Goal: Transaction & Acquisition: Obtain resource

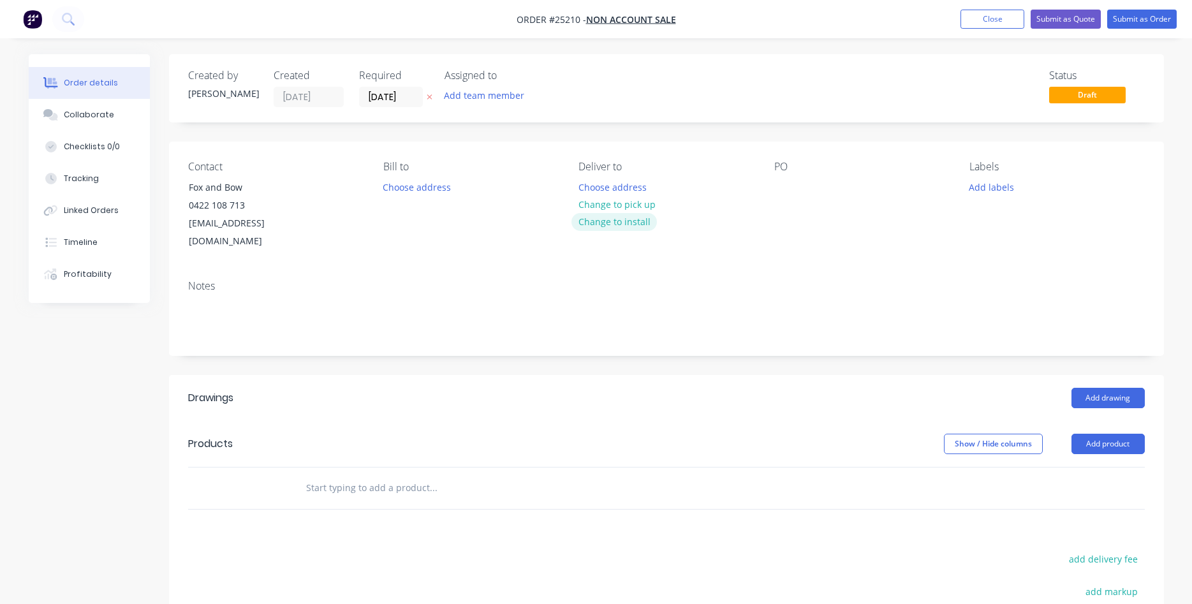
click at [626, 219] on button "Change to install" at bounding box center [614, 221] width 85 height 17
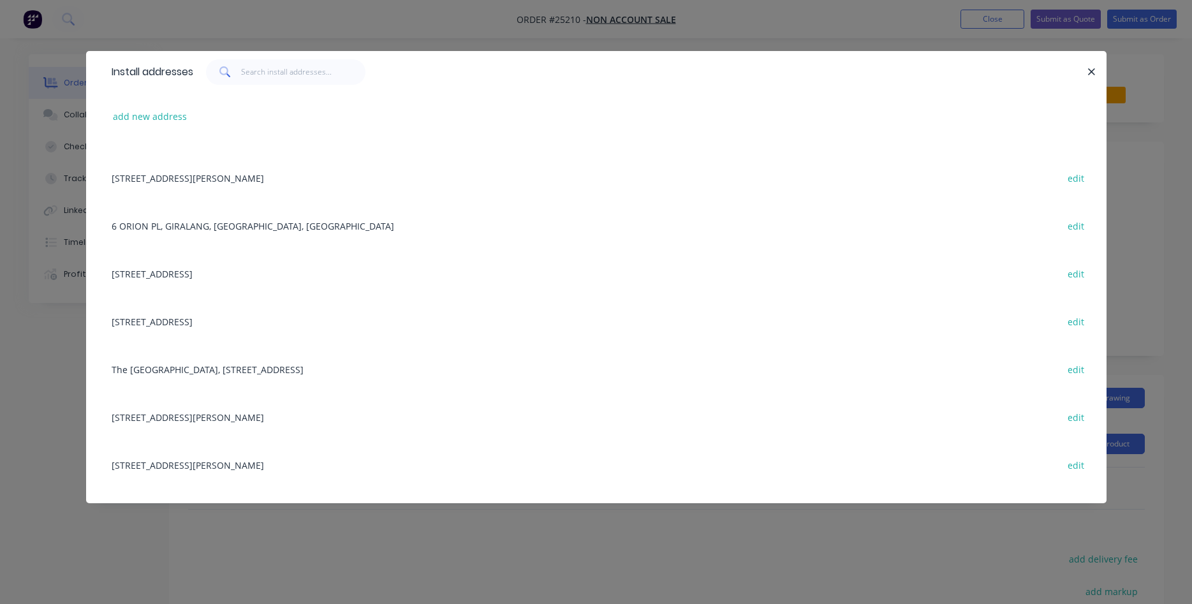
scroll to position [436, 0]
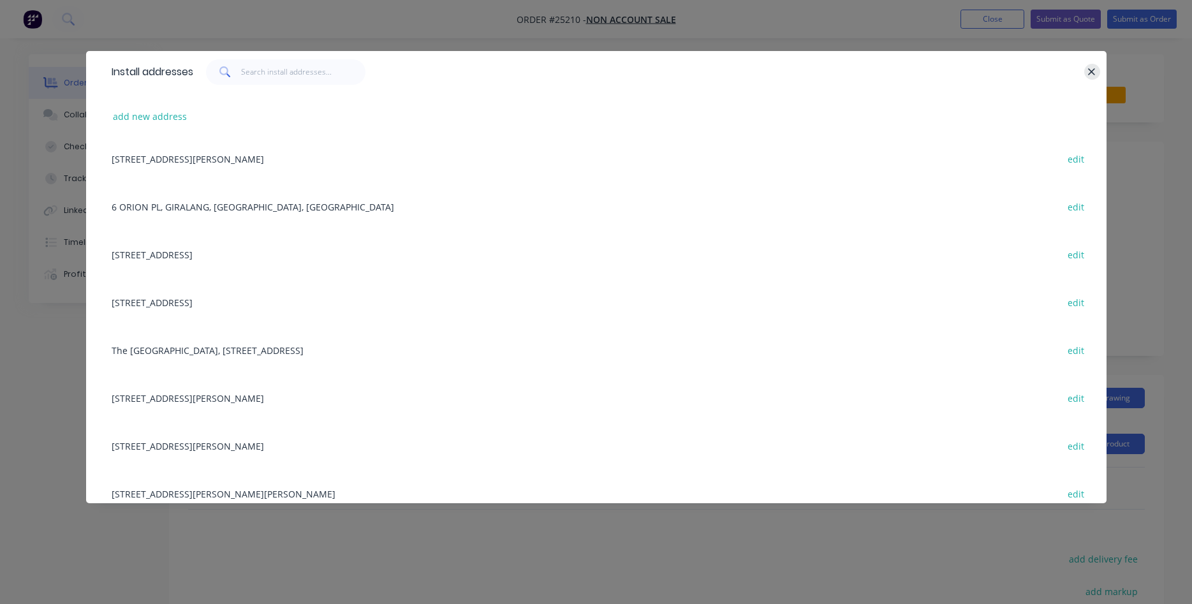
click at [1090, 71] on icon "button" at bounding box center [1092, 71] width 8 height 11
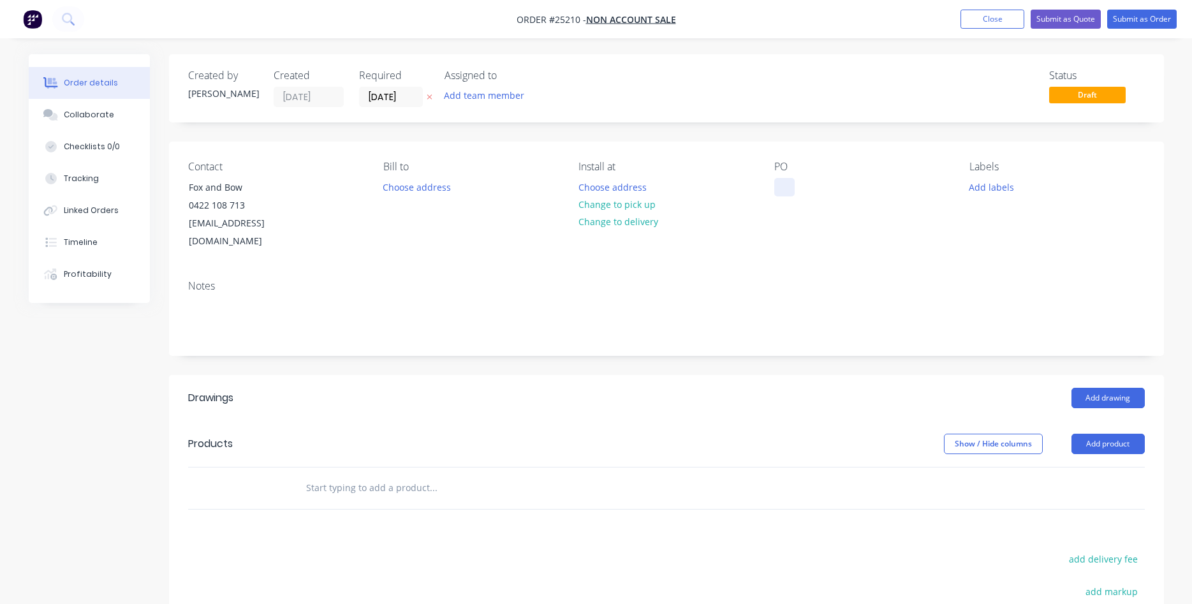
click at [787, 191] on div at bounding box center [785, 187] width 20 height 19
click at [1117, 434] on button "Add product" at bounding box center [1108, 444] width 73 height 20
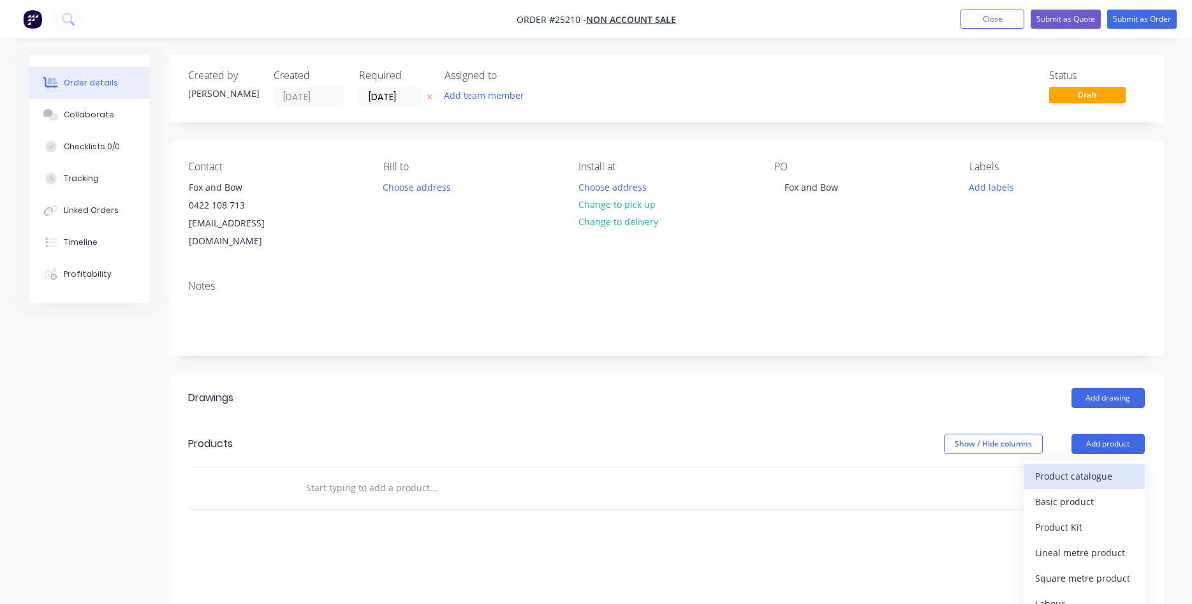
click at [1083, 467] on div "Product catalogue" at bounding box center [1085, 476] width 98 height 19
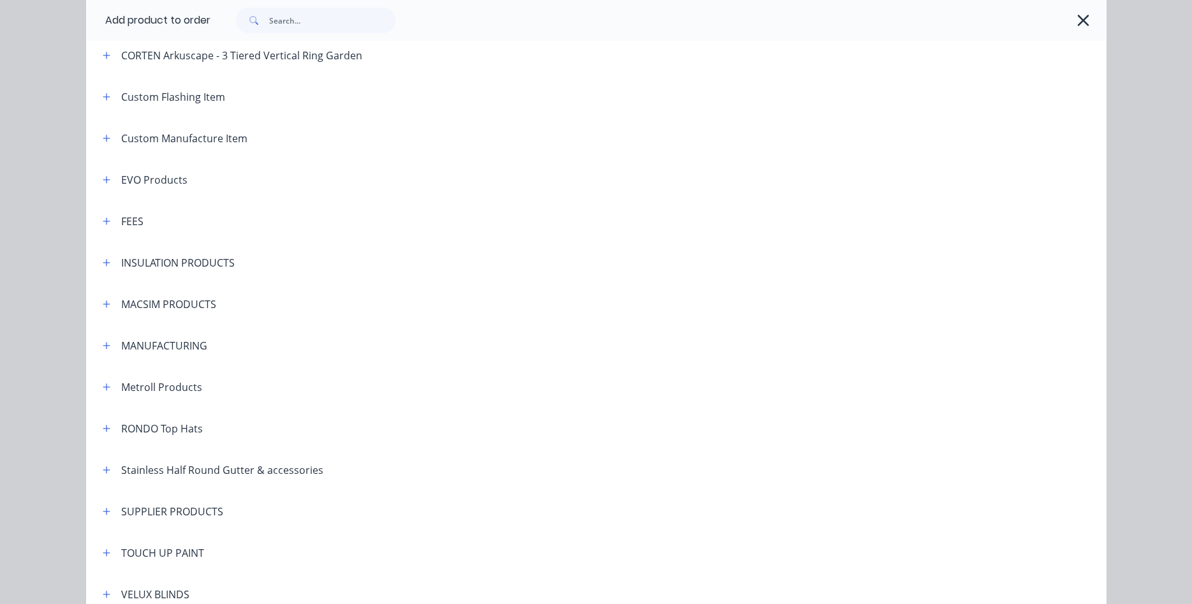
scroll to position [873, 0]
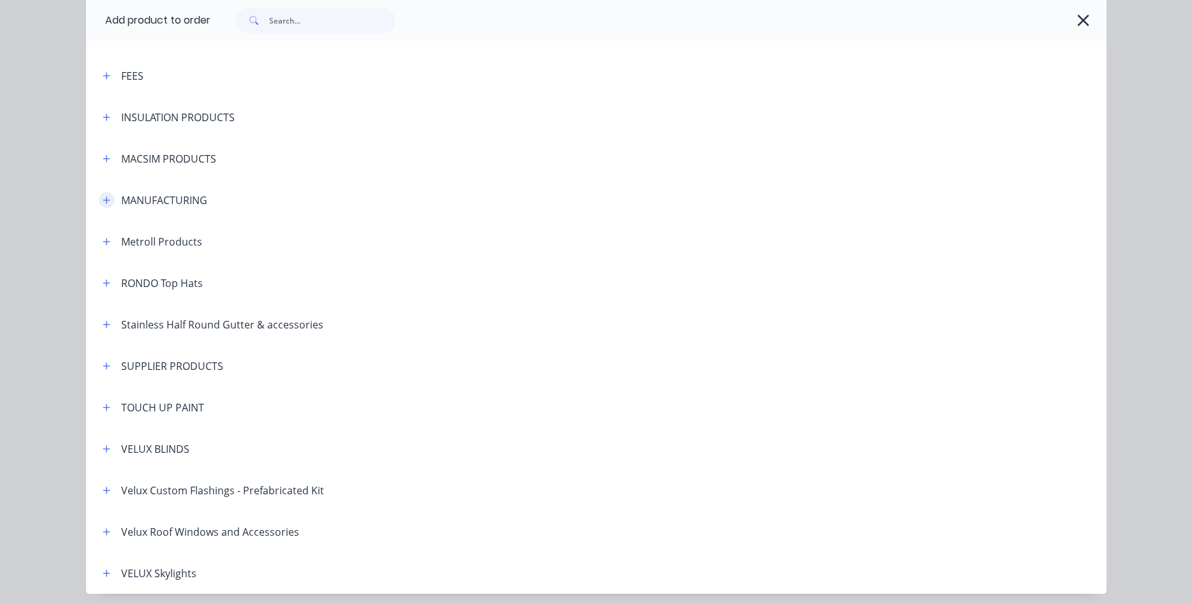
click at [106, 202] on icon "button" at bounding box center [107, 200] width 8 height 9
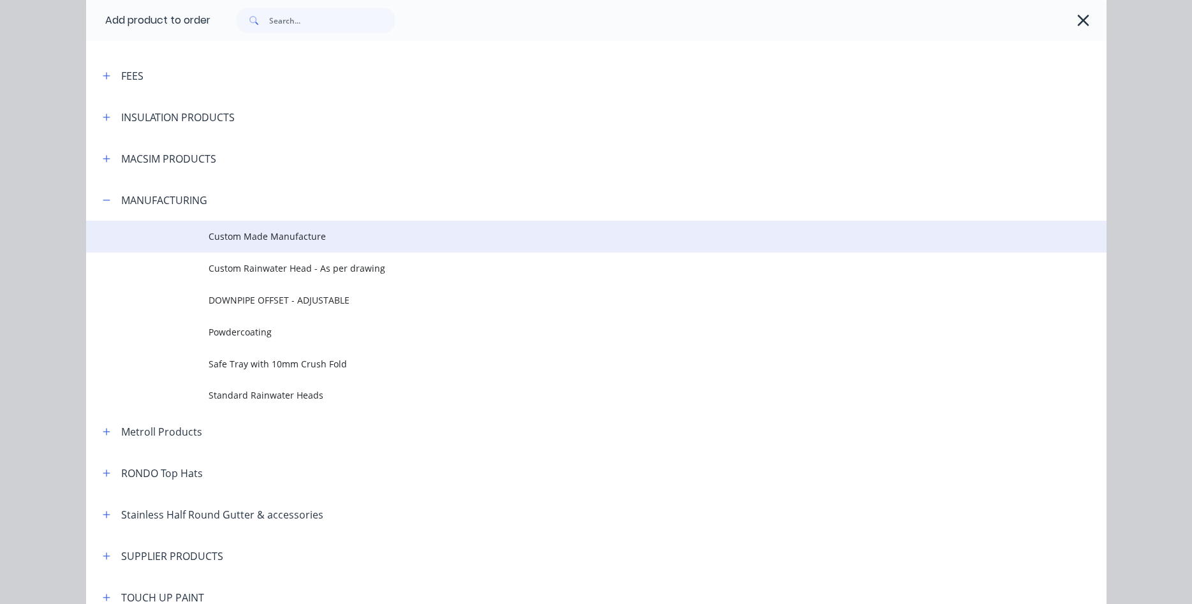
click at [256, 236] on span "Custom Made Manufacture" at bounding box center [568, 236] width 718 height 13
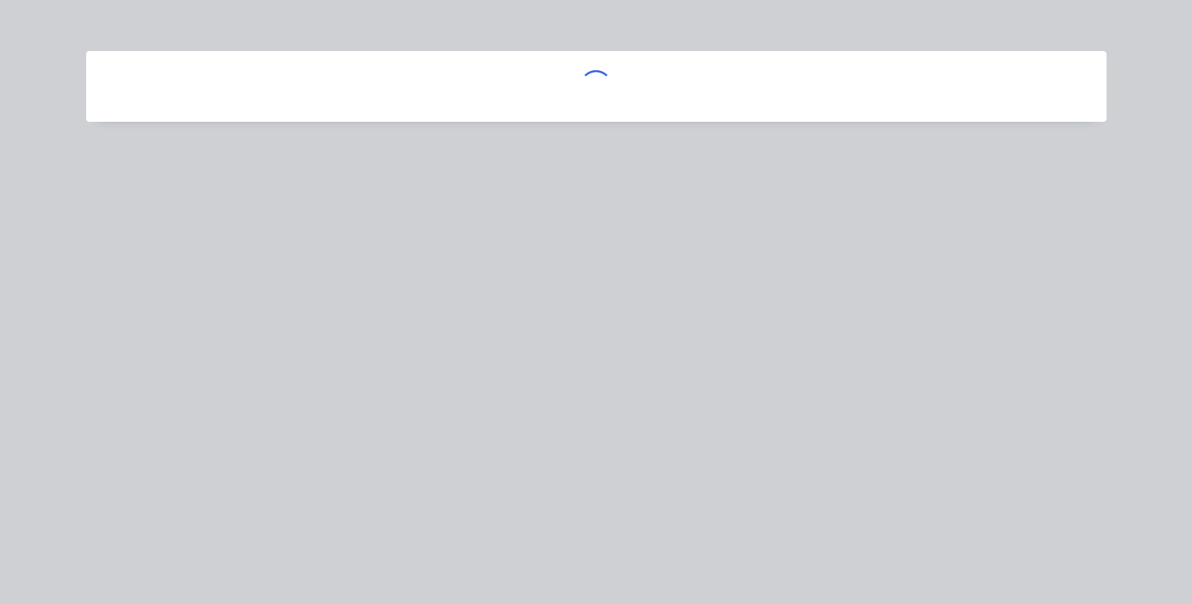
scroll to position [0, 0]
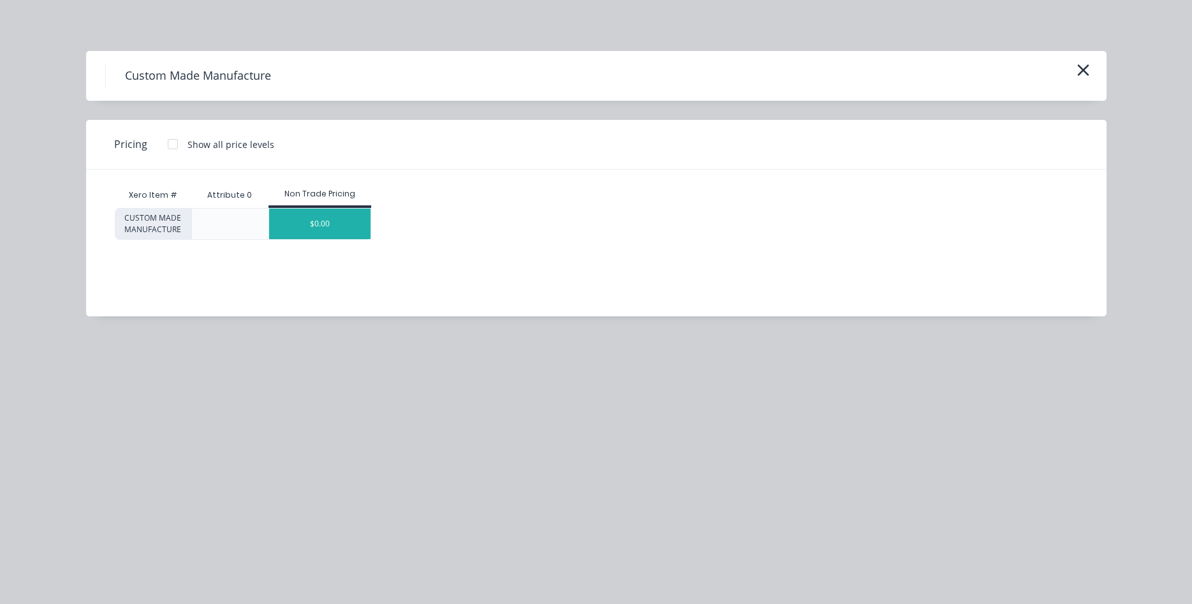
click at [304, 218] on div "$0.00" at bounding box center [319, 224] width 101 height 31
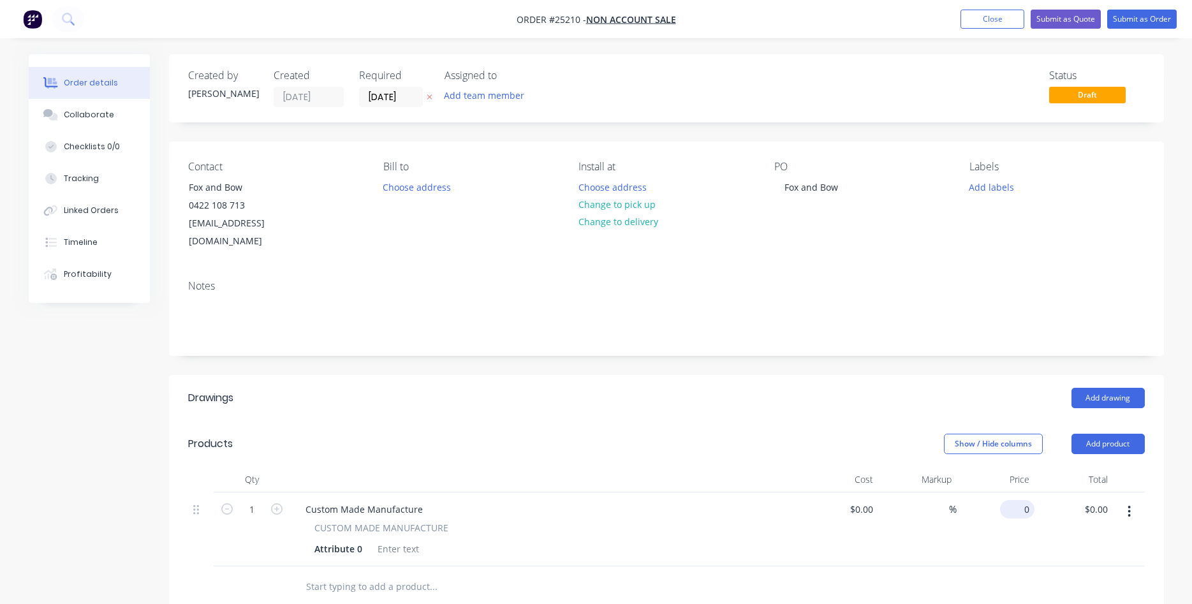
click at [1009, 500] on input "0" at bounding box center [1020, 509] width 29 height 19
type input "$2,557.50"
click at [368, 500] on div "Custom Made Manufacture" at bounding box center [364, 509] width 138 height 19
drag, startPoint x: 422, startPoint y: 487, endPoint x: 274, endPoint y: 471, distance: 148.9
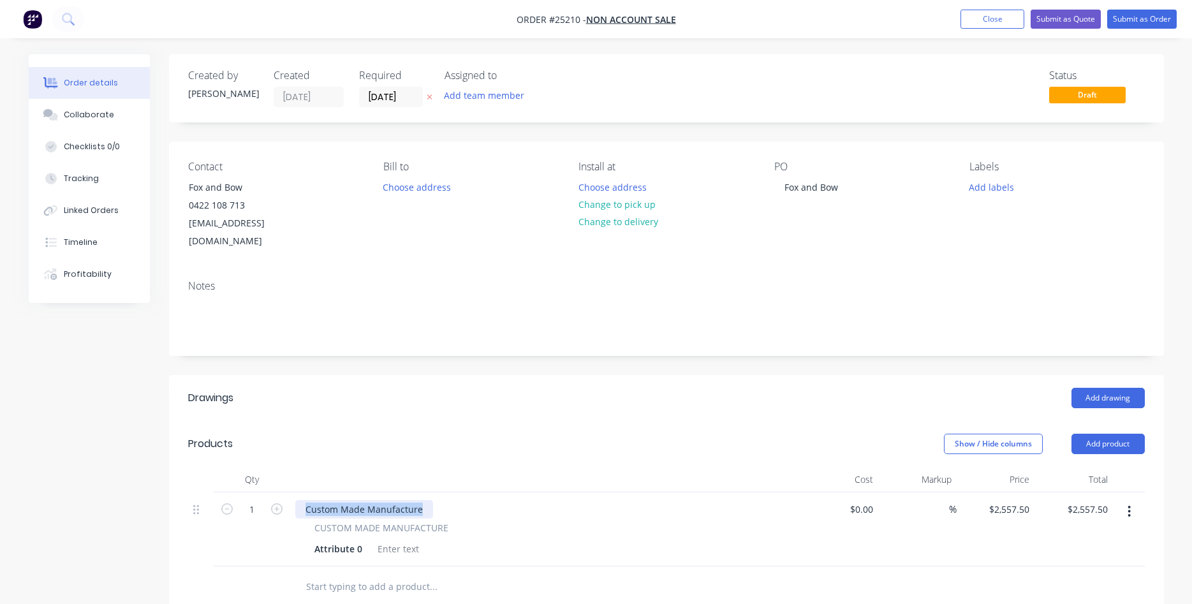
click at [295, 500] on div "Custom Made Manufacture" at bounding box center [364, 509] width 138 height 19
click at [1074, 19] on button "Submit as Quote" at bounding box center [1066, 19] width 70 height 19
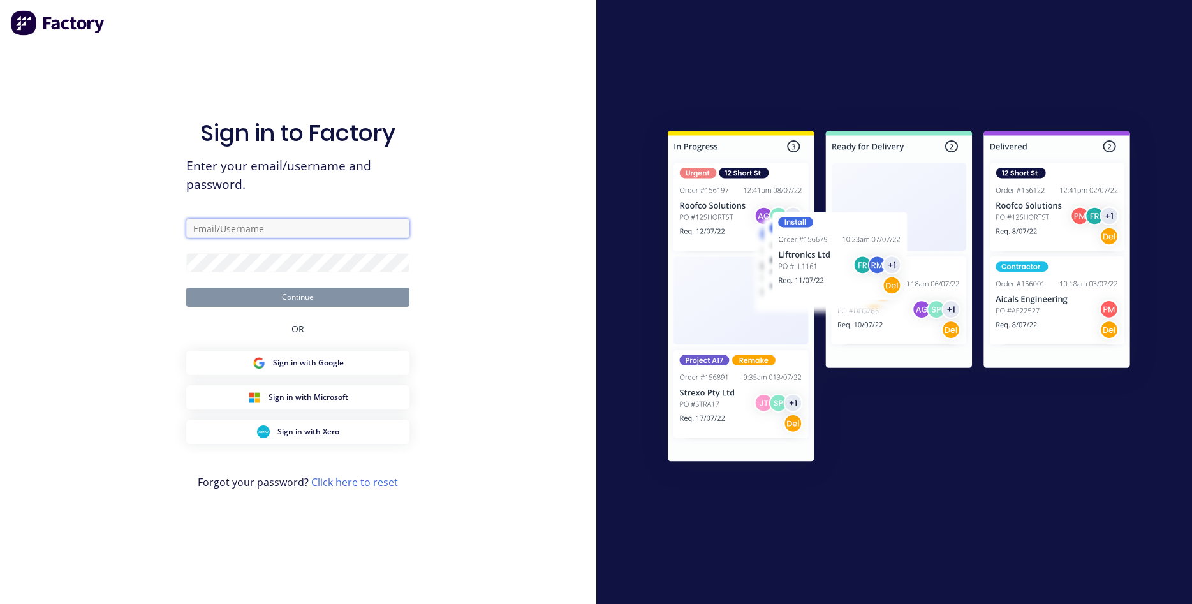
click at [288, 227] on input "text" at bounding box center [297, 228] width 223 height 19
type input "duane@arkus.com.au"
click at [275, 295] on button "Continue" at bounding box center [297, 297] width 223 height 19
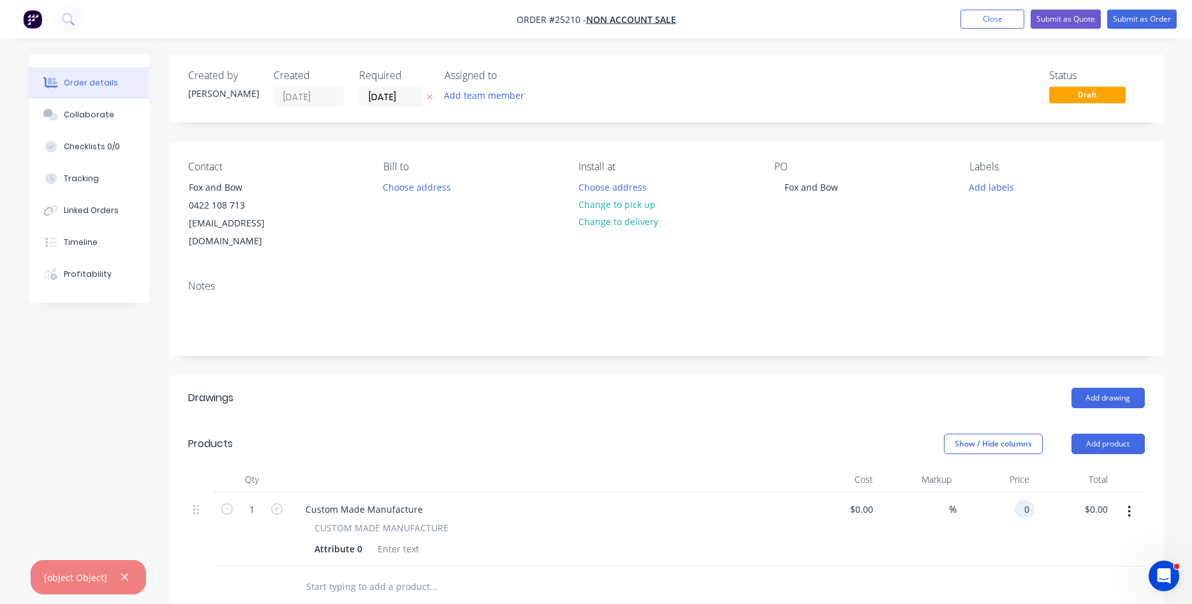
click at [1020, 500] on input "0" at bounding box center [1027, 509] width 15 height 19
type input "$2,450.00"
click at [361, 540] on div "Attribute 0" at bounding box center [338, 549] width 58 height 19
drag, startPoint x: 360, startPoint y: 531, endPoint x: 298, endPoint y: 526, distance: 62.1
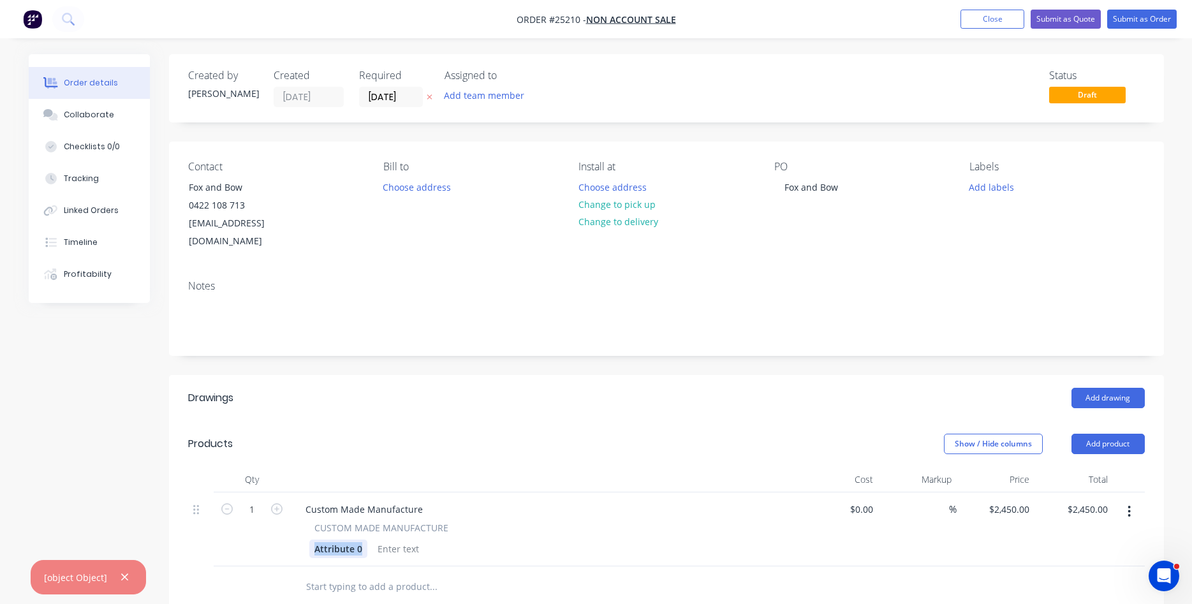
click at [309, 540] on div "Attribute 0" at bounding box center [338, 549] width 58 height 19
click at [1078, 19] on button "Submit as Quote" at bounding box center [1066, 19] width 70 height 19
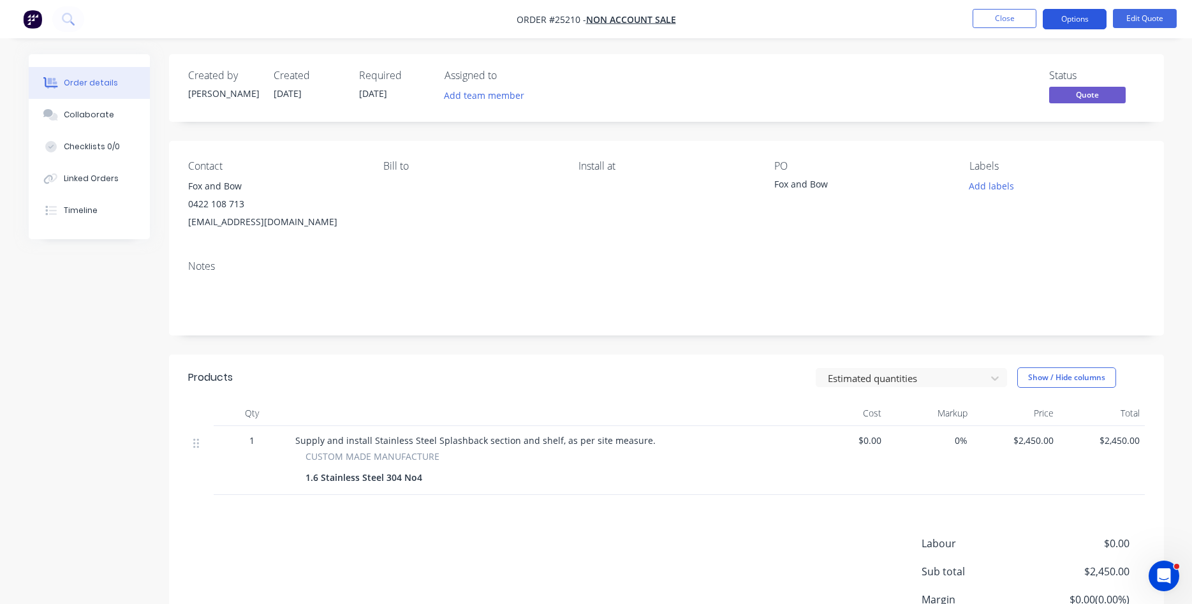
click at [1078, 20] on button "Options" at bounding box center [1075, 19] width 64 height 20
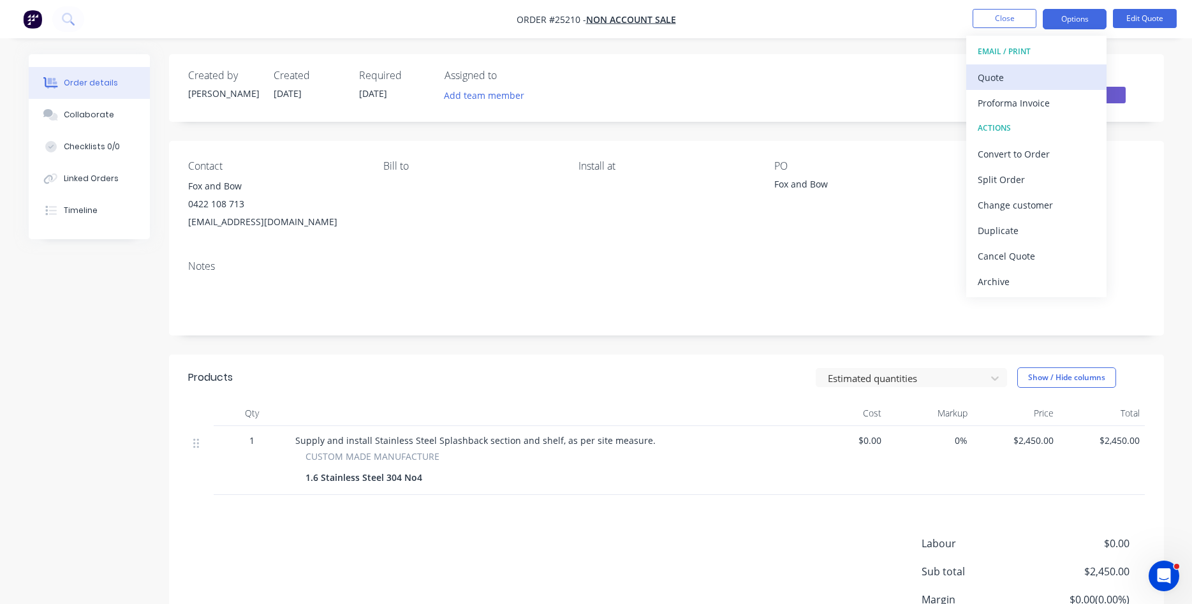
click at [992, 82] on div "Quote" at bounding box center [1036, 77] width 117 height 19
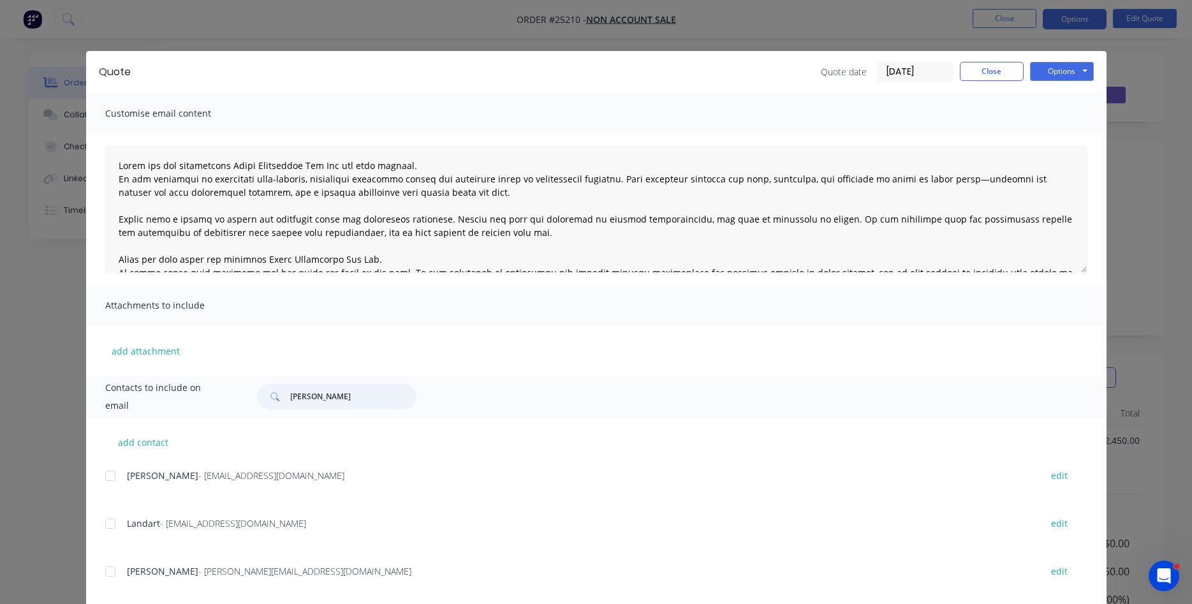
drag, startPoint x: 331, startPoint y: 405, endPoint x: 272, endPoint y: 397, distance: 59.1
click at [290, 397] on input "ryan" at bounding box center [353, 397] width 126 height 26
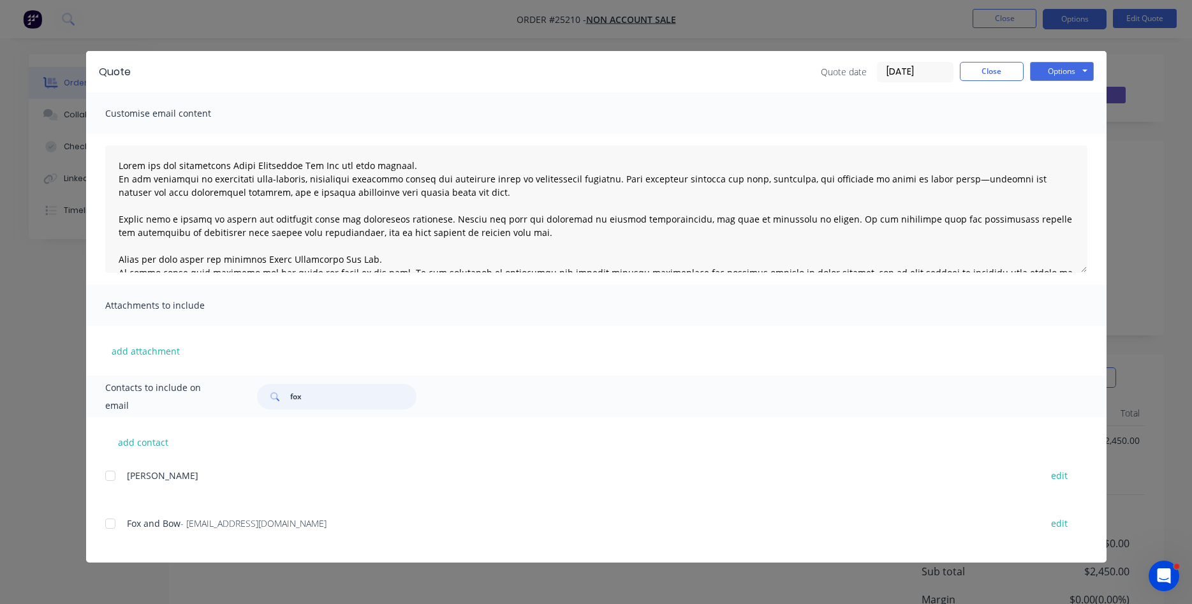
click at [113, 526] on div at bounding box center [111, 524] width 26 height 26
type input "fox"
click at [1064, 72] on button "Options" at bounding box center [1062, 71] width 64 height 19
click at [1067, 137] on button "Email" at bounding box center [1071, 136] width 82 height 21
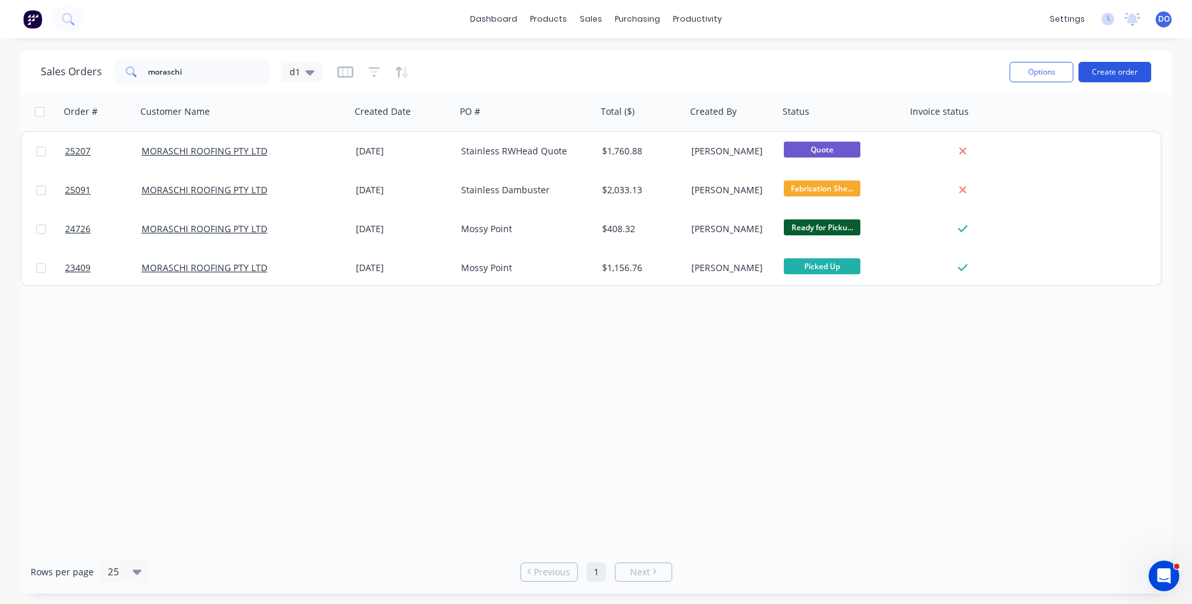
click at [1113, 71] on button "Create order" at bounding box center [1115, 72] width 73 height 20
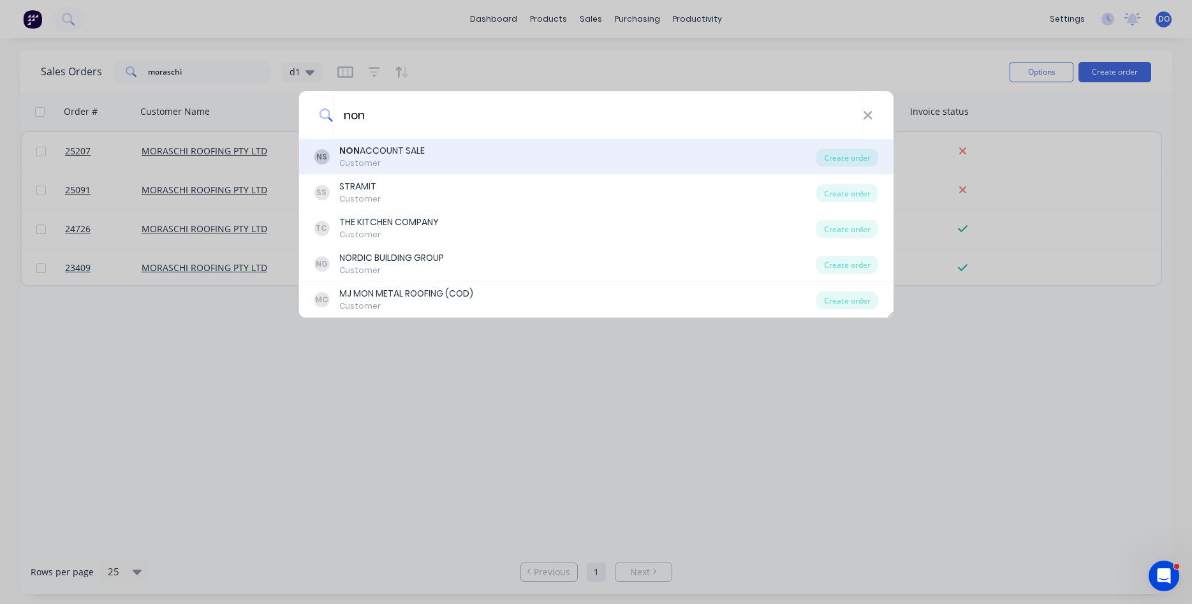
type input "non"
click at [382, 158] on div "NON ACCOUNT SALE Customer" at bounding box center [381, 156] width 85 height 25
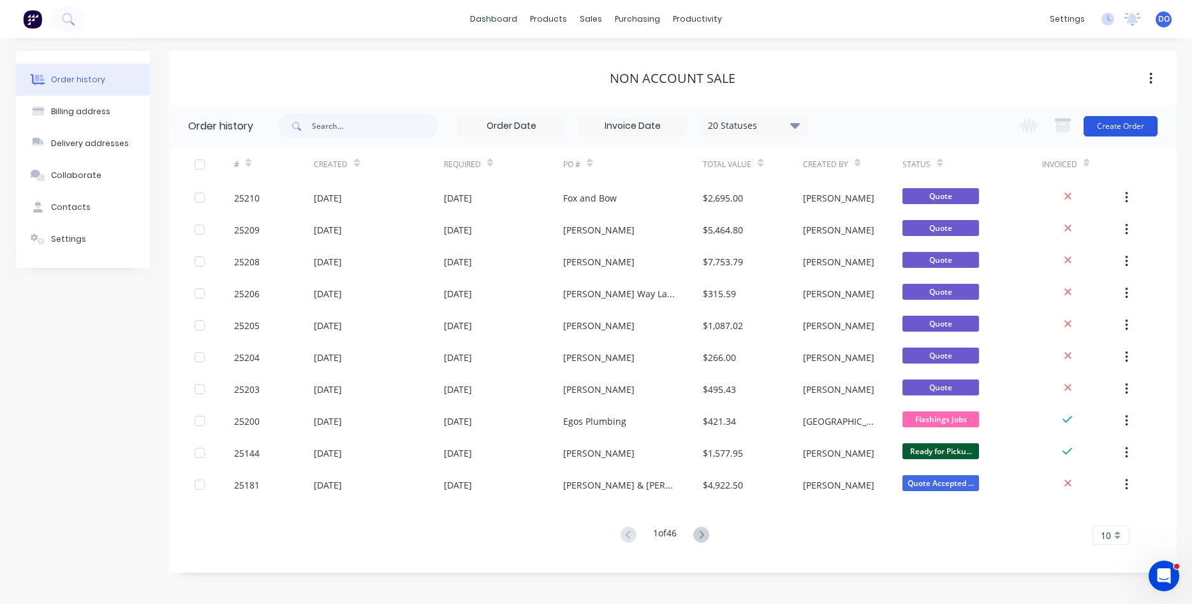
click at [1124, 127] on button "Create Order" at bounding box center [1121, 126] width 74 height 20
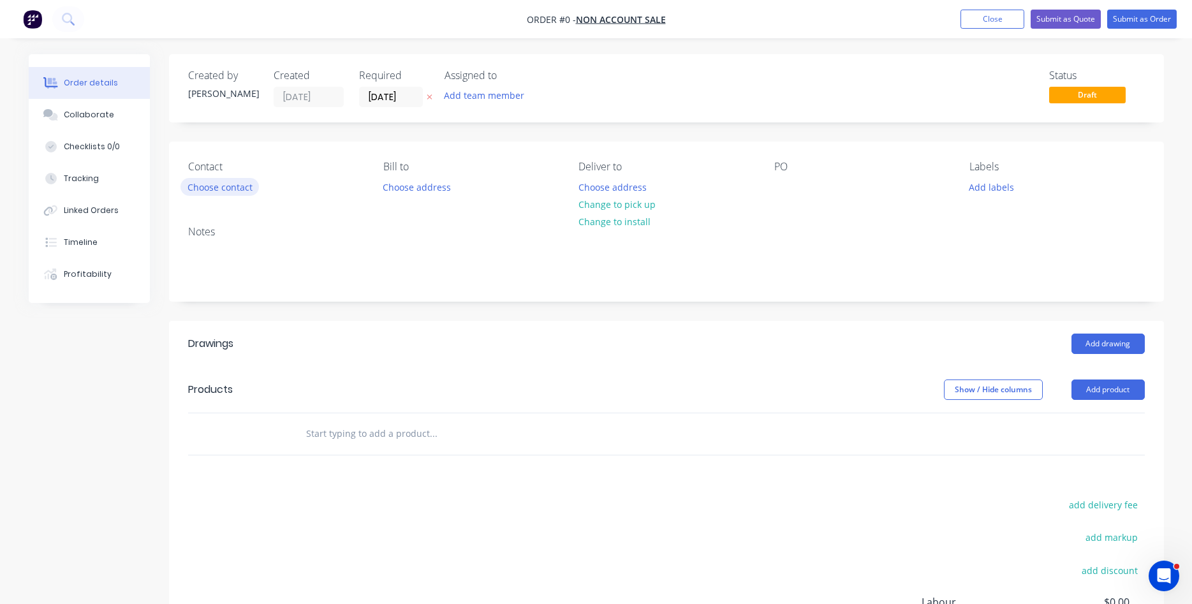
click at [232, 188] on button "Choose contact" at bounding box center [220, 186] width 78 height 17
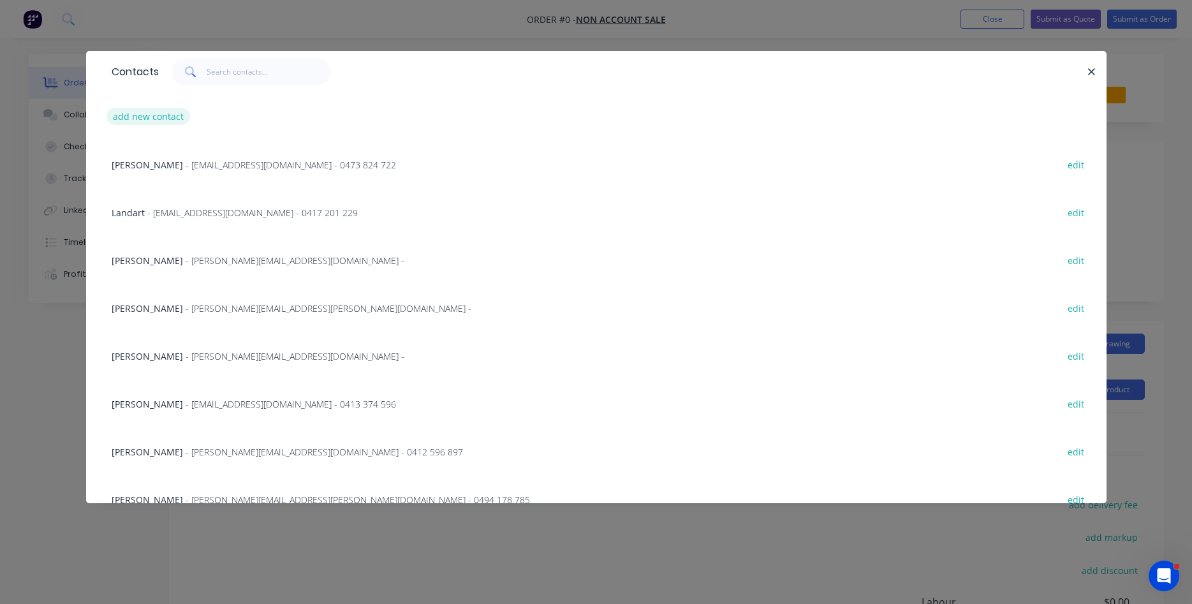
click at [138, 112] on button "add new contact" at bounding box center [149, 116] width 84 height 17
select select "AU"
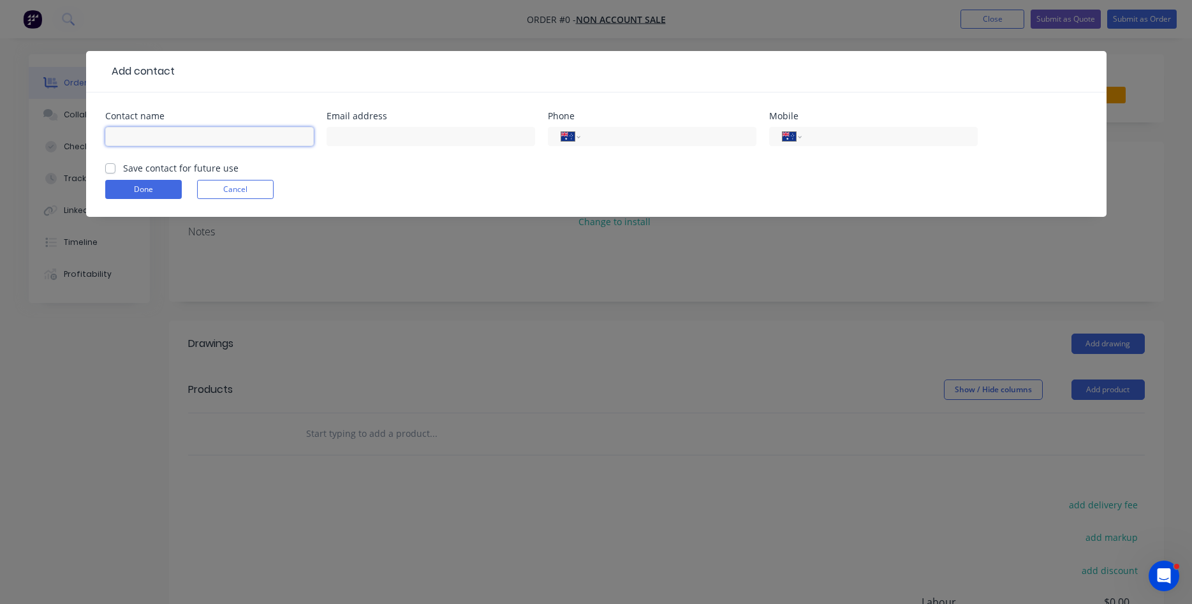
click at [167, 140] on input "text" at bounding box center [209, 136] width 209 height 19
type input "[PERSON_NAME]"
type input "[EMAIL_ADDRESS][DOMAIN_NAME]"
click at [847, 139] on input "tel" at bounding box center [887, 137] width 153 height 15
type input "0427 759 642"
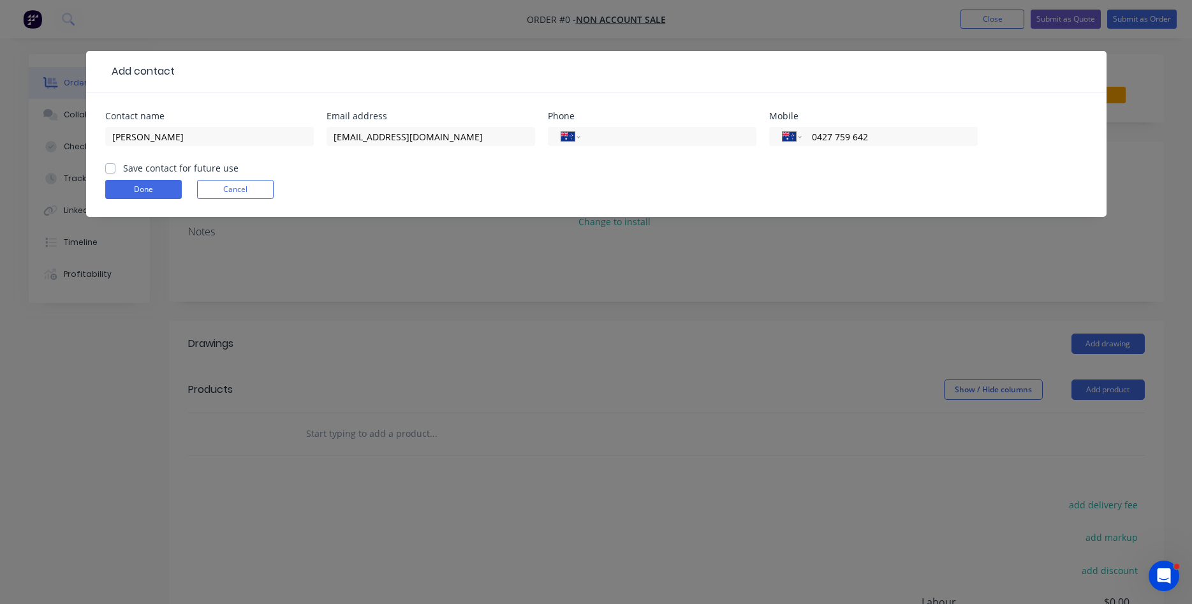
click at [123, 168] on label "Save contact for future use" at bounding box center [180, 167] width 115 height 13
click at [106, 168] on input "Save contact for future use" at bounding box center [110, 167] width 10 height 12
checkbox input "true"
click at [140, 194] on button "Done" at bounding box center [143, 189] width 77 height 19
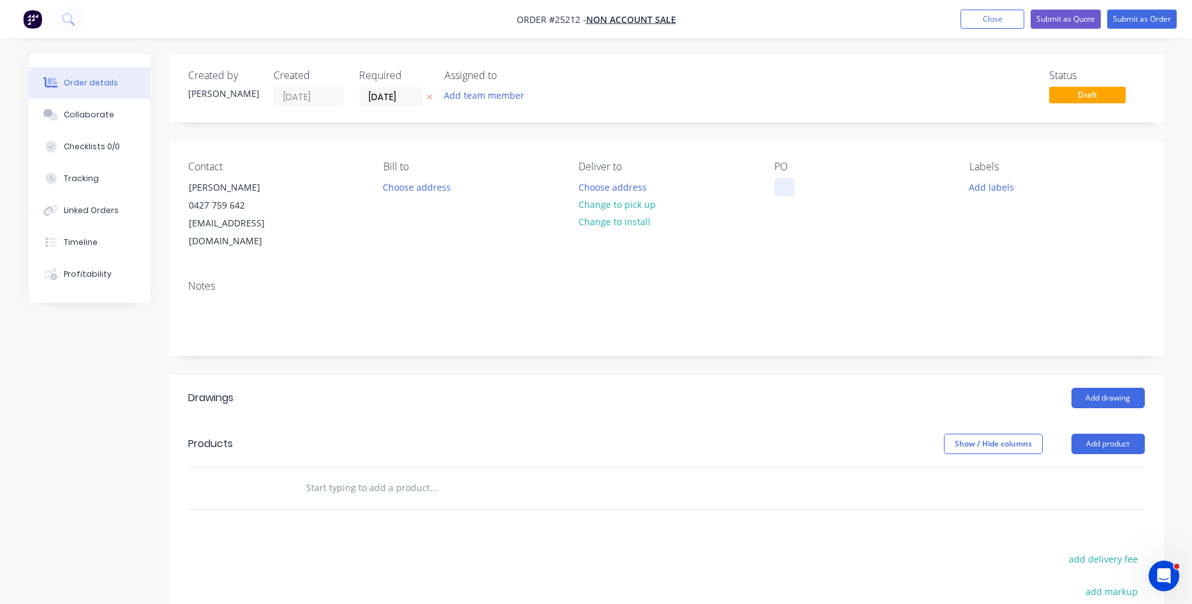
click at [780, 181] on div at bounding box center [785, 187] width 20 height 19
click at [1105, 434] on button "Add product" at bounding box center [1108, 444] width 73 height 20
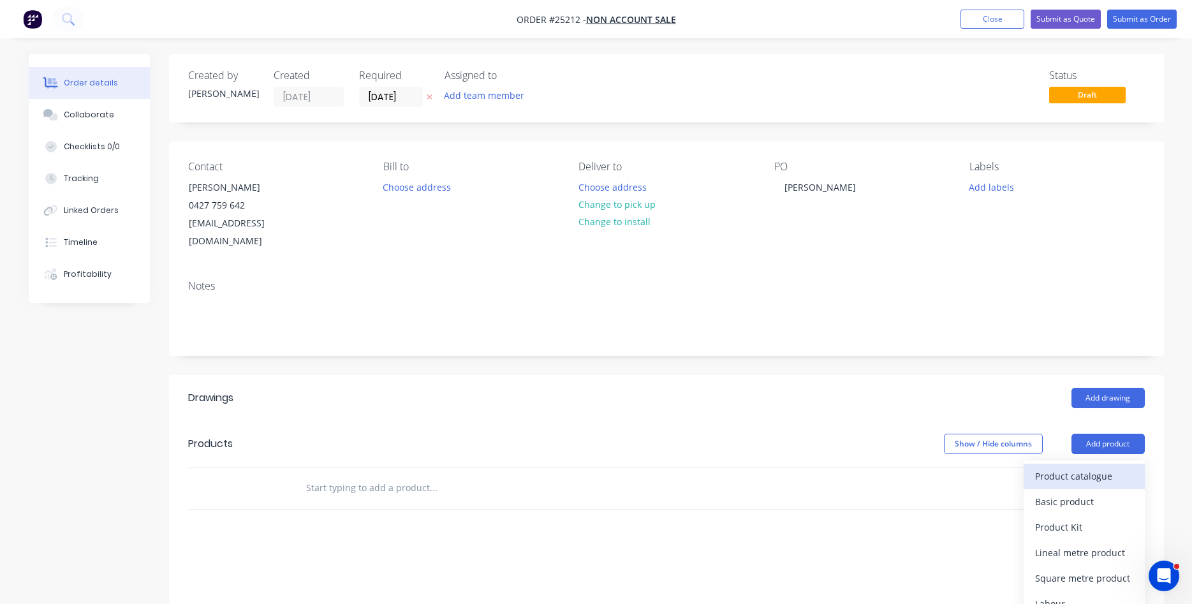
click at [1072, 467] on div "Product catalogue" at bounding box center [1085, 476] width 98 height 19
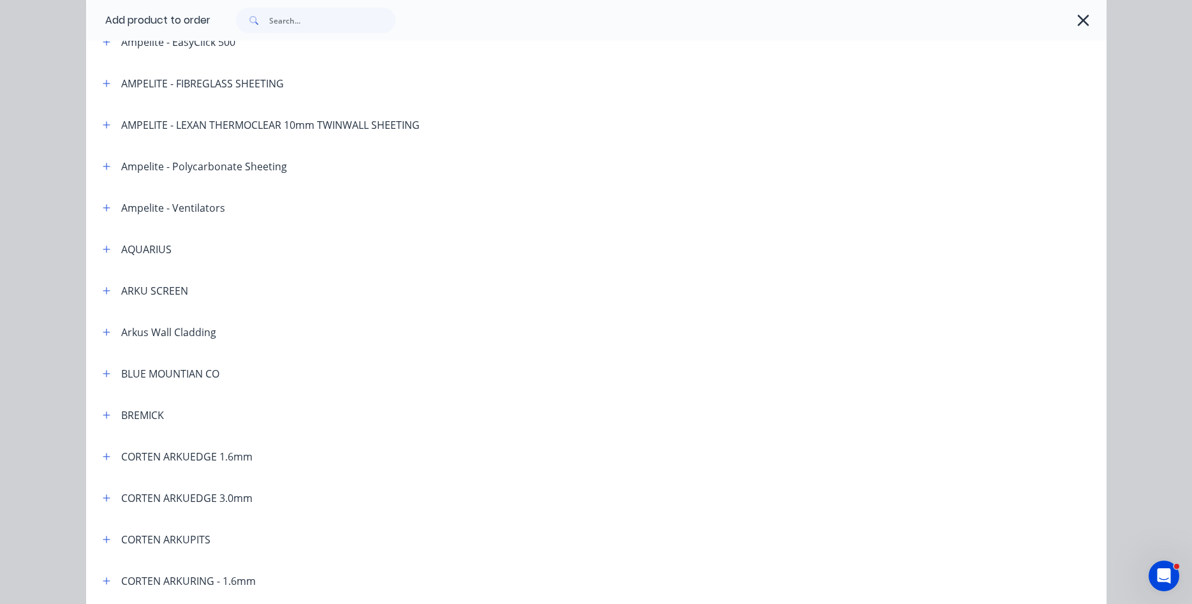
scroll to position [145, 0]
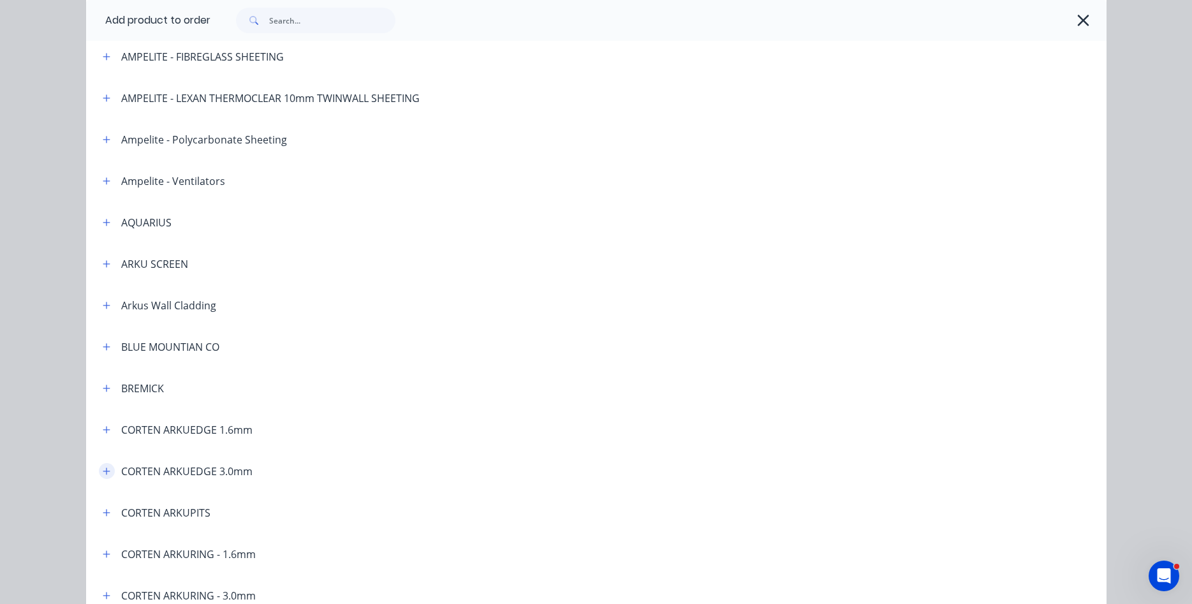
click at [106, 472] on icon "button" at bounding box center [107, 471] width 8 height 9
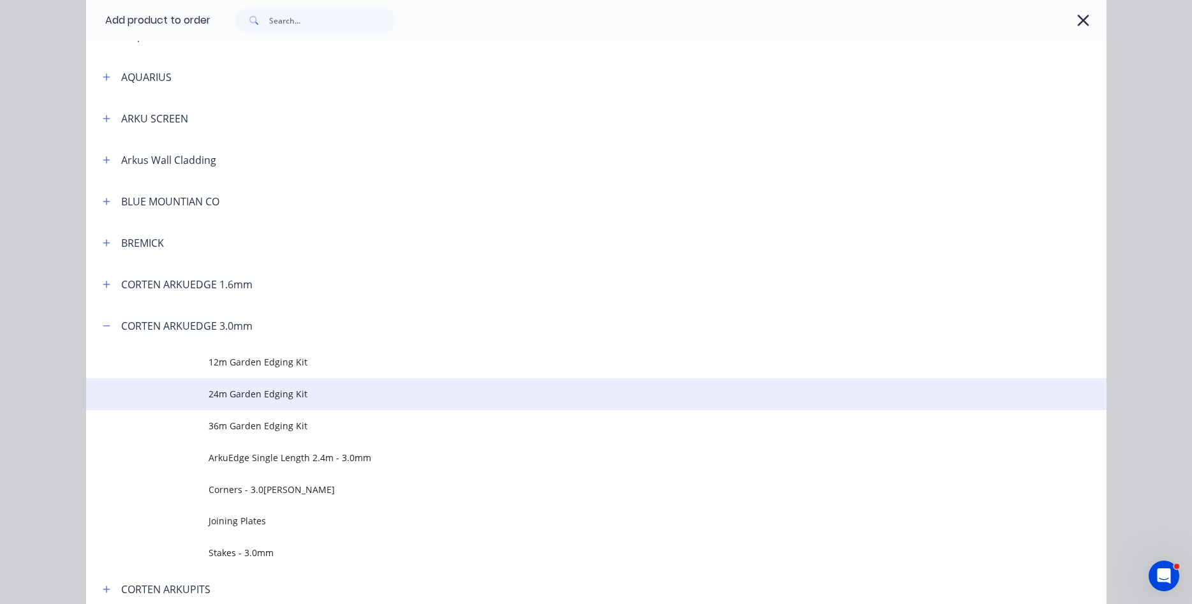
scroll to position [364, 0]
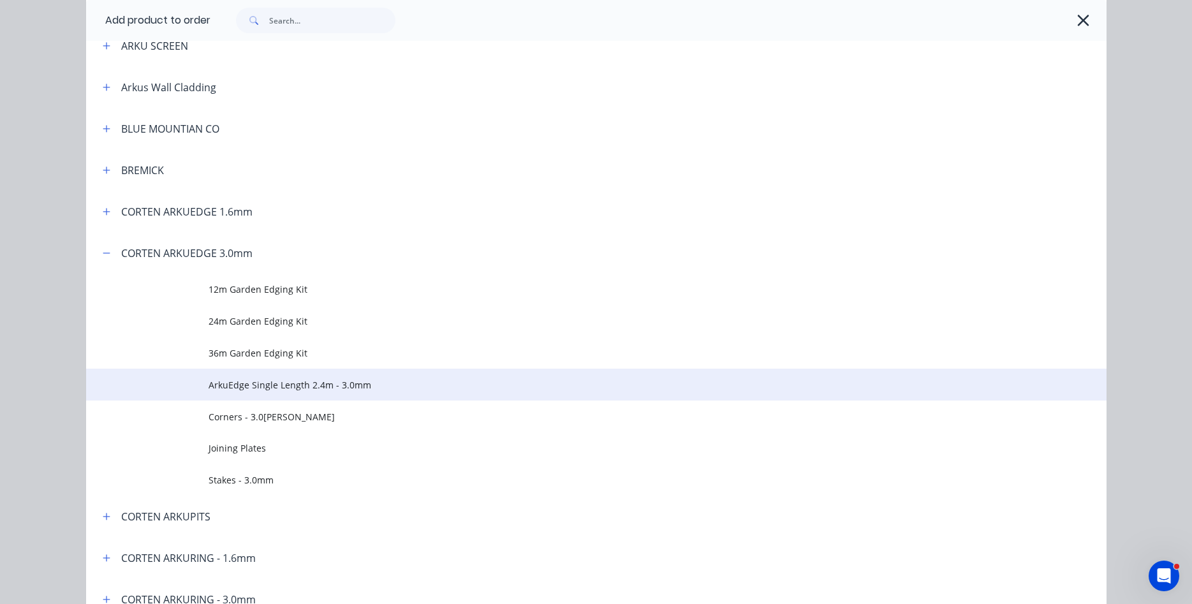
click at [285, 385] on span "ArkuEdge Single Length 2.4m - 3.0mm" at bounding box center [568, 384] width 718 height 13
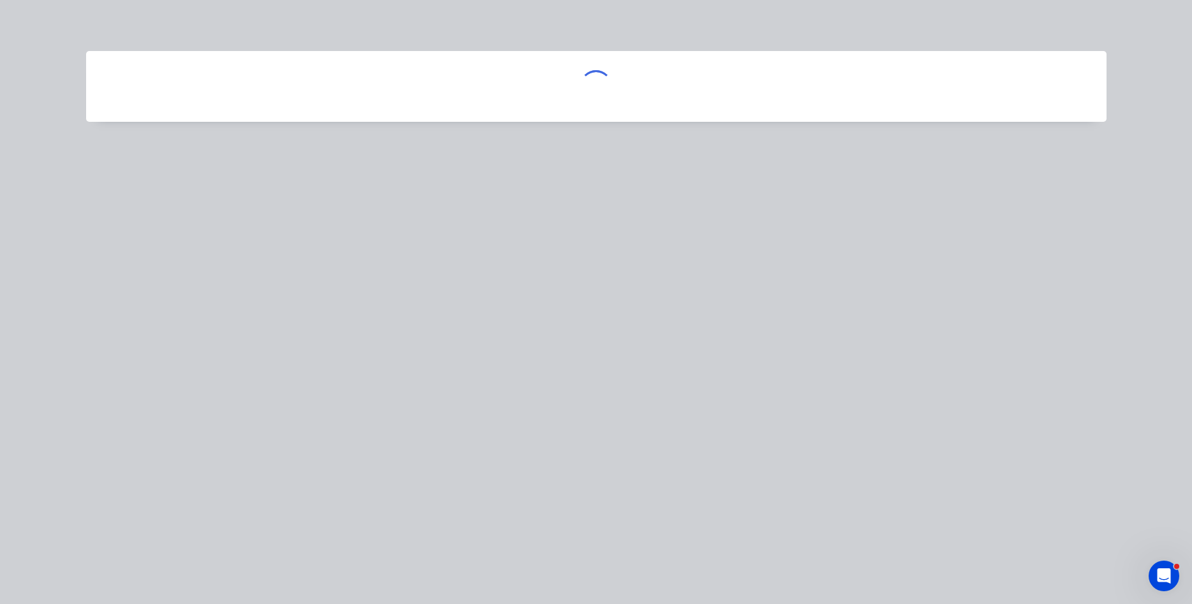
scroll to position [0, 0]
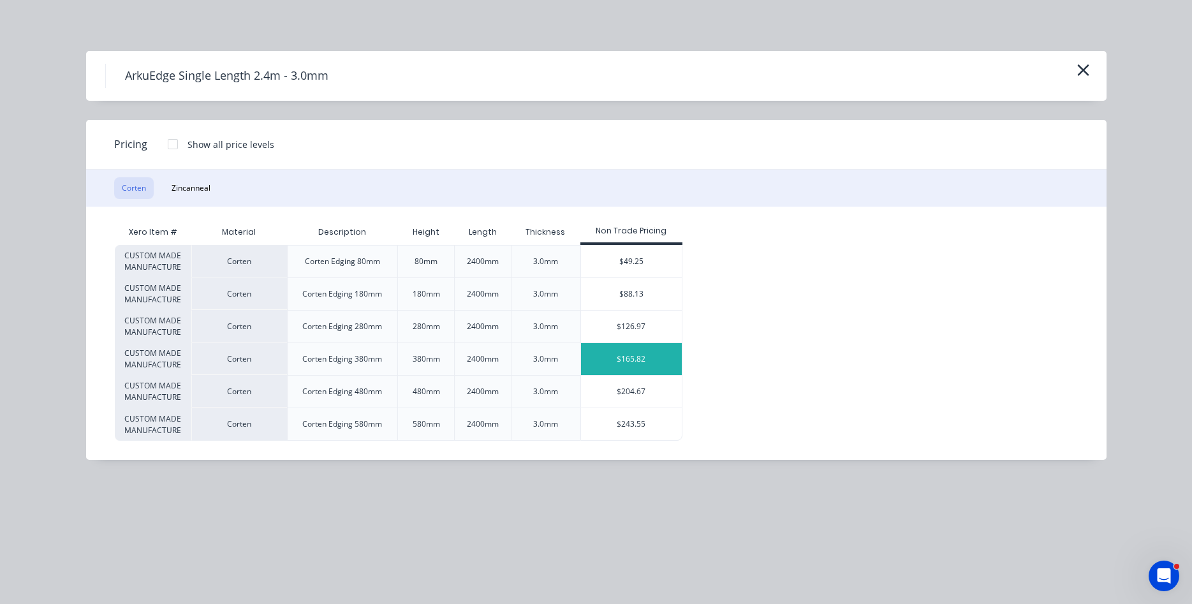
click at [623, 365] on div "$165.82" at bounding box center [631, 359] width 101 height 32
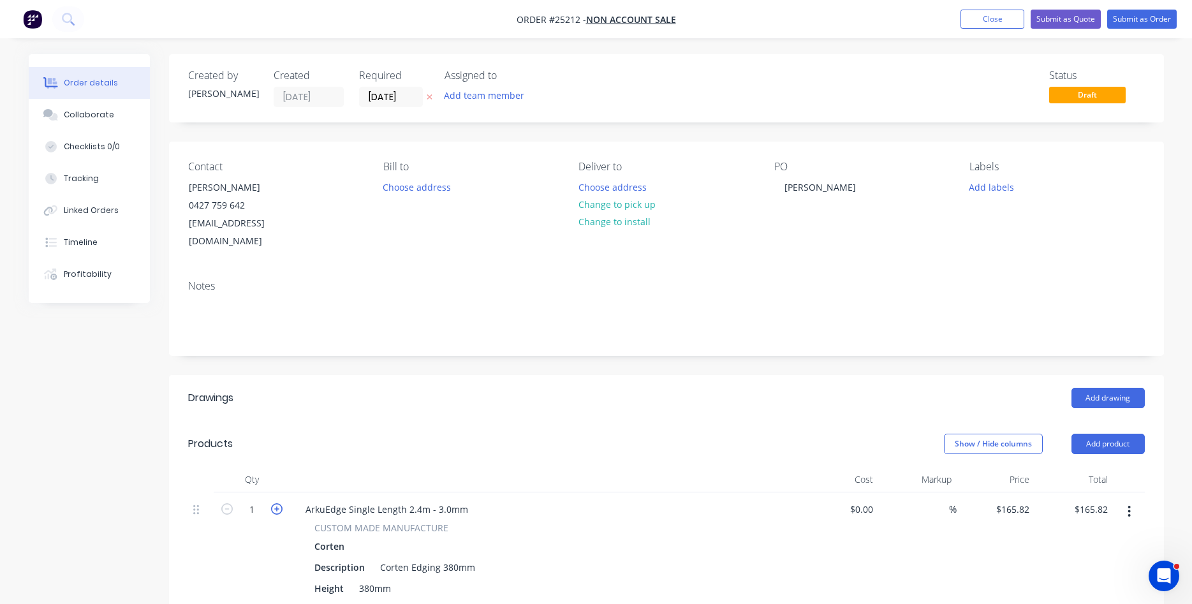
click at [278, 503] on icon "button" at bounding box center [276, 508] width 11 height 11
type input "2"
type input "$331.64"
click at [278, 503] on icon "button" at bounding box center [276, 508] width 11 height 11
type input "3"
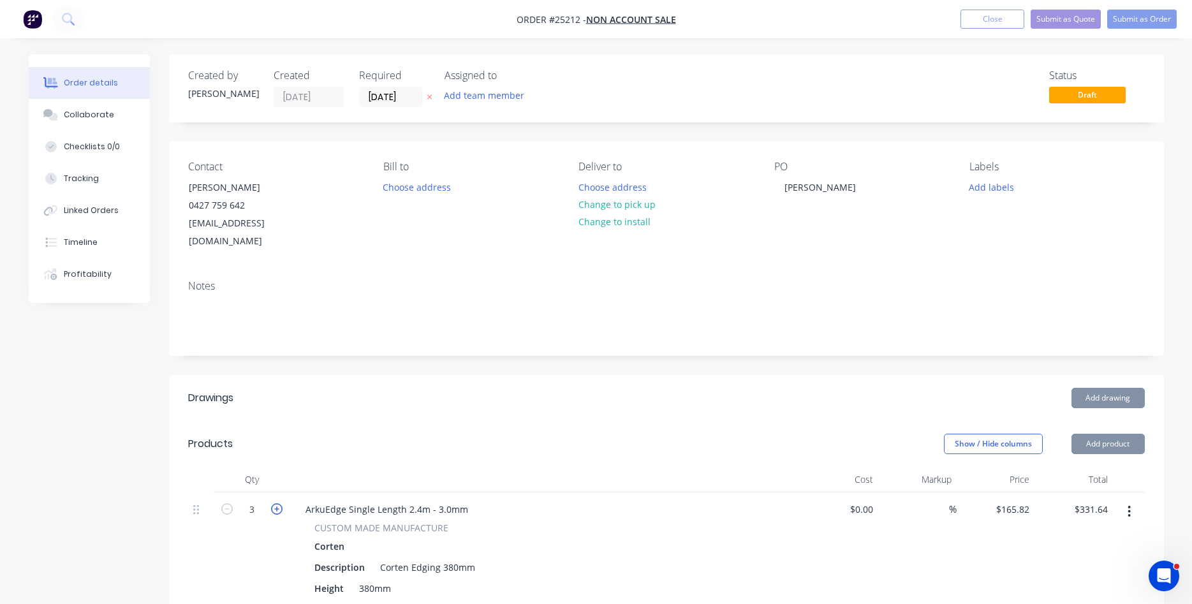
type input "$497.46"
click at [278, 503] on icon "button" at bounding box center [276, 508] width 11 height 11
type input "4"
type input "$663.28"
click at [278, 503] on icon "button" at bounding box center [276, 508] width 11 height 11
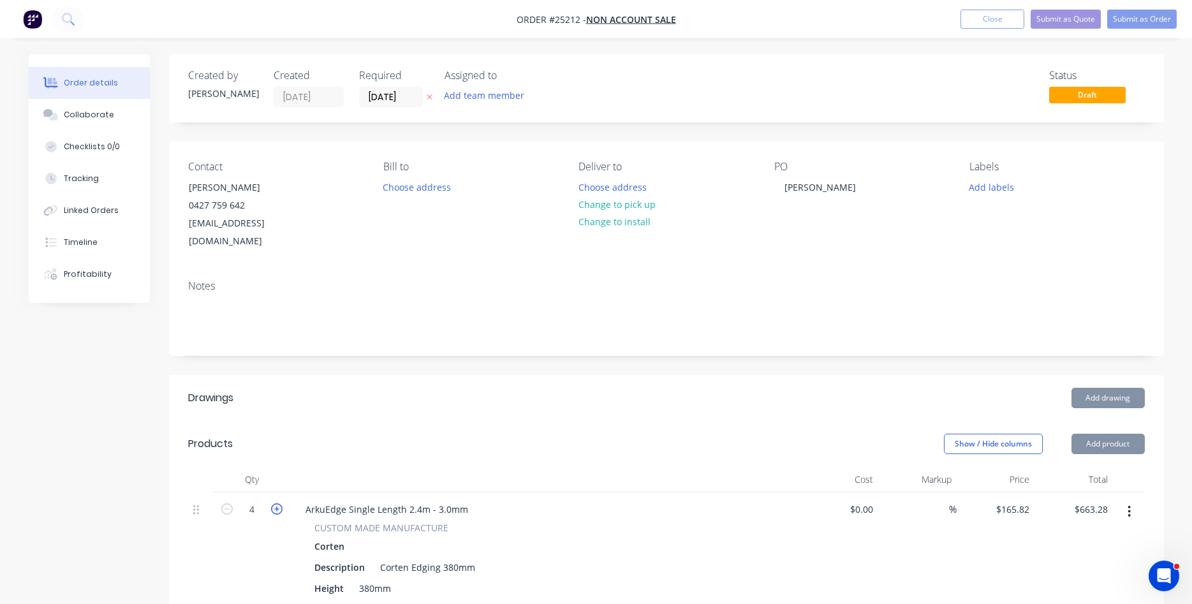
type input "5"
type input "$829.10"
click at [278, 503] on icon "button" at bounding box center [276, 508] width 11 height 11
type input "6"
type input "$994.92"
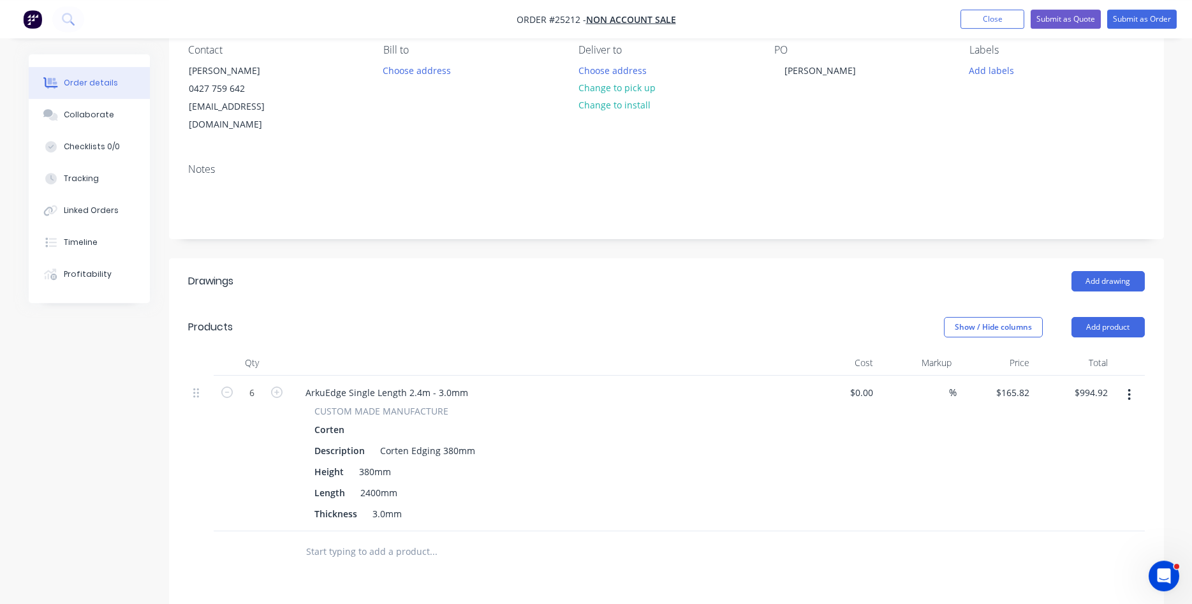
scroll to position [130, 0]
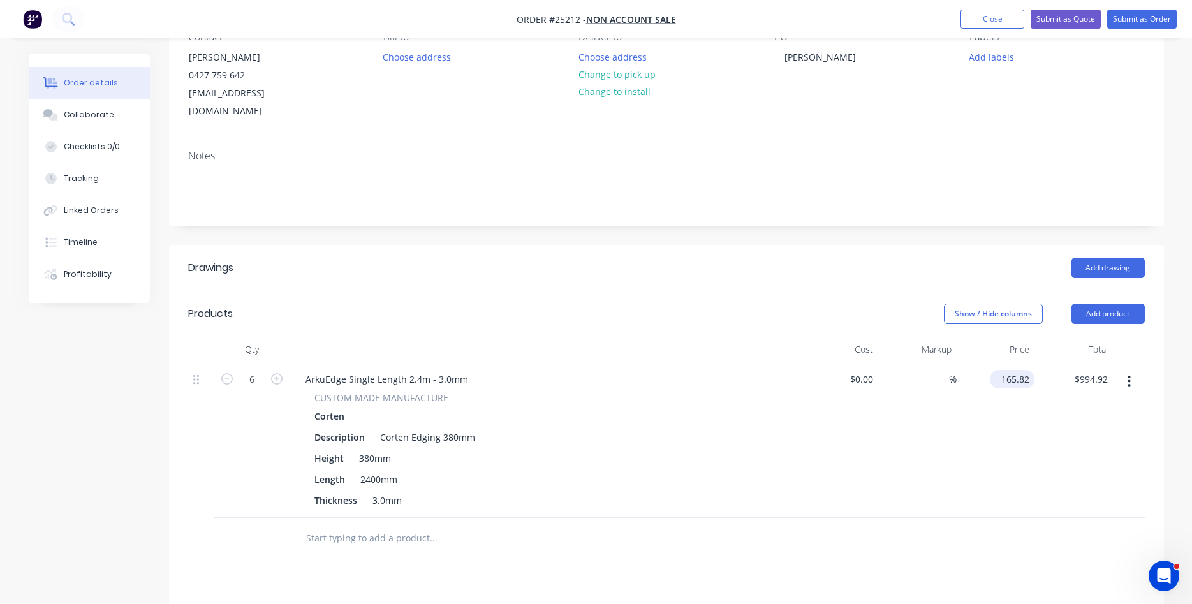
click at [1013, 370] on input "165.82" at bounding box center [1015, 379] width 40 height 19
click at [1016, 370] on input "165.82" at bounding box center [1017, 379] width 34 height 19
click at [1051, 405] on div "$994.92 $994.92" at bounding box center [1074, 440] width 78 height 156
click at [1015, 370] on input "165.82" at bounding box center [1017, 379] width 34 height 19
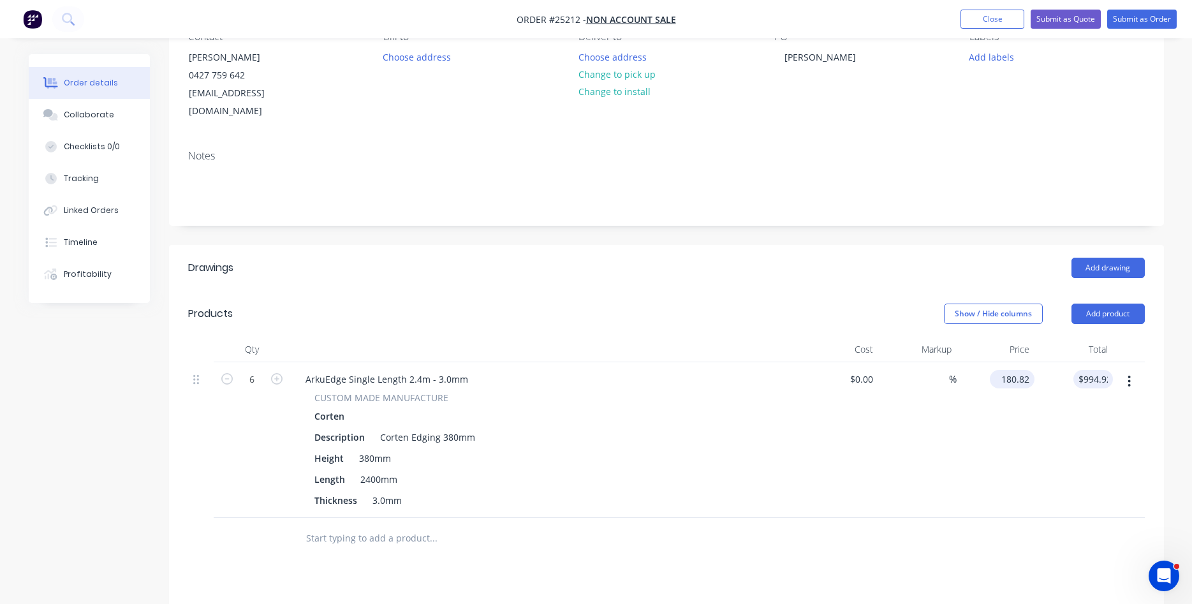
type input "$180.82"
type input "$1,084.92"
click at [1106, 304] on button "Add product" at bounding box center [1108, 314] width 73 height 20
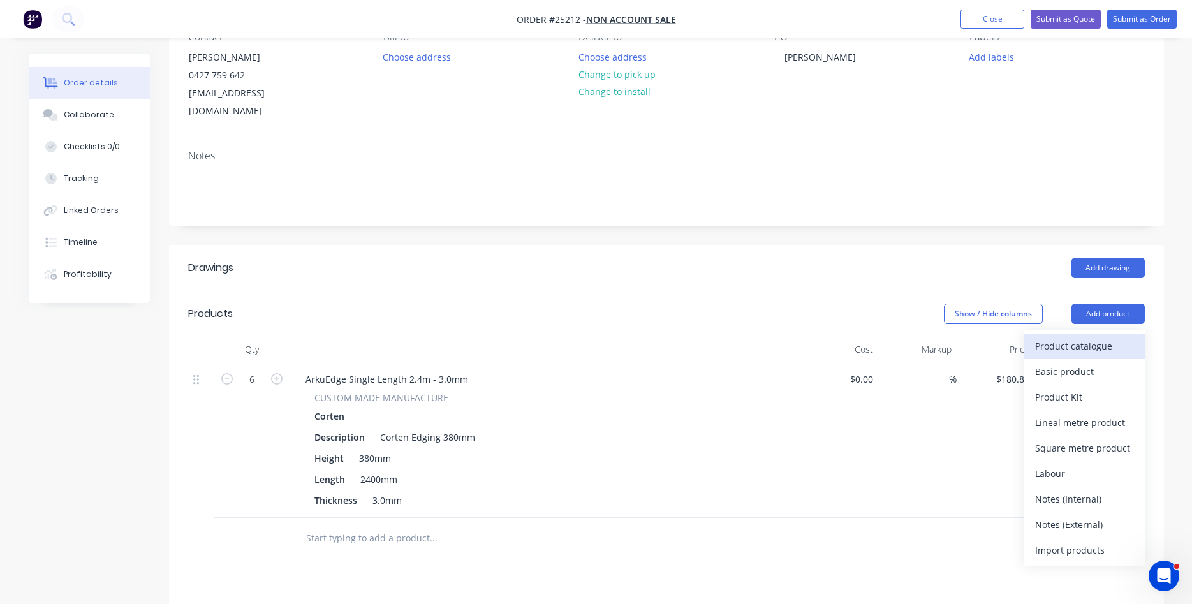
click at [1083, 337] on div "Product catalogue" at bounding box center [1085, 346] width 98 height 19
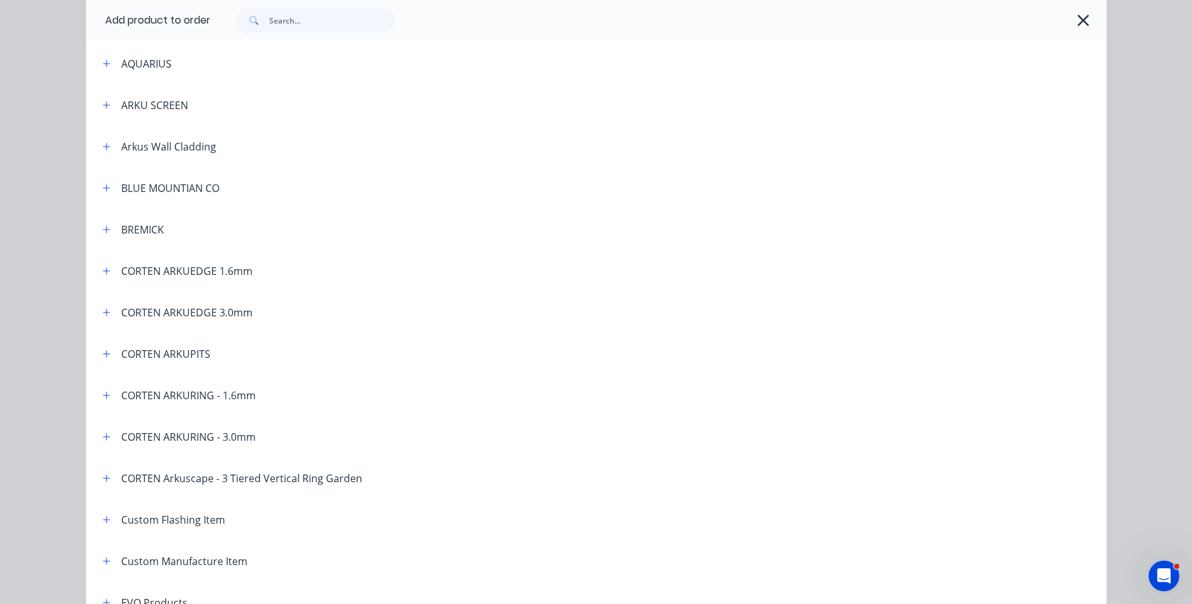
scroll to position [364, 0]
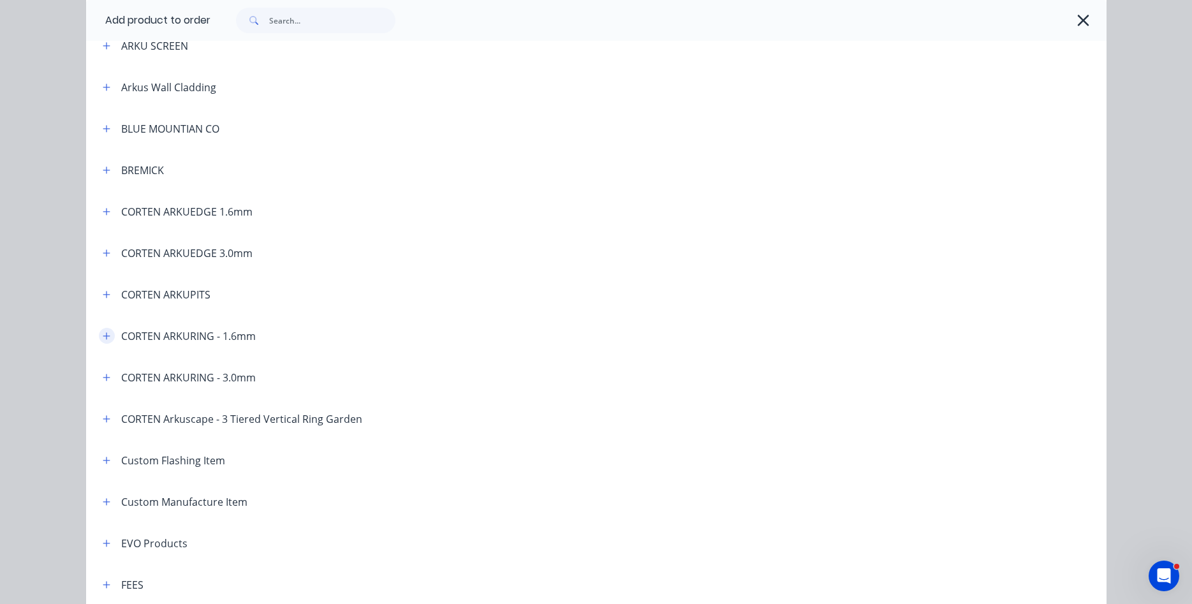
click at [107, 338] on icon "button" at bounding box center [107, 336] width 8 height 9
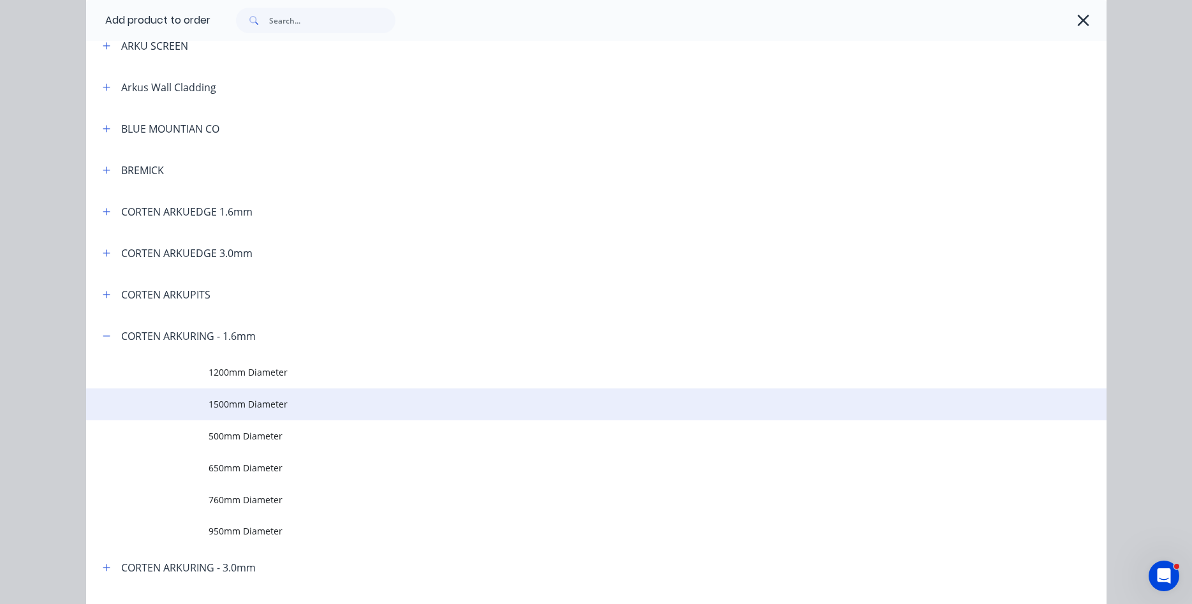
click at [241, 401] on span "1500mm Diameter" at bounding box center [568, 403] width 718 height 13
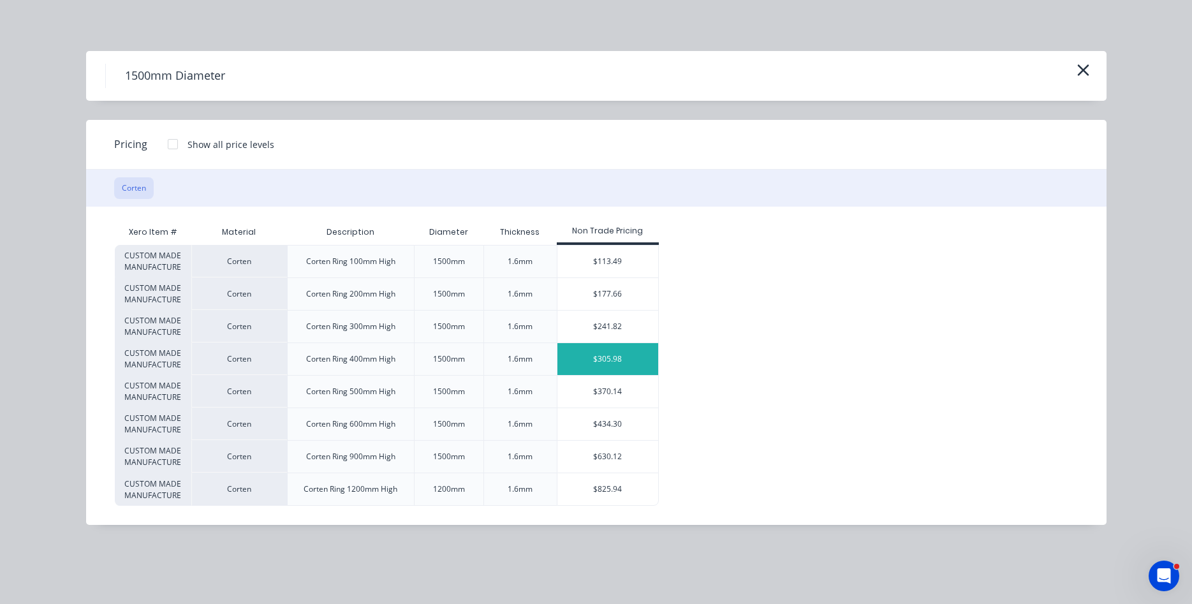
click at [598, 357] on div "$305.98" at bounding box center [608, 359] width 101 height 32
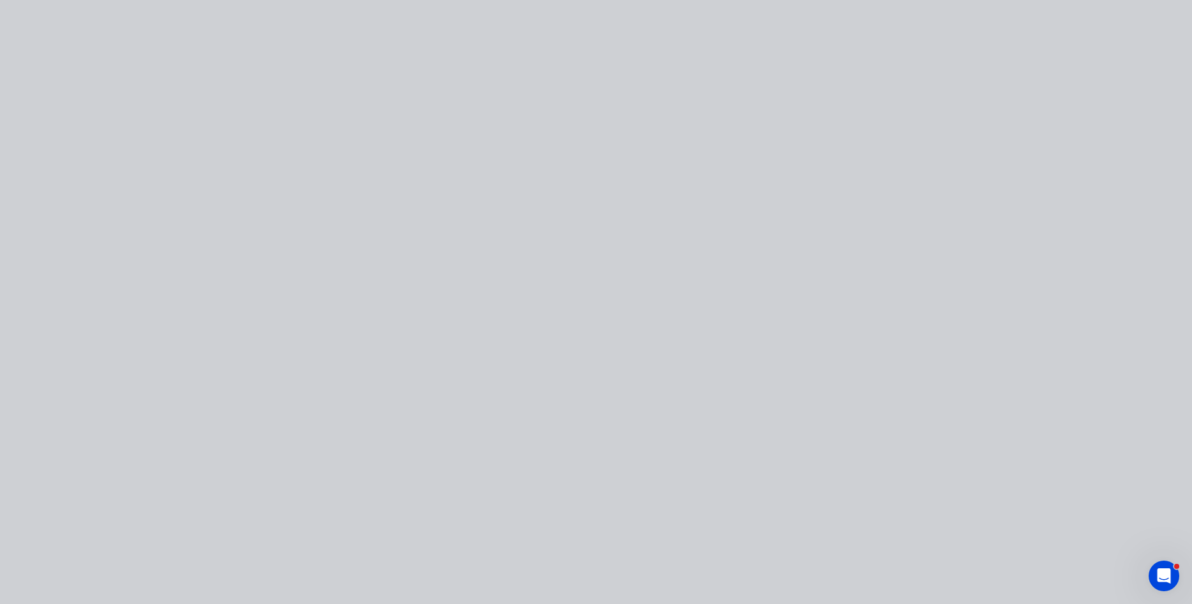
type input "$305.98"
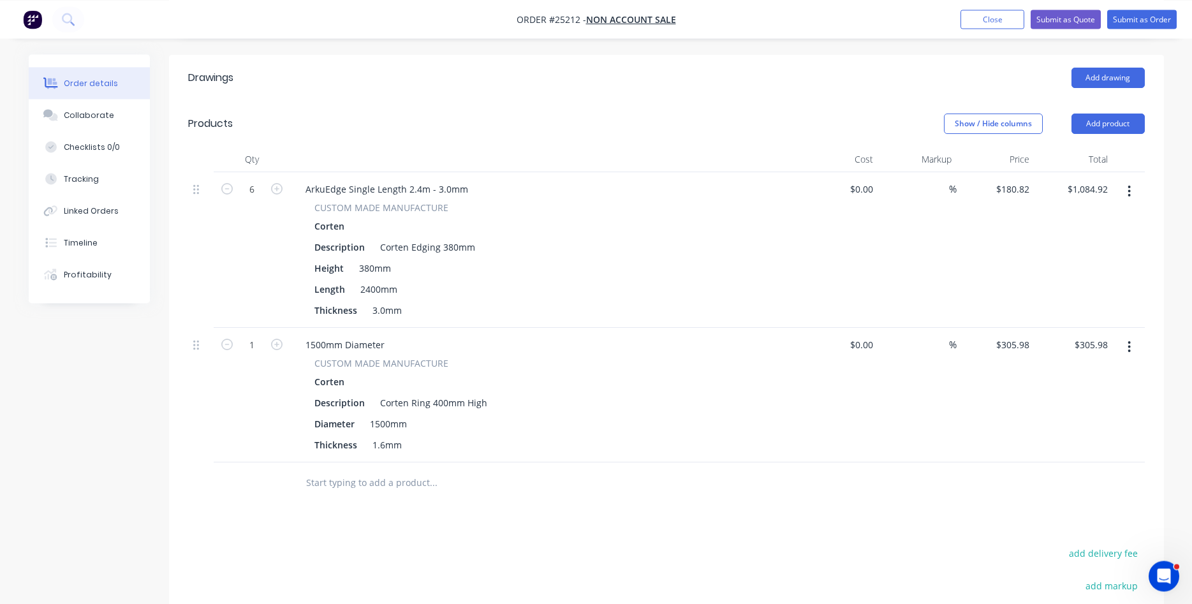
scroll to position [325, 0]
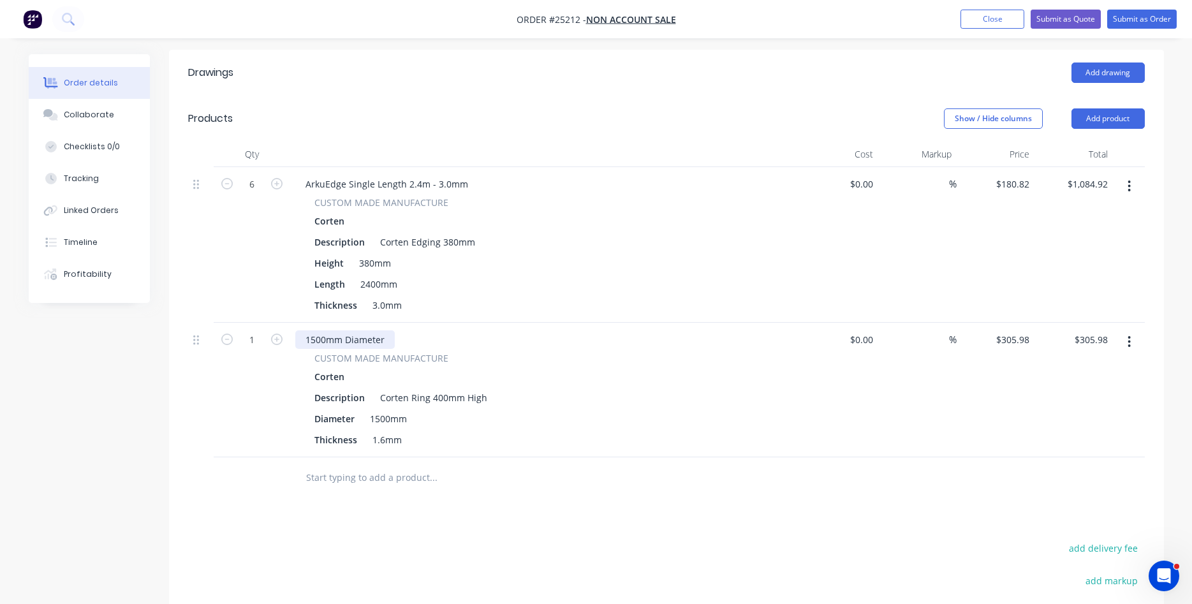
click at [312, 331] on div "1500mm Diameter" at bounding box center [345, 340] width 100 height 19
click at [386, 331] on div "4000mm Diameter" at bounding box center [345, 340] width 100 height 19
click at [383, 410] on div "1500mm" at bounding box center [388, 419] width 47 height 19
click at [1132, 331] on button "button" at bounding box center [1130, 342] width 30 height 23
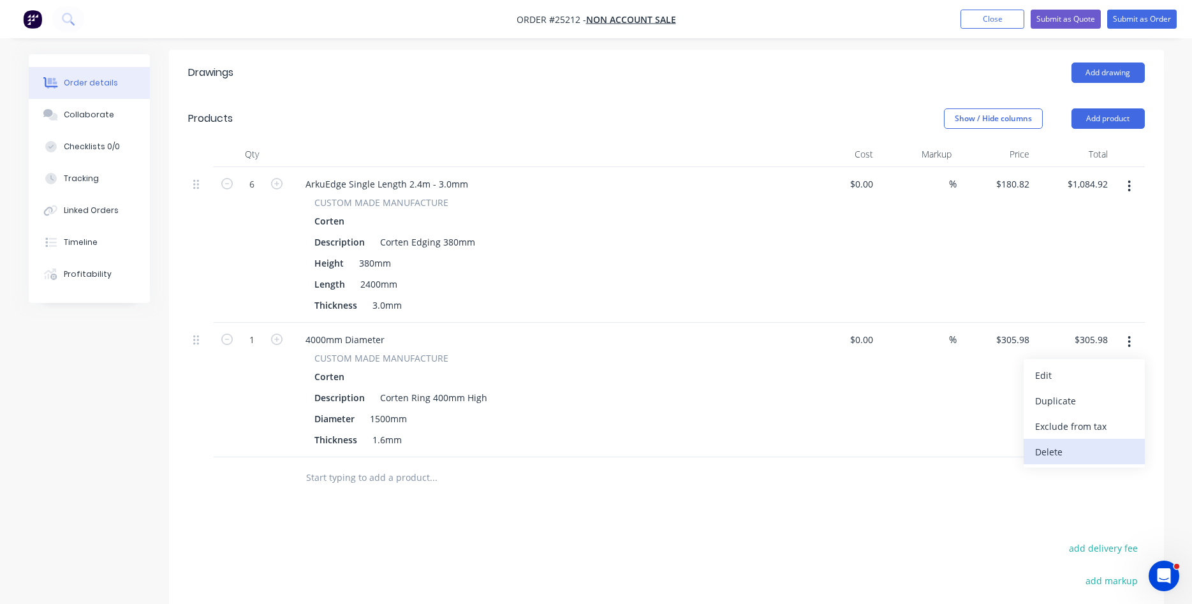
click at [1048, 443] on div "Delete" at bounding box center [1085, 452] width 98 height 19
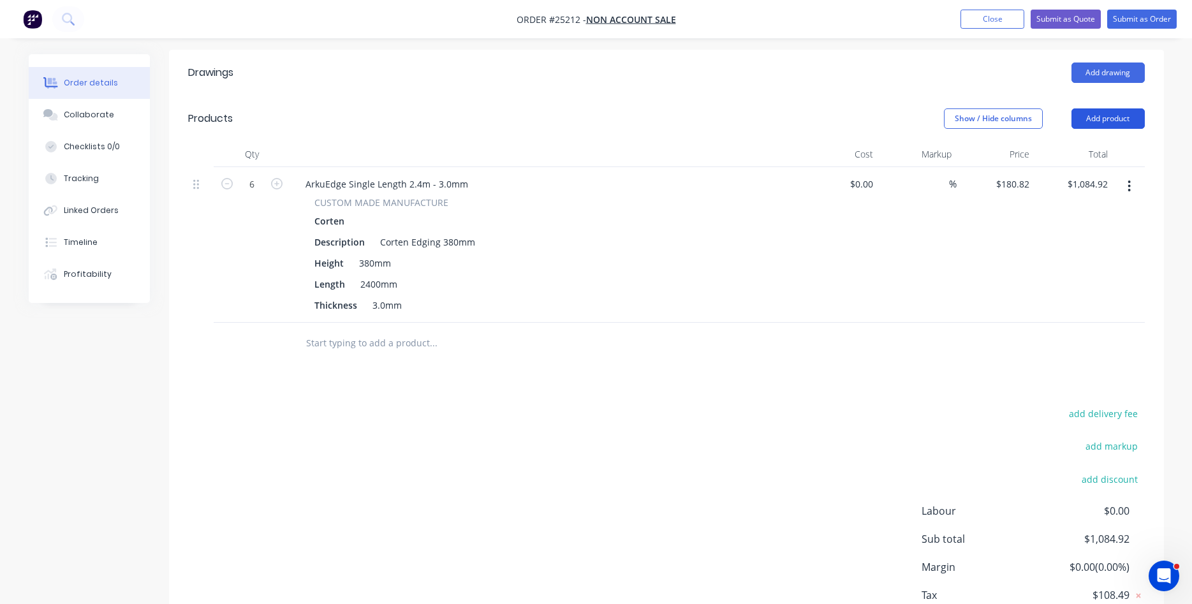
click at [1105, 108] on button "Add product" at bounding box center [1108, 118] width 73 height 20
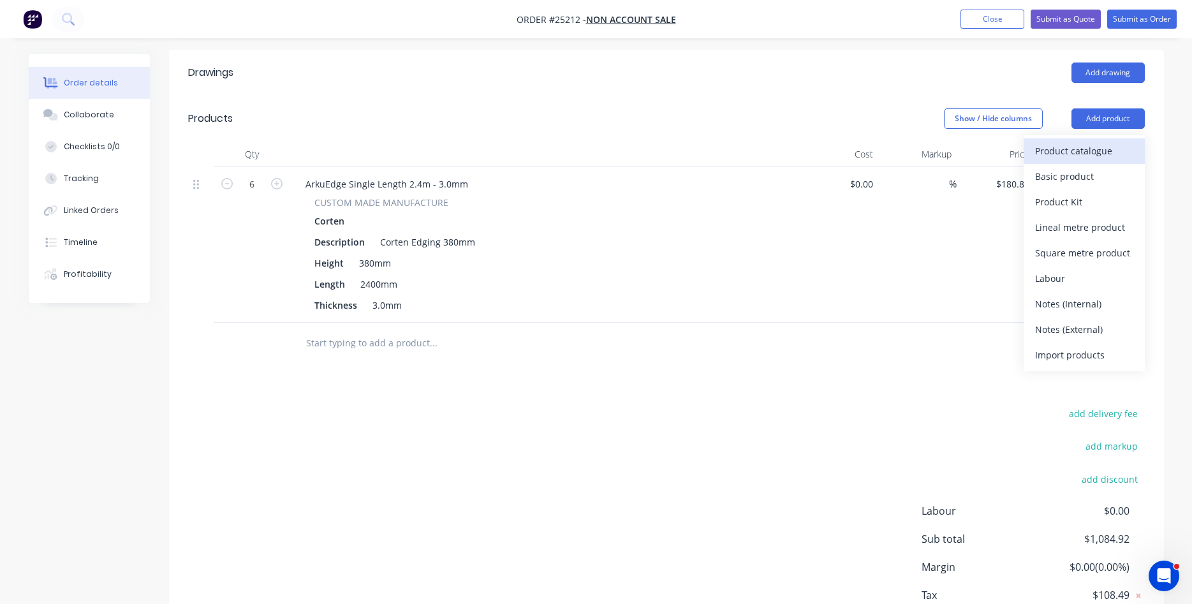
click at [1052, 142] on div "Product catalogue" at bounding box center [1085, 151] width 98 height 19
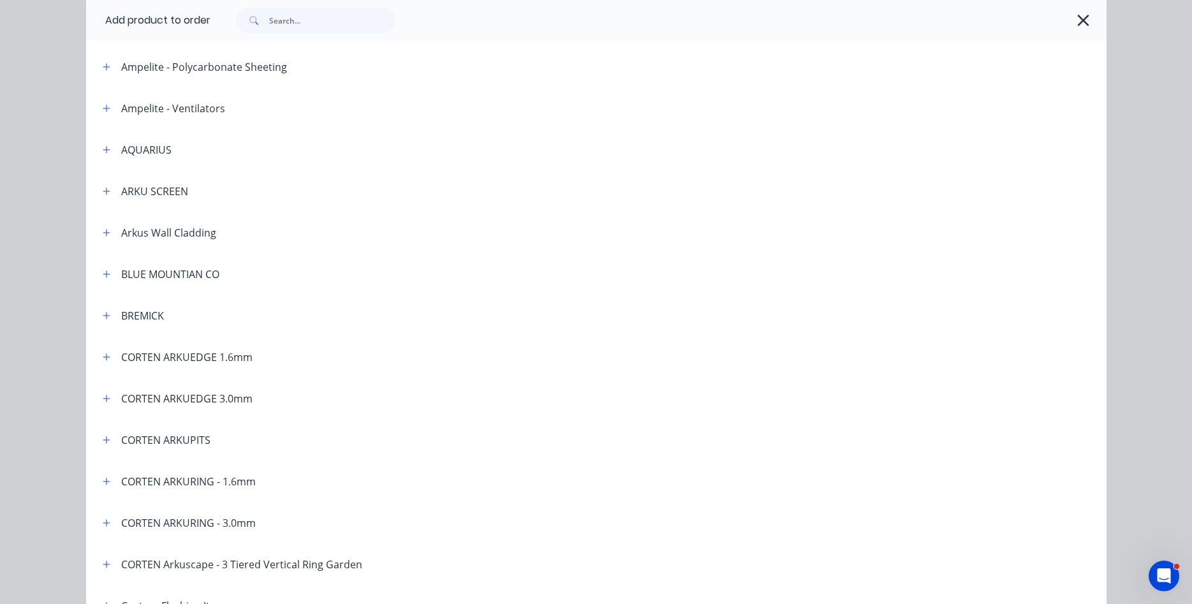
scroll to position [291, 0]
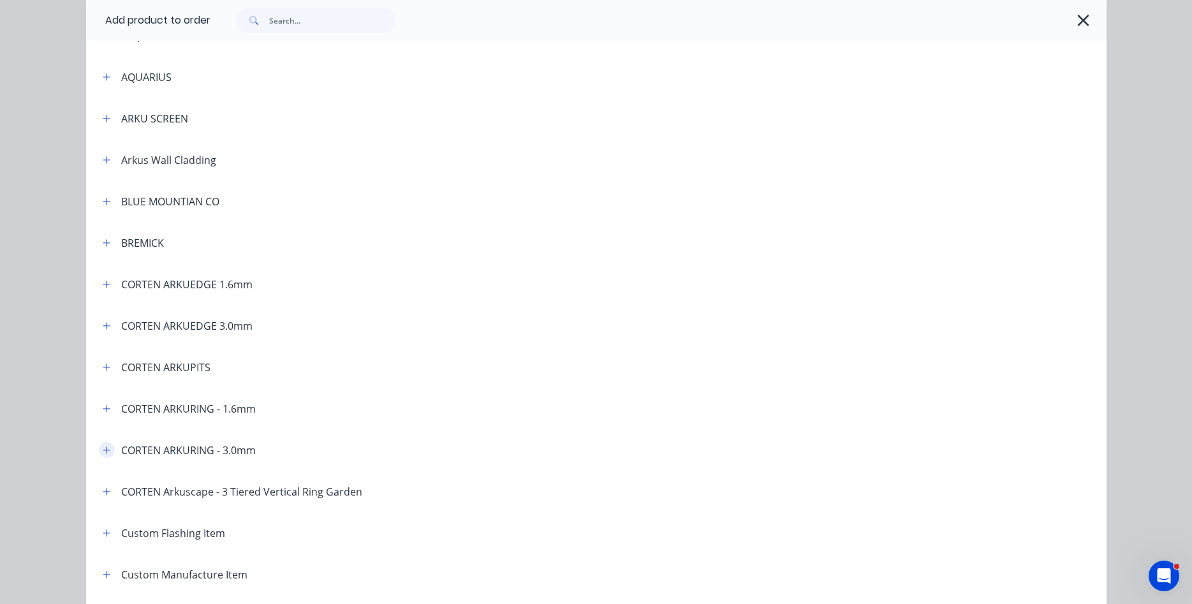
click at [110, 449] on icon "button" at bounding box center [107, 450] width 8 height 9
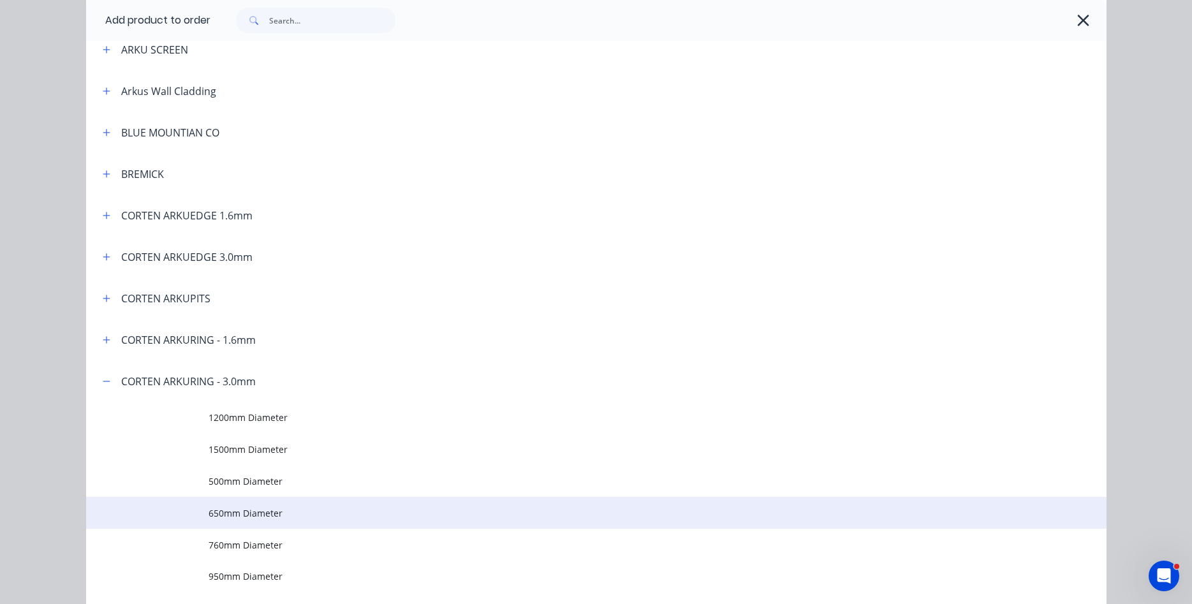
scroll to position [364, 0]
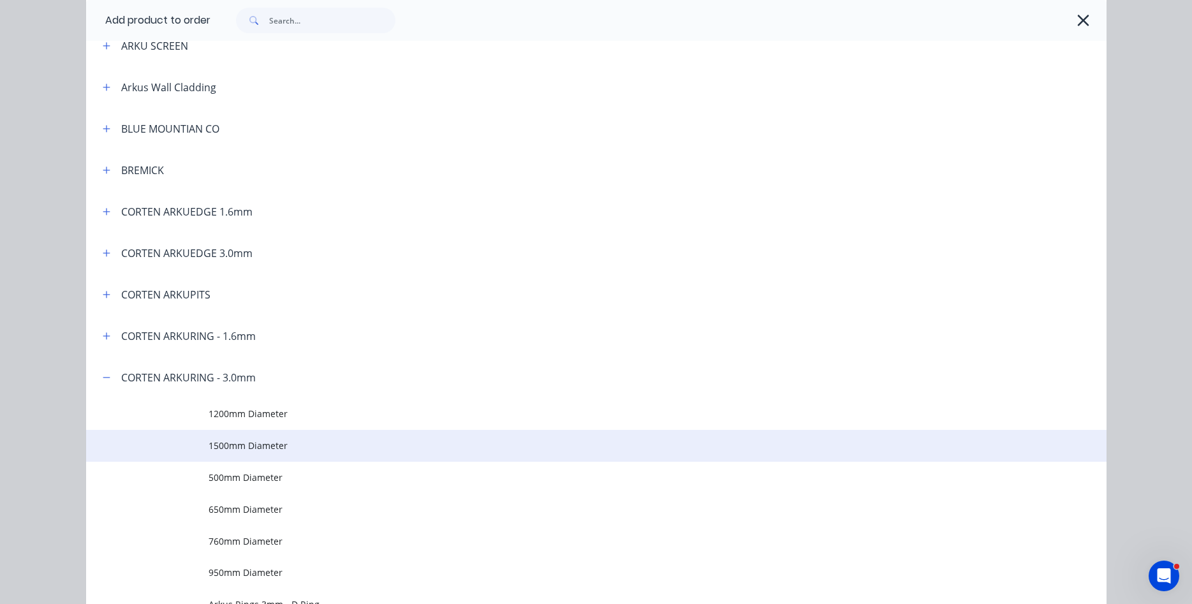
click at [251, 457] on td "1500mm Diameter" at bounding box center [658, 446] width 898 height 32
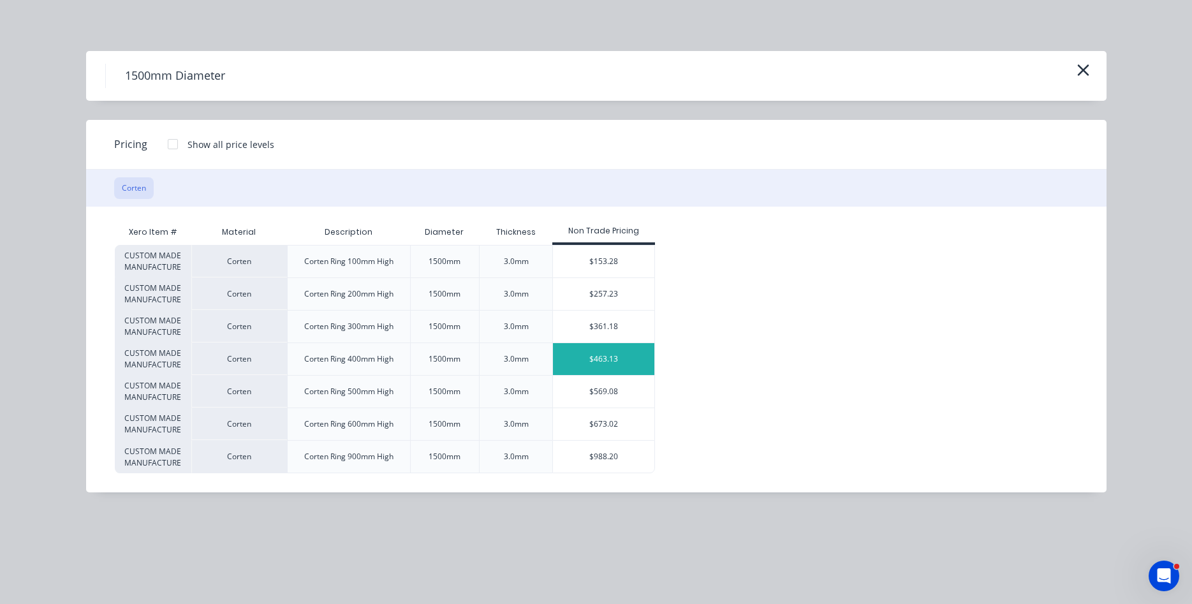
click at [575, 356] on div "$463.13" at bounding box center [603, 359] width 101 height 32
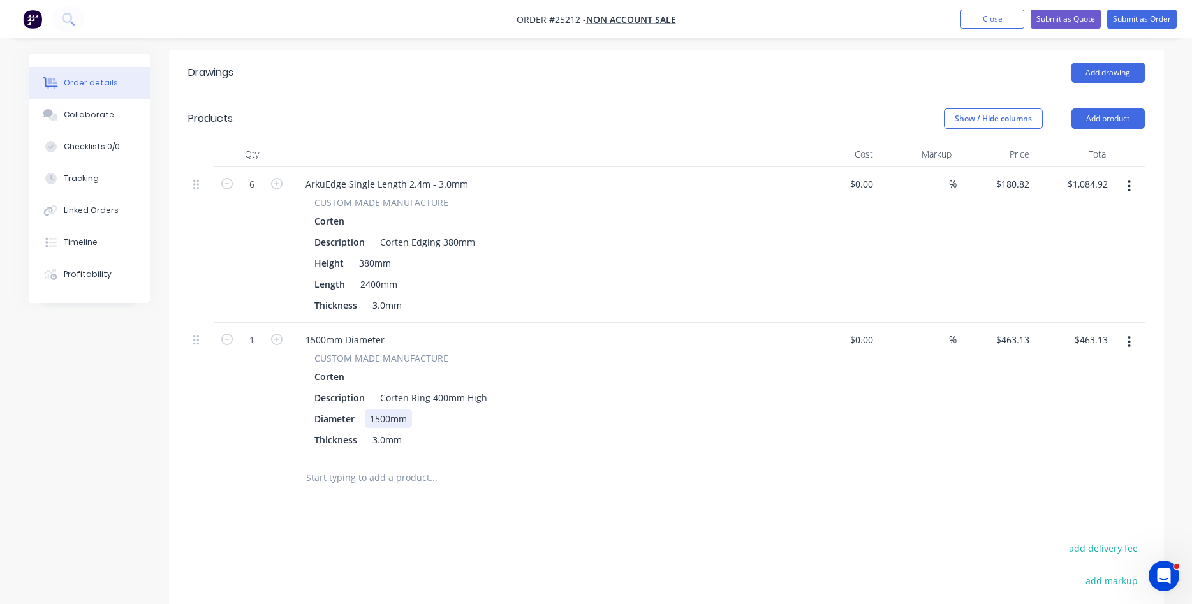
click at [380, 410] on div "1500mm" at bounding box center [388, 419] width 47 height 19
click at [315, 331] on div "1500mm Diameter" at bounding box center [345, 340] width 100 height 19
click at [387, 331] on div "4000mm Diameter" at bounding box center [345, 340] width 100 height 19
click at [1030, 331] on input "463.13" at bounding box center [1015, 340] width 40 height 19
type input "$1,084.80"
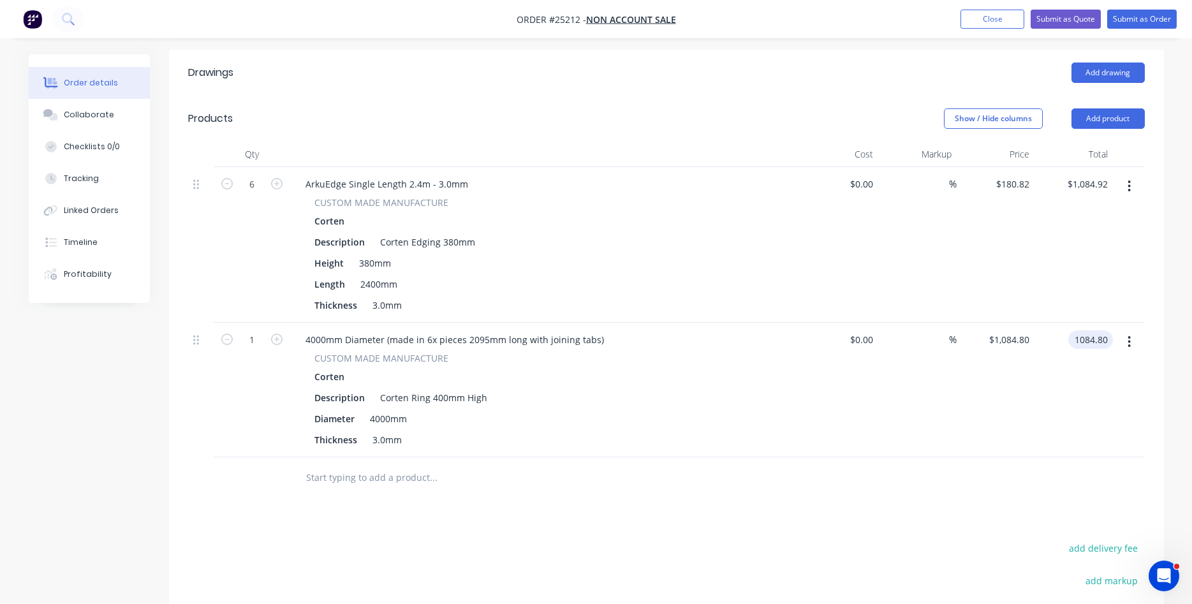
type input "$1,084.80"
click at [1130, 181] on icon "button" at bounding box center [1130, 186] width 3 height 11
click at [1052, 287] on div "Delete" at bounding box center [1085, 296] width 98 height 19
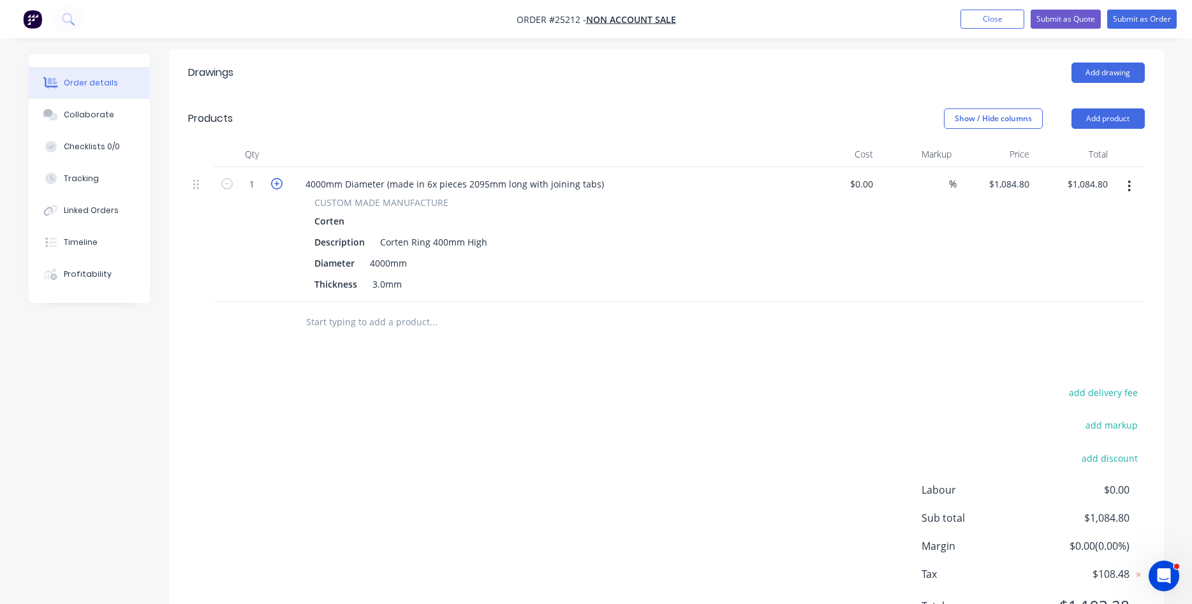
click at [275, 178] on icon "button" at bounding box center [276, 183] width 11 height 11
type input "2"
type input "$2,169.60"
click at [275, 178] on icon "button" at bounding box center [276, 183] width 11 height 11
type input "3"
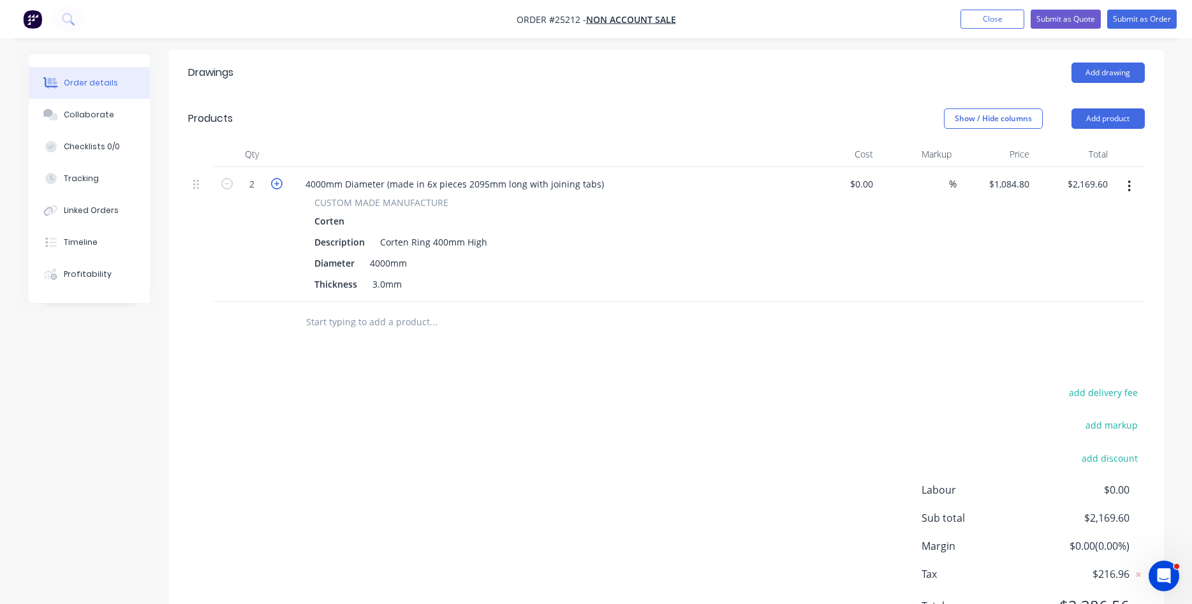
type input "$3,254.40"
click at [275, 178] on icon "button" at bounding box center [276, 183] width 11 height 11
type input "4"
type input "$4,339.20"
click at [348, 356] on div "Drawings Add drawing Products Show / Hide columns Add product Qty Cost Markup P…" at bounding box center [666, 350] width 995 height 600
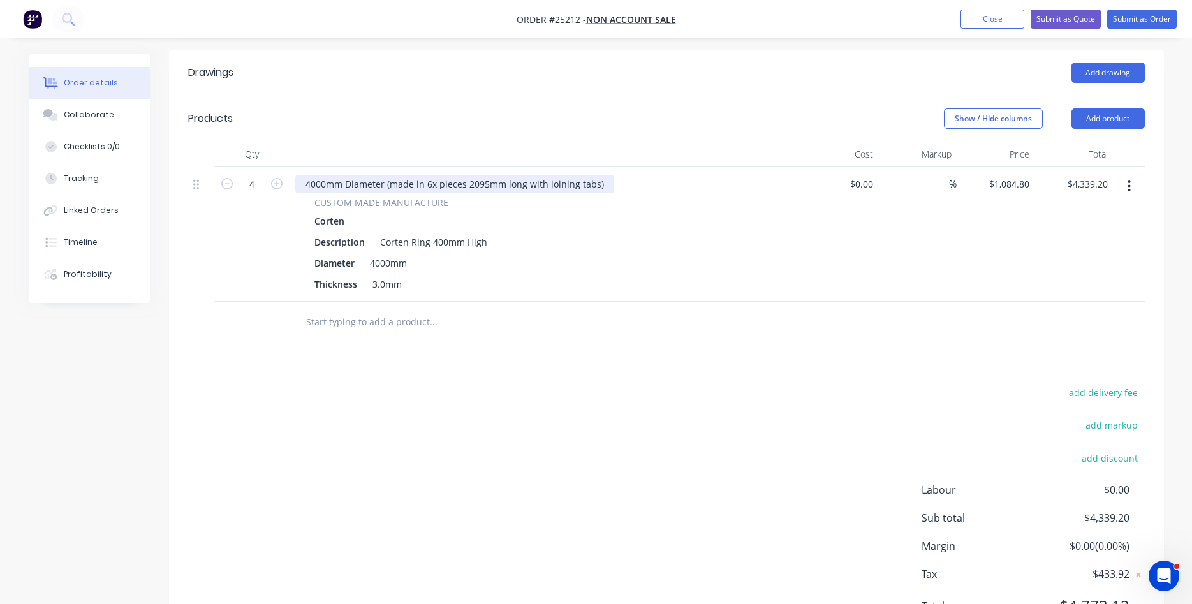
click at [600, 175] on div "4000mm Diameter (made in 6x pieces 2095mm long with joining tabs)" at bounding box center [454, 184] width 319 height 19
click at [699, 213] on div "CUSTOM MADE MANUFACTURE Corten Description Corten Ring 400mm High Diameter 4000…" at bounding box center [545, 245] width 500 height 98
click at [1083, 108] on button "Add product" at bounding box center [1108, 118] width 73 height 20
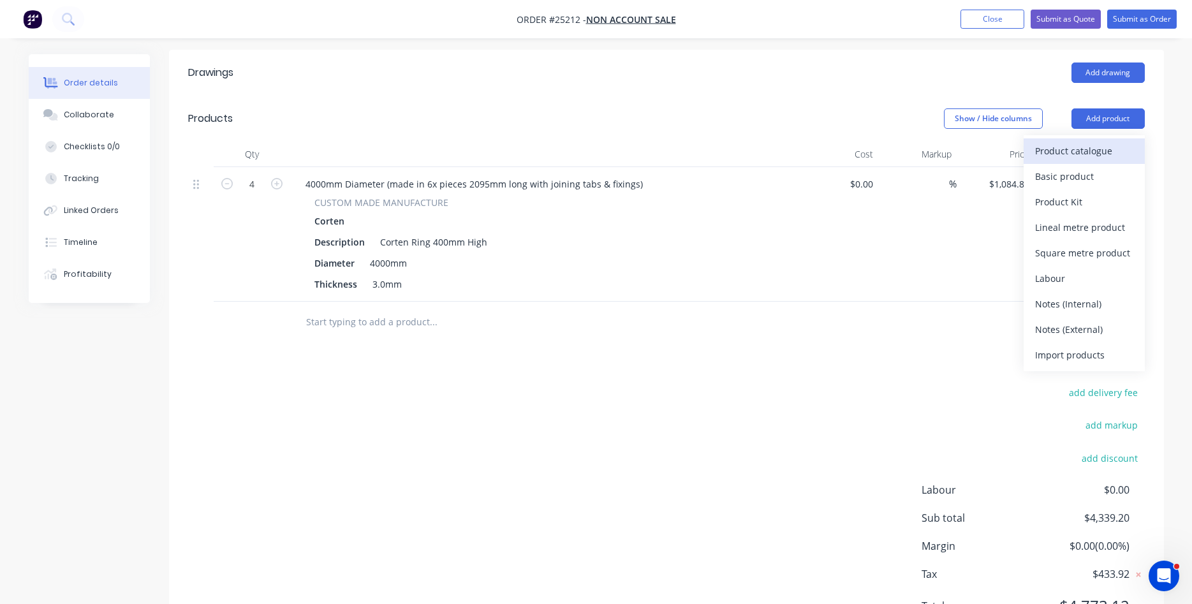
click at [1066, 142] on div "Product catalogue" at bounding box center [1085, 151] width 98 height 19
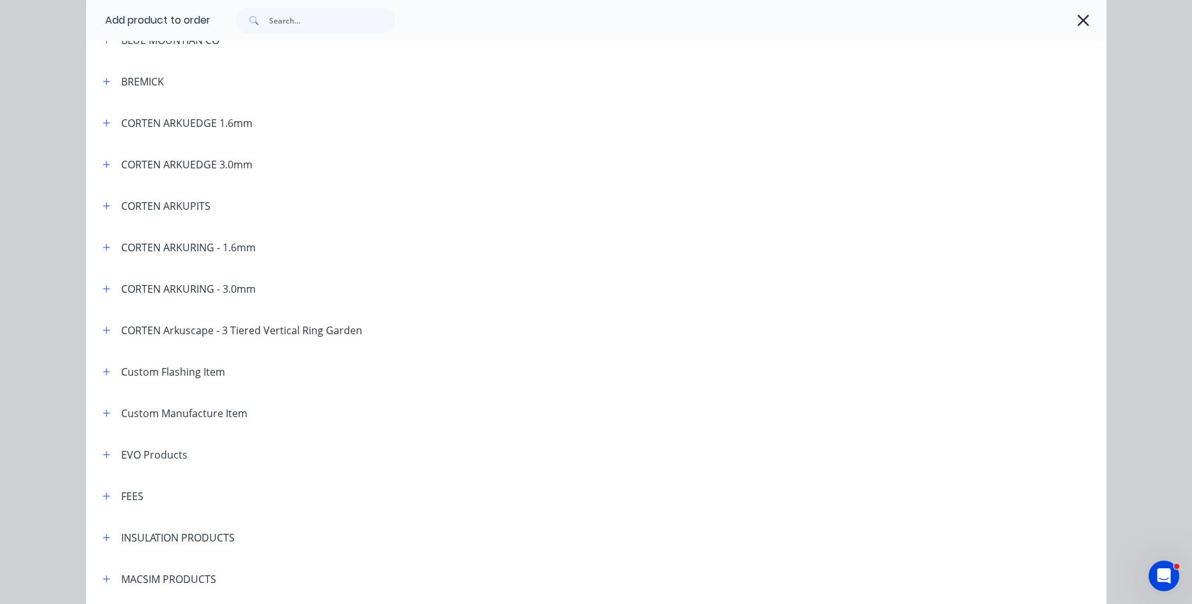
scroll to position [509, 0]
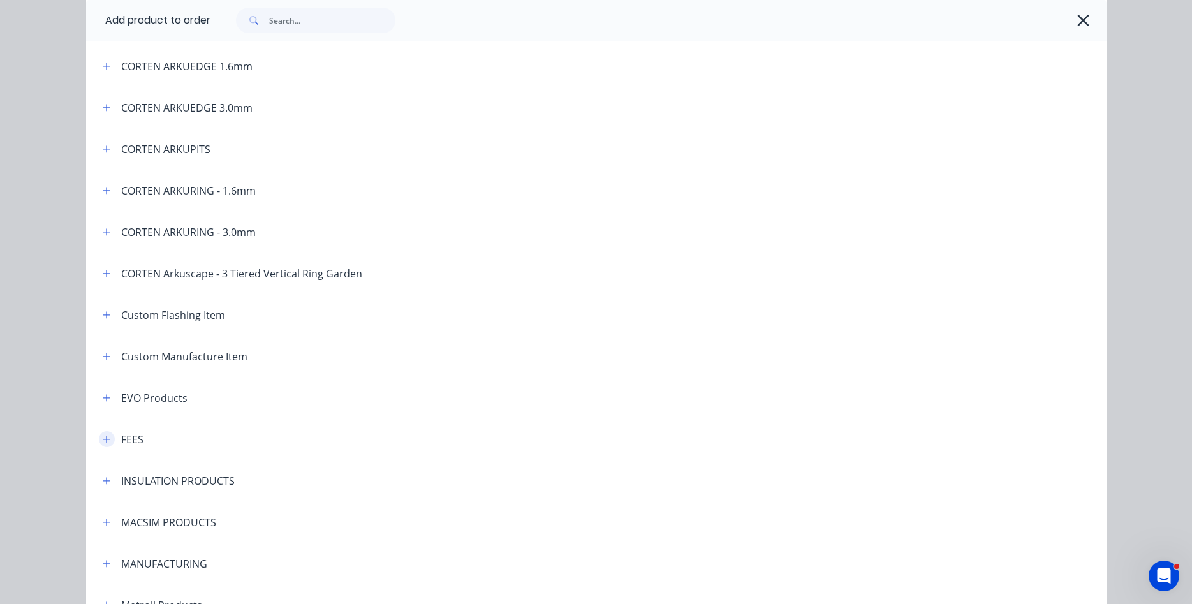
click at [108, 445] on button "button" at bounding box center [107, 439] width 16 height 16
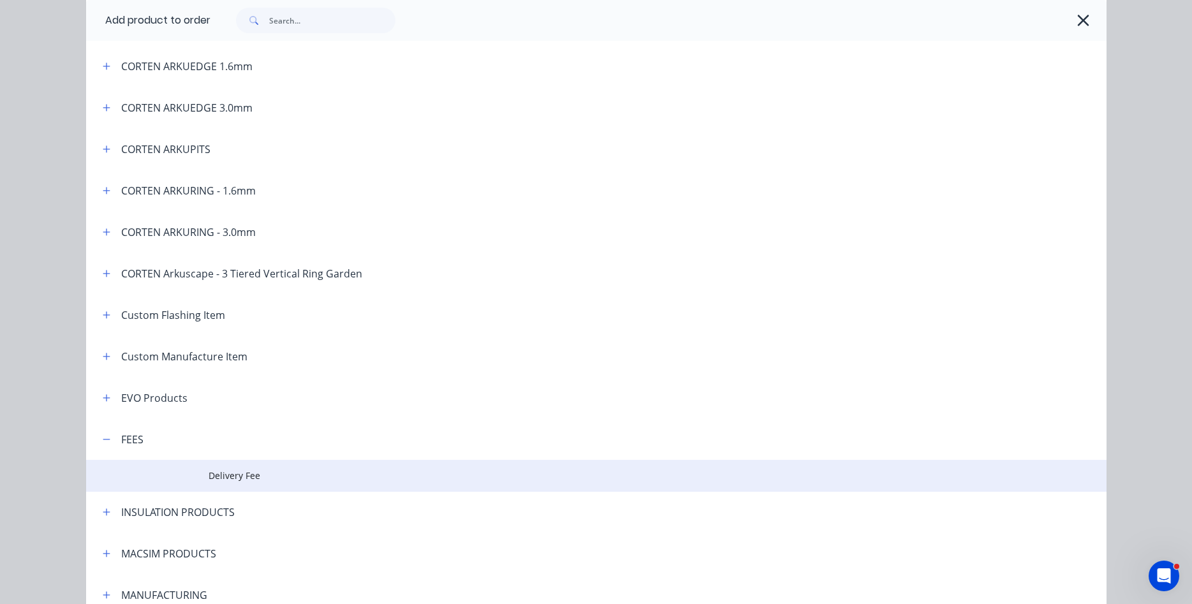
drag, startPoint x: 257, startPoint y: 481, endPoint x: 268, endPoint y: 480, distance: 10.9
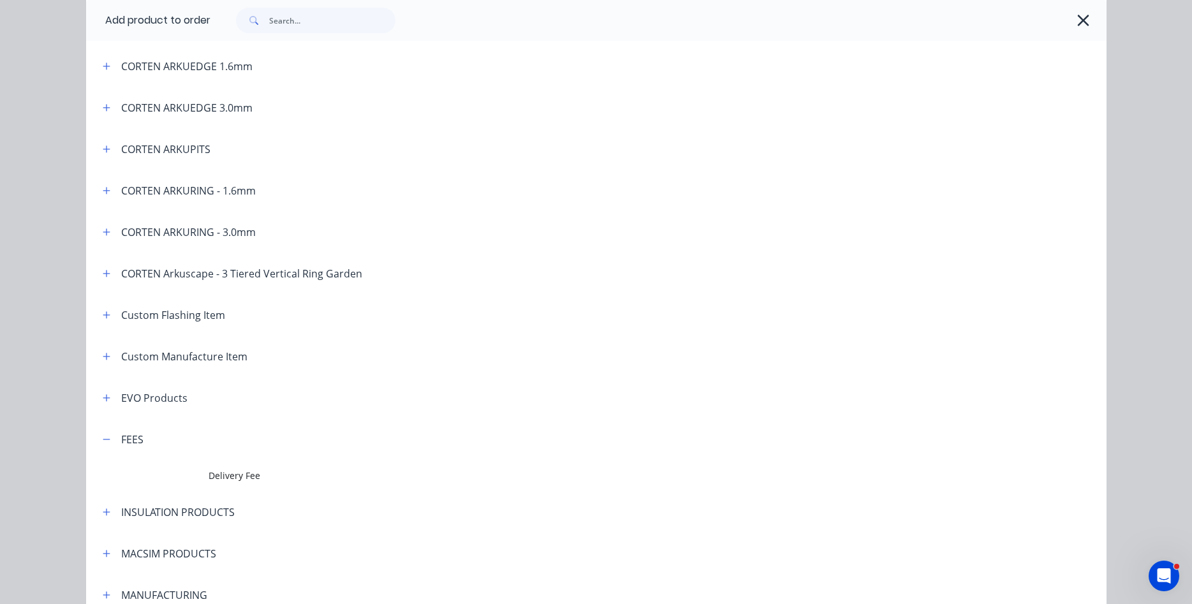
click at [258, 481] on span "Delivery Fee" at bounding box center [568, 475] width 718 height 13
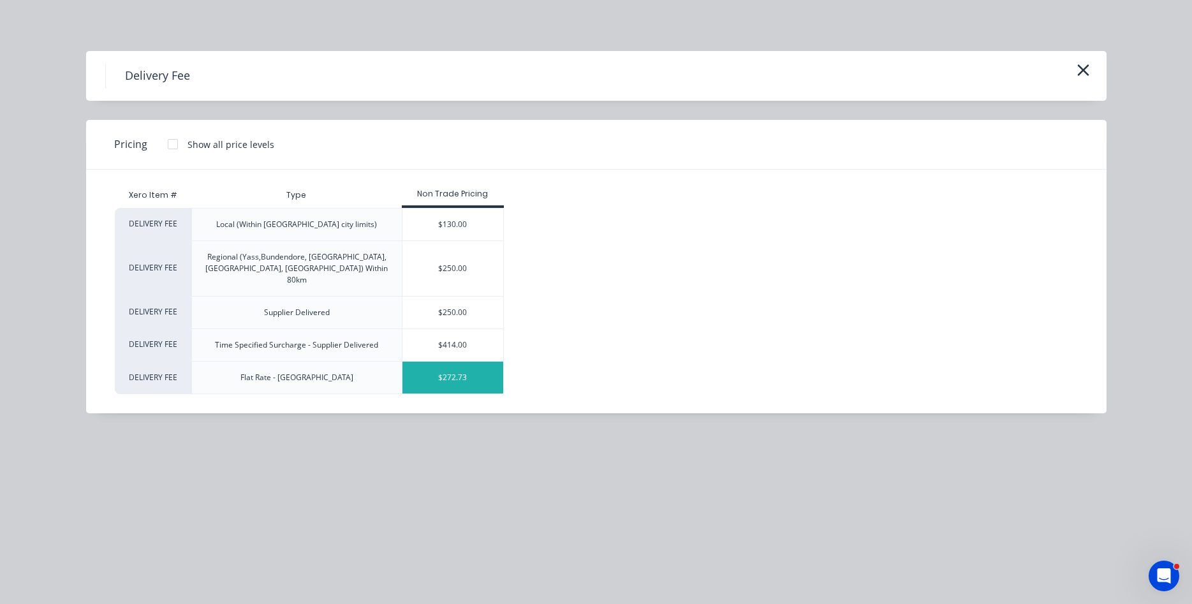
click at [443, 367] on div "$272.73" at bounding box center [453, 378] width 101 height 32
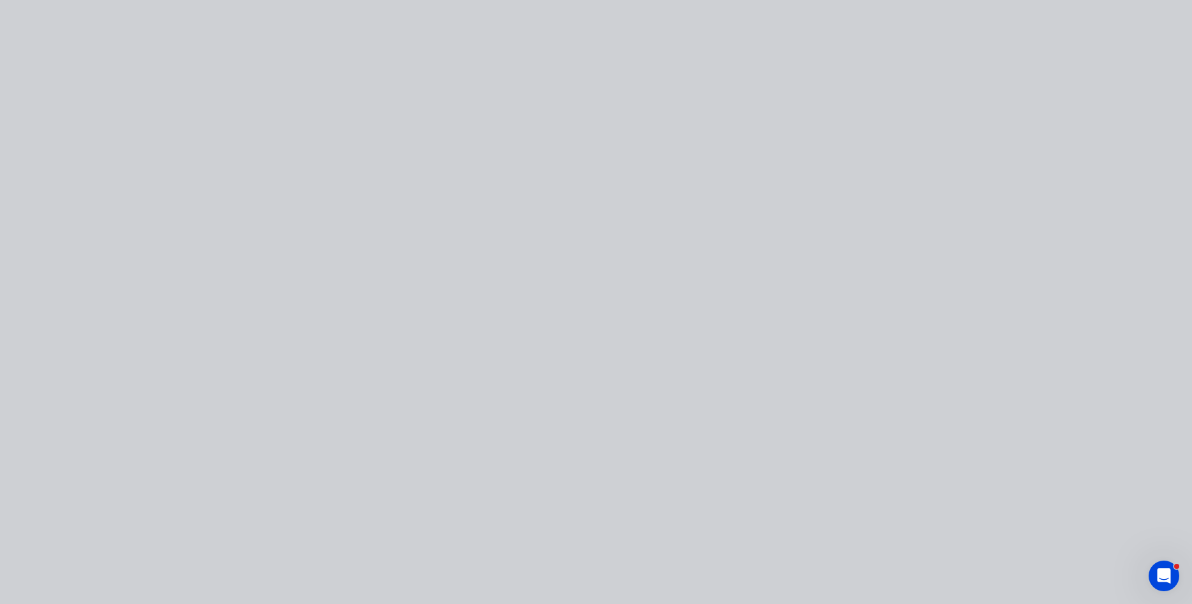
type input "$272.73"
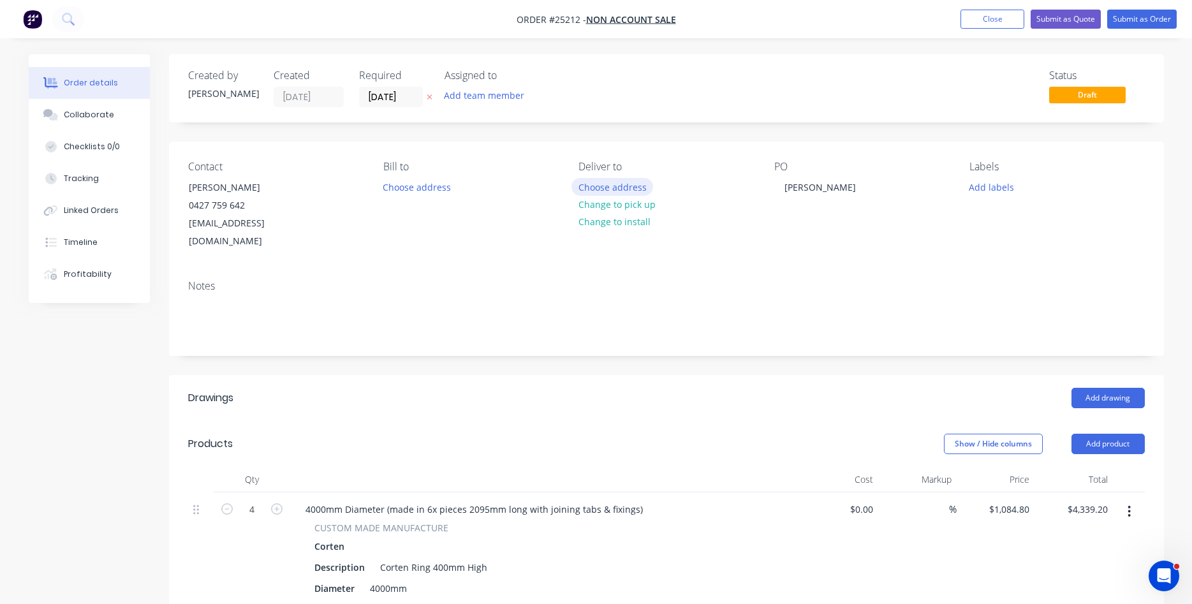
click at [618, 186] on button "Choose address" at bounding box center [613, 186] width 82 height 17
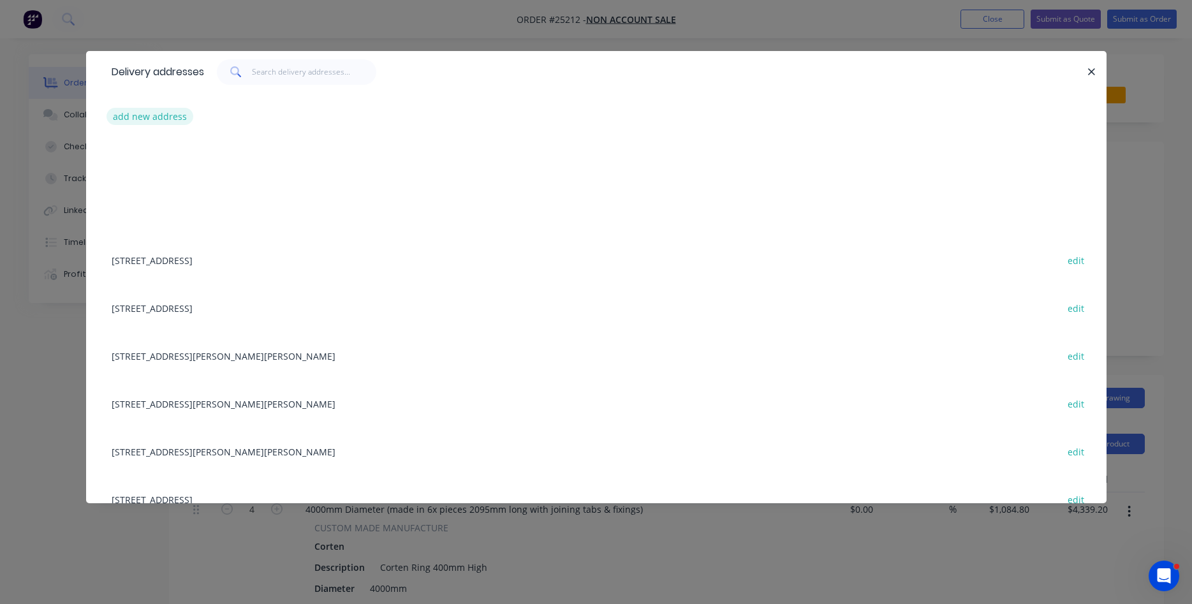
click at [163, 117] on button "add new address" at bounding box center [150, 116] width 87 height 17
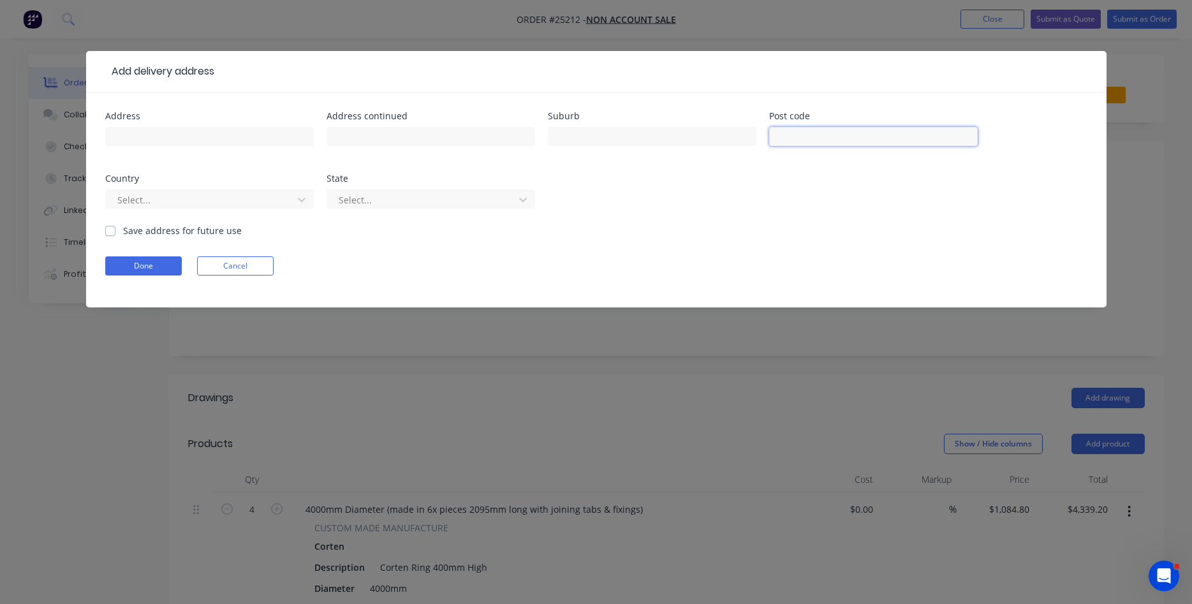
click at [813, 132] on input "text" at bounding box center [873, 136] width 209 height 19
type input "2335"
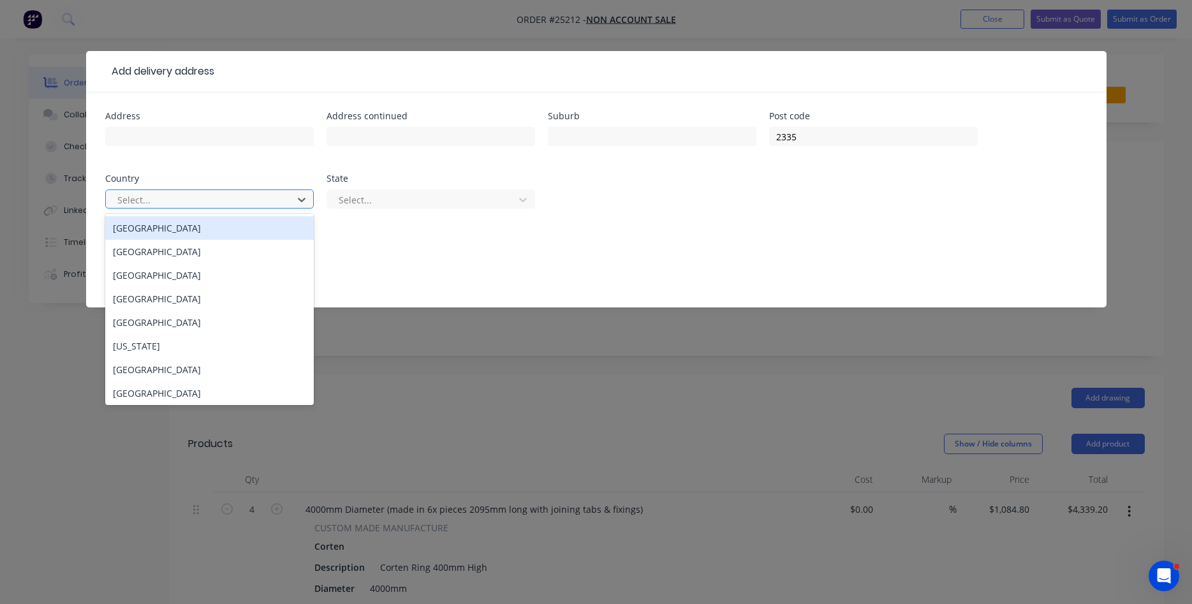
click at [214, 223] on div "[GEOGRAPHIC_DATA]" at bounding box center [209, 228] width 209 height 24
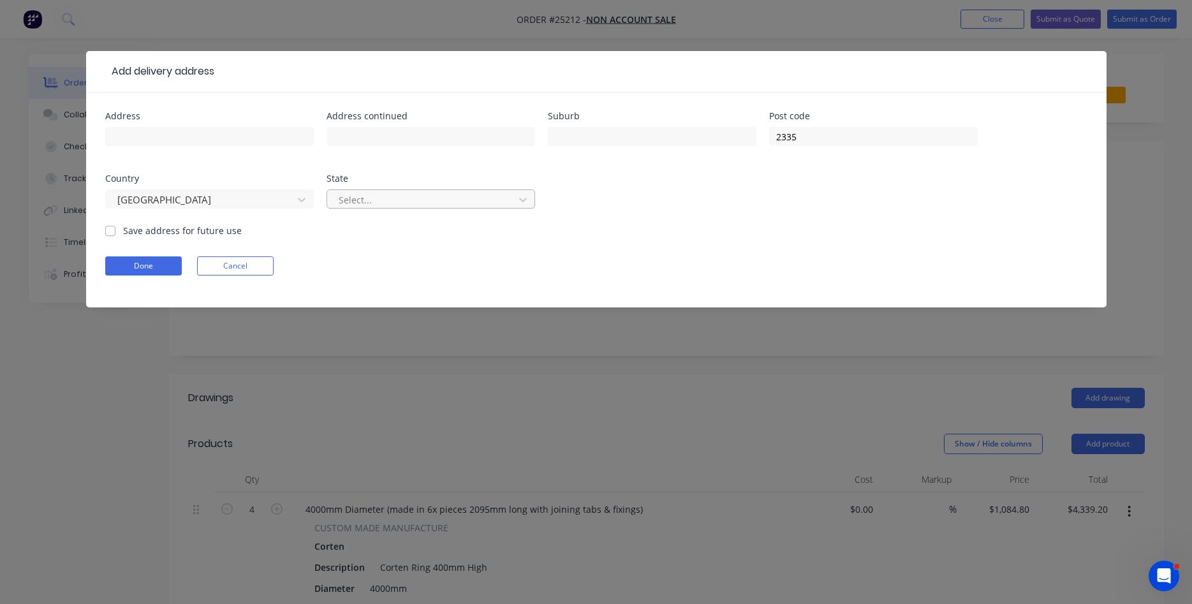
click at [360, 204] on div at bounding box center [423, 200] width 170 height 16
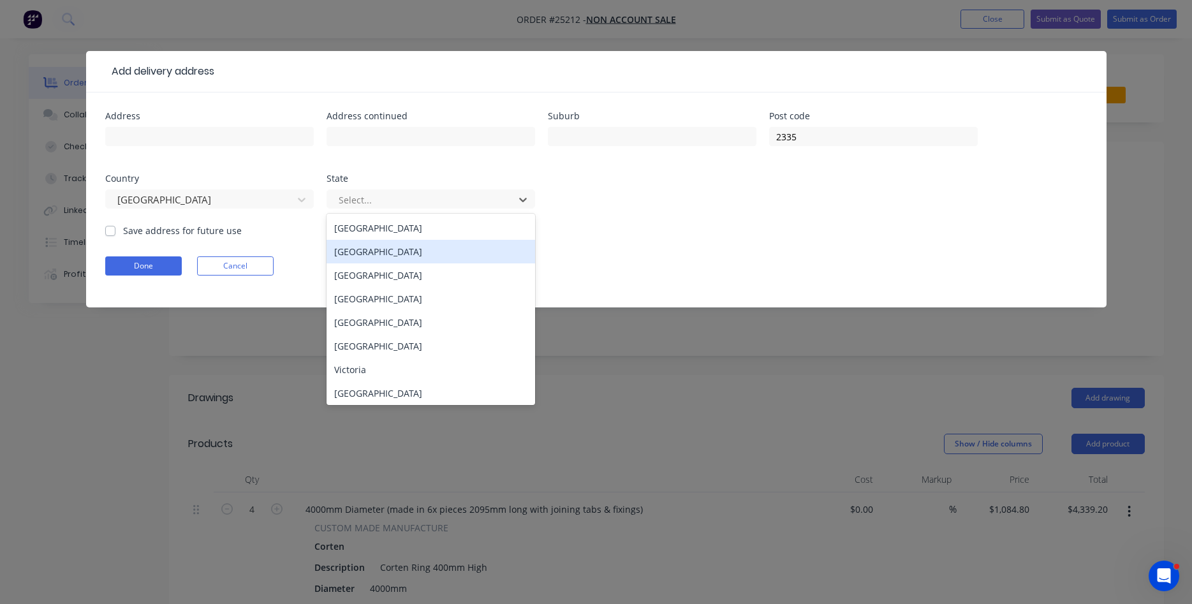
click at [362, 263] on div "[GEOGRAPHIC_DATA]" at bounding box center [431, 252] width 209 height 24
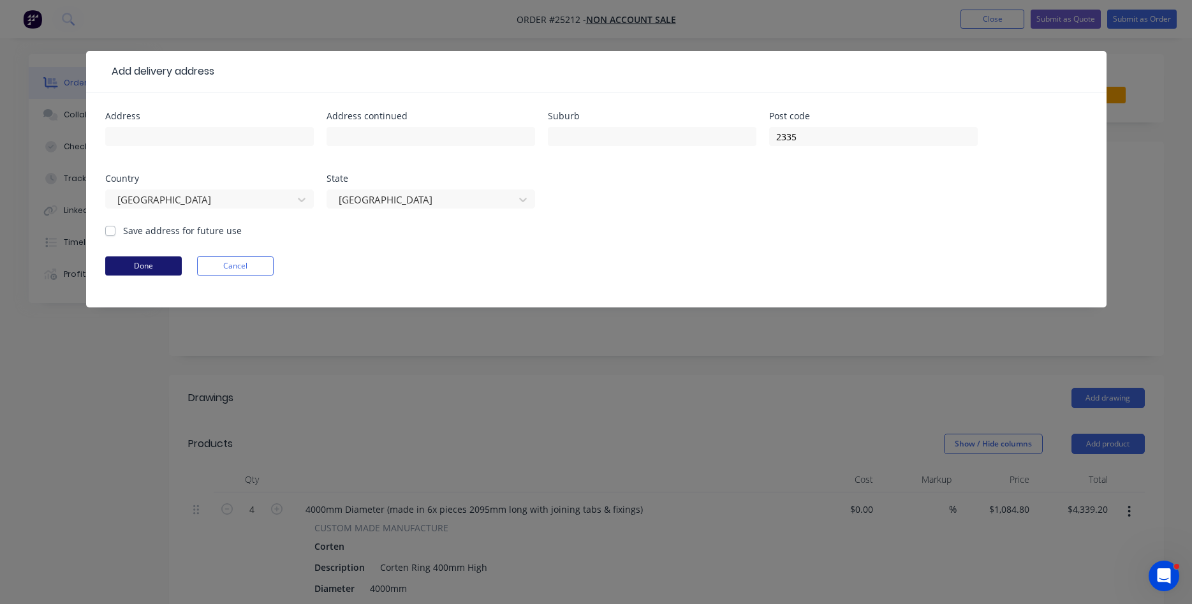
click at [138, 274] on button "Done" at bounding box center [143, 265] width 77 height 19
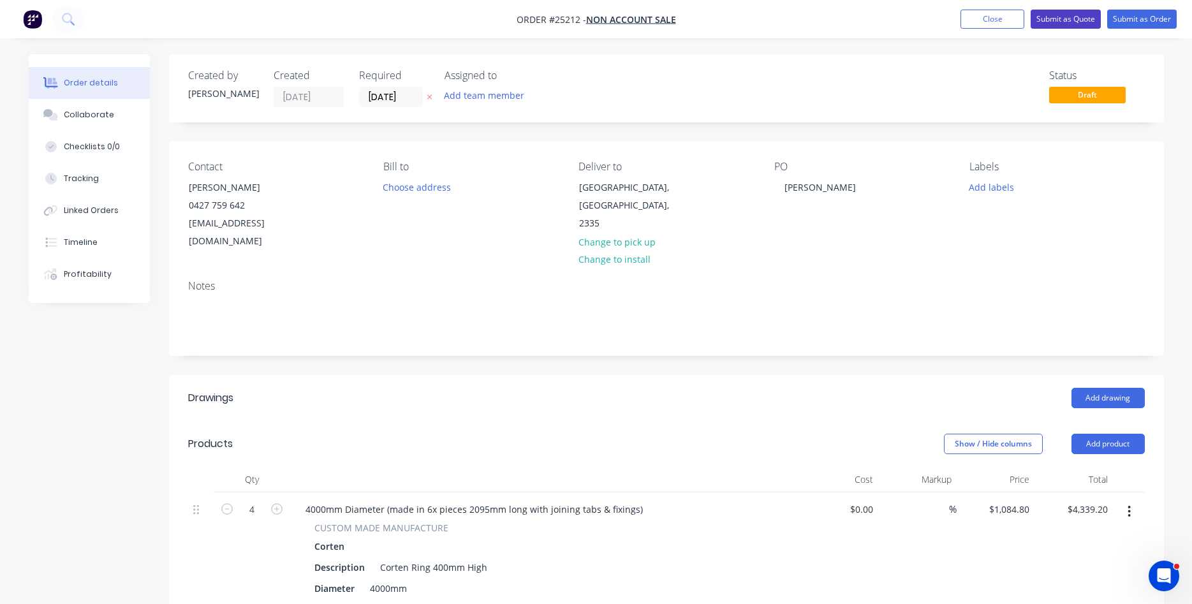
click at [1077, 21] on button "Submit as Quote" at bounding box center [1066, 19] width 70 height 19
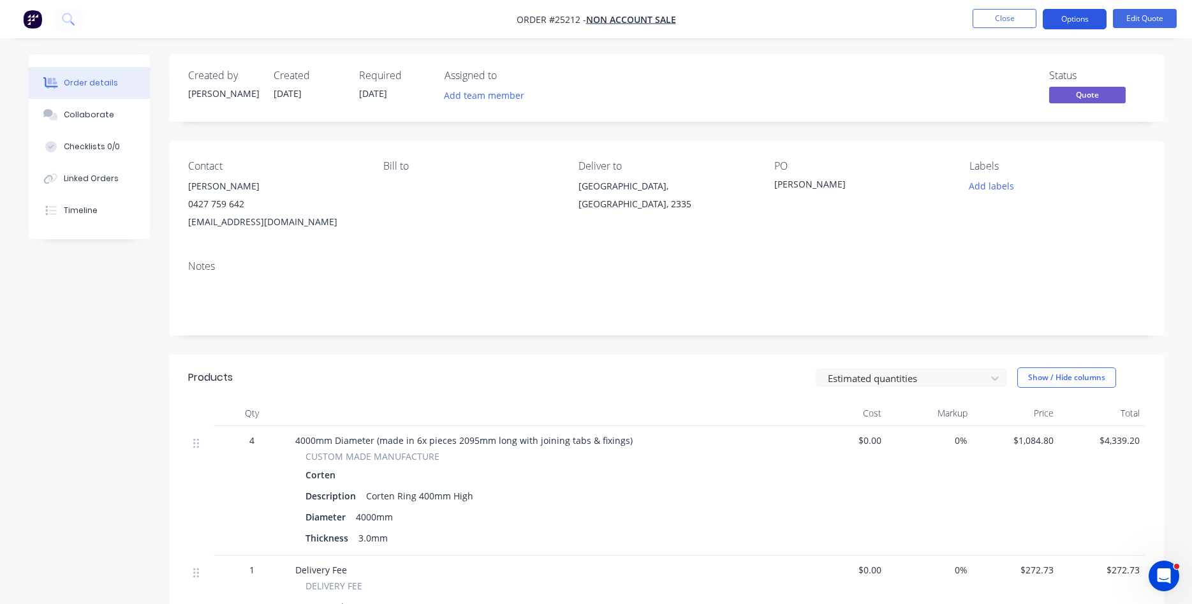
click at [1066, 19] on button "Options" at bounding box center [1075, 19] width 64 height 20
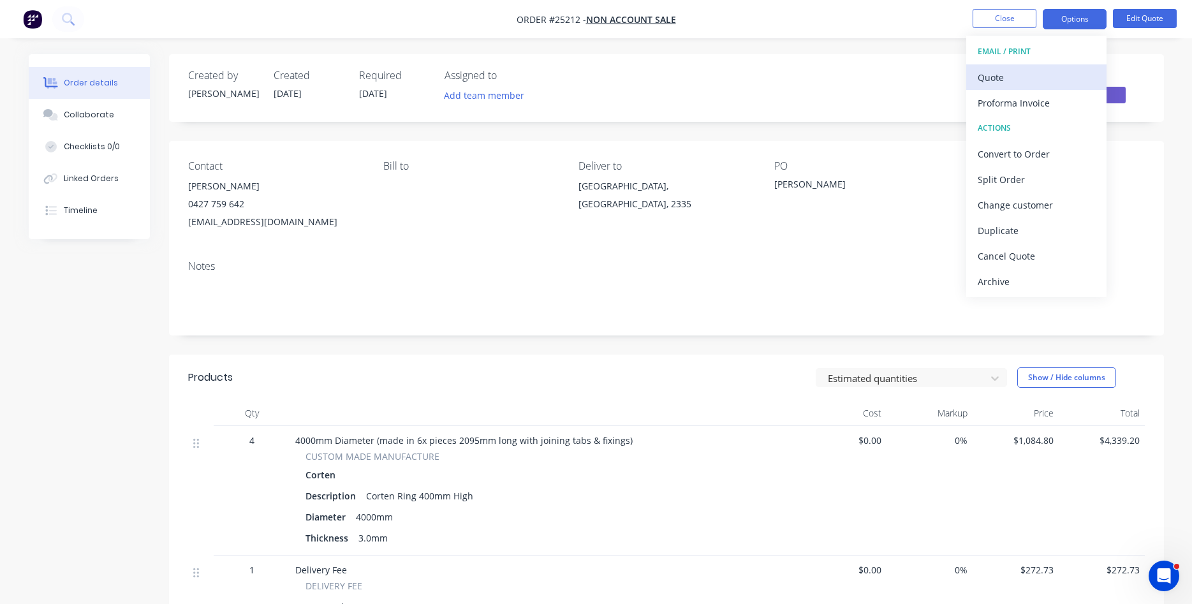
click at [1015, 76] on div "Quote" at bounding box center [1036, 77] width 117 height 19
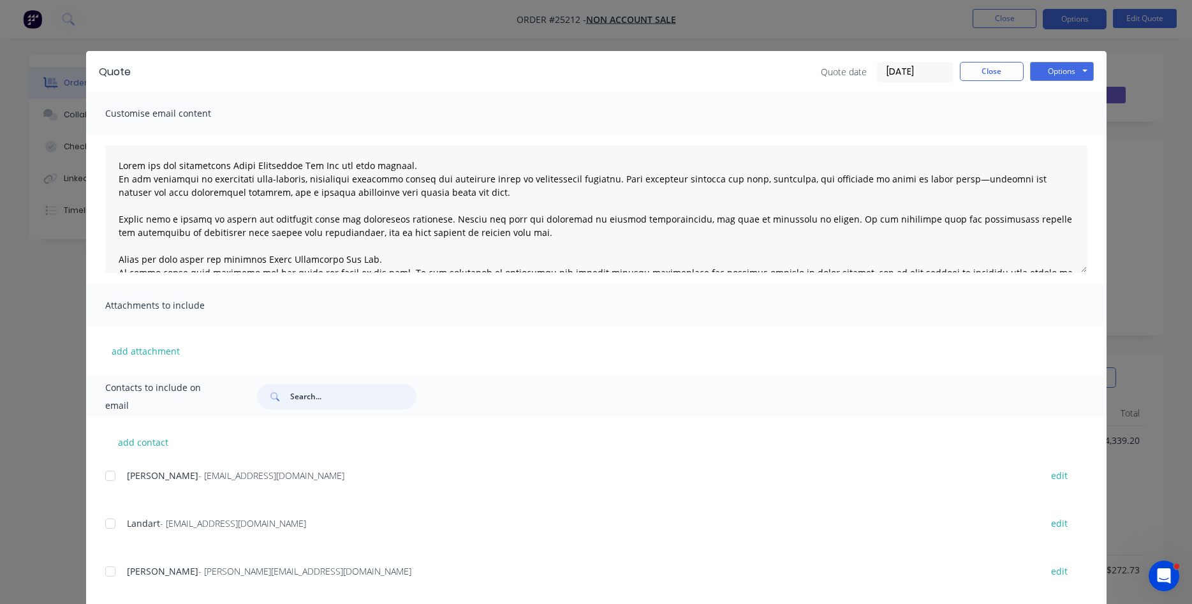
click at [309, 400] on input "text" at bounding box center [353, 397] width 126 height 26
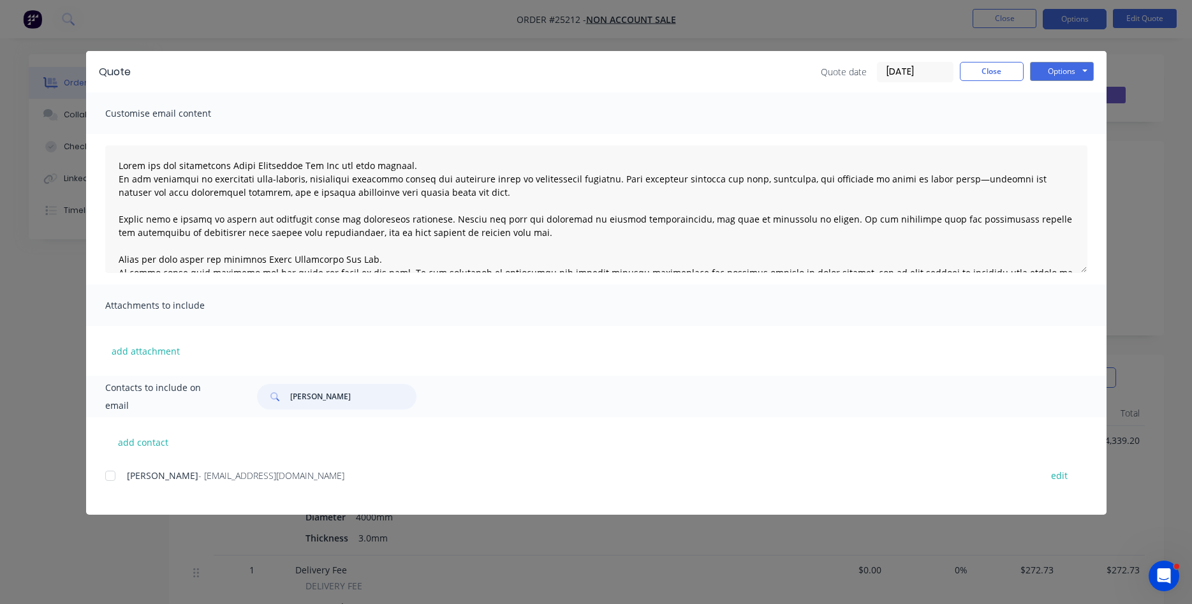
click at [108, 479] on div at bounding box center [111, 476] width 26 height 26
type input "[PERSON_NAME]"
click at [1059, 65] on button "Options" at bounding box center [1062, 71] width 64 height 19
click at [1073, 133] on button "Email" at bounding box center [1071, 136] width 82 height 21
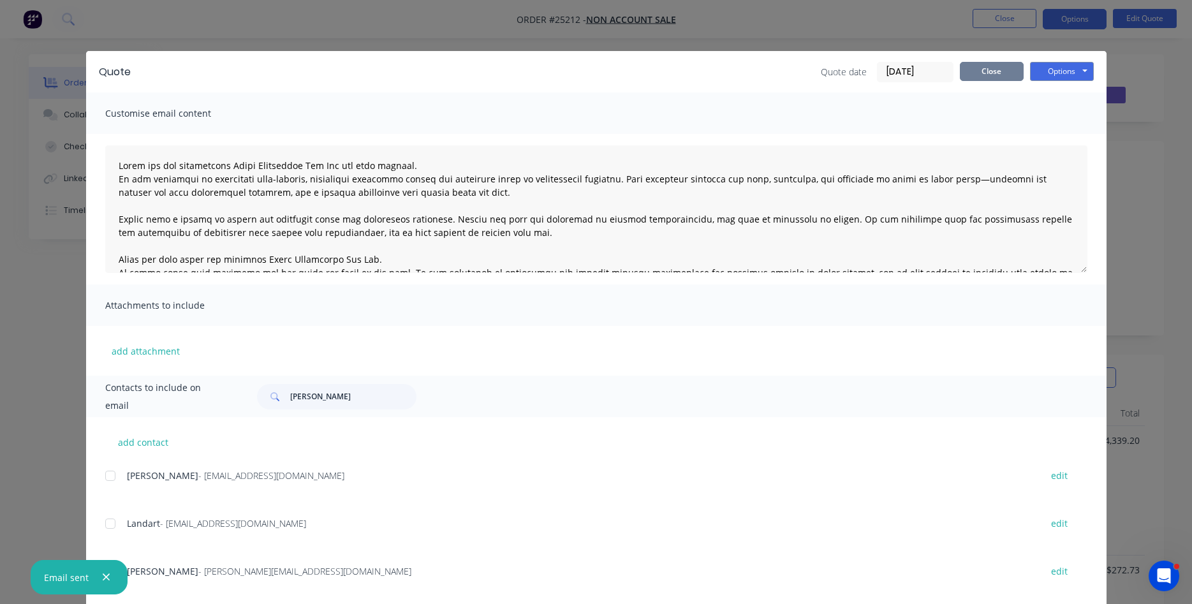
click at [993, 74] on button "Close" at bounding box center [992, 71] width 64 height 19
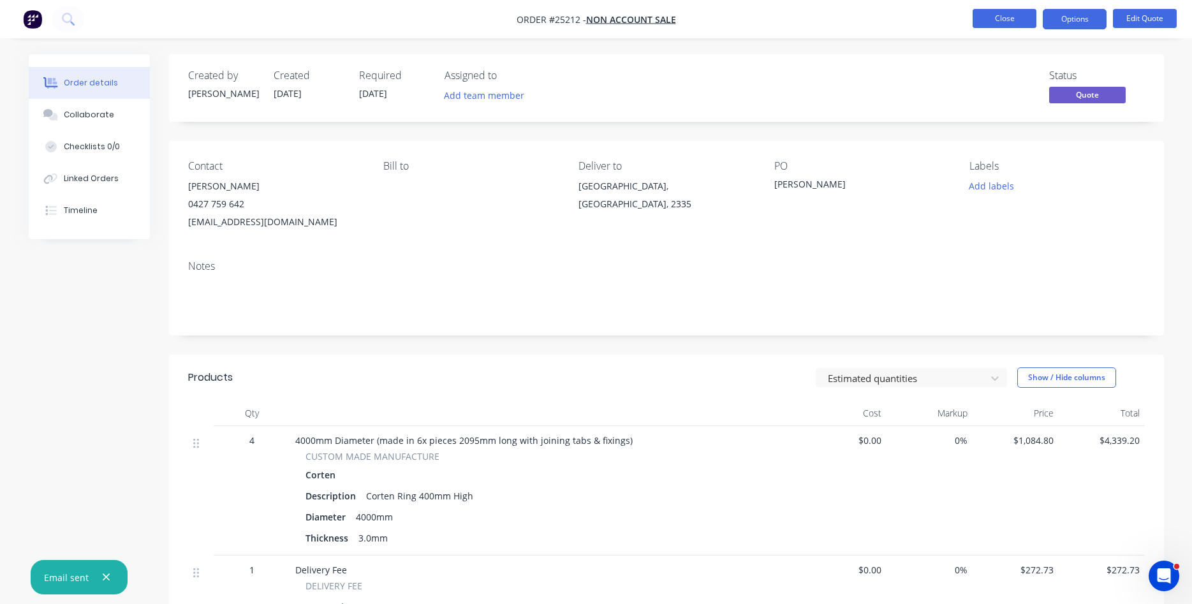
click at [999, 20] on button "Close" at bounding box center [1005, 18] width 64 height 19
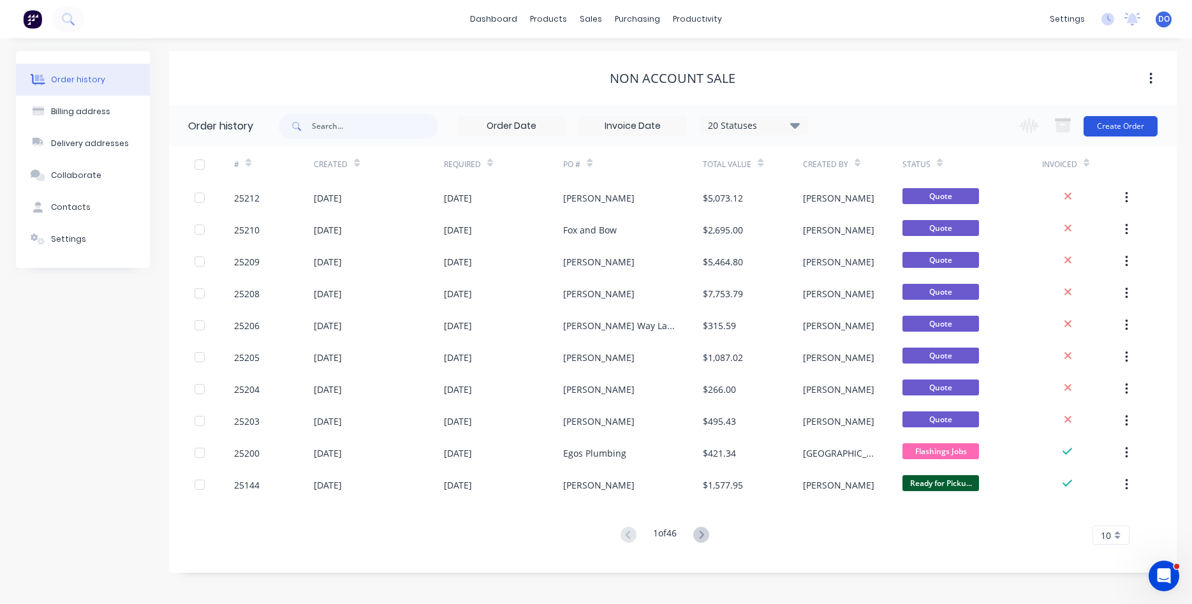
click at [1131, 131] on button "Create Order" at bounding box center [1121, 126] width 74 height 20
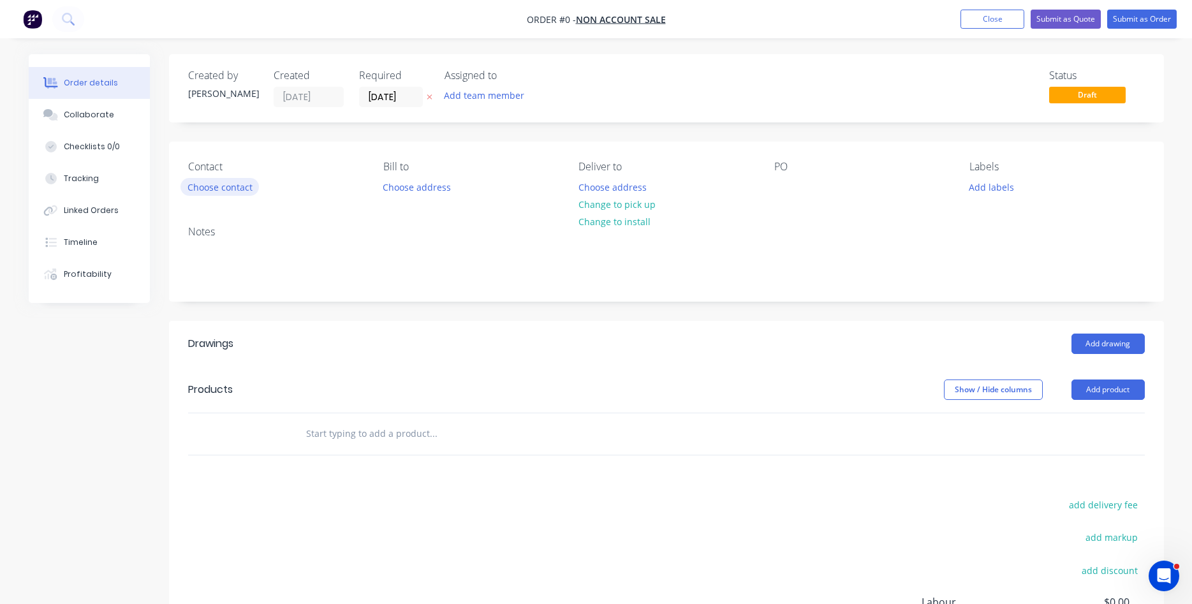
click at [227, 183] on button "Choose contact" at bounding box center [220, 186] width 78 height 17
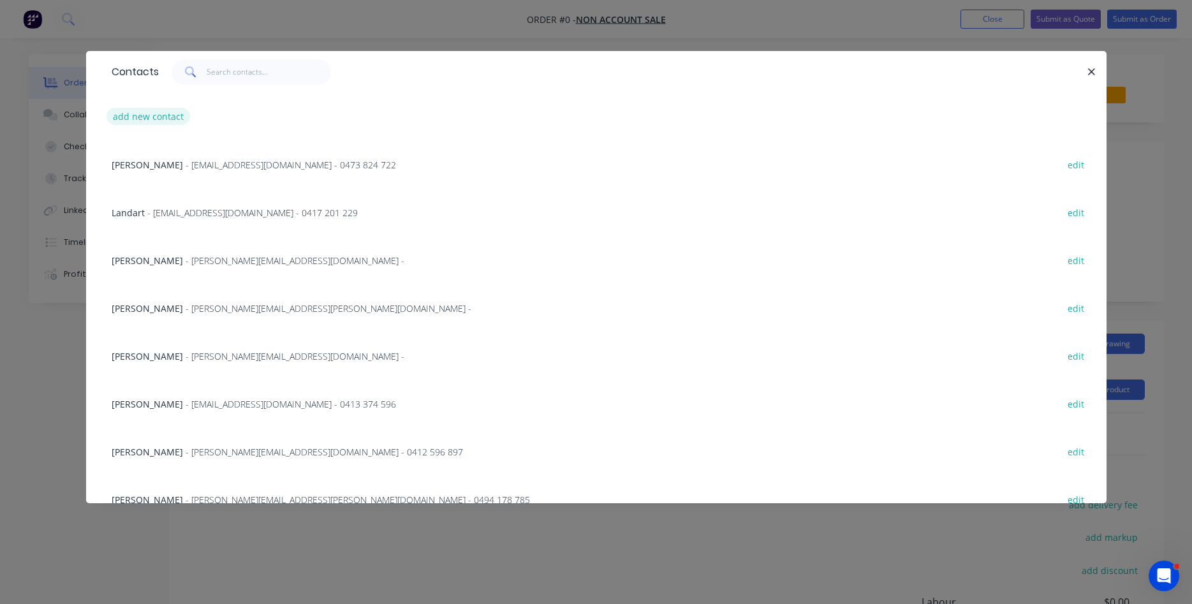
click at [151, 119] on button "add new contact" at bounding box center [149, 116] width 84 height 17
select select "AU"
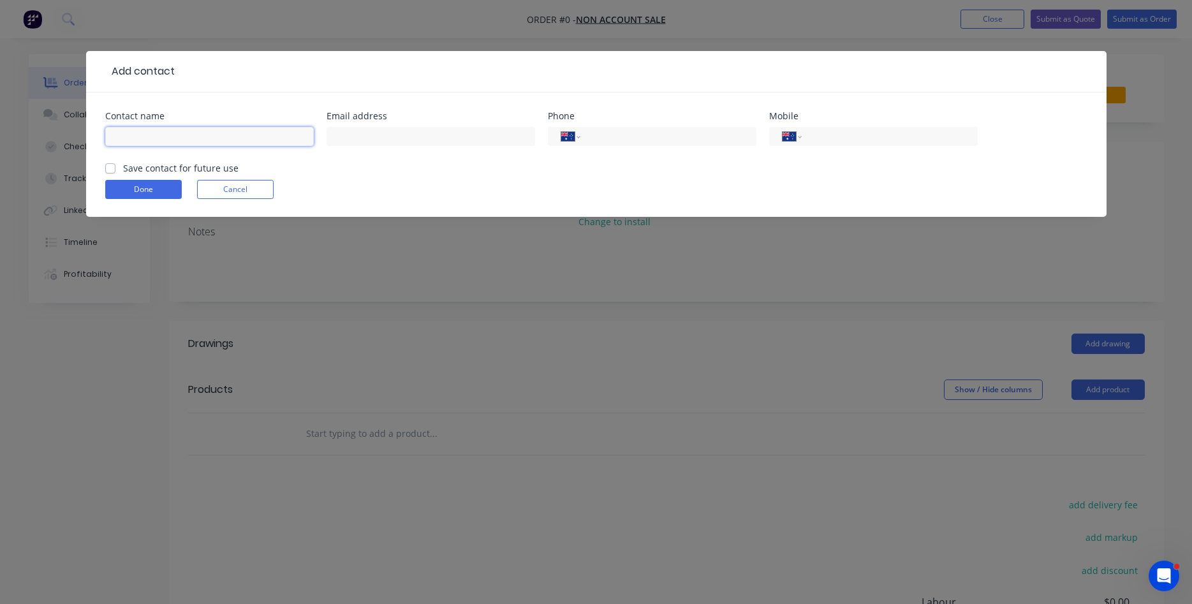
click at [158, 131] on input "text" at bounding box center [209, 136] width 209 height 19
type input "[PERSON_NAME]"
type input "[PERSON_NAME][EMAIL_ADDRESS][PERSON_NAME][DOMAIN_NAME]"
click at [846, 136] on input "tel" at bounding box center [887, 137] width 153 height 15
click at [858, 137] on input "tel" at bounding box center [887, 137] width 153 height 15
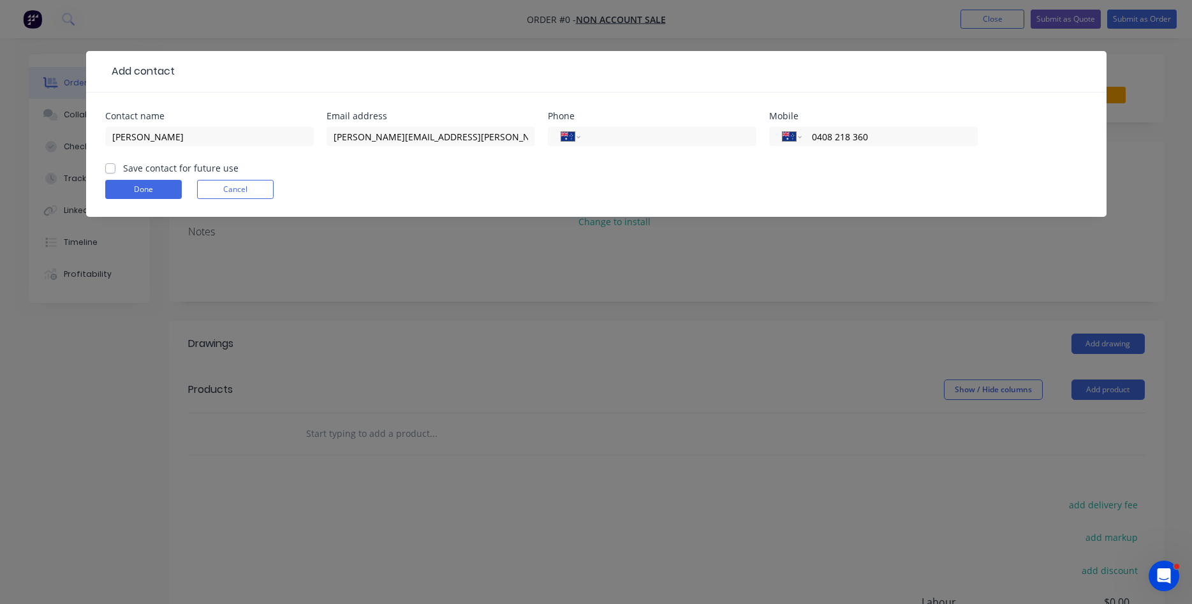
type input "0408 218 360"
click at [123, 168] on label "Save contact for future use" at bounding box center [180, 167] width 115 height 13
click at [109, 168] on input "Save contact for future use" at bounding box center [110, 167] width 10 height 12
checkbox input "true"
click at [136, 193] on button "Done" at bounding box center [143, 189] width 77 height 19
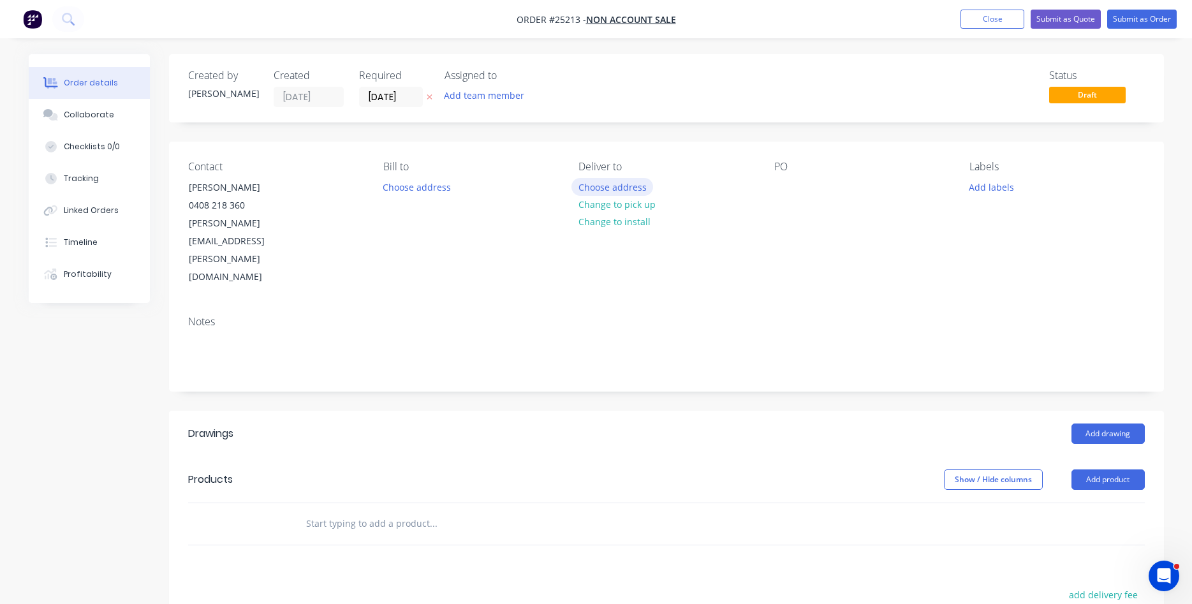
click at [613, 191] on button "Choose address" at bounding box center [613, 186] width 82 height 17
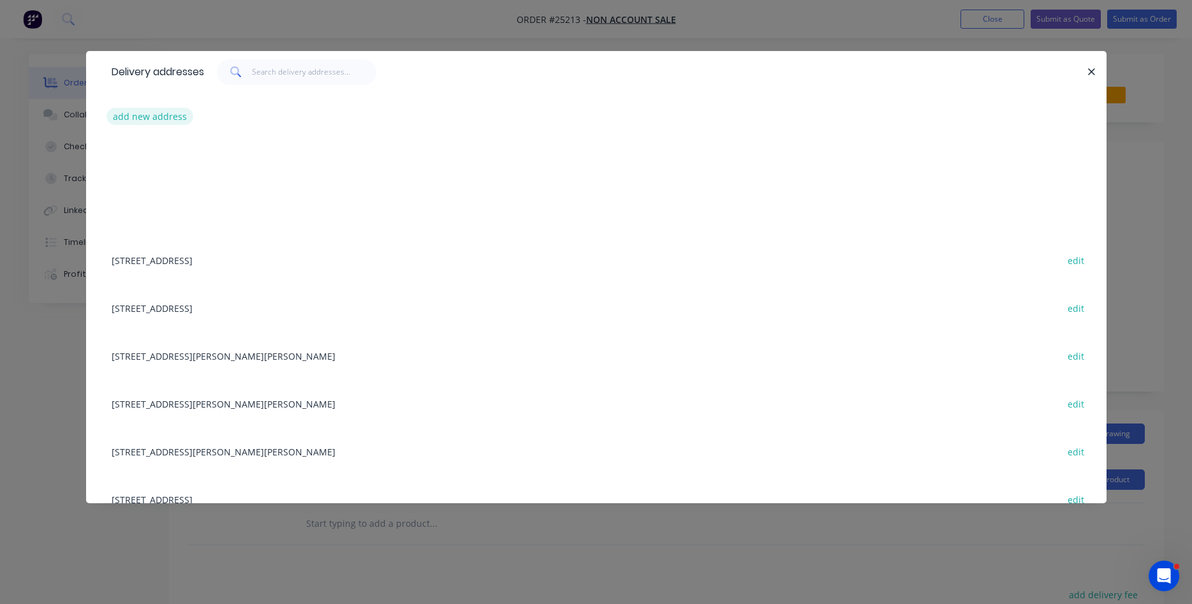
click at [136, 114] on button "add new address" at bounding box center [150, 116] width 87 height 17
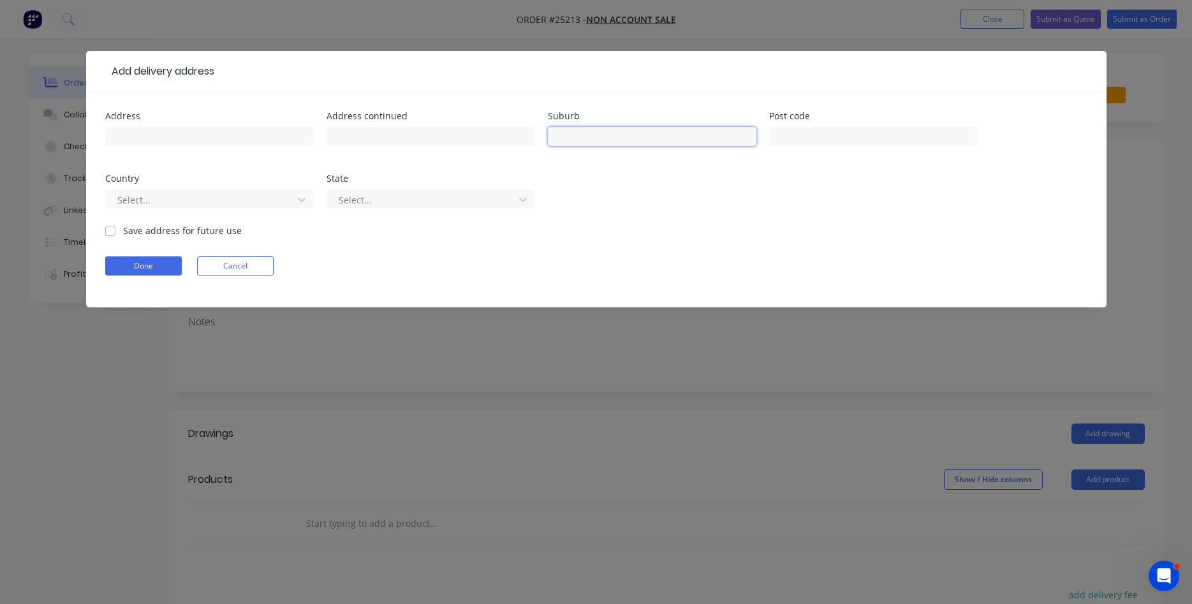
click at [608, 133] on input "text" at bounding box center [652, 136] width 209 height 19
type input "b"
type input "Braddon"
click at [146, 263] on button "Done" at bounding box center [143, 265] width 77 height 19
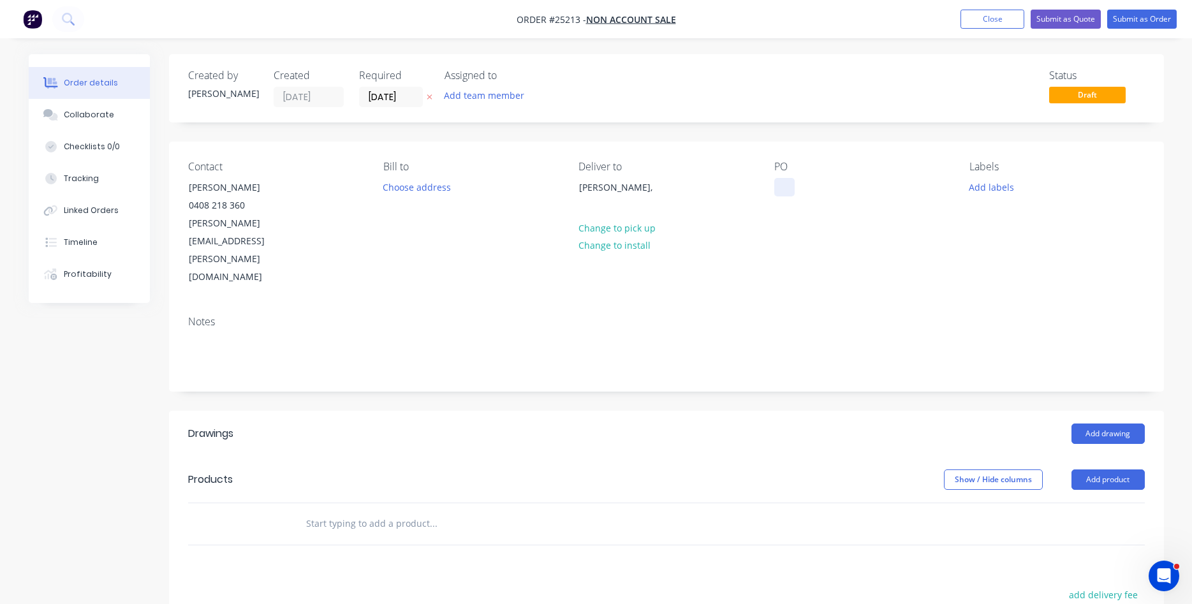
click at [785, 179] on div at bounding box center [785, 187] width 20 height 19
click at [1116, 470] on button "Add product" at bounding box center [1108, 480] width 73 height 20
click at [1090, 503] on div "Product catalogue" at bounding box center [1085, 512] width 98 height 19
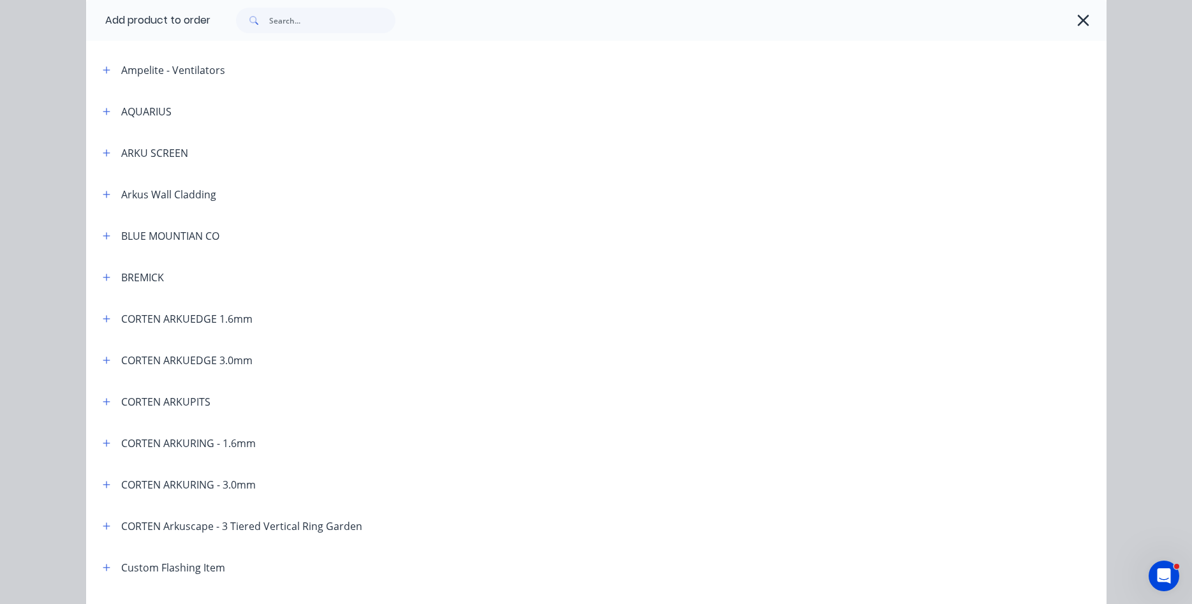
scroll to position [291, 0]
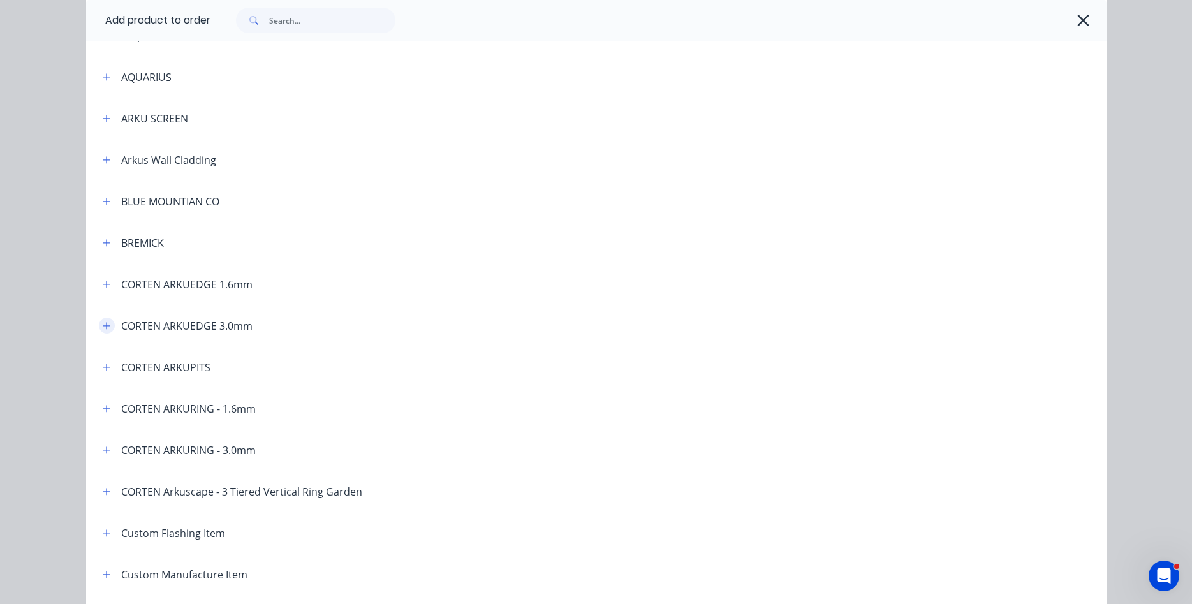
click at [110, 326] on icon "button" at bounding box center [107, 326] width 8 height 9
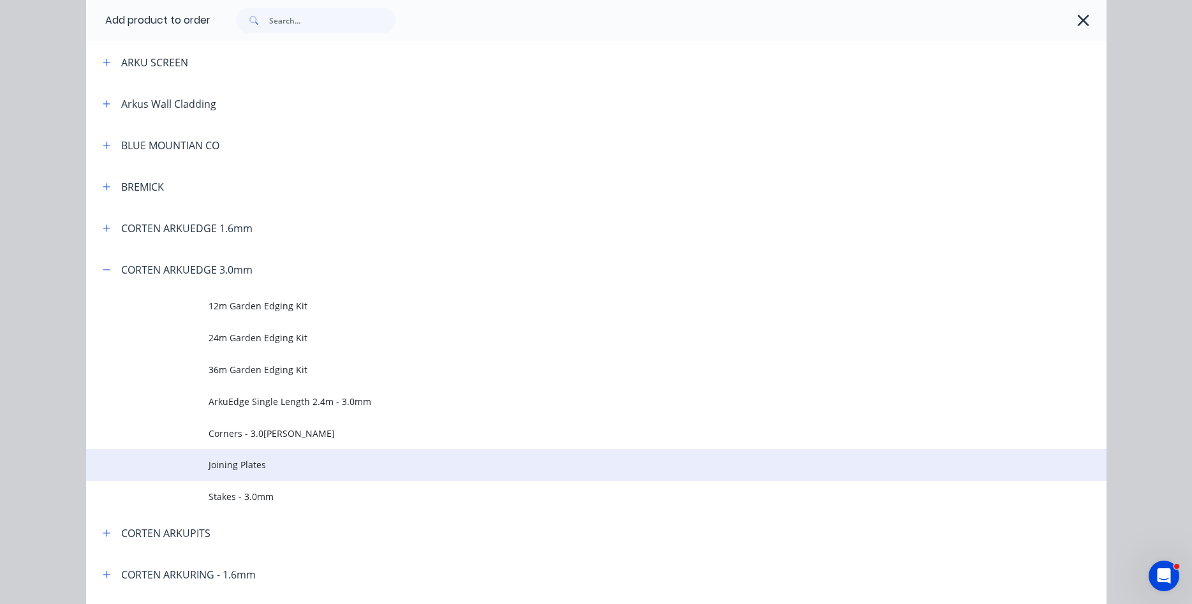
scroll to position [436, 0]
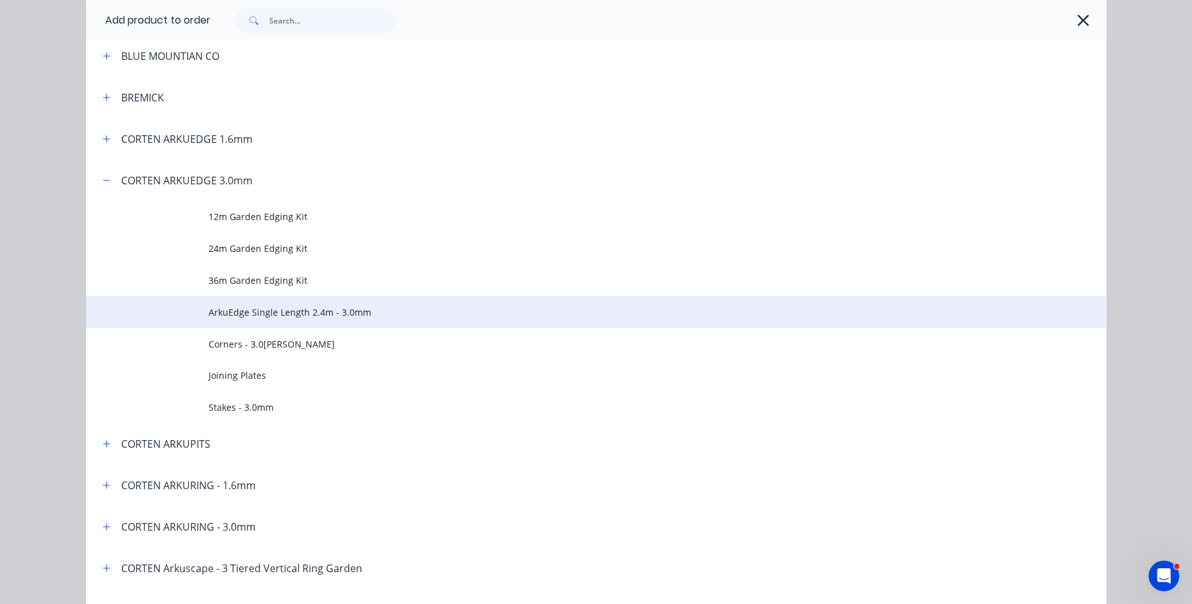
click at [270, 311] on span "ArkuEdge Single Length 2.4m - 3.0mm" at bounding box center [568, 312] width 718 height 13
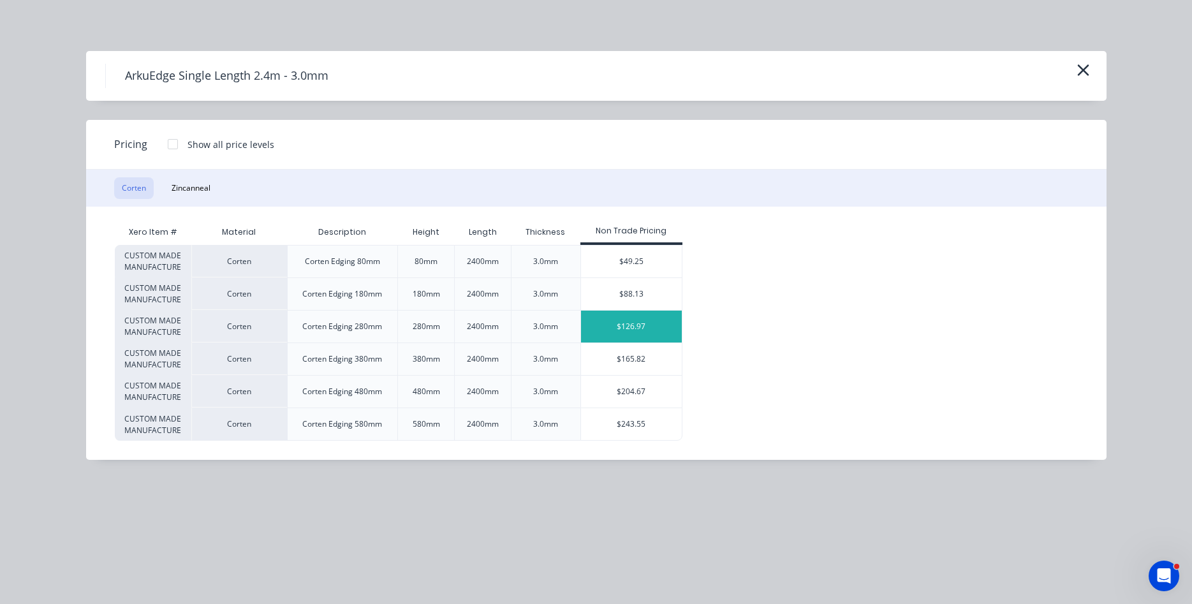
click at [628, 319] on div "$126.97" at bounding box center [631, 327] width 101 height 32
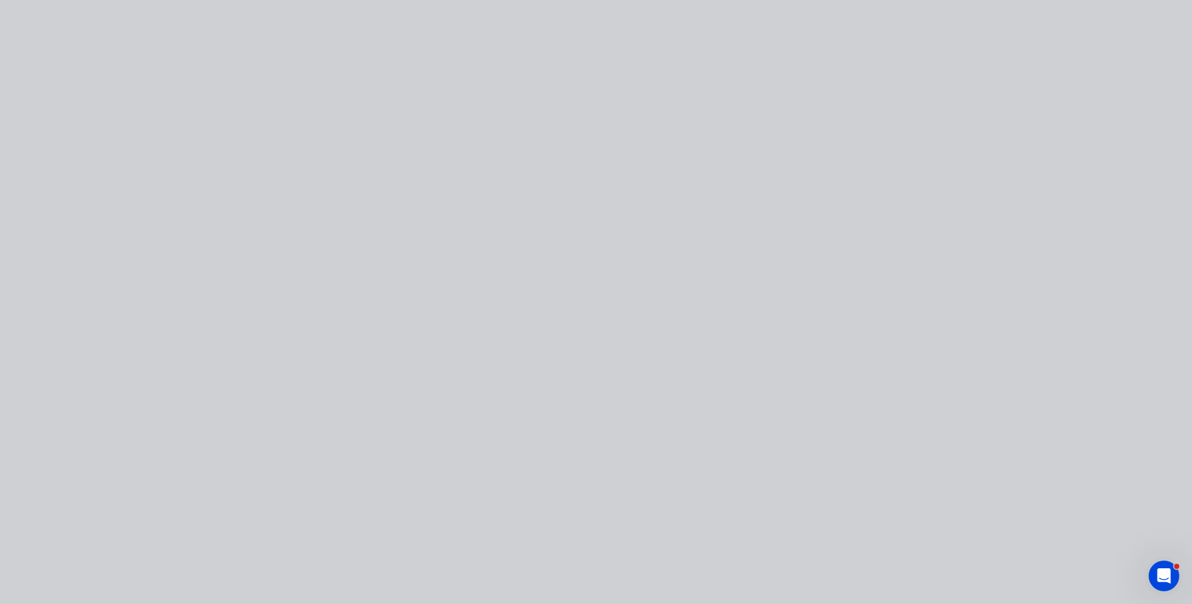
type input "$126.97"
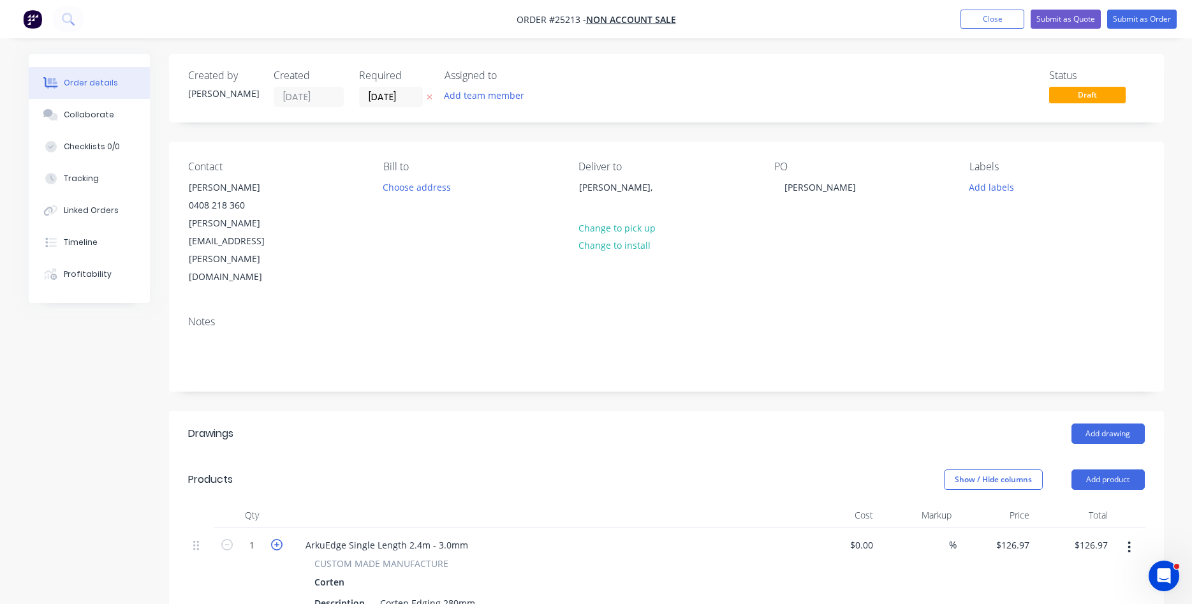
click at [276, 539] on icon "button" at bounding box center [276, 544] width 11 height 11
type input "2"
type input "$253.94"
click at [276, 539] on icon "button" at bounding box center [276, 544] width 11 height 11
type input "3"
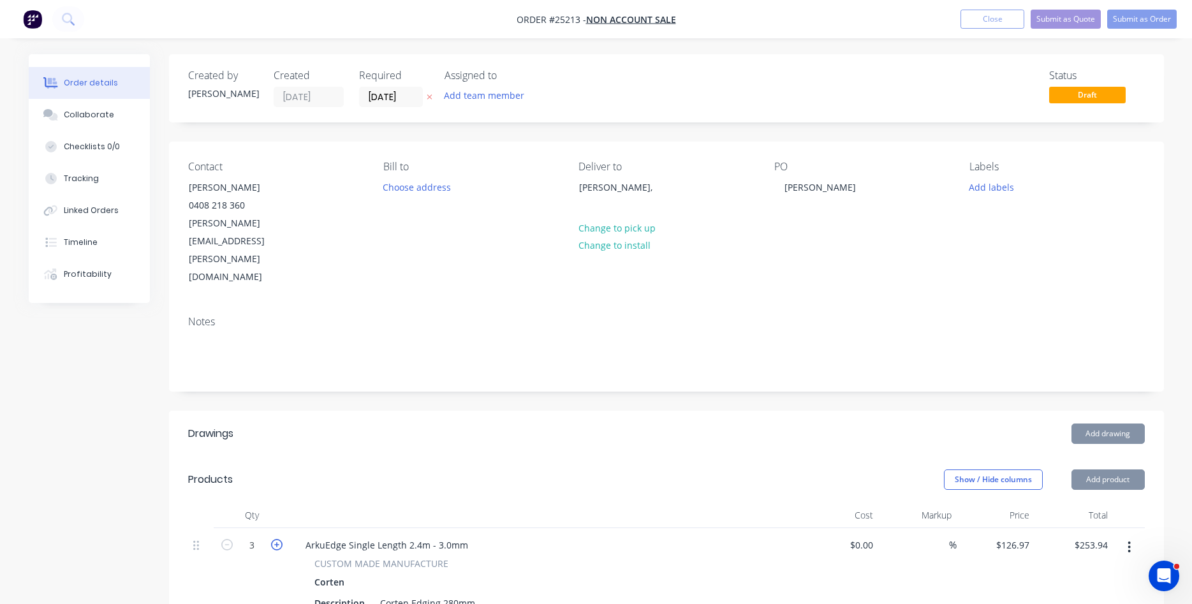
type input "$380.91"
click at [276, 539] on icon "button" at bounding box center [276, 544] width 11 height 11
type input "4"
type input "$507.88"
click at [276, 539] on icon "button" at bounding box center [276, 544] width 11 height 11
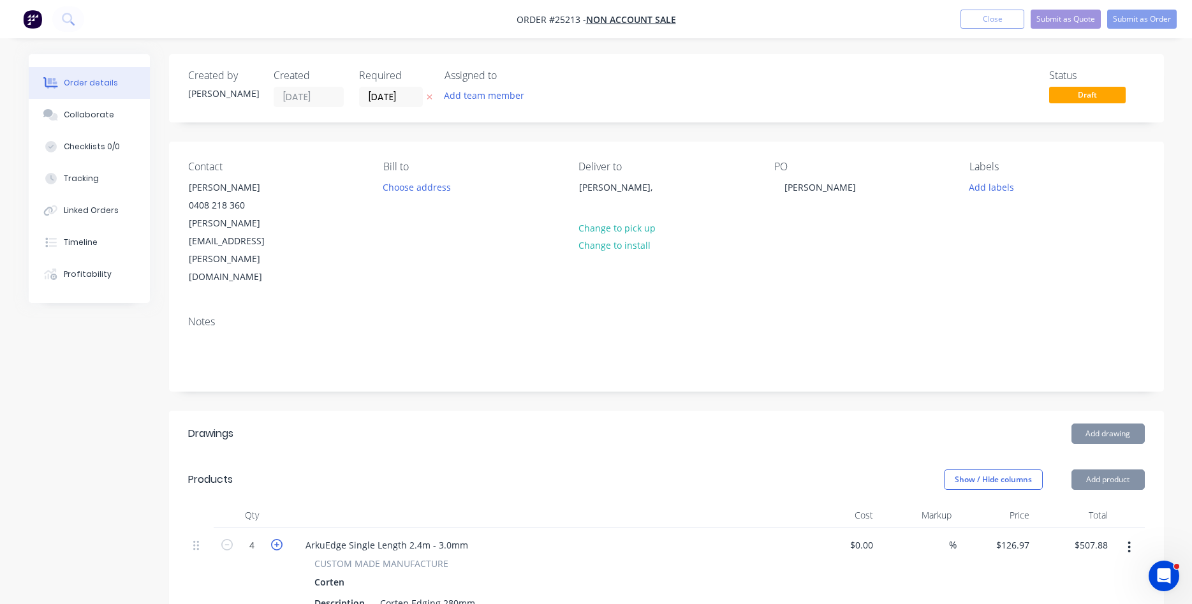
type input "5"
type input "$634.85"
click at [276, 539] on icon "button" at bounding box center [276, 544] width 11 height 11
type input "6"
type input "$761.82"
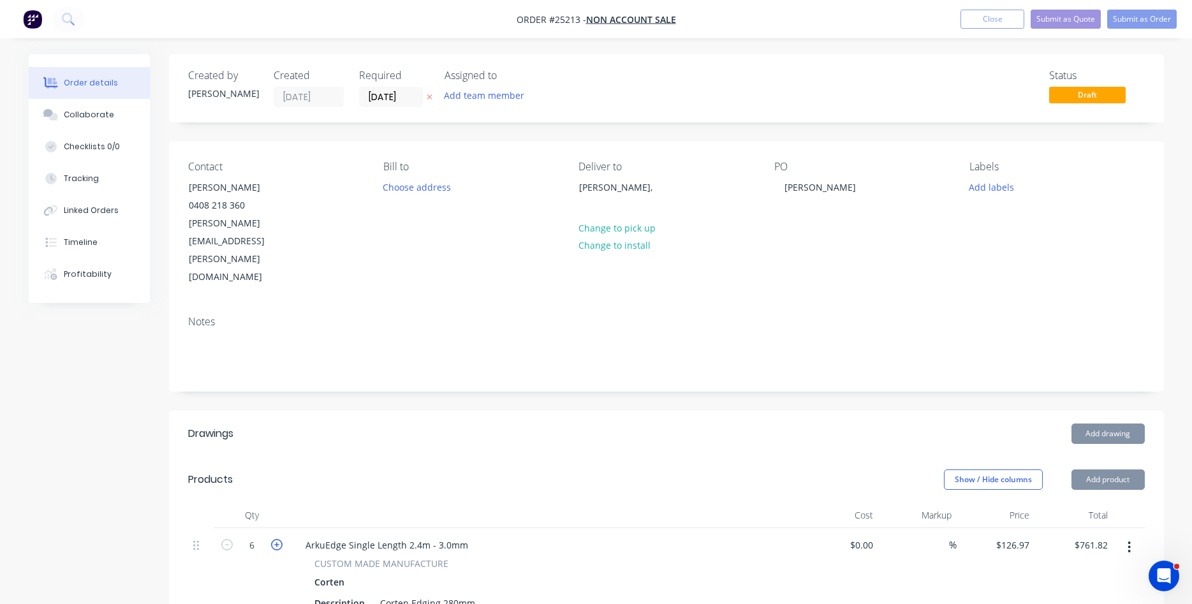
click at [276, 539] on icon "button" at bounding box center [276, 544] width 11 height 11
type input "7"
type input "$888.79"
click at [276, 539] on icon "button" at bounding box center [276, 544] width 11 height 11
type input "8"
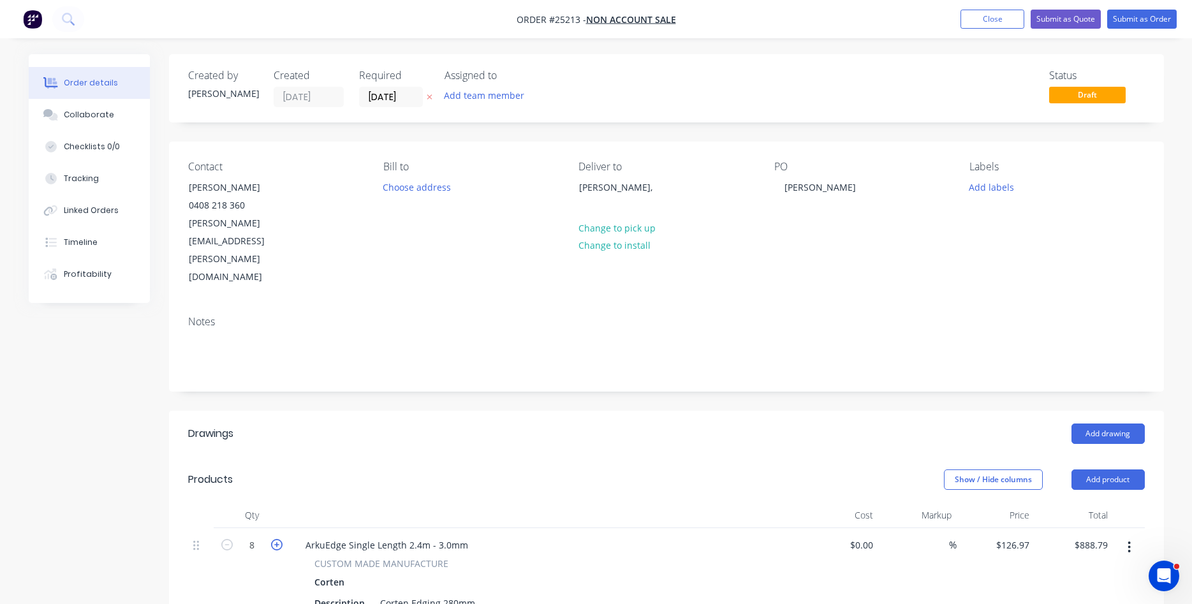
type input "$1,015.76"
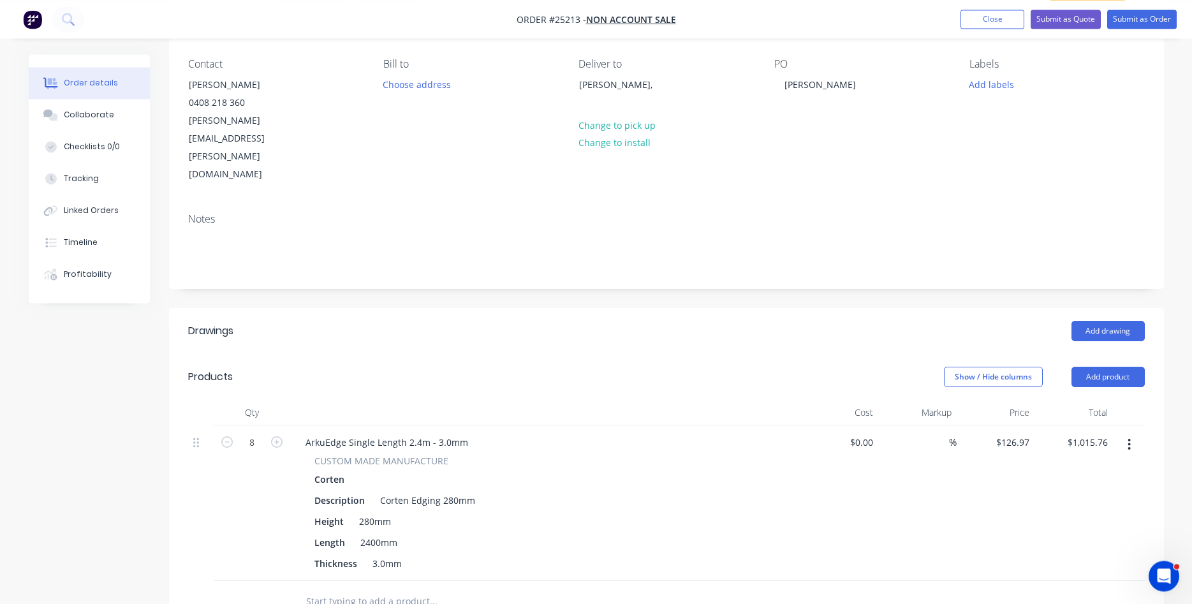
scroll to position [130, 0]
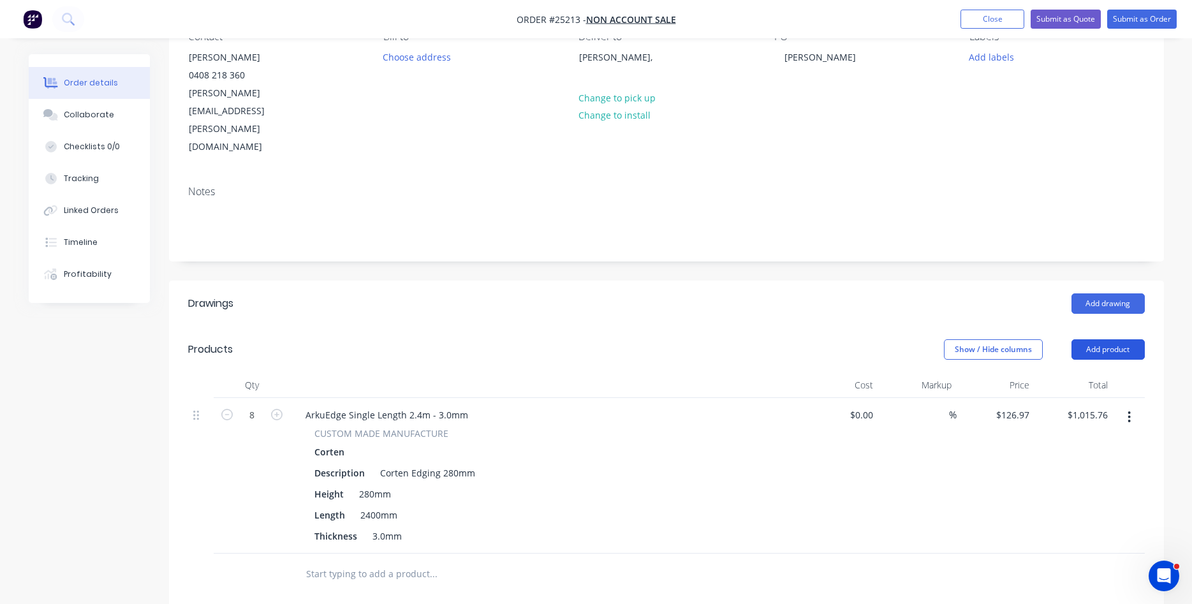
click at [1103, 339] on button "Add product" at bounding box center [1108, 349] width 73 height 20
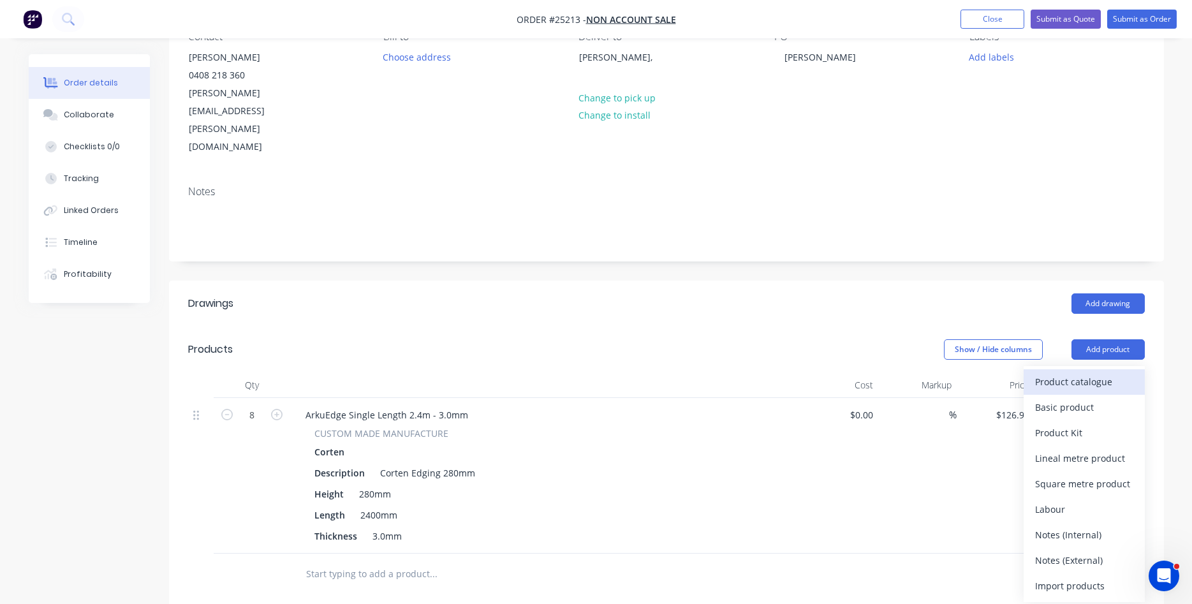
click at [1065, 373] on div "Product catalogue" at bounding box center [1085, 382] width 98 height 19
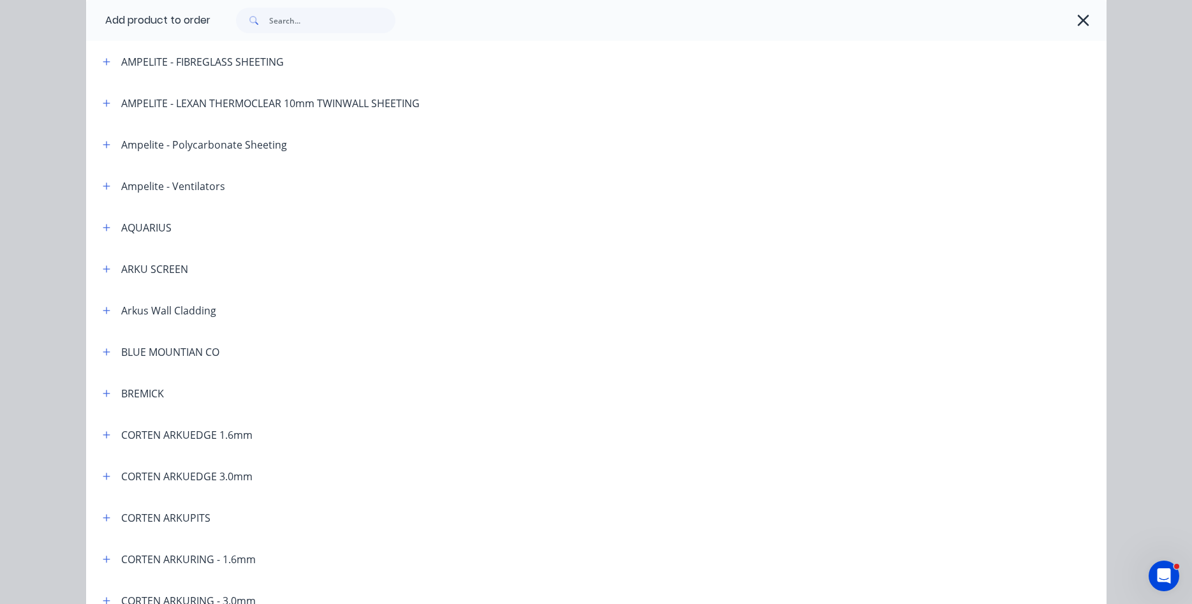
scroll to position [218, 0]
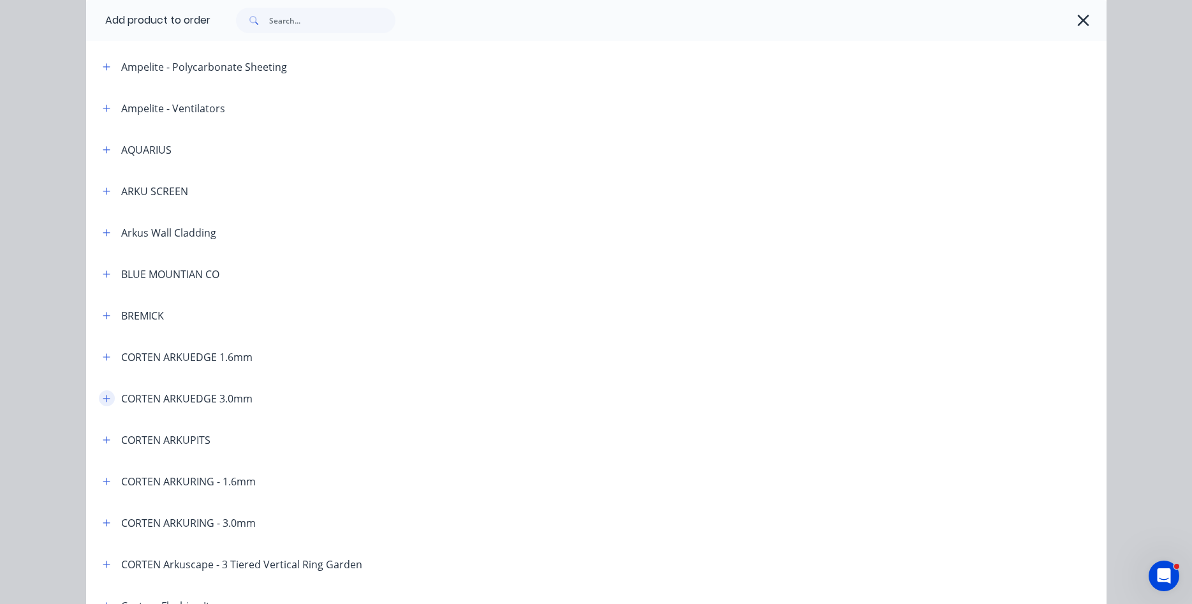
click at [105, 401] on icon "button" at bounding box center [107, 398] width 8 height 9
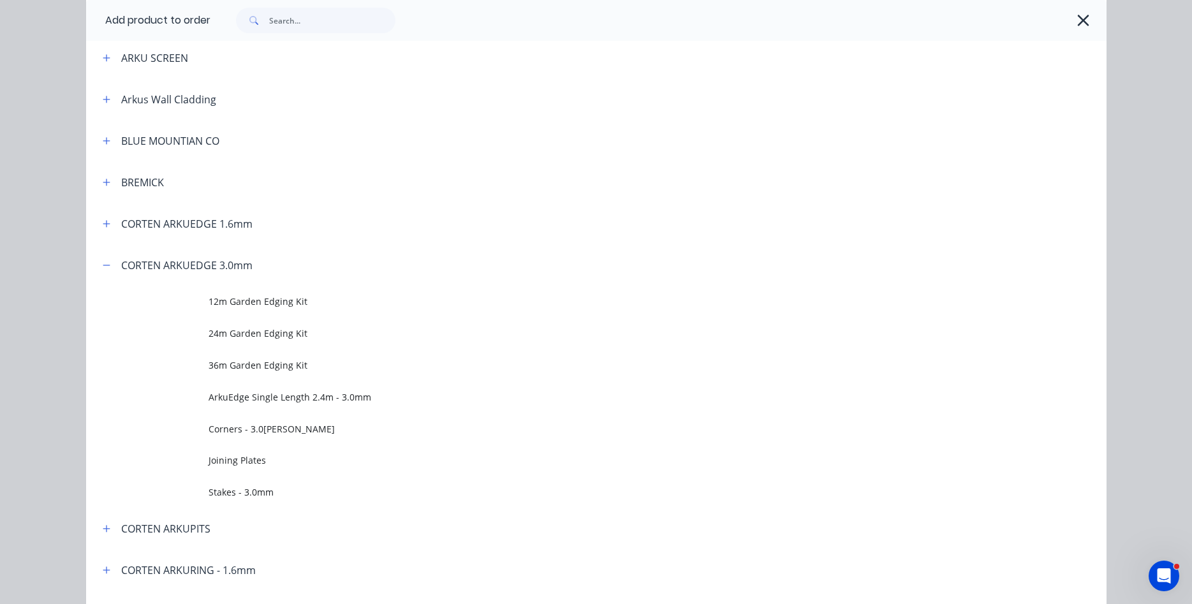
scroll to position [364, 0]
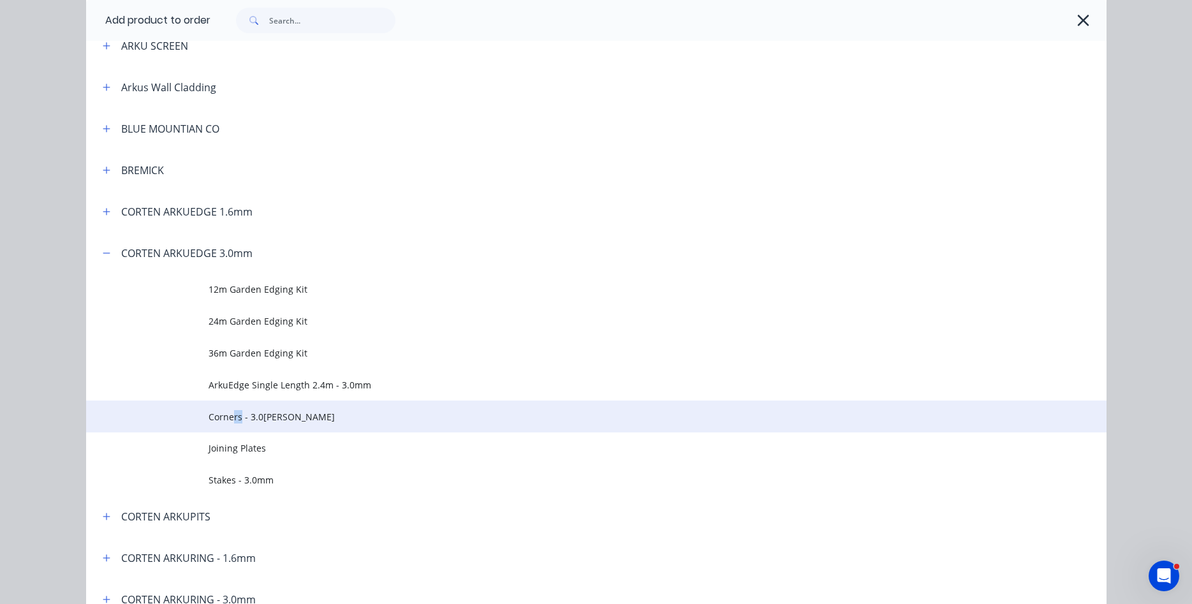
click at [234, 424] on td "Corners - 3.0[PERSON_NAME]" at bounding box center [658, 417] width 898 height 32
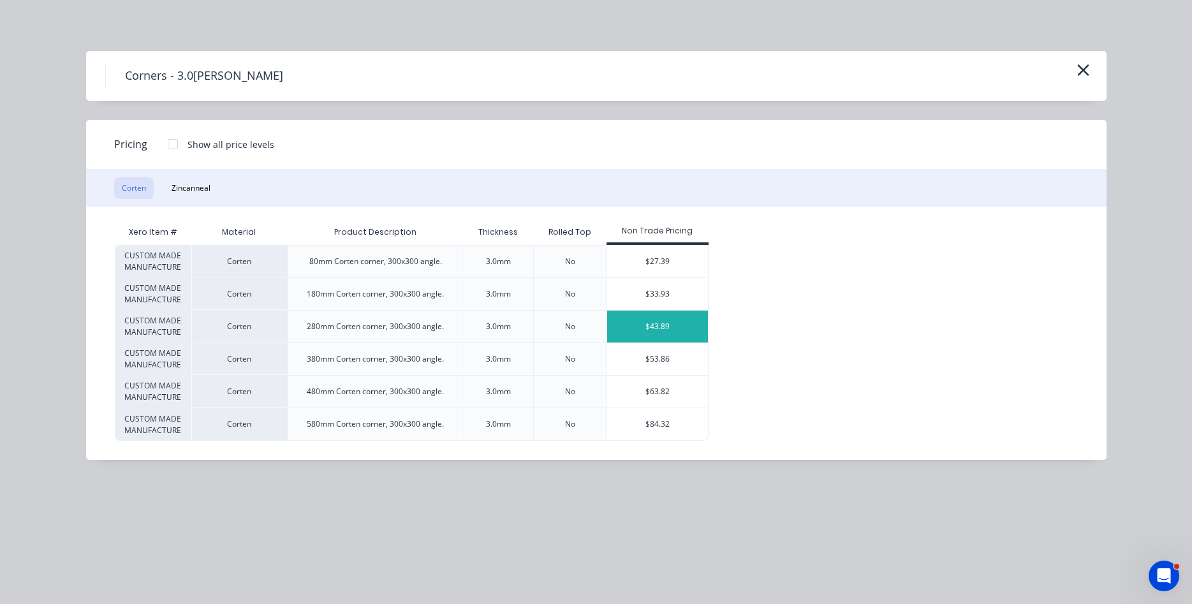
click at [648, 328] on div "$43.89" at bounding box center [657, 327] width 101 height 32
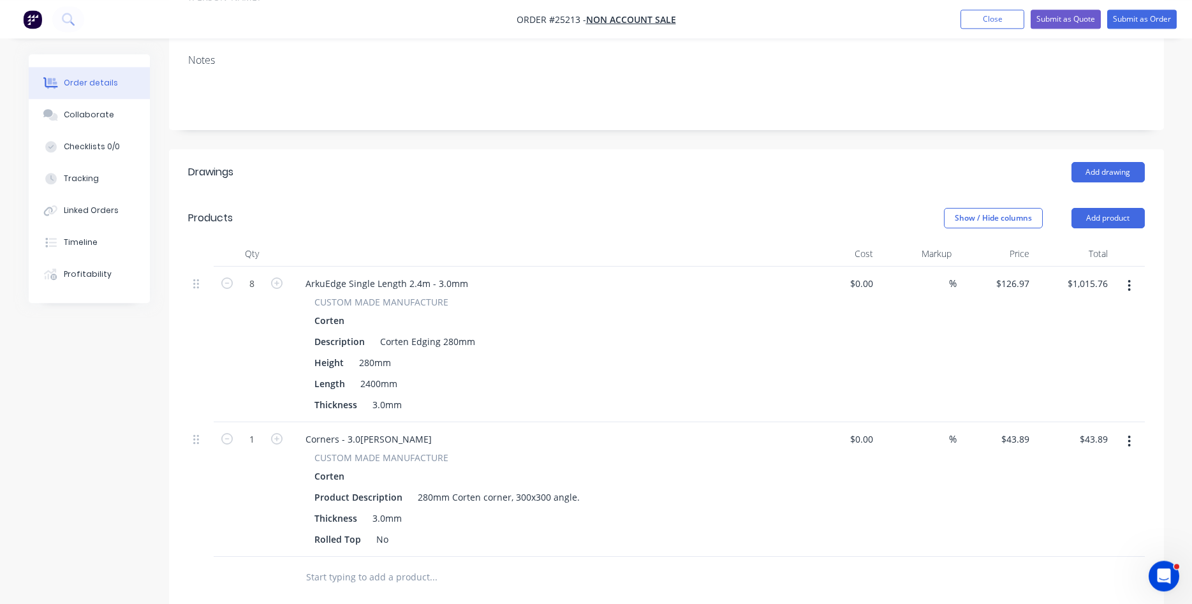
scroll to position [325, 0]
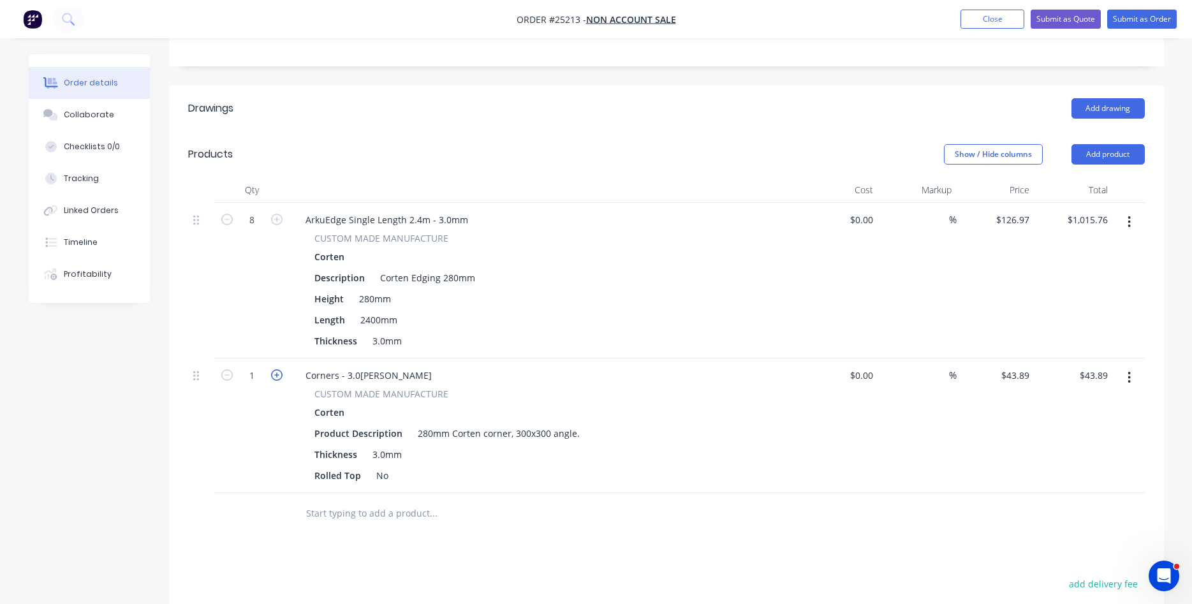
click at [274, 369] on icon "button" at bounding box center [276, 374] width 11 height 11
type input "2"
type input "$87.78"
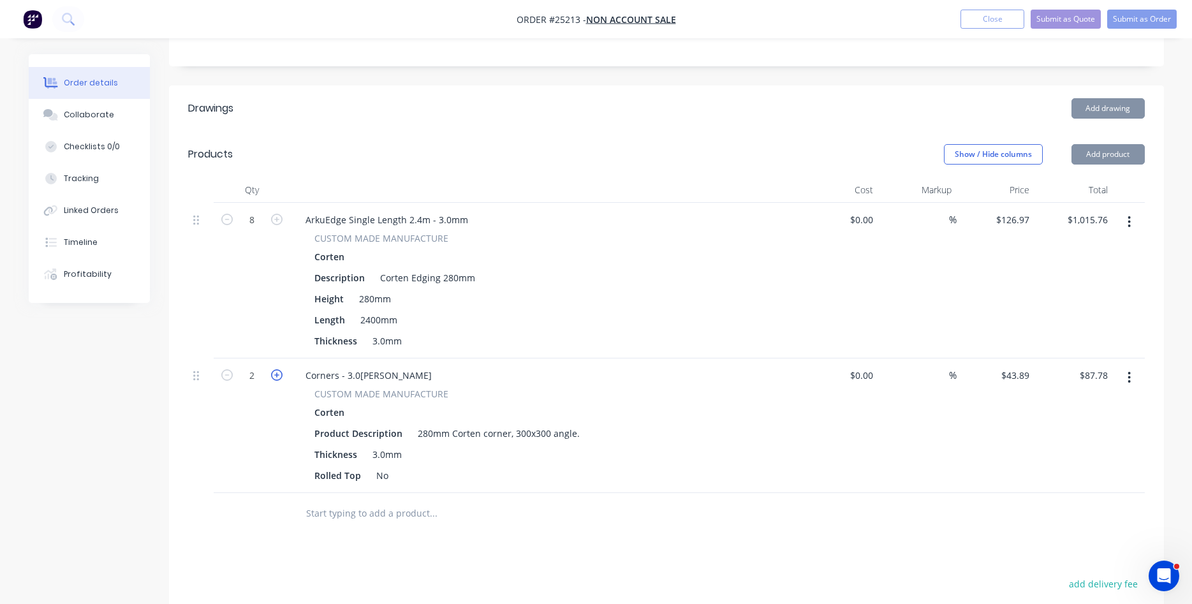
click at [274, 369] on icon "button" at bounding box center [276, 374] width 11 height 11
type input "3"
type input "$131.67"
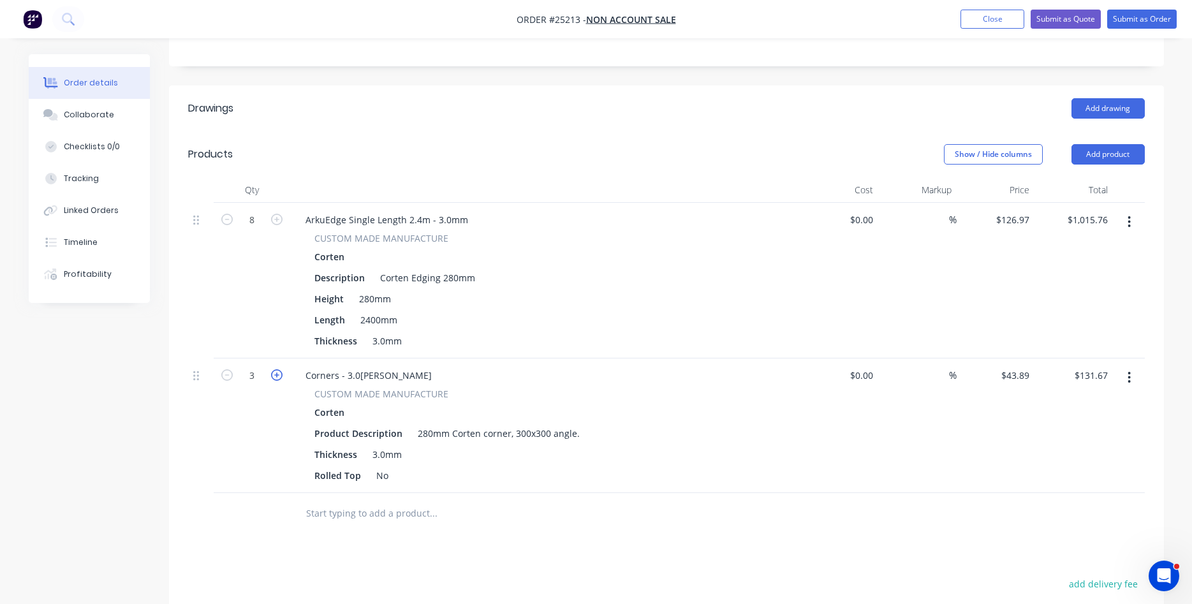
click at [274, 369] on icon "button" at bounding box center [276, 374] width 11 height 11
type input "4"
type input "$175.56"
click at [1105, 144] on button "Add product" at bounding box center [1108, 154] width 73 height 20
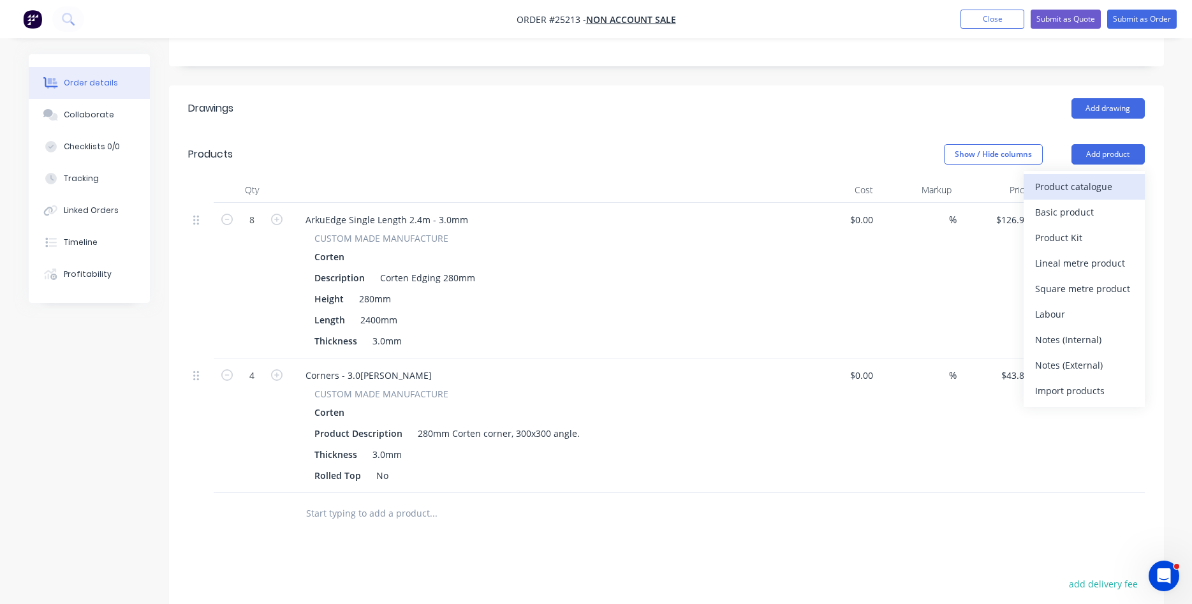
click at [1063, 177] on div "Product catalogue" at bounding box center [1085, 186] width 98 height 19
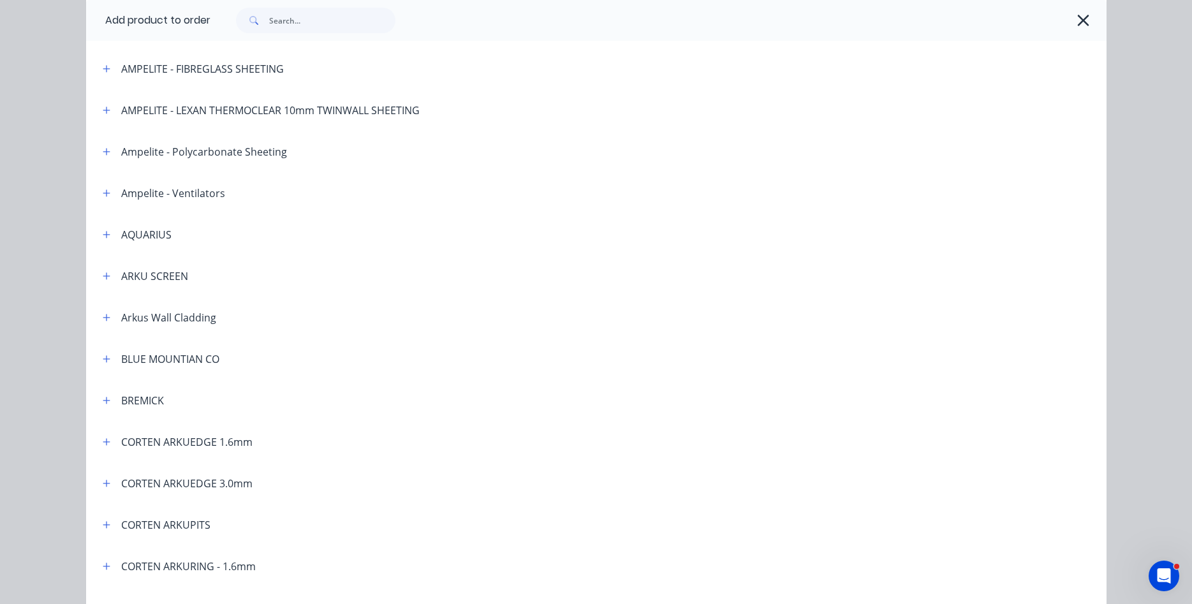
scroll to position [145, 0]
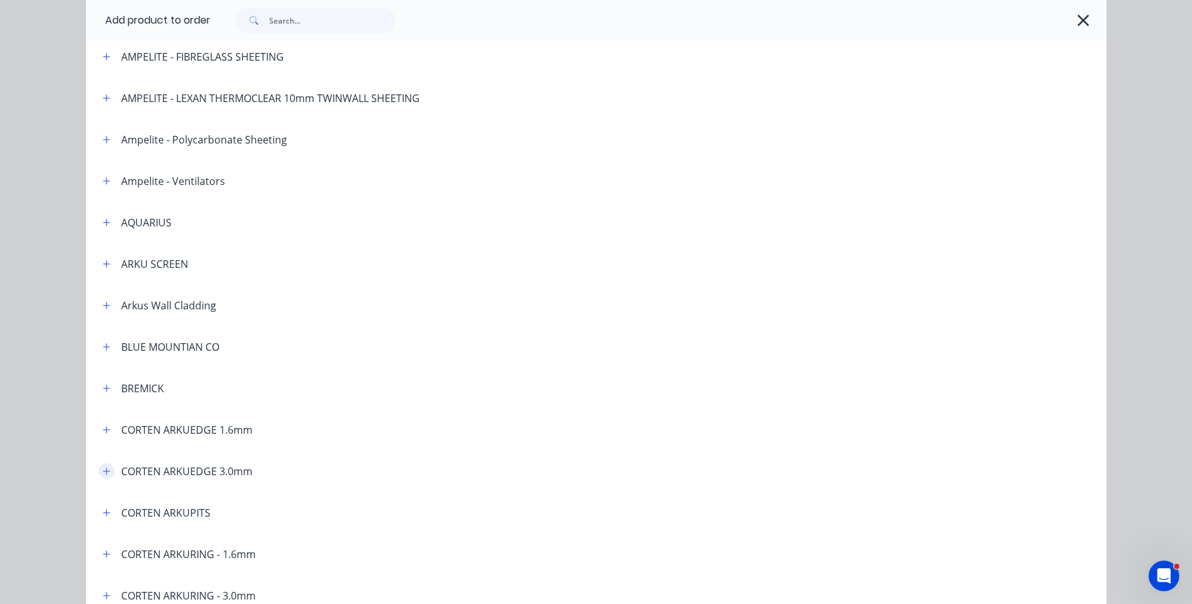
click at [107, 473] on icon "button" at bounding box center [107, 471] width 8 height 9
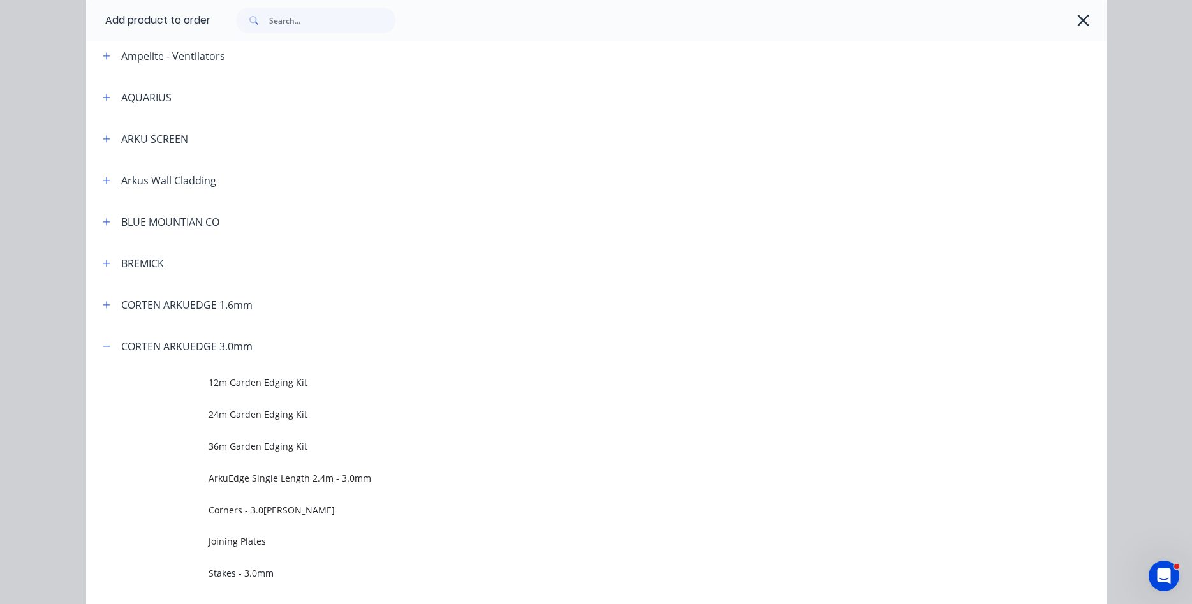
scroll to position [291, 0]
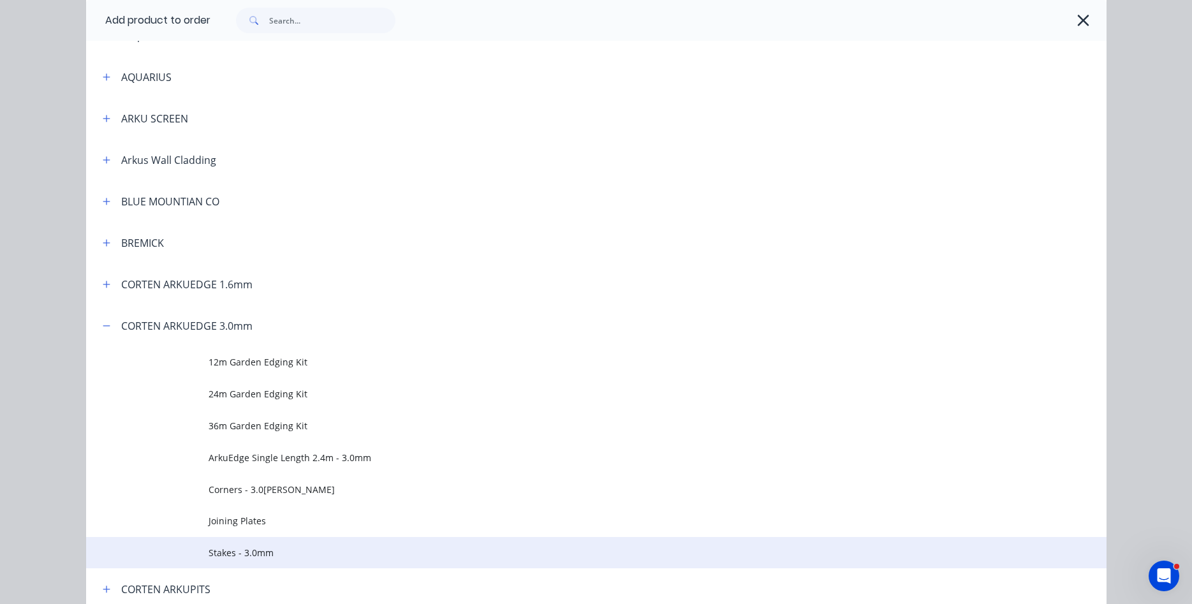
click at [261, 551] on span "Stakes - 3.0mm" at bounding box center [568, 552] width 718 height 13
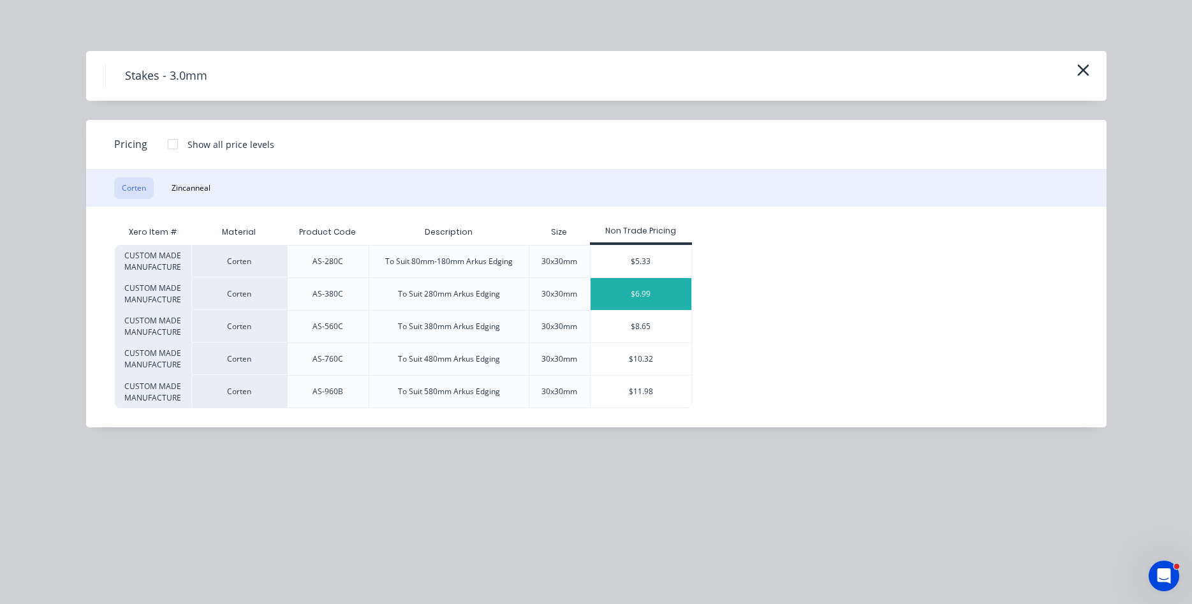
click at [634, 299] on div "$6.99" at bounding box center [641, 294] width 101 height 32
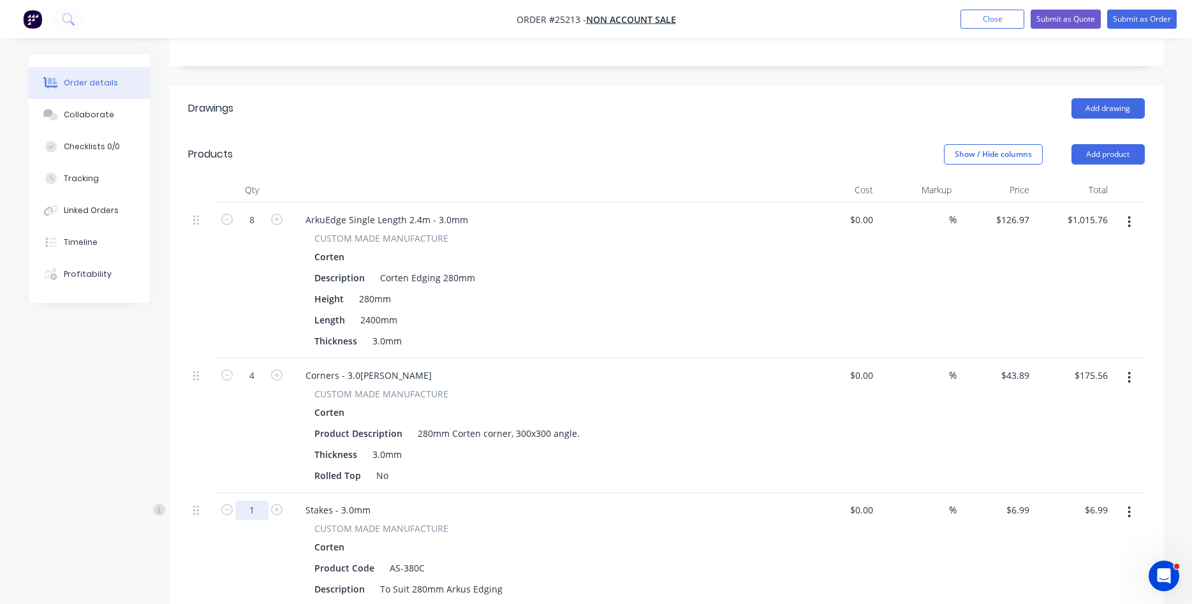
click at [261, 501] on input "1" at bounding box center [251, 510] width 33 height 19
type input "24"
type input "$167.76"
click at [579, 538] on div "Corten" at bounding box center [546, 547] width 462 height 19
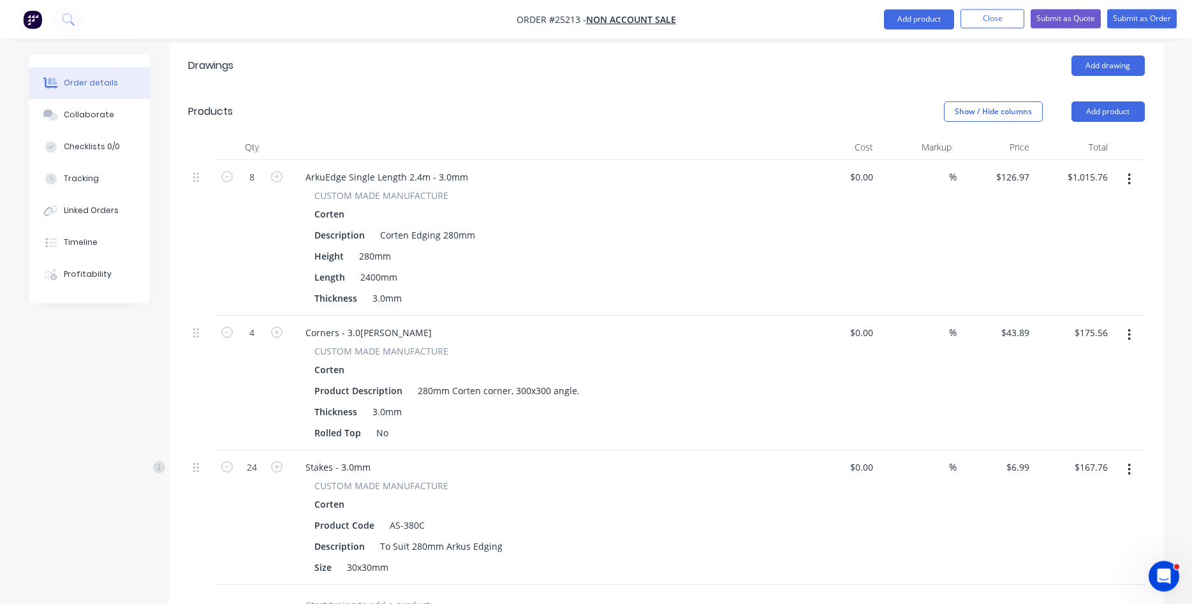
scroll to position [325, 0]
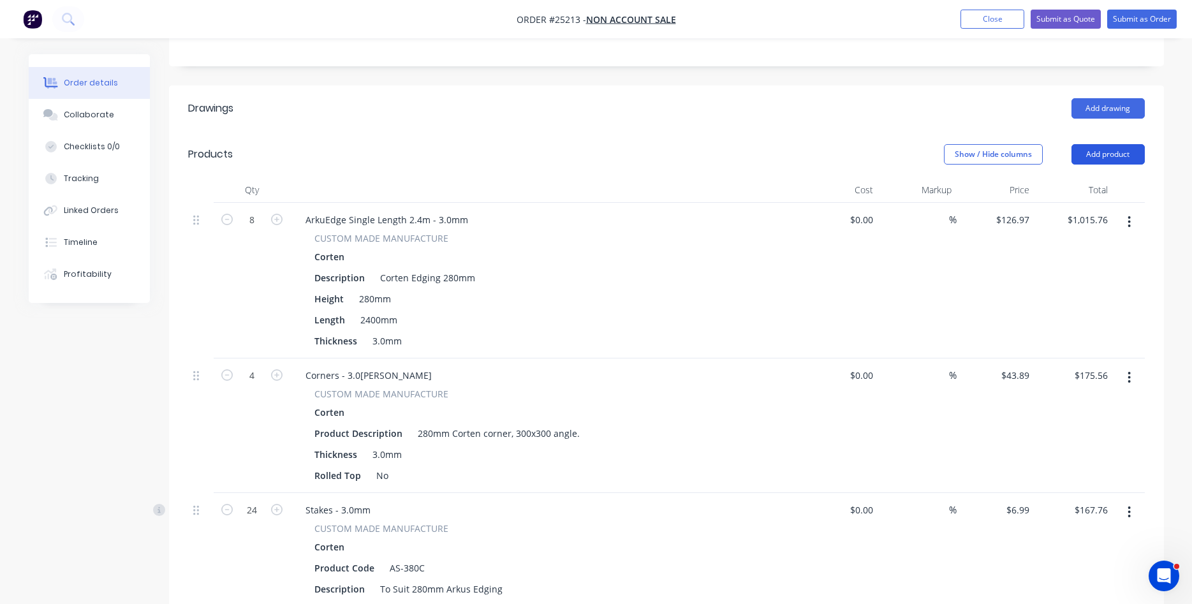
click at [1114, 144] on button "Add product" at bounding box center [1108, 154] width 73 height 20
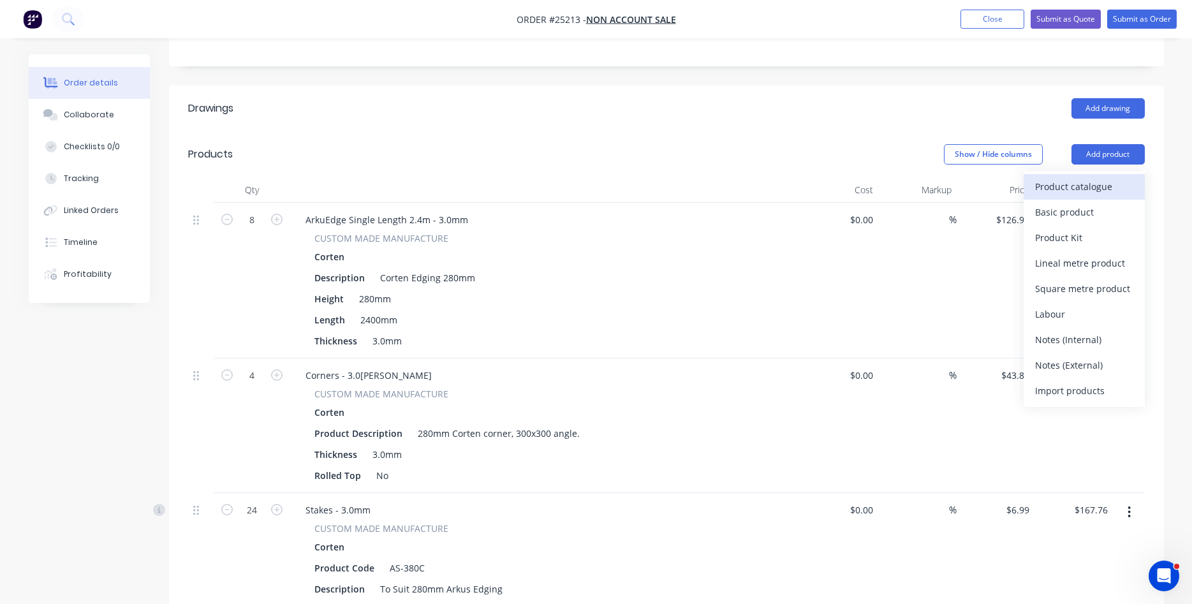
click at [1054, 177] on div "Product catalogue" at bounding box center [1085, 186] width 98 height 19
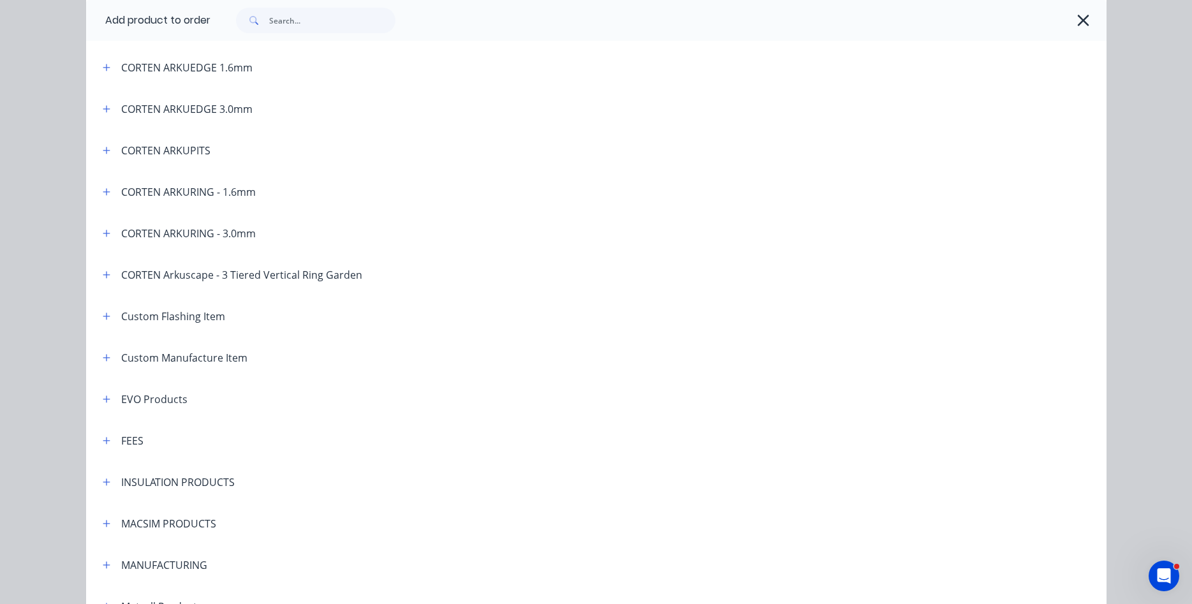
scroll to position [509, 0]
click at [110, 359] on icon "button" at bounding box center [107, 356] width 8 height 9
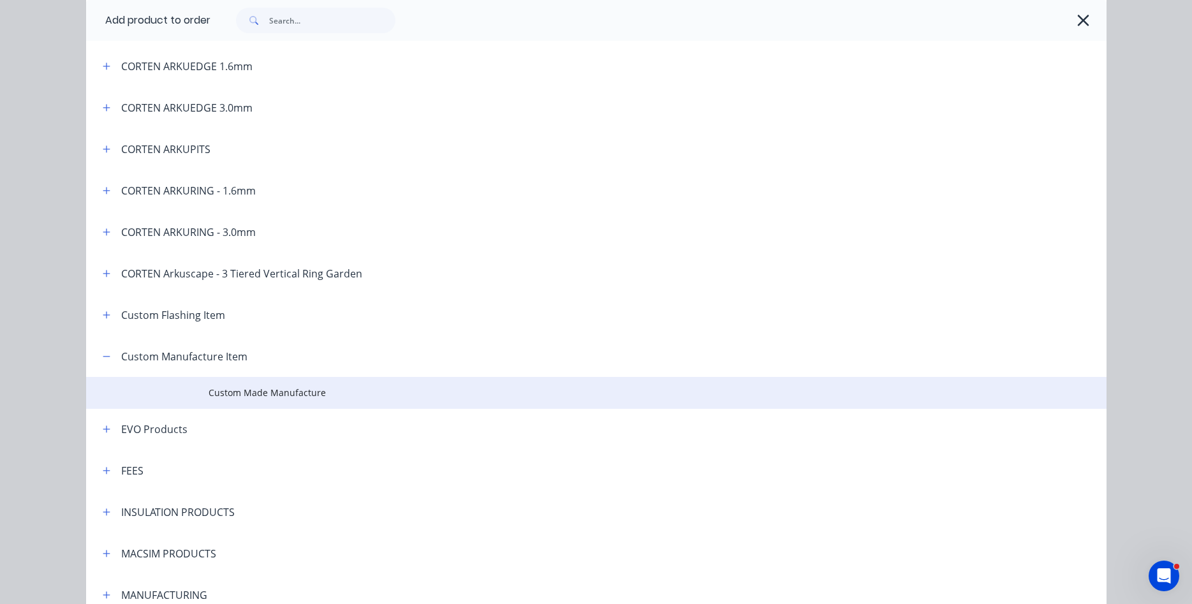
click at [245, 394] on span "Custom Made Manufacture" at bounding box center [568, 392] width 718 height 13
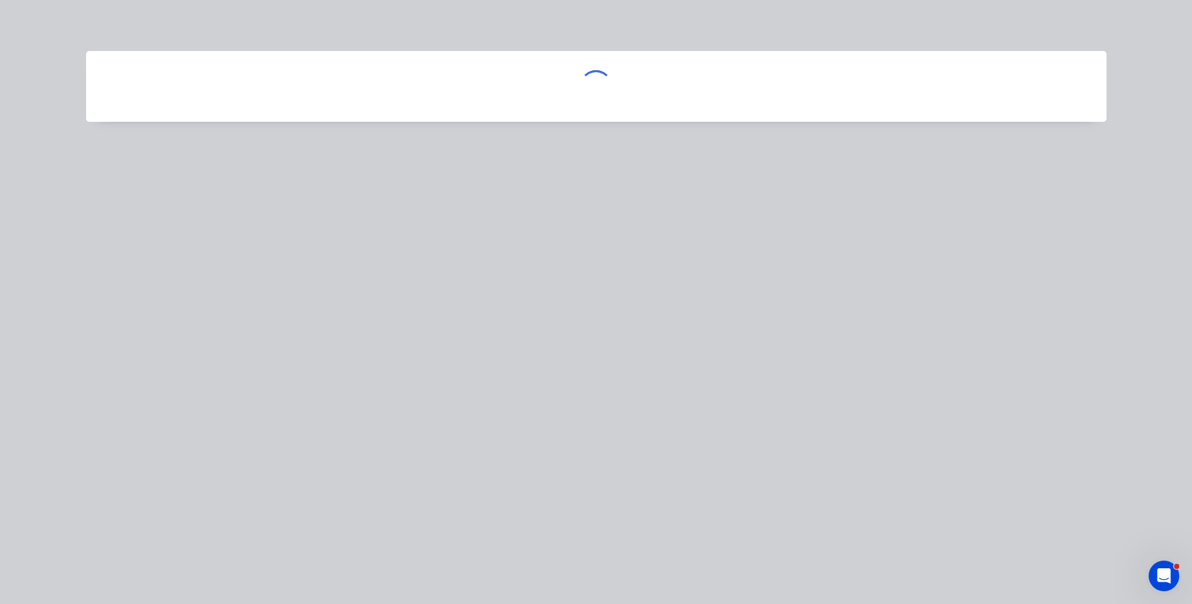
scroll to position [0, 0]
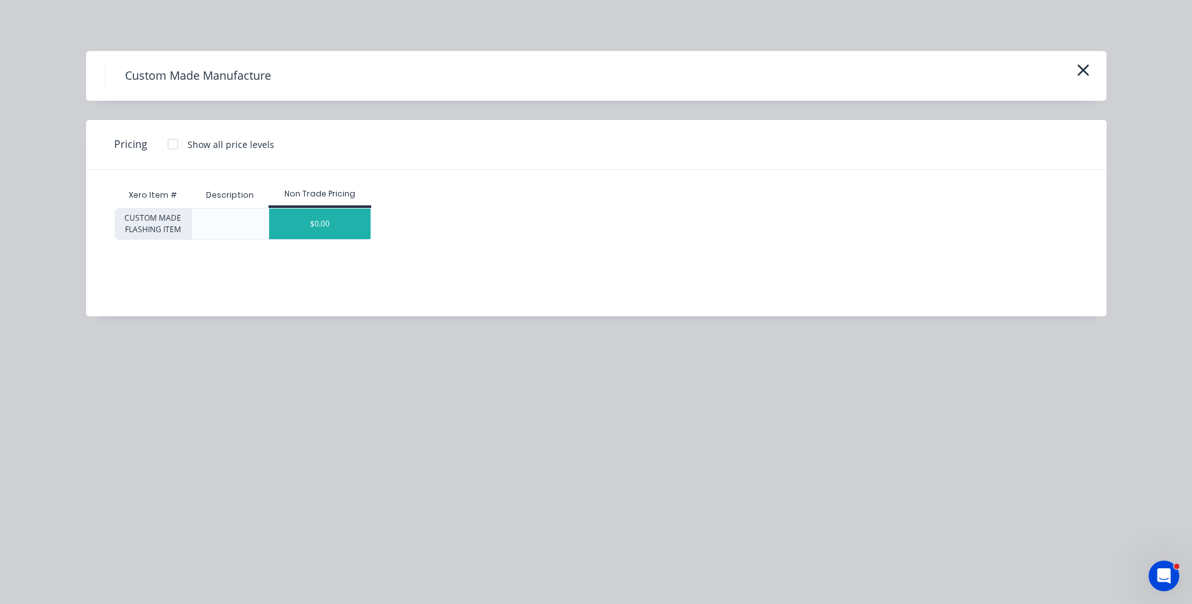
click at [333, 228] on div "$0.00" at bounding box center [319, 224] width 101 height 31
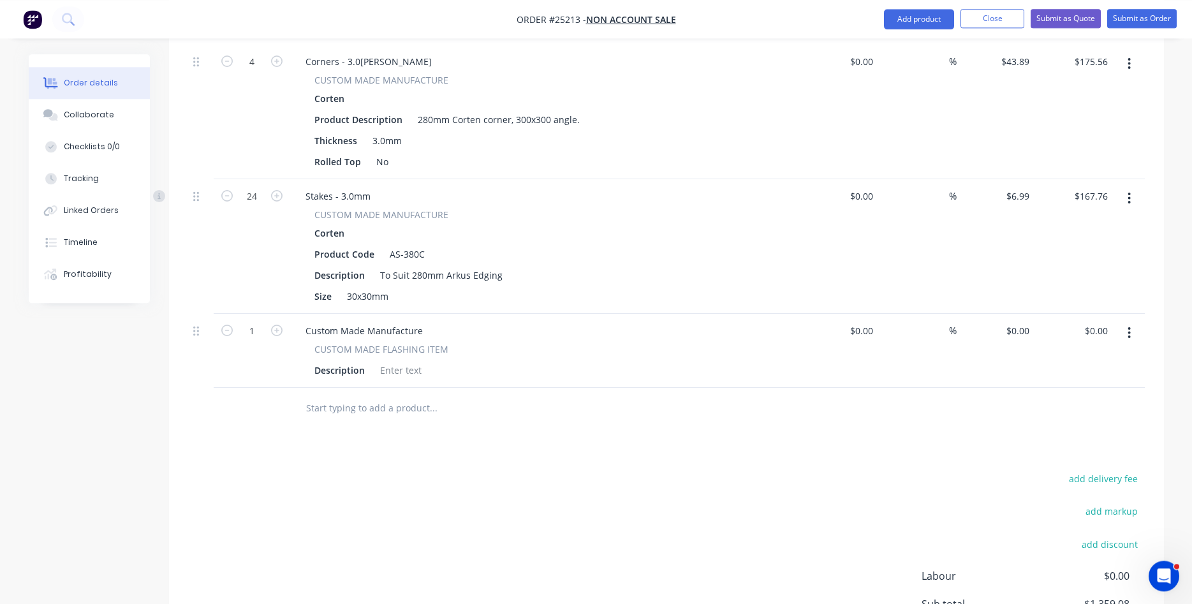
scroll to position [651, 0]
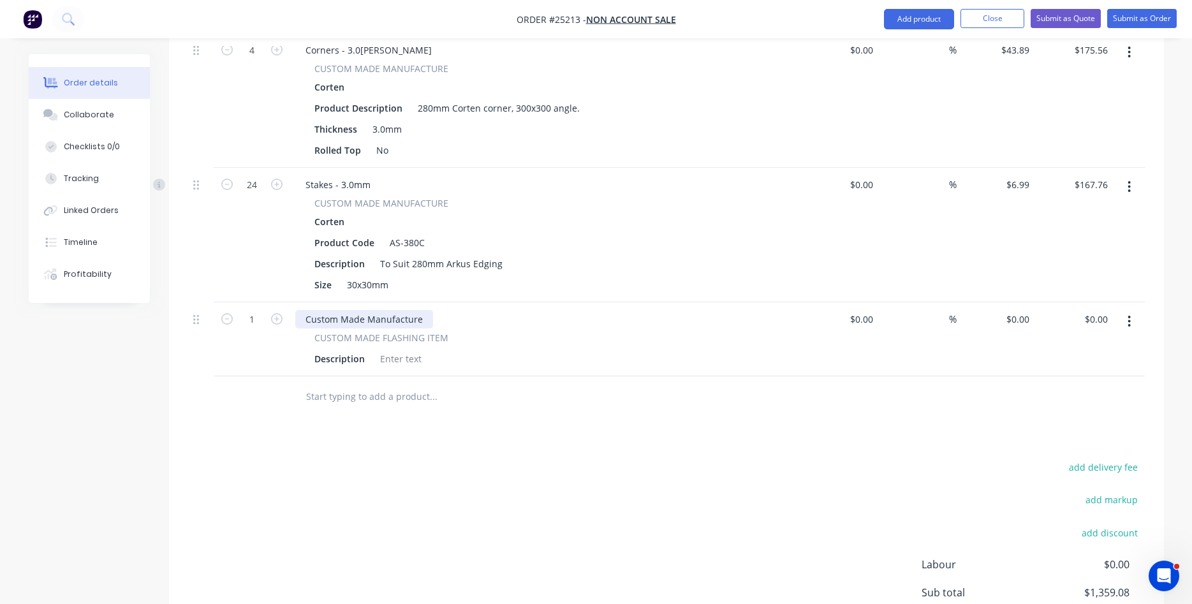
click at [349, 310] on div "Custom Made Manufacture" at bounding box center [364, 319] width 138 height 19
drag, startPoint x: 424, startPoint y: 264, endPoint x: 303, endPoint y: 258, distance: 120.8
click at [303, 310] on div "Custom Made Manufacture" at bounding box center [364, 319] width 138 height 19
drag, startPoint x: 364, startPoint y: 304, endPoint x: 310, endPoint y: 308, distance: 53.7
click at [310, 350] on div "Description" at bounding box center [339, 359] width 61 height 19
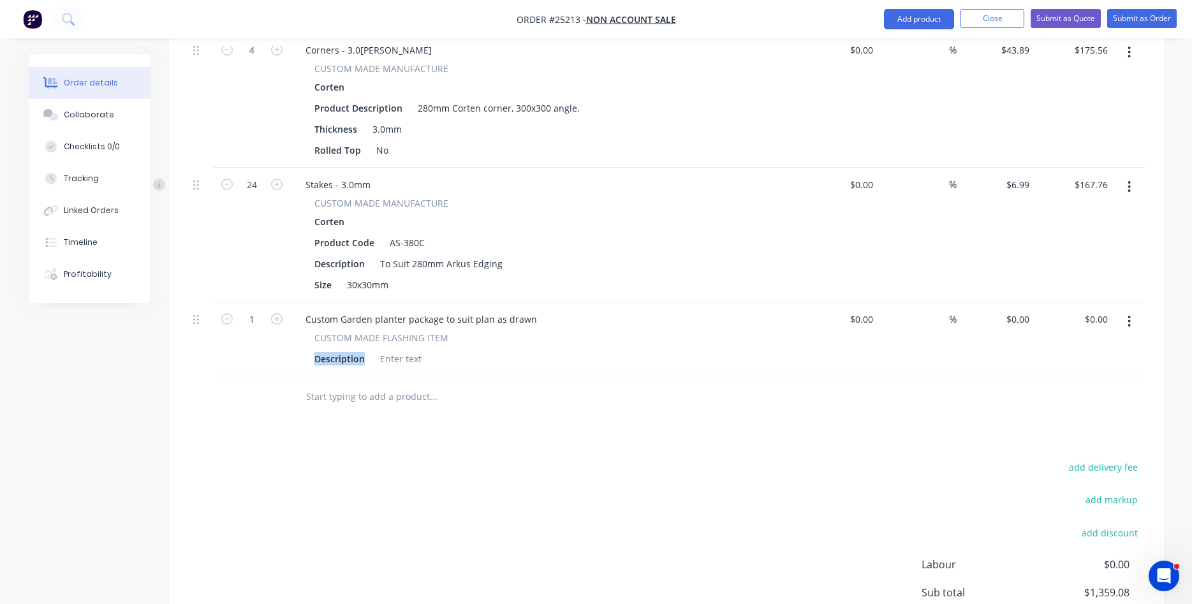
scroll to position [736, 0]
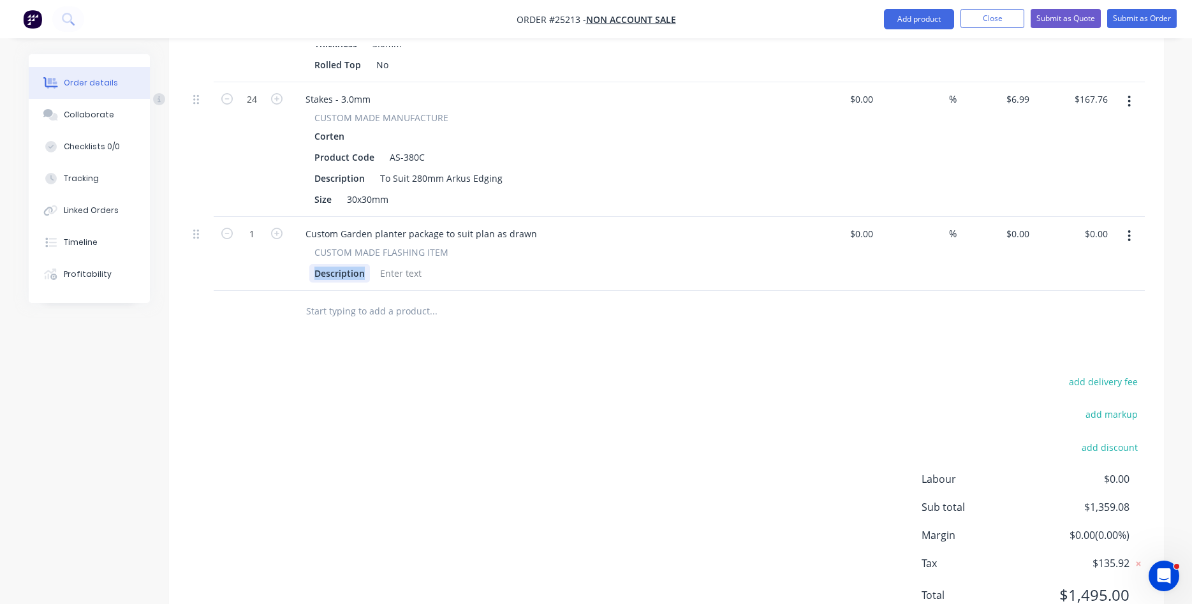
click at [358, 264] on div "Description" at bounding box center [339, 273] width 61 height 19
drag, startPoint x: 364, startPoint y: 221, endPoint x: 293, endPoint y: 218, distance: 71.5
click at [309, 264] on div "Description" at bounding box center [339, 273] width 61 height 19
click at [532, 225] on div "Custom Garden planter package to suit plan as drawn" at bounding box center [421, 234] width 252 height 19
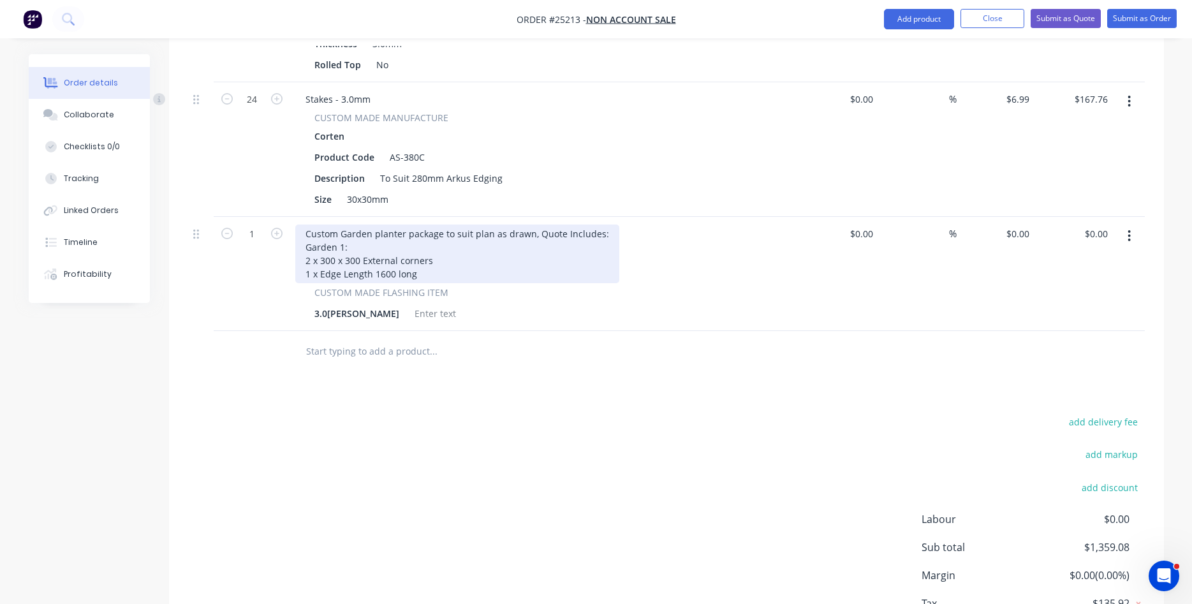
click at [533, 225] on div "Custom Garden planter package to suit plan as drawn, Quote Includes: Garden 1: …" at bounding box center [457, 254] width 324 height 59
click at [559, 225] on div "Custom Garden planter package to suit plan as drawn, all 300mm High Quote Inclu…" at bounding box center [492, 254] width 394 height 59
click at [429, 225] on div "Custom Garden planter package to suit plan as drawn, all 250mm High Quote Inclu…" at bounding box center [492, 254] width 394 height 59
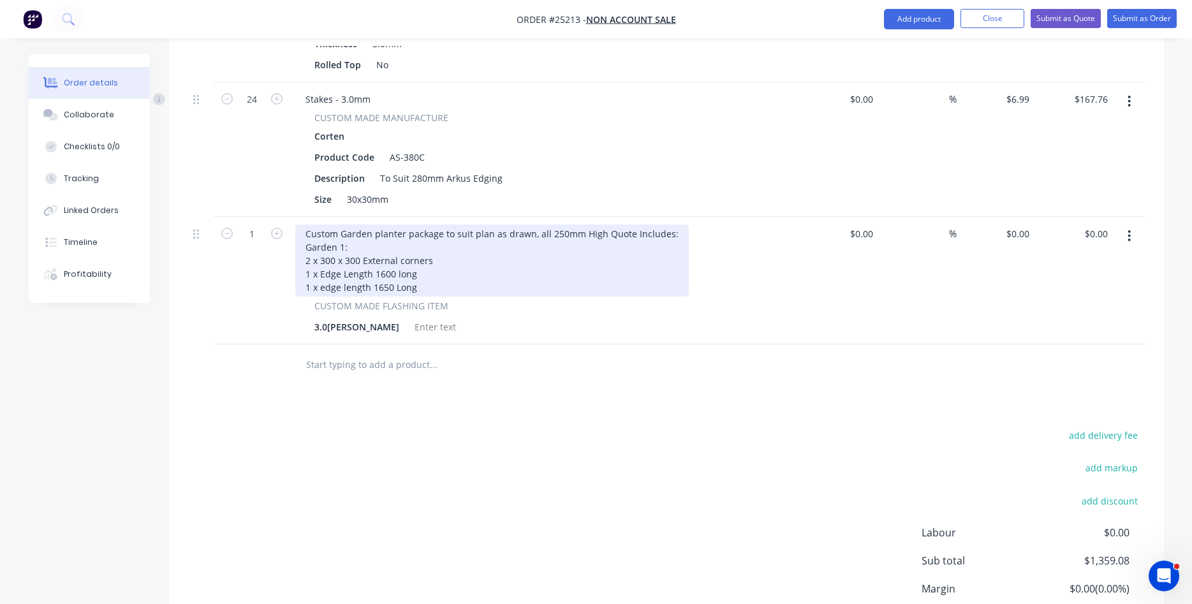
click at [322, 234] on div "Custom Garden planter package to suit plan as drawn, all 250mm High Quote Inclu…" at bounding box center [492, 261] width 394 height 72
click at [424, 233] on div "Custom Garden planter package to suit plan as drawn, all 250mm High Quote Inclu…" at bounding box center [492, 261] width 394 height 72
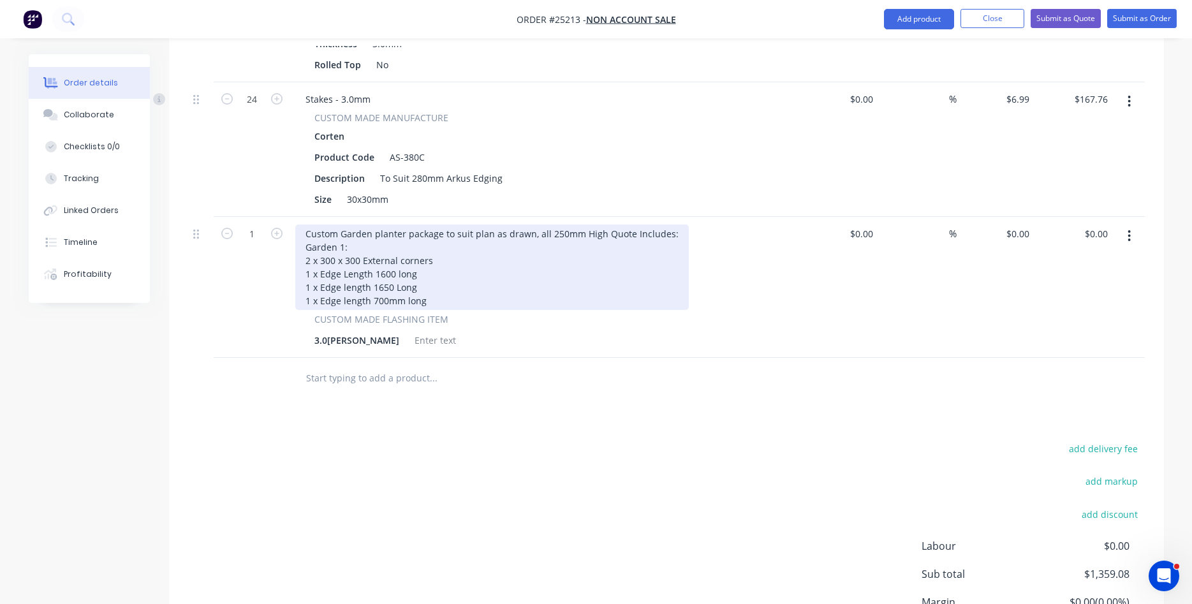
click at [390, 225] on div "Custom Garden planter package to suit plan as drawn, all 250mm High Quote Inclu…" at bounding box center [492, 267] width 394 height 85
click at [391, 234] on div "Custom Garden planter package to suit plan as drawn, all 250mm High Quote Inclu…" at bounding box center [492, 267] width 394 height 85
click at [435, 250] on div "Custom Garden planter package to suit plan as drawn, all 250mm High Quote Inclu…" at bounding box center [492, 267] width 394 height 85
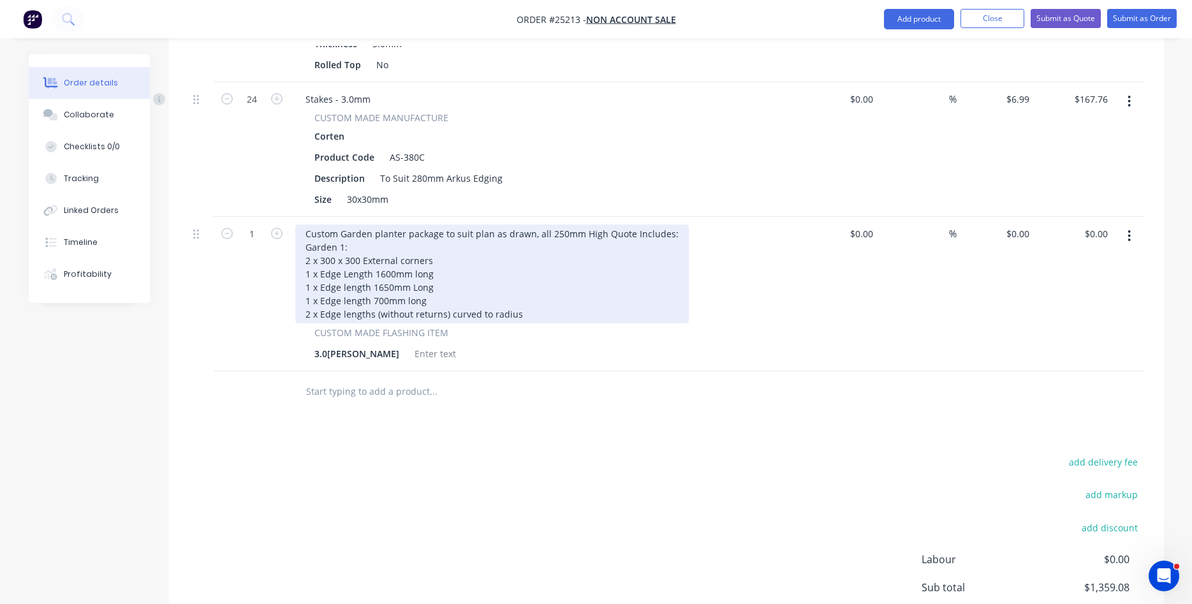
click at [664, 225] on div "Custom Garden planter package to suit plan as drawn, all 250mm High Quote Inclu…" at bounding box center [492, 274] width 394 height 99
click at [598, 225] on div "Custom Garden planter package to suit plan as drawn, all 250mm High Quote Inclu…" at bounding box center [492, 274] width 394 height 99
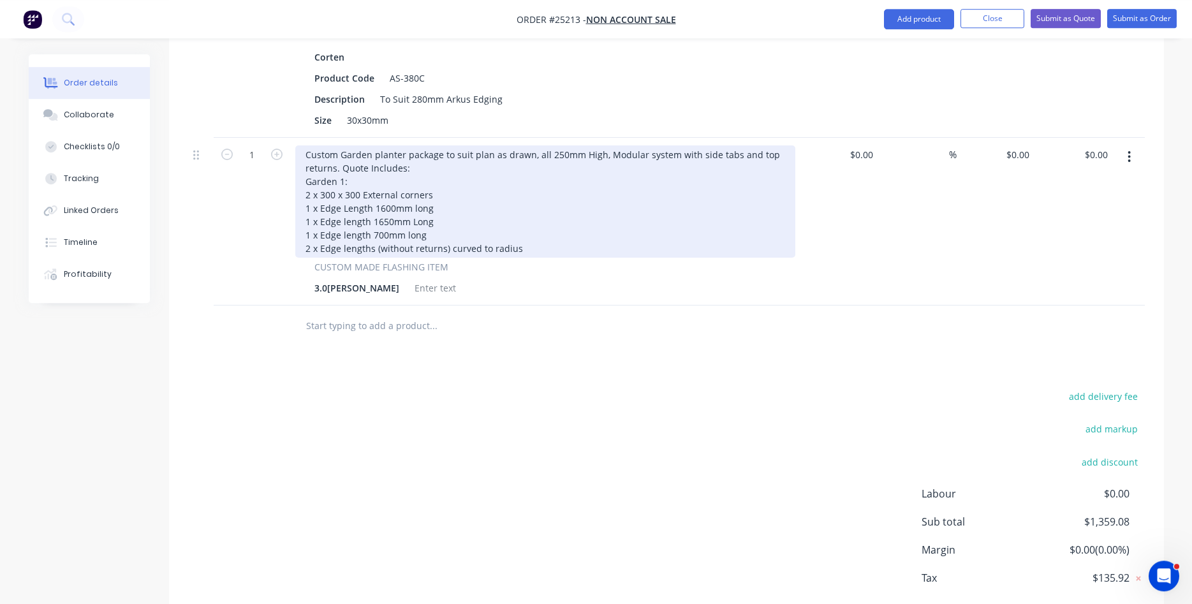
scroll to position [830, 0]
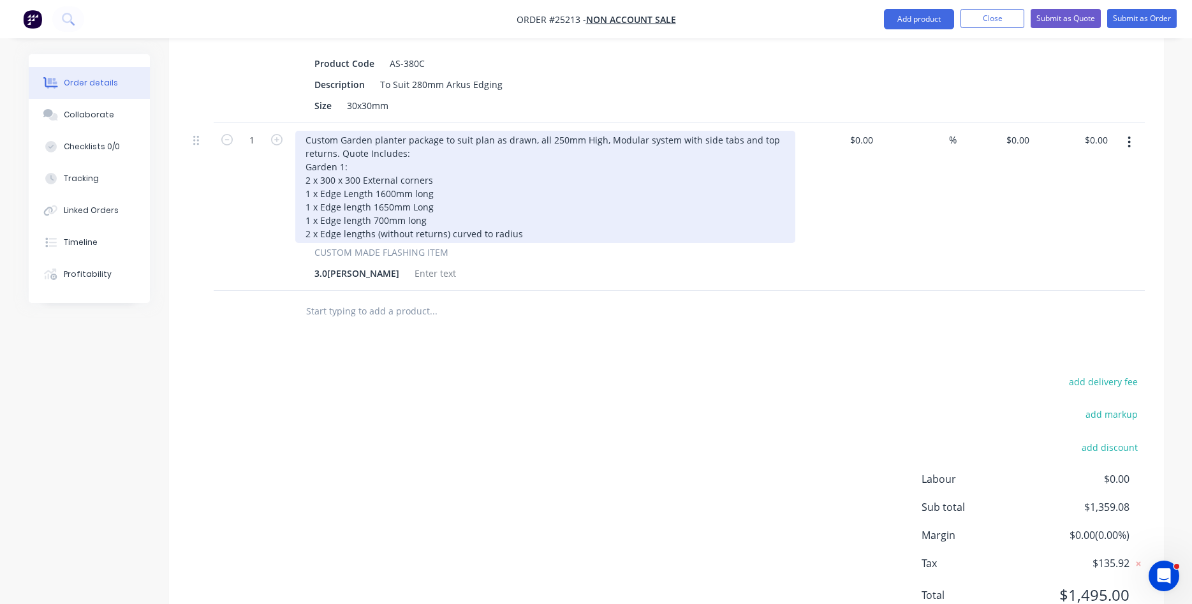
click at [530, 182] on div "Custom Garden planter package to suit plan as drawn, all 250mm High, Modular sy…" at bounding box center [545, 187] width 500 height 112
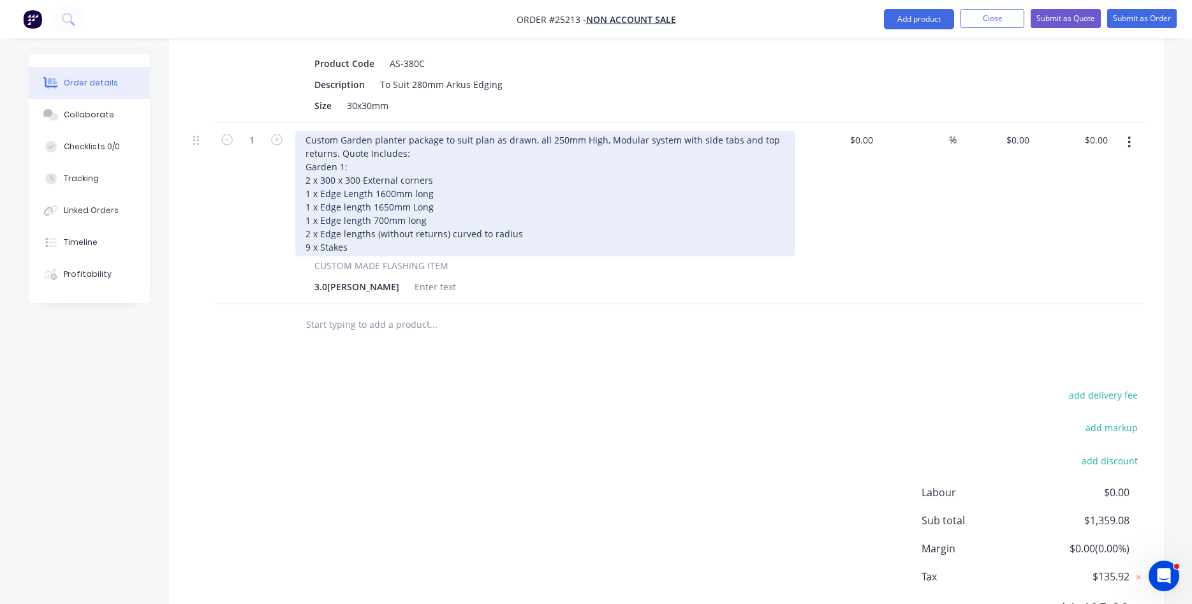
click at [355, 189] on div "Custom Garden planter package to suit plan as drawn, all 250mm High, Modular sy…" at bounding box center [545, 194] width 500 height 126
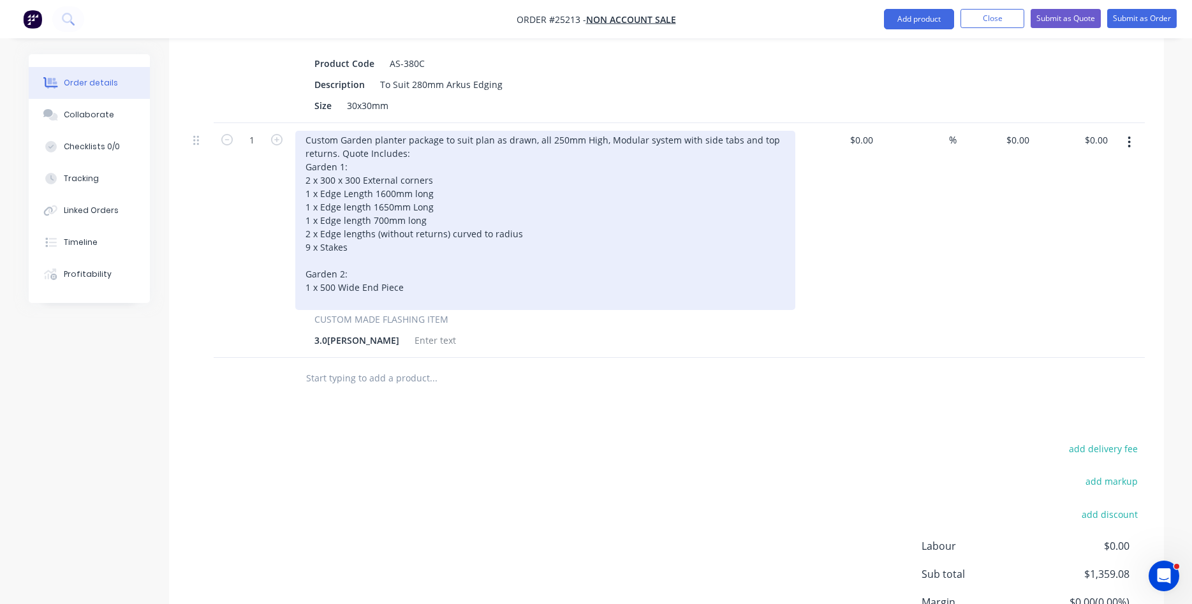
click at [306, 245] on div "Custom Garden planter package to suit plan as drawn, all 250mm High, Modular sy…" at bounding box center [545, 220] width 500 height 179
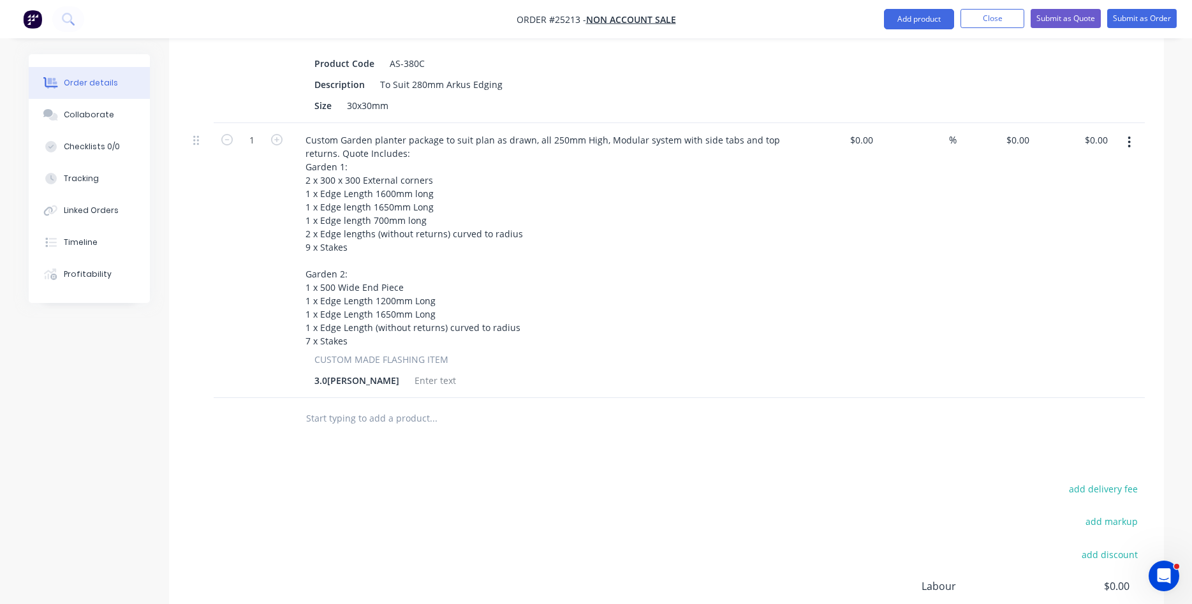
click at [916, 195] on div "%" at bounding box center [918, 260] width 78 height 275
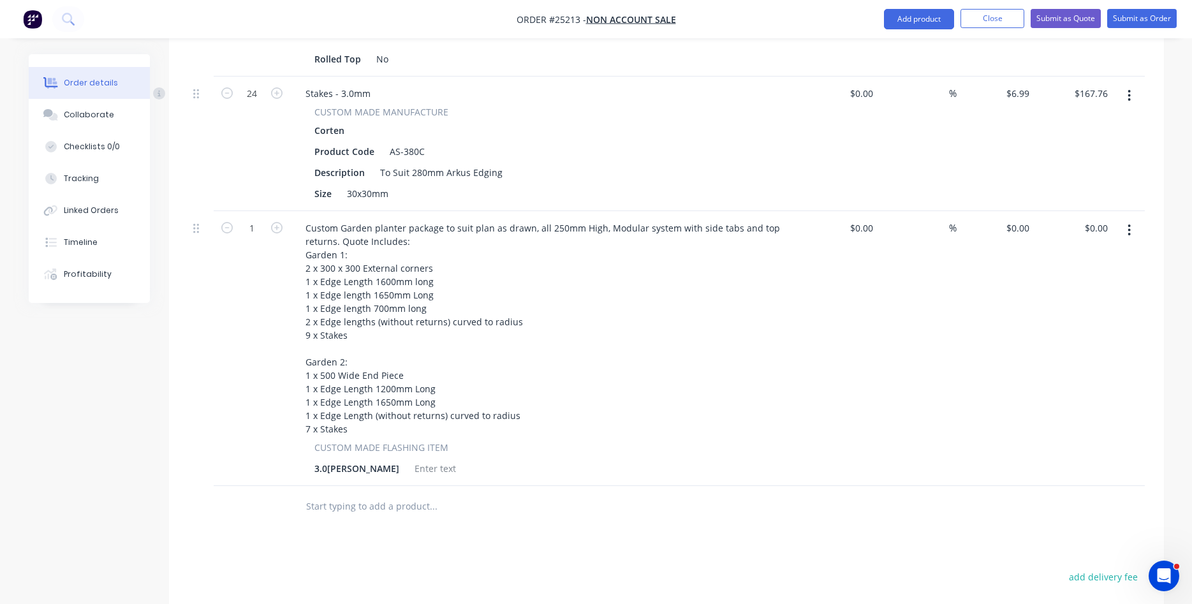
scroll to position [547, 0]
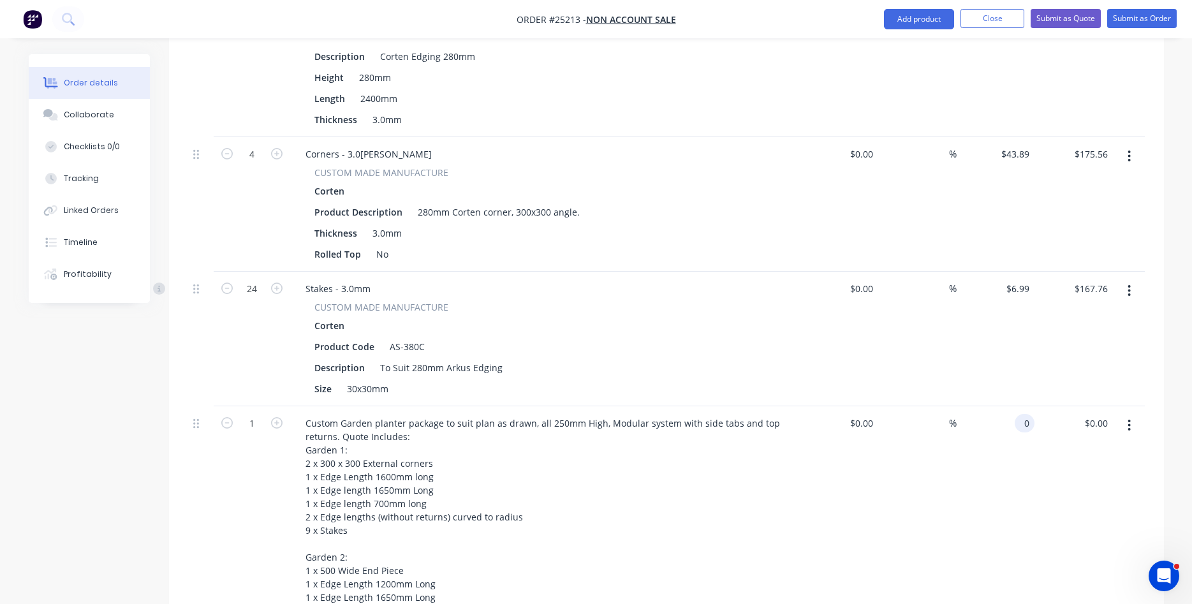
click at [1021, 414] on input "0" at bounding box center [1027, 423] width 15 height 19
type input "$1,495.00"
click at [1032, 497] on div "$1,495.00 $1,495.00" at bounding box center [996, 543] width 78 height 275
click at [1127, 279] on button "button" at bounding box center [1130, 290] width 30 height 23
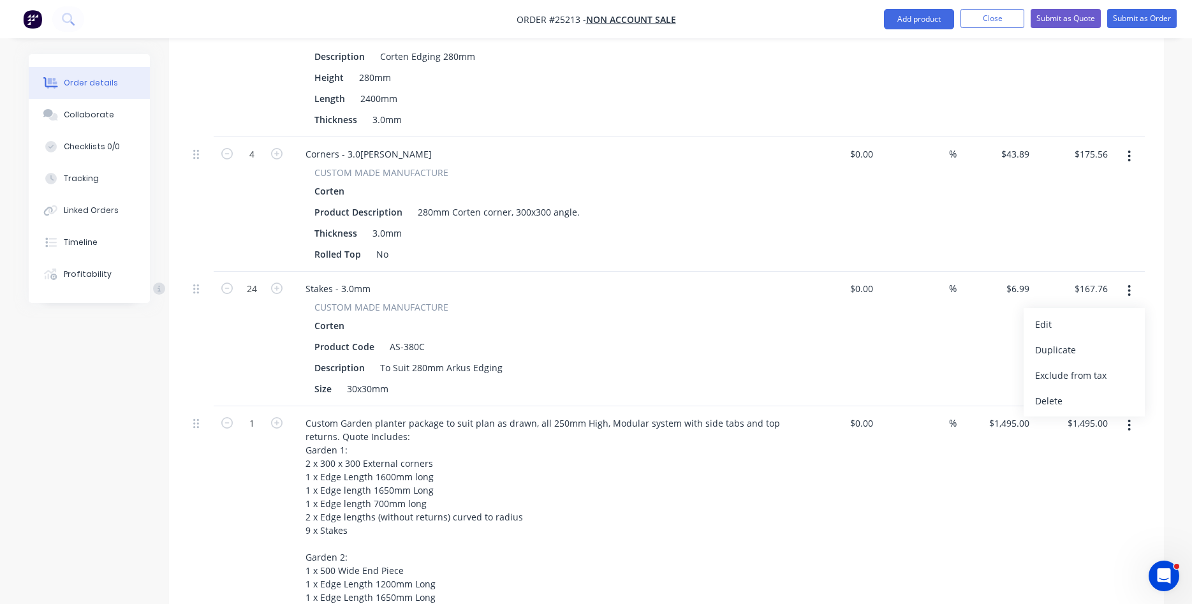
click at [1071, 392] on div "Delete" at bounding box center [1085, 401] width 98 height 19
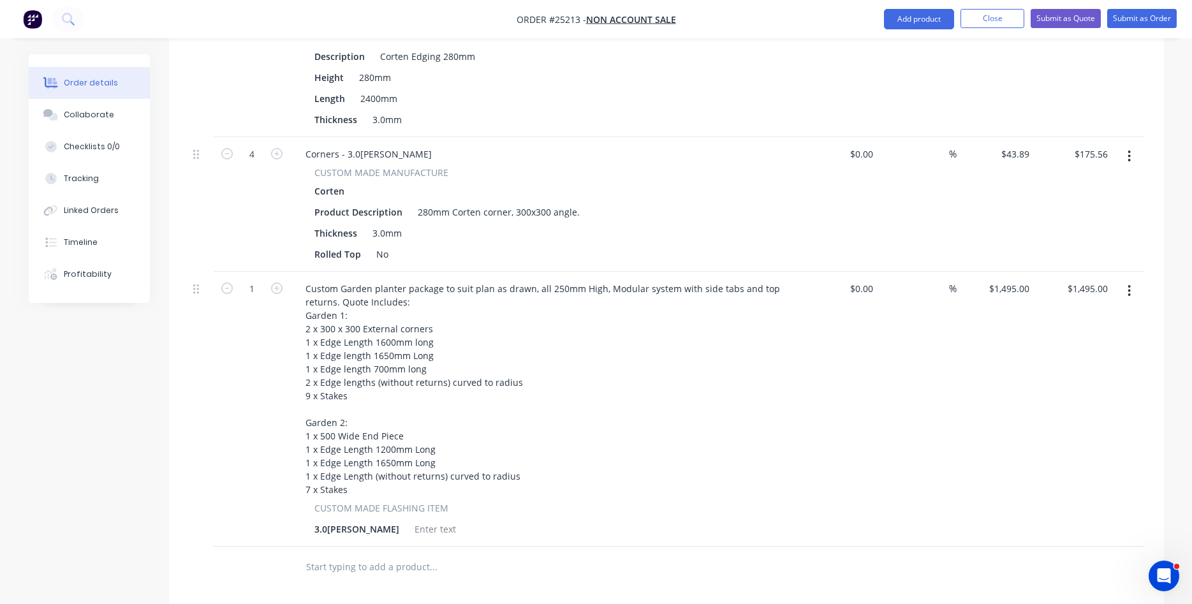
click at [1130, 149] on icon "button" at bounding box center [1129, 156] width 3 height 14
click at [1055, 257] on div "Delete" at bounding box center [1085, 266] width 98 height 19
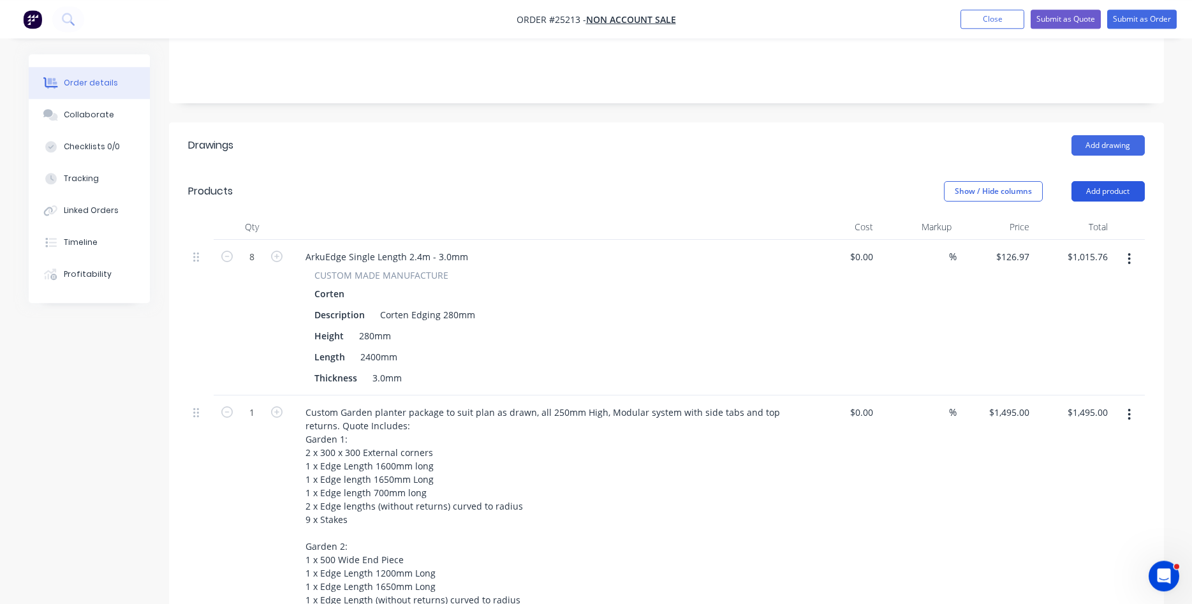
scroll to position [221, 0]
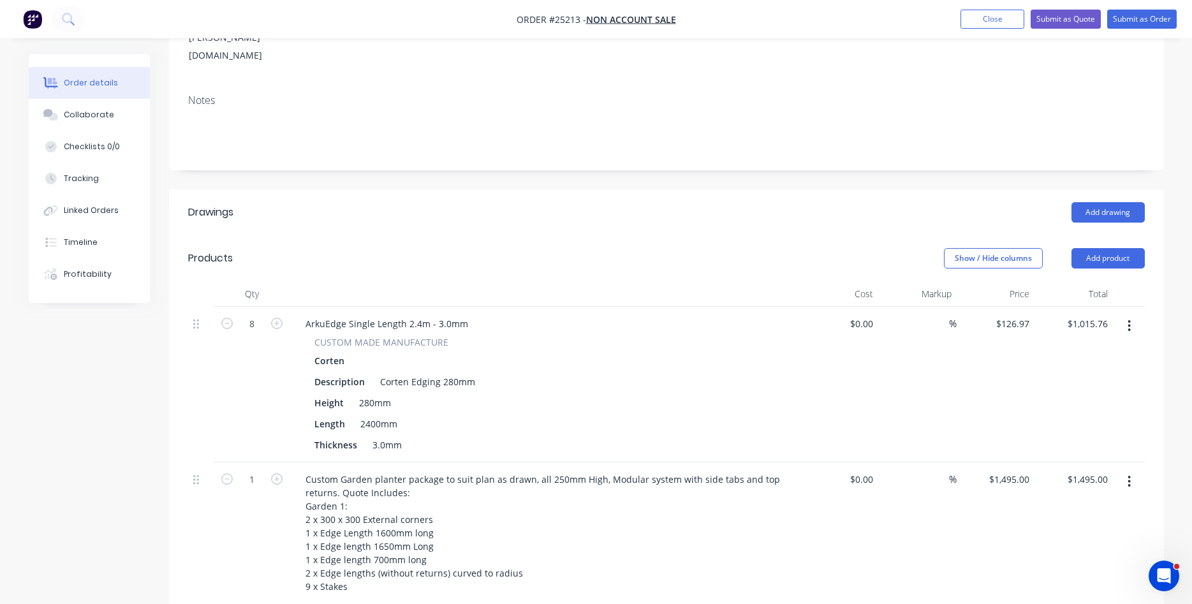
click at [1129, 319] on icon "button" at bounding box center [1129, 326] width 3 height 14
click at [1061, 427] on div "Delete" at bounding box center [1085, 436] width 98 height 19
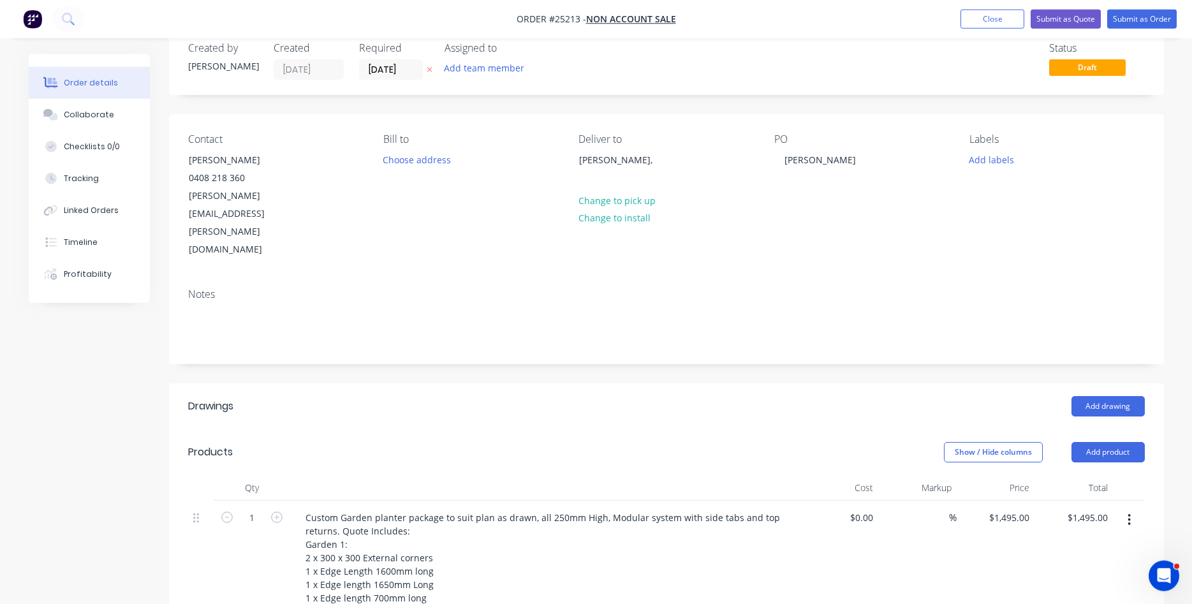
scroll to position [0, 0]
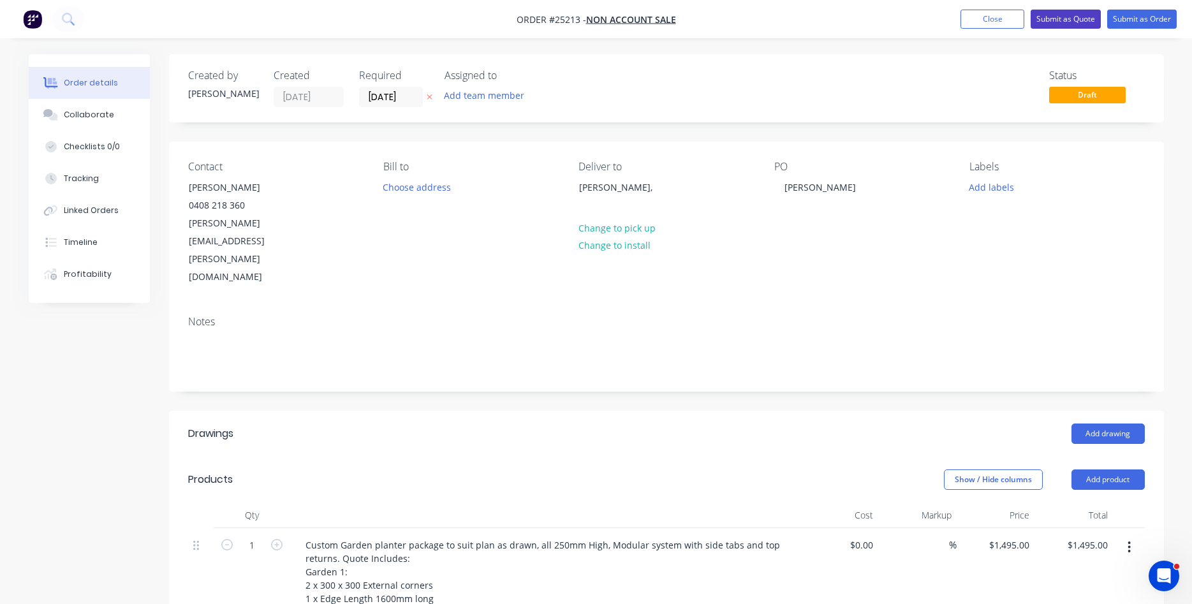
click at [1078, 17] on button "Submit as Quote" at bounding box center [1066, 19] width 70 height 19
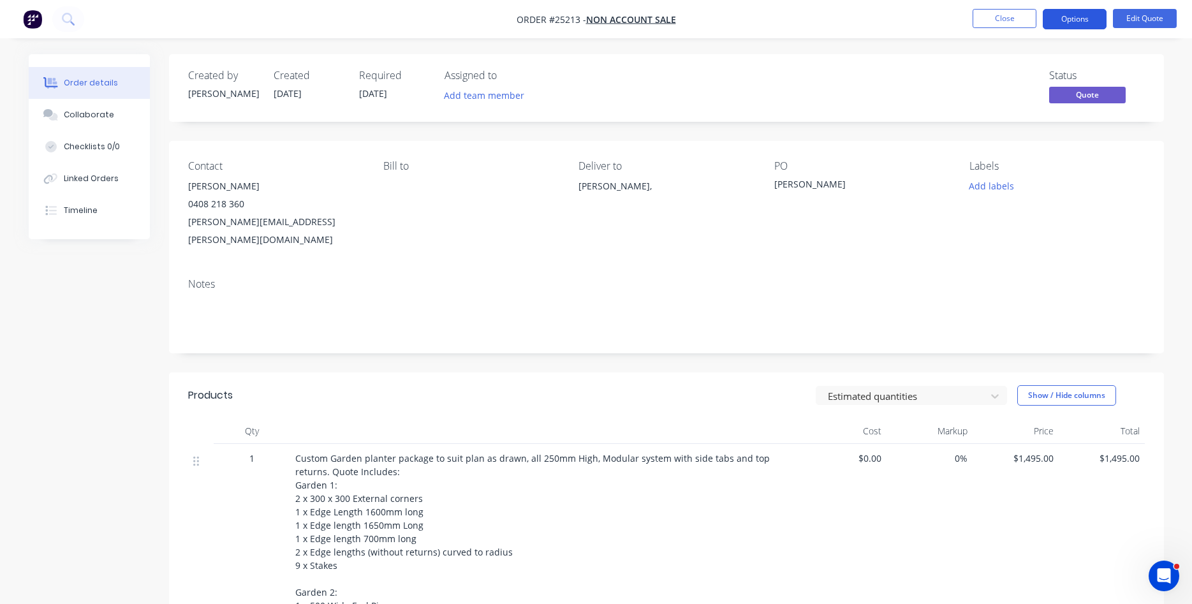
click at [1069, 18] on button "Options" at bounding box center [1075, 19] width 64 height 20
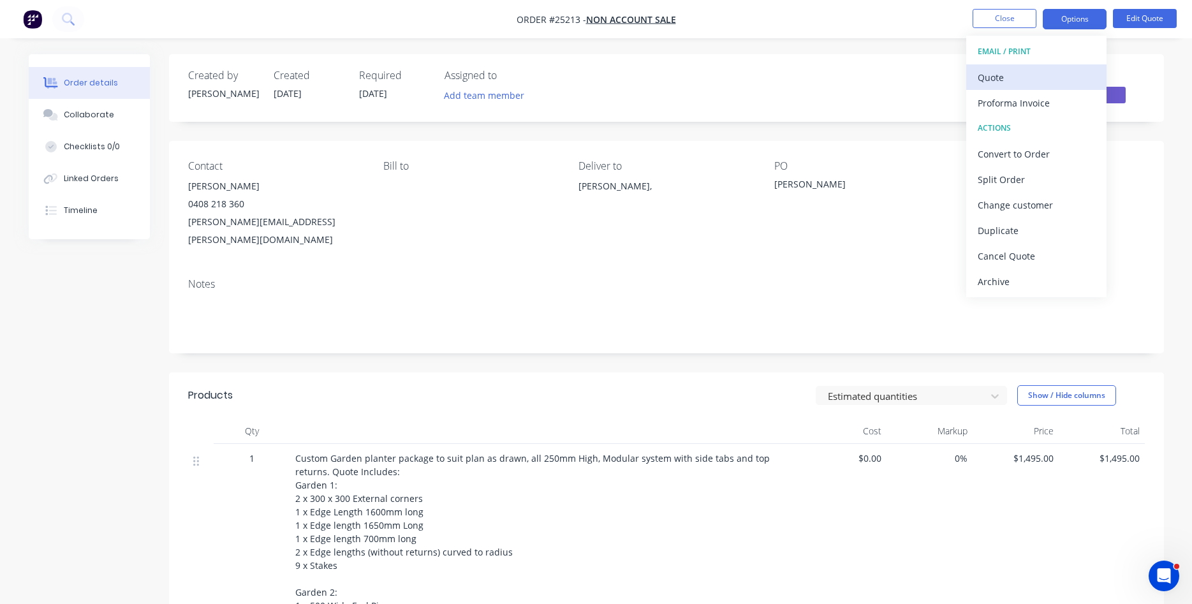
click at [992, 80] on div "Quote" at bounding box center [1036, 77] width 117 height 19
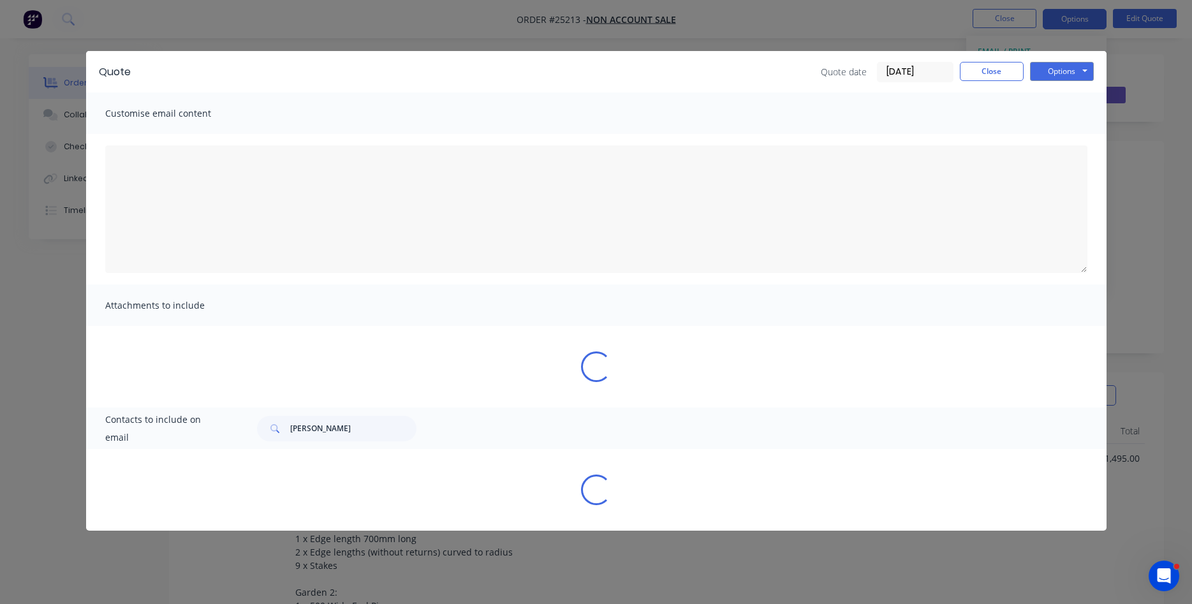
type textarea "Lorem ips dol sitametcons Adipi Elitseddoe Tem Inc utl etdo magnaal. En adm ven…"
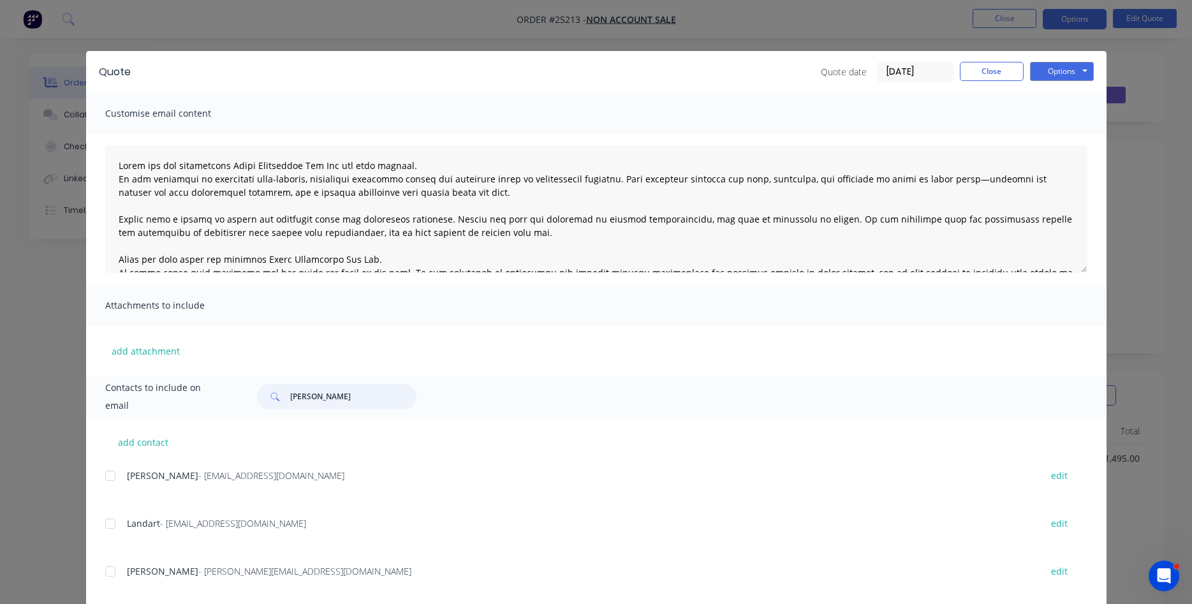
drag, startPoint x: 327, startPoint y: 389, endPoint x: 268, endPoint y: 396, distance: 59.1
click at [290, 396] on input "[PERSON_NAME]" at bounding box center [353, 397] width 126 height 26
type input "nat"
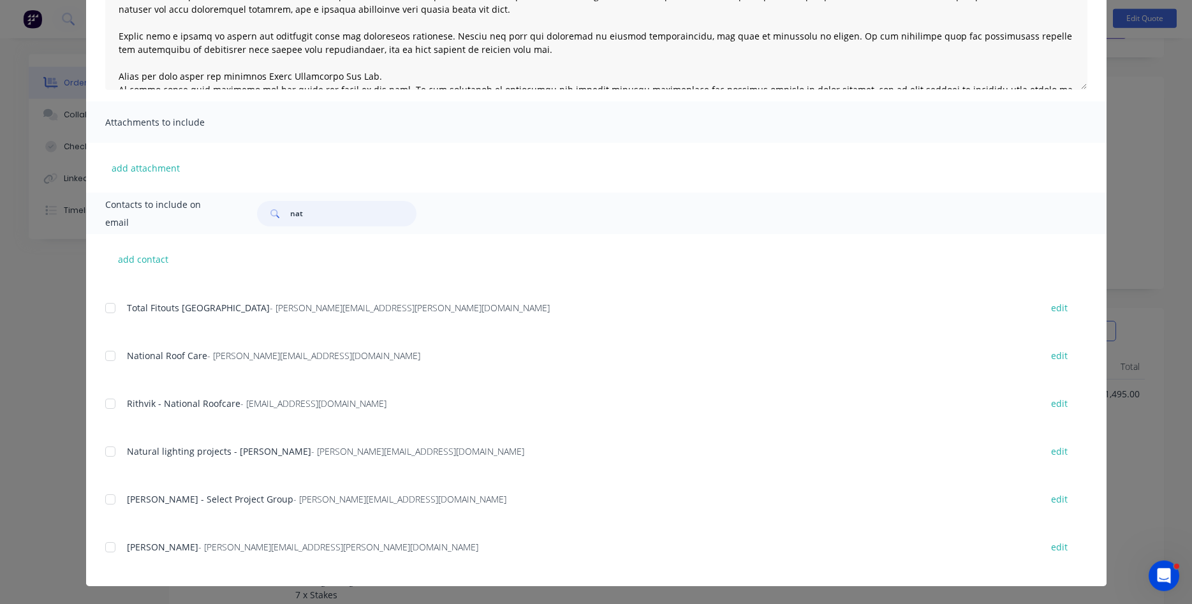
scroll to position [65, 0]
click at [109, 549] on div at bounding box center [111, 548] width 26 height 26
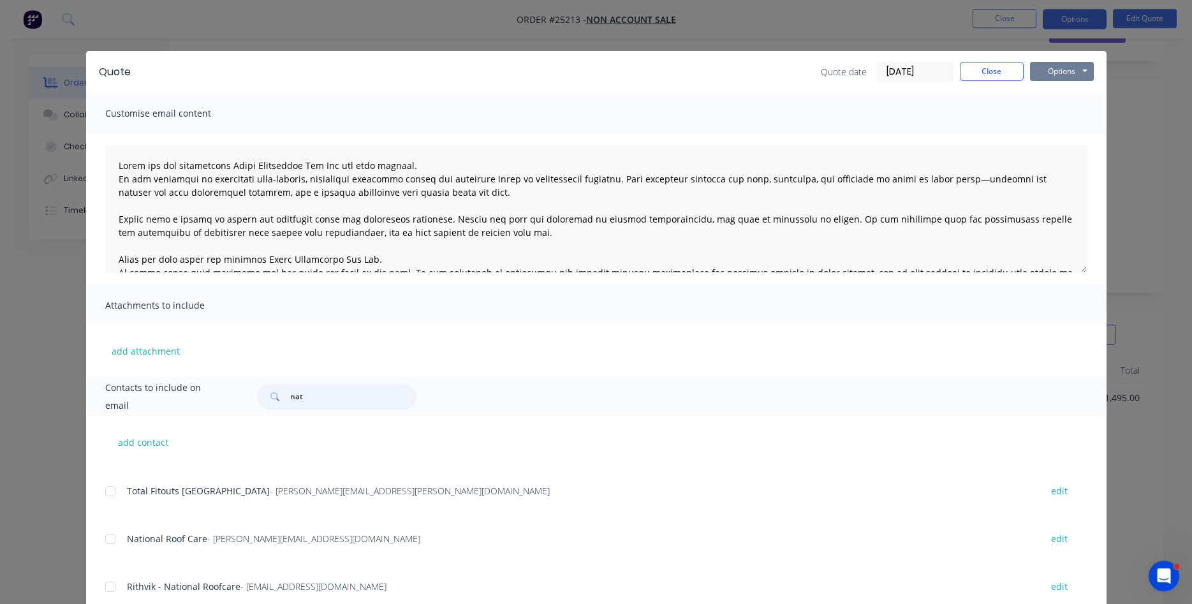
scroll to position [0, 0]
click at [1055, 65] on button "Options" at bounding box center [1062, 71] width 64 height 19
click at [1062, 139] on button "Email" at bounding box center [1071, 136] width 82 height 21
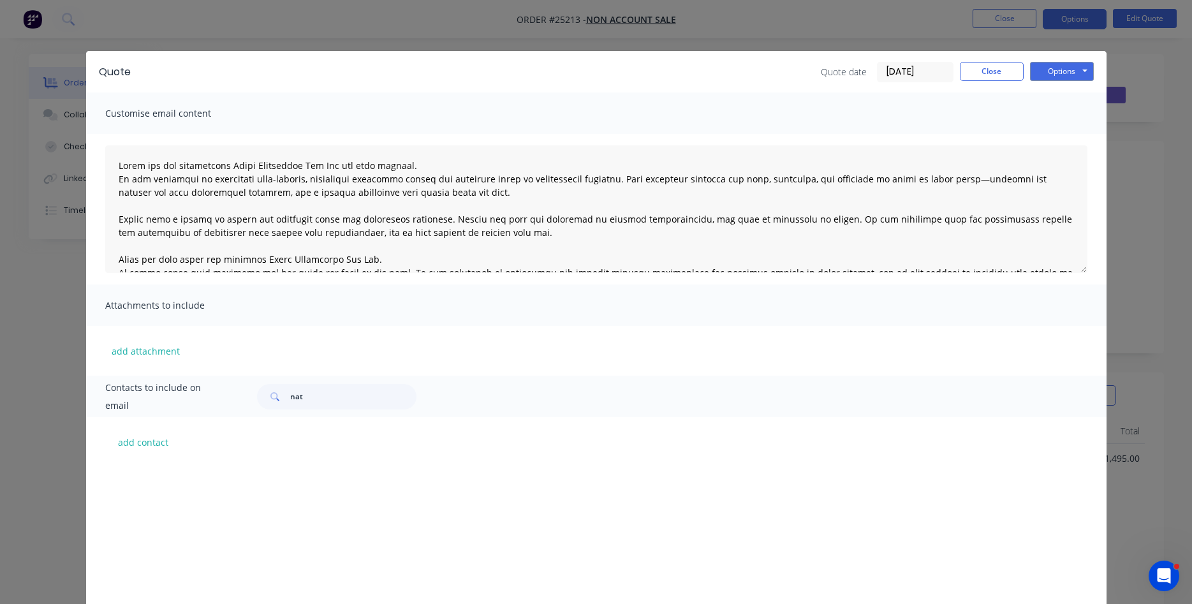
scroll to position [1277, 0]
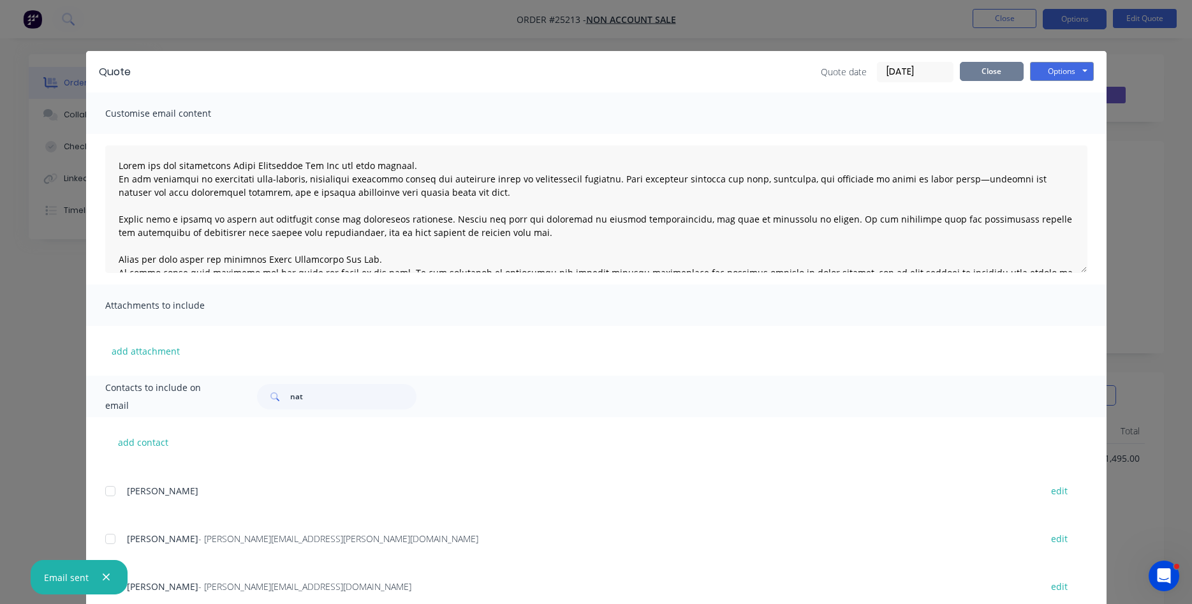
click at [1005, 70] on button "Close" at bounding box center [992, 71] width 64 height 19
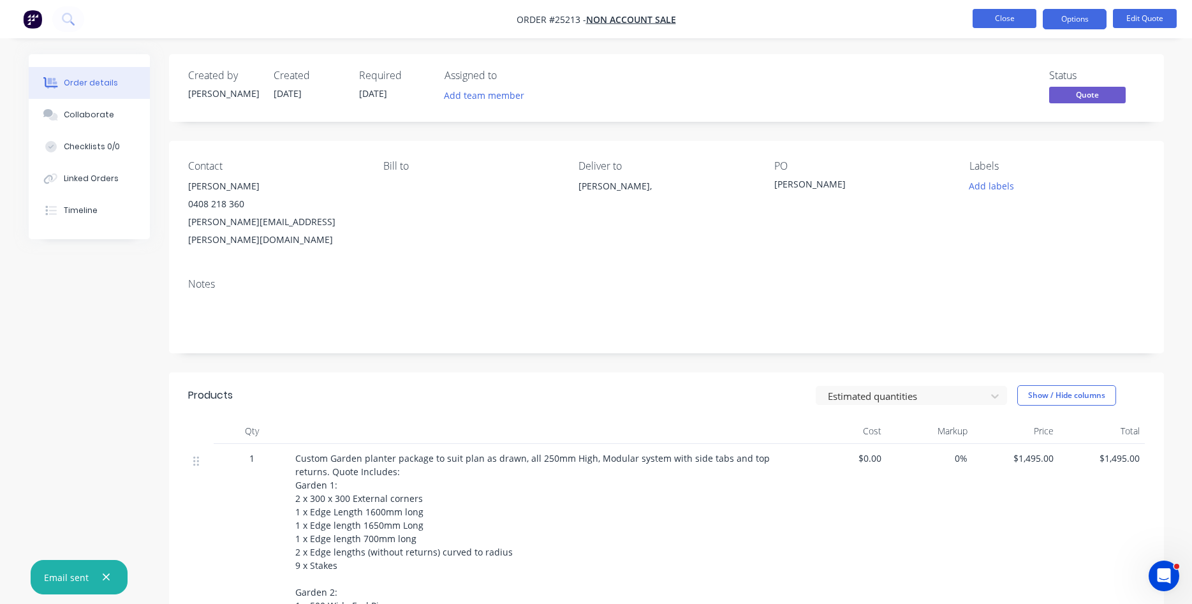
click at [995, 22] on button "Close" at bounding box center [1005, 18] width 64 height 19
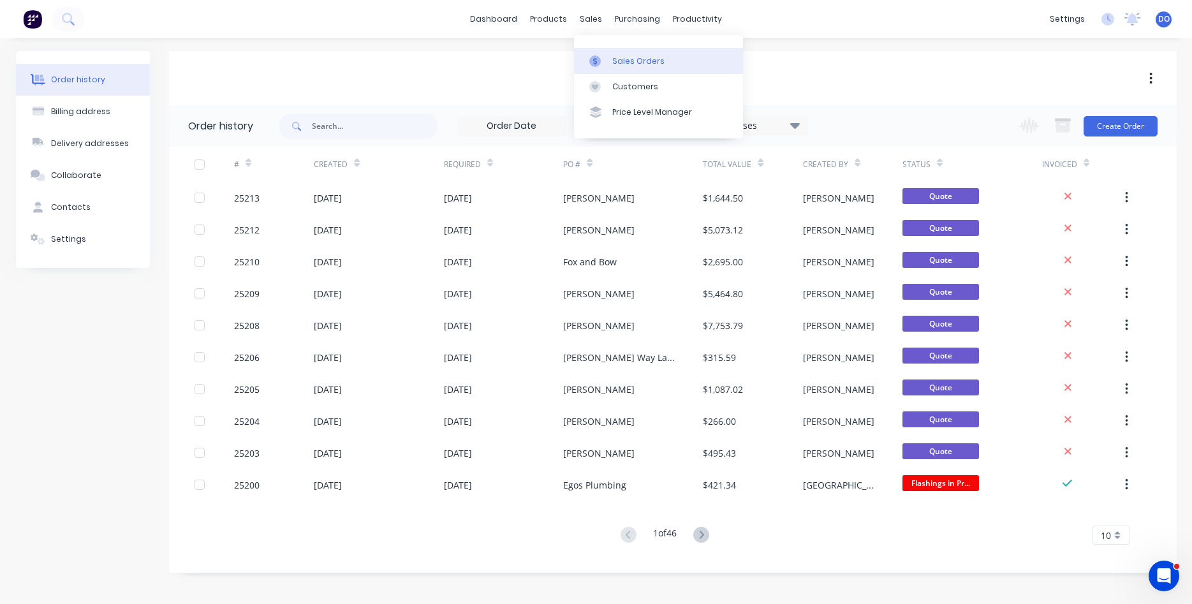
click at [608, 50] on link "Sales Orders" at bounding box center [658, 61] width 169 height 26
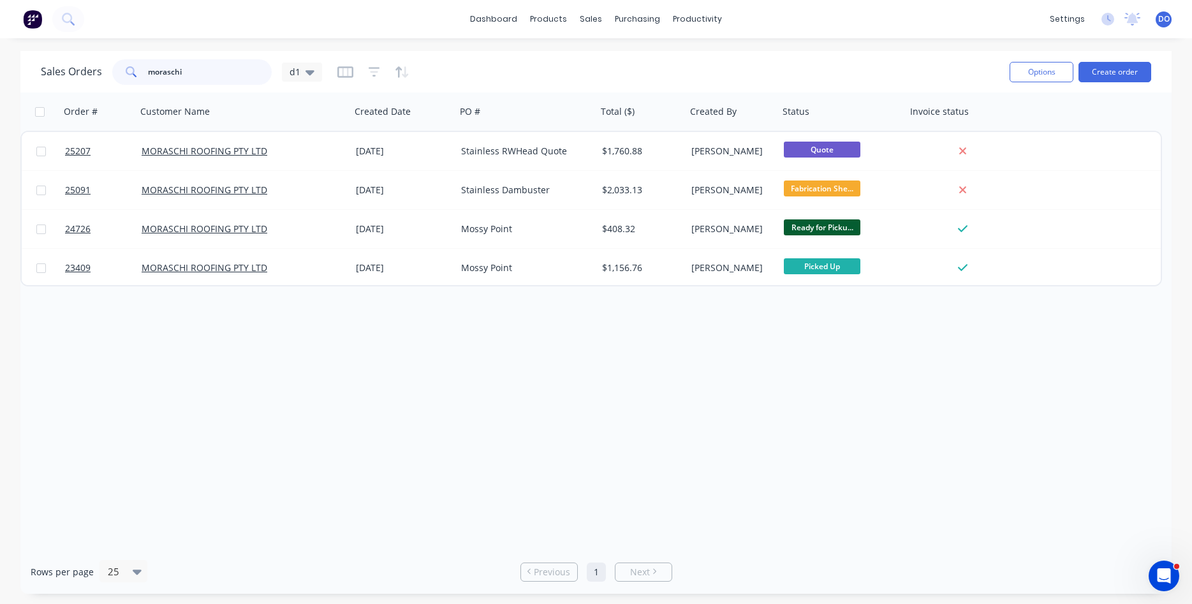
drag, startPoint x: 218, startPoint y: 74, endPoint x: 45, endPoint y: 58, distance: 173.0
click at [148, 59] on input "moraschi" at bounding box center [210, 72] width 124 height 26
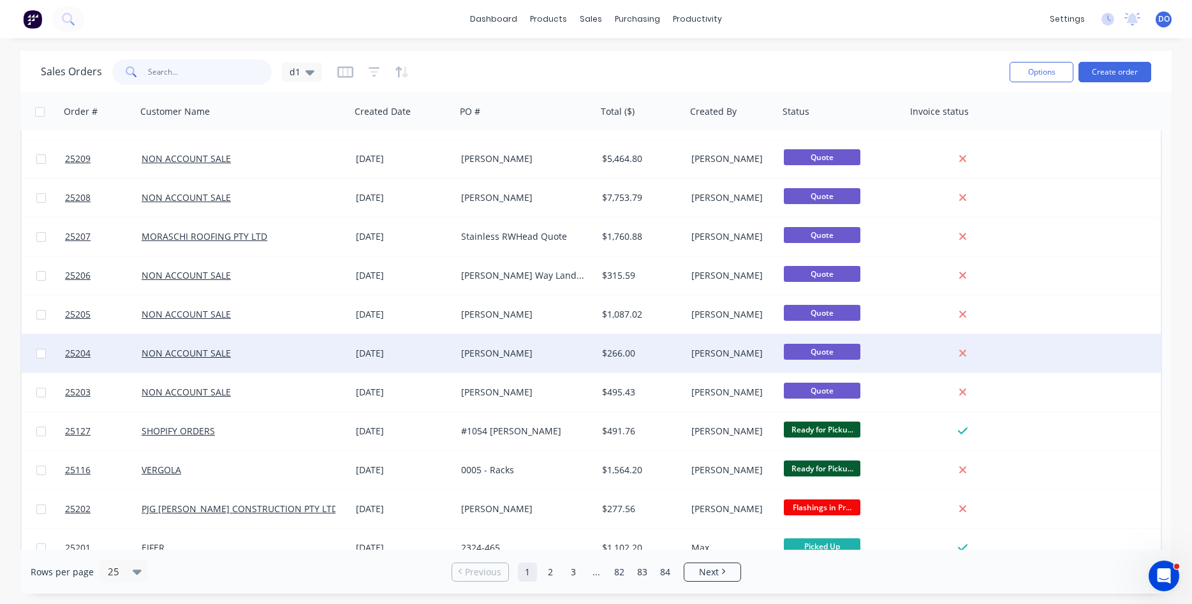
scroll to position [218, 0]
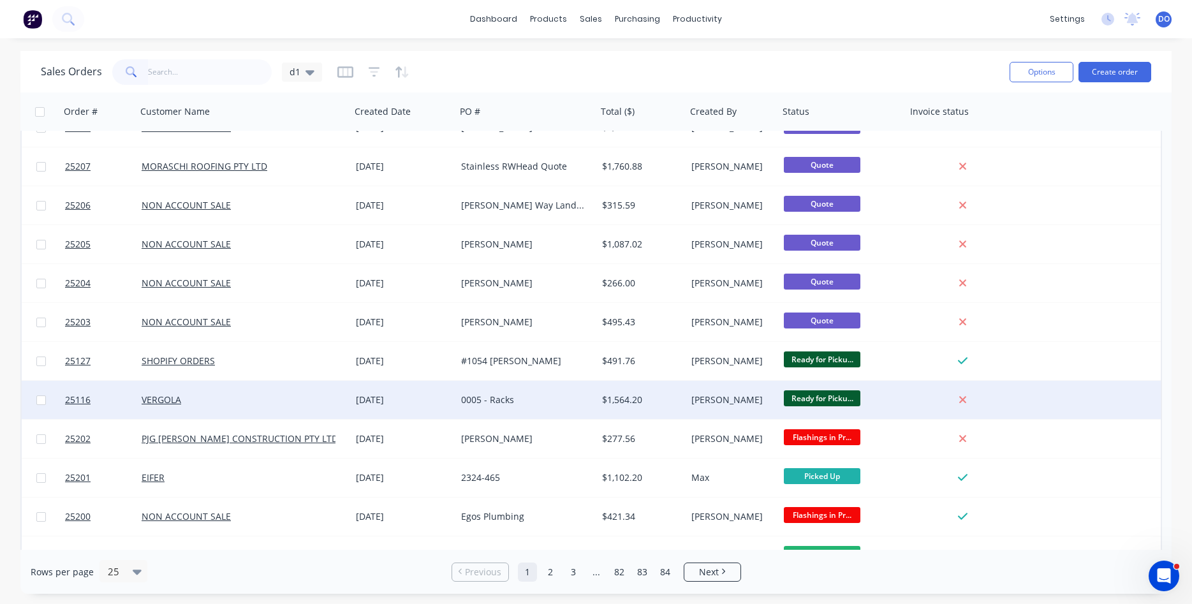
click at [691, 397] on div "[PERSON_NAME]" at bounding box center [733, 400] width 93 height 38
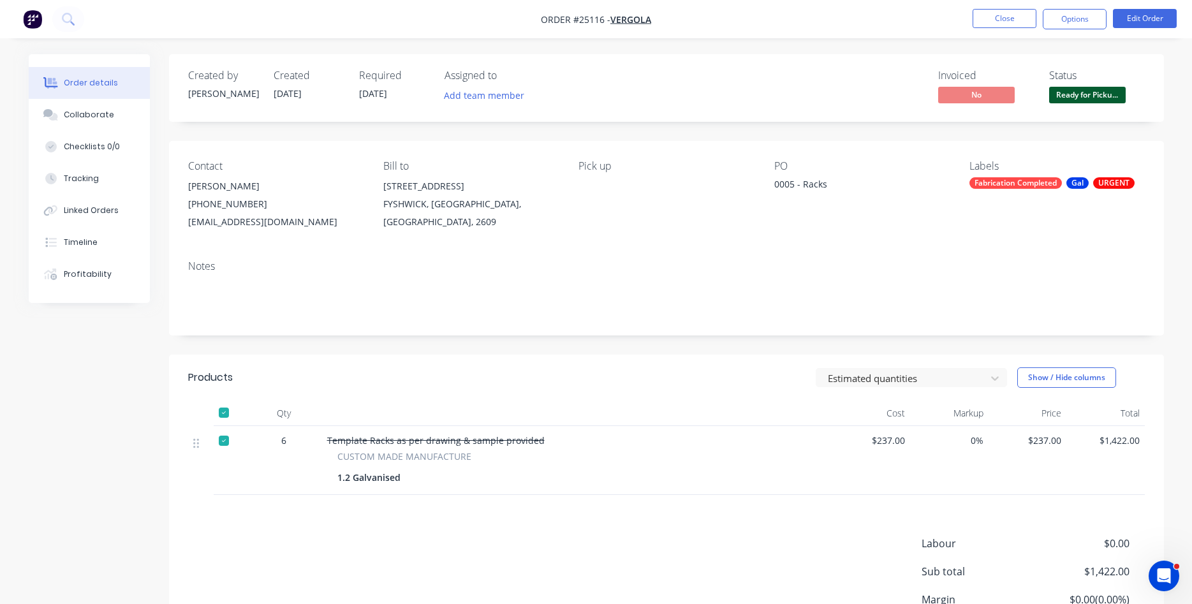
drag, startPoint x: 1067, startPoint y: 13, endPoint x: 1062, endPoint y: 31, distance: 18.8
click at [1066, 14] on button "Options" at bounding box center [1075, 19] width 64 height 20
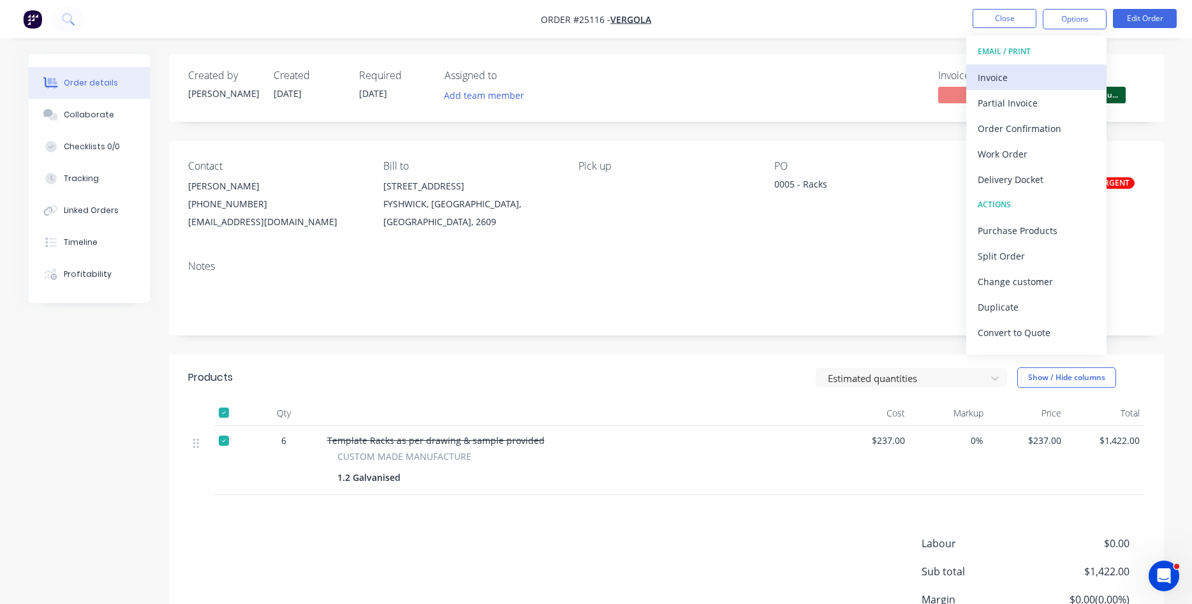
click at [1000, 73] on div "Invoice" at bounding box center [1036, 77] width 117 height 19
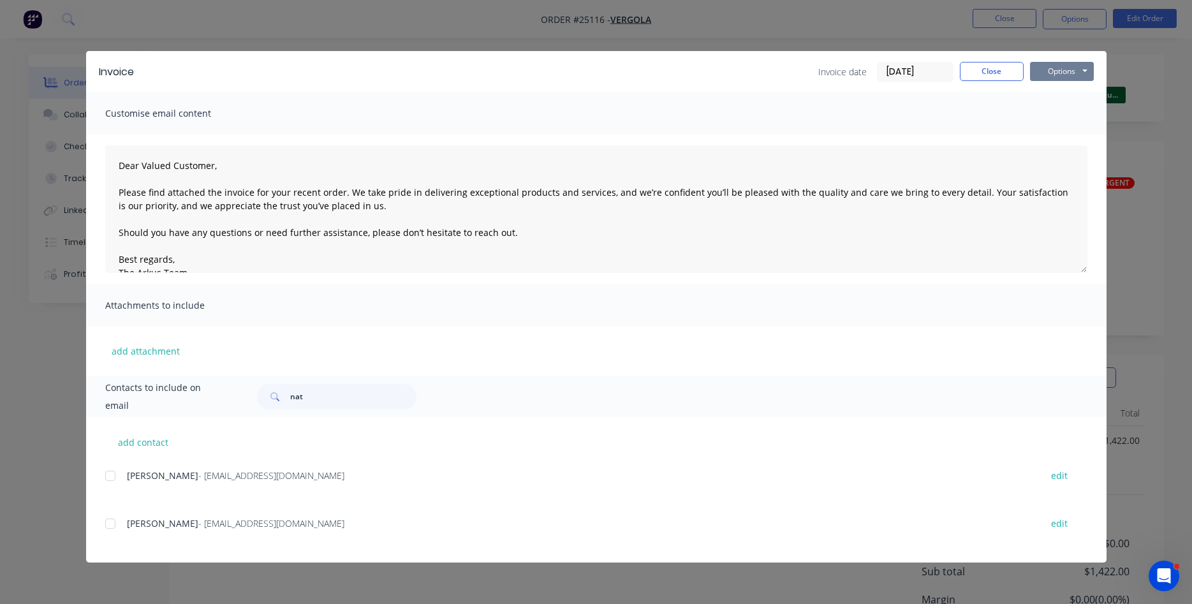
click at [1052, 66] on button "Options" at bounding box center [1062, 71] width 64 height 19
click at [1071, 115] on button "Print" at bounding box center [1071, 115] width 82 height 21
click at [995, 67] on button "Close" at bounding box center [992, 71] width 64 height 19
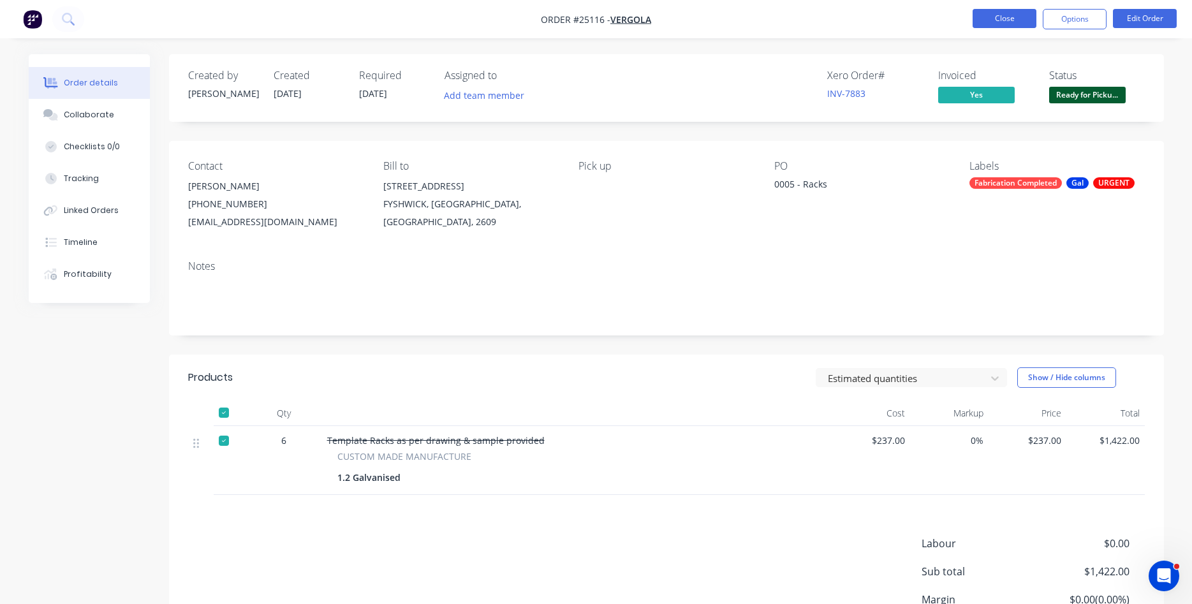
click at [1004, 25] on button "Close" at bounding box center [1005, 18] width 64 height 19
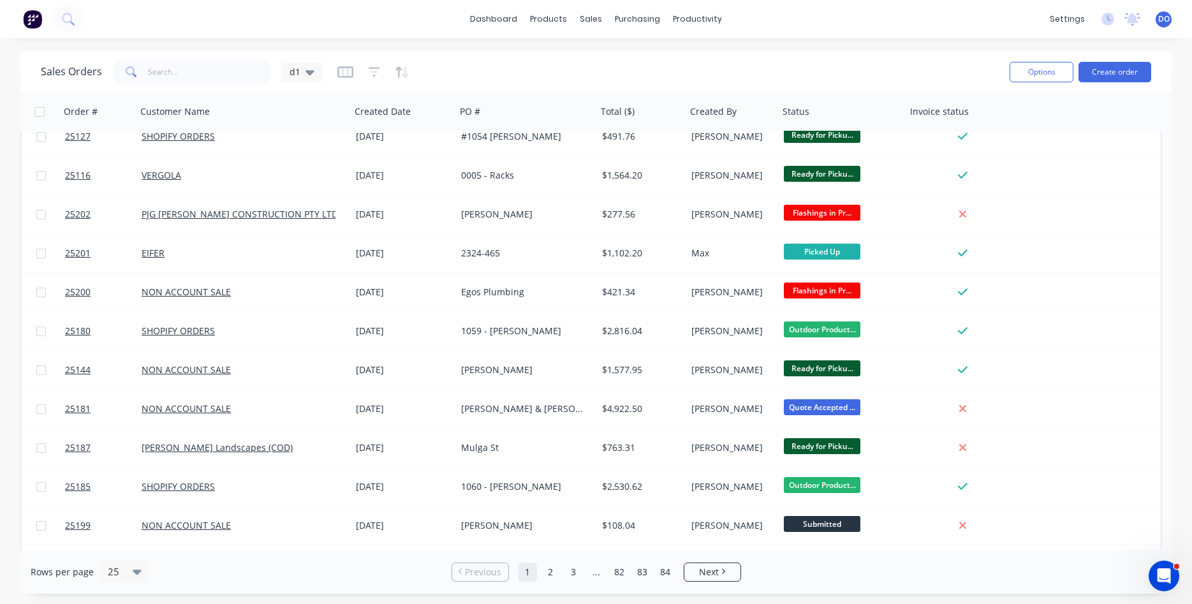
scroll to position [509, 0]
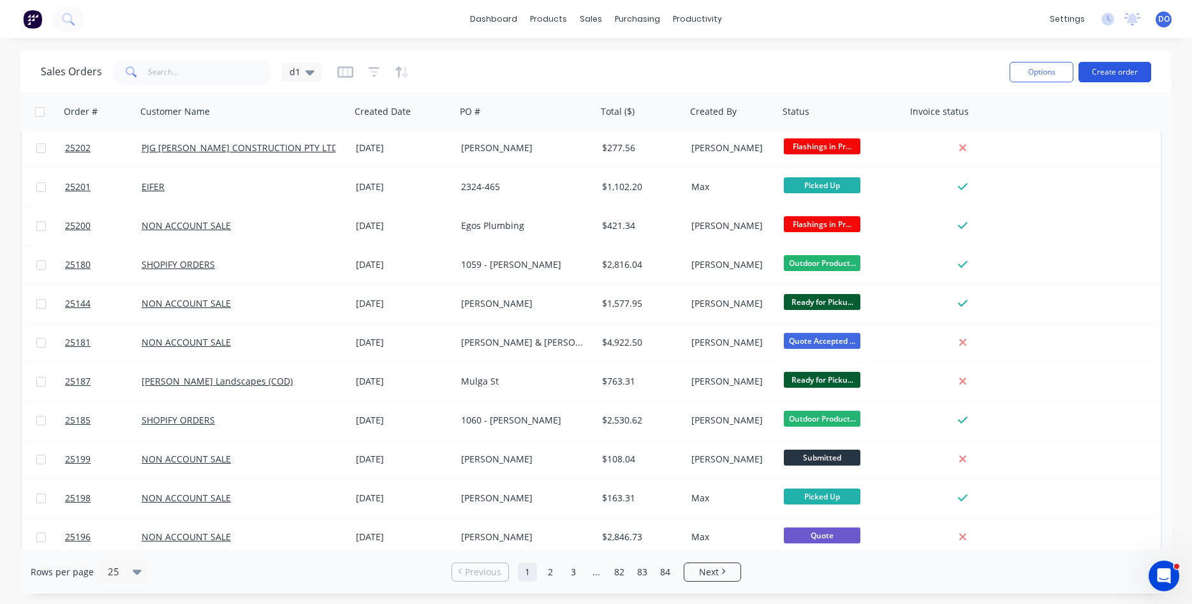
click at [1125, 75] on button "Create order" at bounding box center [1115, 72] width 73 height 20
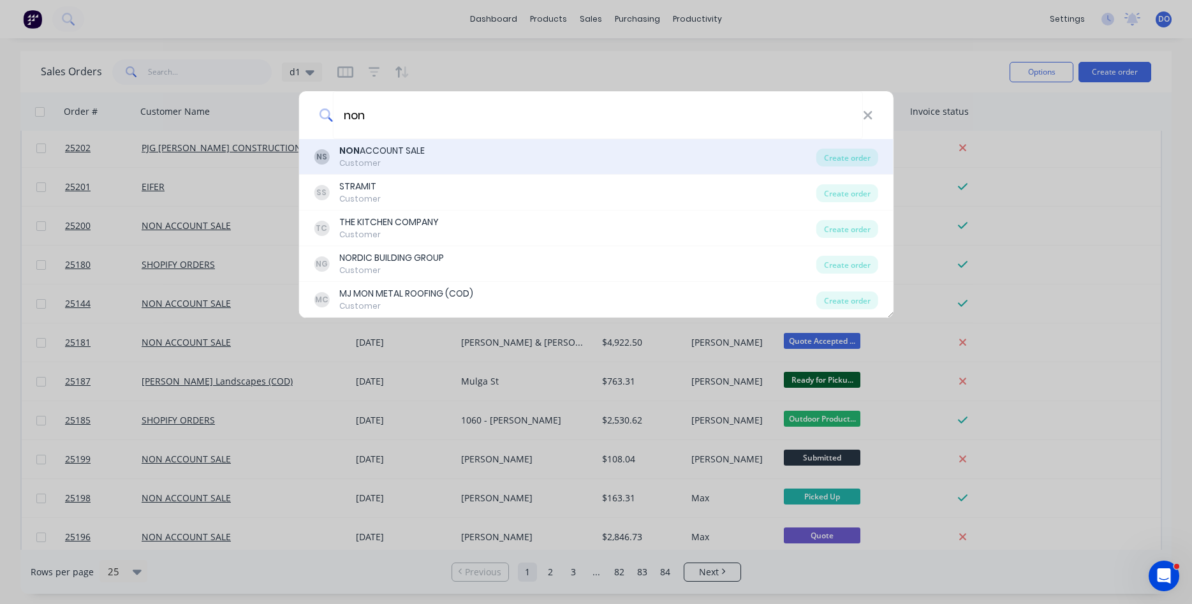
type input "non"
click at [453, 152] on div "NS NON ACCOUNT SALE Customer" at bounding box center [565, 156] width 503 height 25
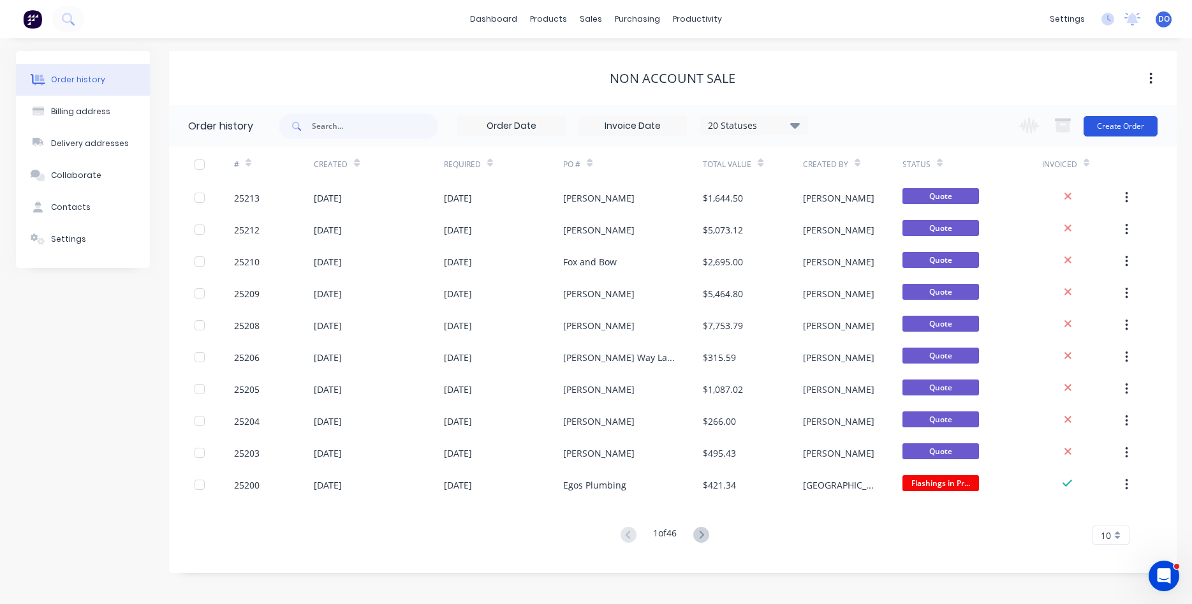
click at [1130, 127] on button "Create Order" at bounding box center [1121, 126] width 74 height 20
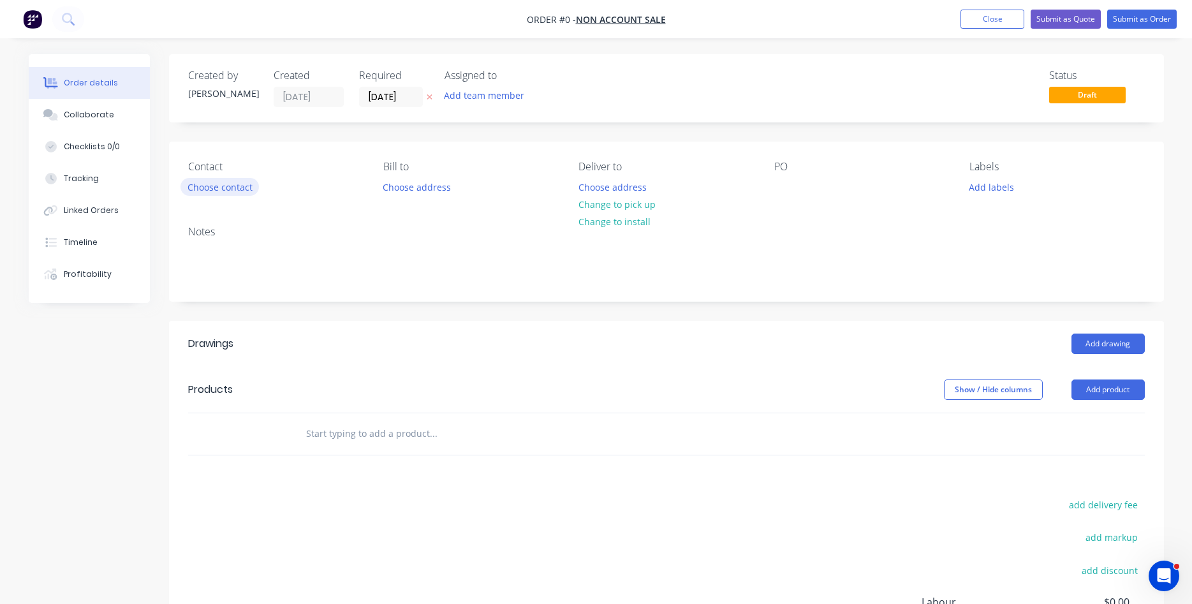
click at [217, 189] on button "Choose contact" at bounding box center [220, 186] width 78 height 17
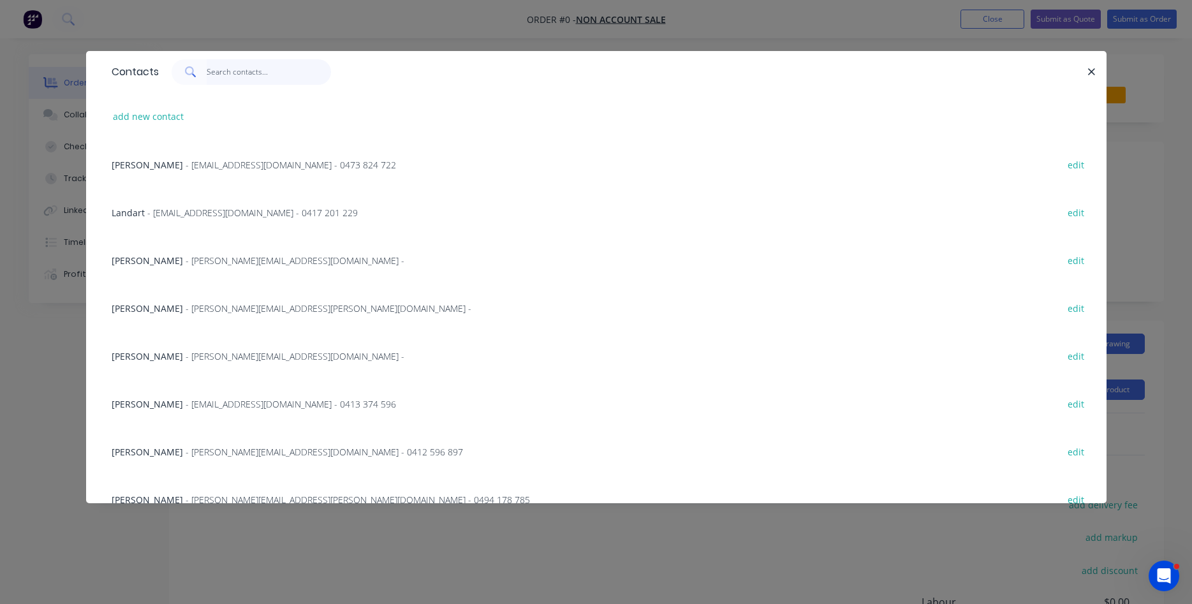
click at [215, 70] on input "text" at bounding box center [269, 72] width 124 height 26
click at [133, 115] on button "add new contact" at bounding box center [149, 116] width 84 height 17
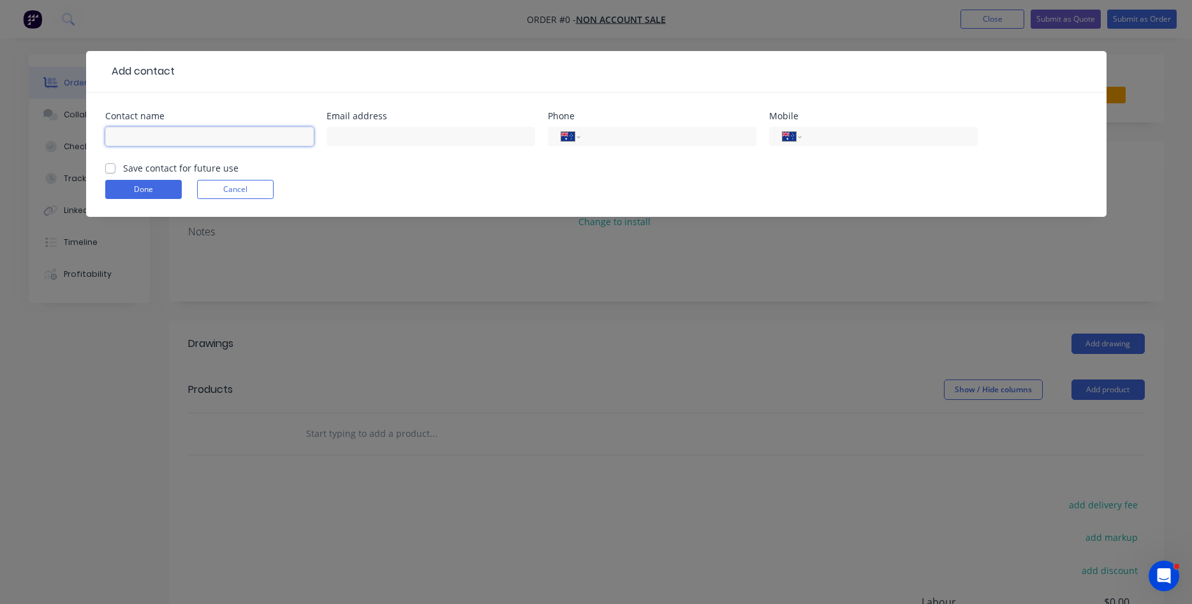
click at [211, 145] on input "text" at bounding box center [209, 136] width 209 height 19
type input "[PERSON_NAME] & [PERSON_NAME]"
click at [813, 139] on input "tel" at bounding box center [887, 137] width 153 height 15
type input "0402 737 843"
click at [123, 172] on label "Save contact for future use" at bounding box center [180, 167] width 115 height 13
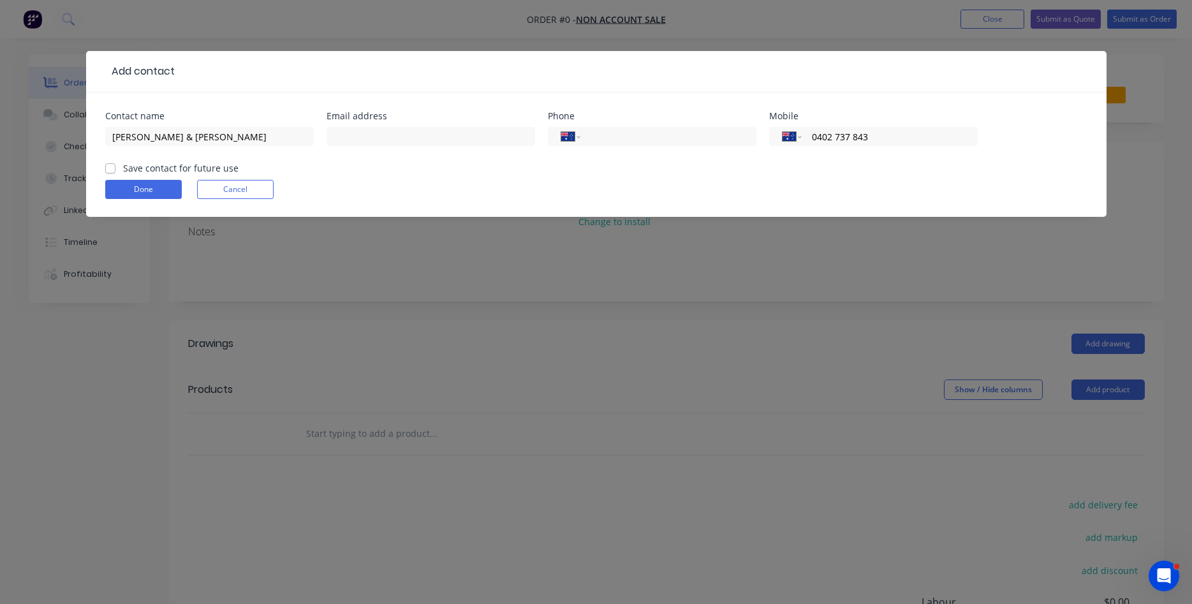
click at [113, 172] on input "Save contact for future use" at bounding box center [110, 167] width 10 height 12
checkbox input "true"
click at [133, 191] on button "Done" at bounding box center [143, 189] width 77 height 19
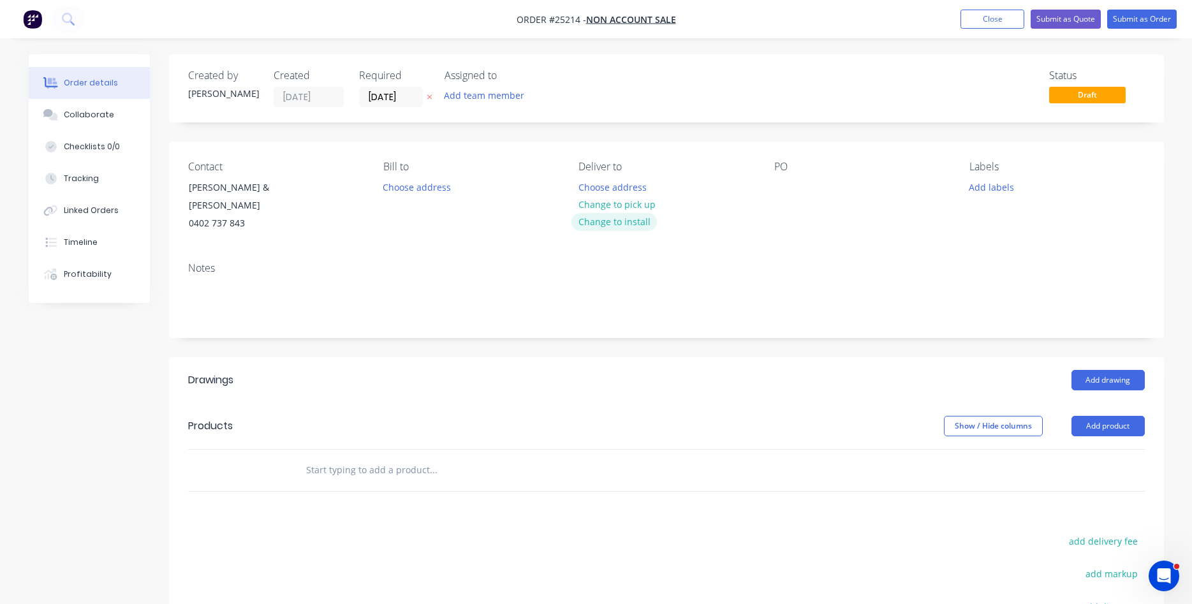
click at [605, 218] on button "Change to install" at bounding box center [614, 221] width 85 height 17
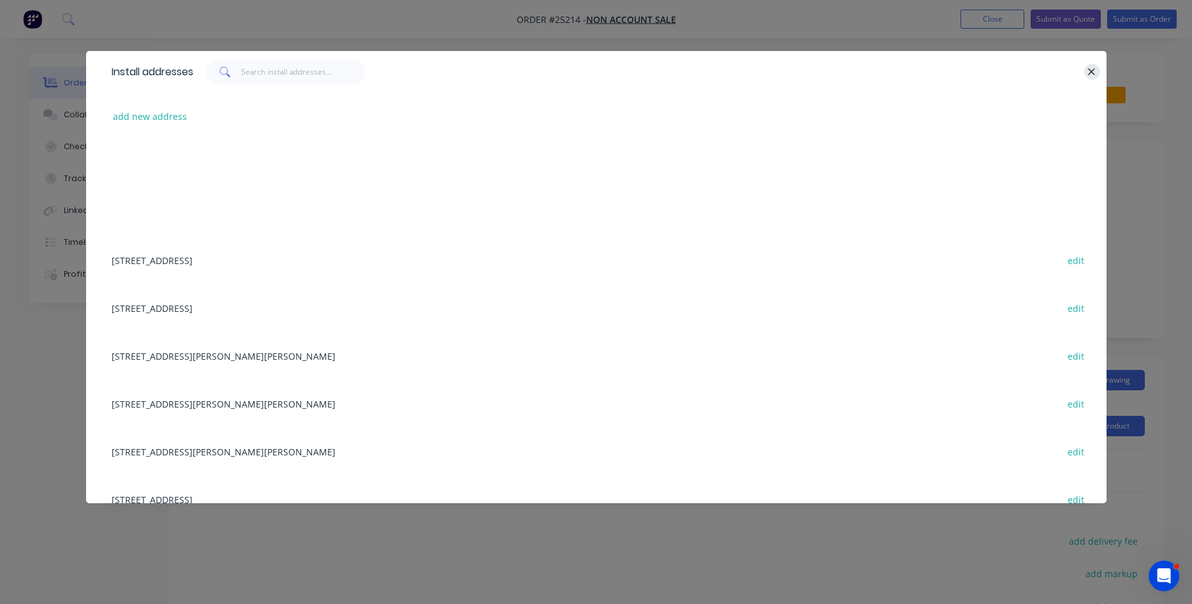
click at [1097, 78] on button "button" at bounding box center [1093, 72] width 16 height 16
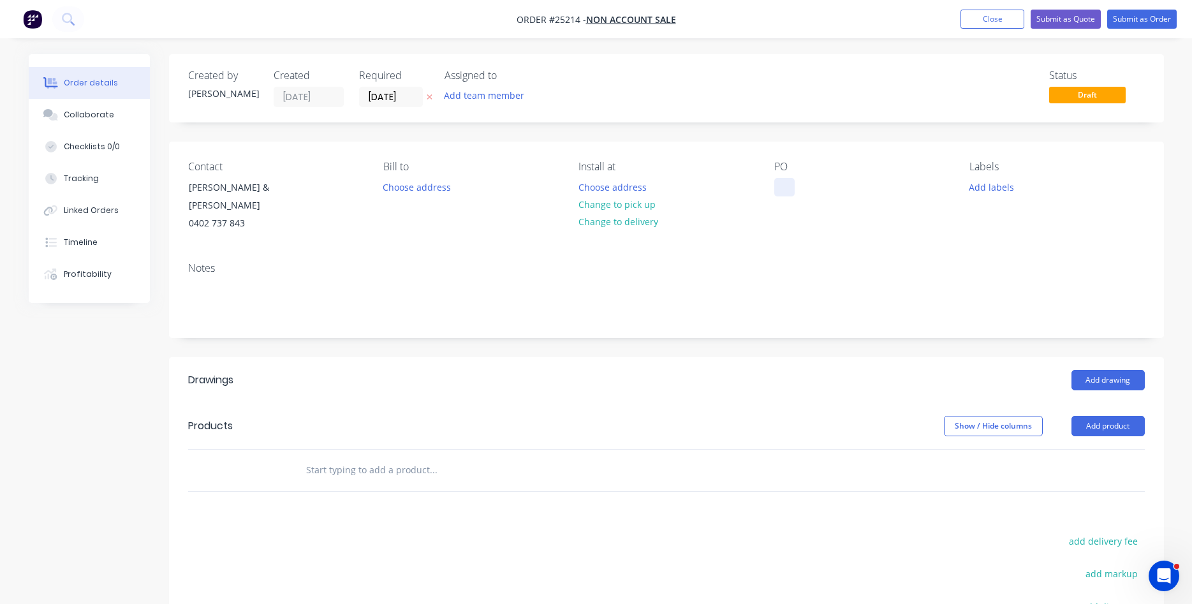
click at [789, 183] on div at bounding box center [785, 187] width 20 height 19
click at [1094, 417] on button "Add product" at bounding box center [1108, 426] width 73 height 20
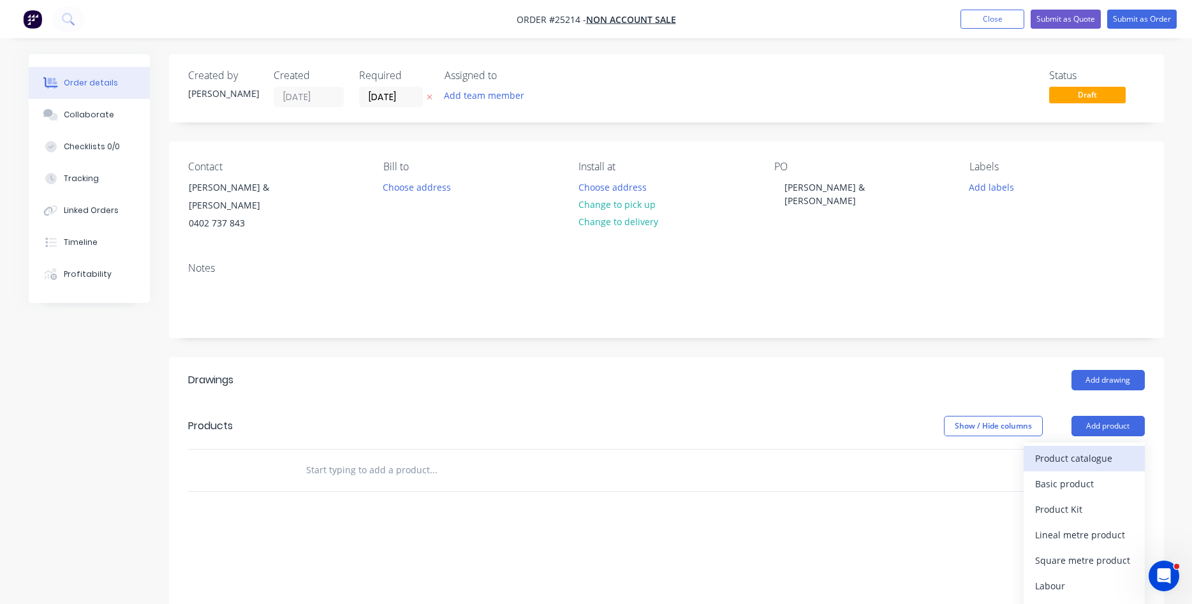
click at [1085, 449] on div "Product catalogue" at bounding box center [1085, 458] width 98 height 19
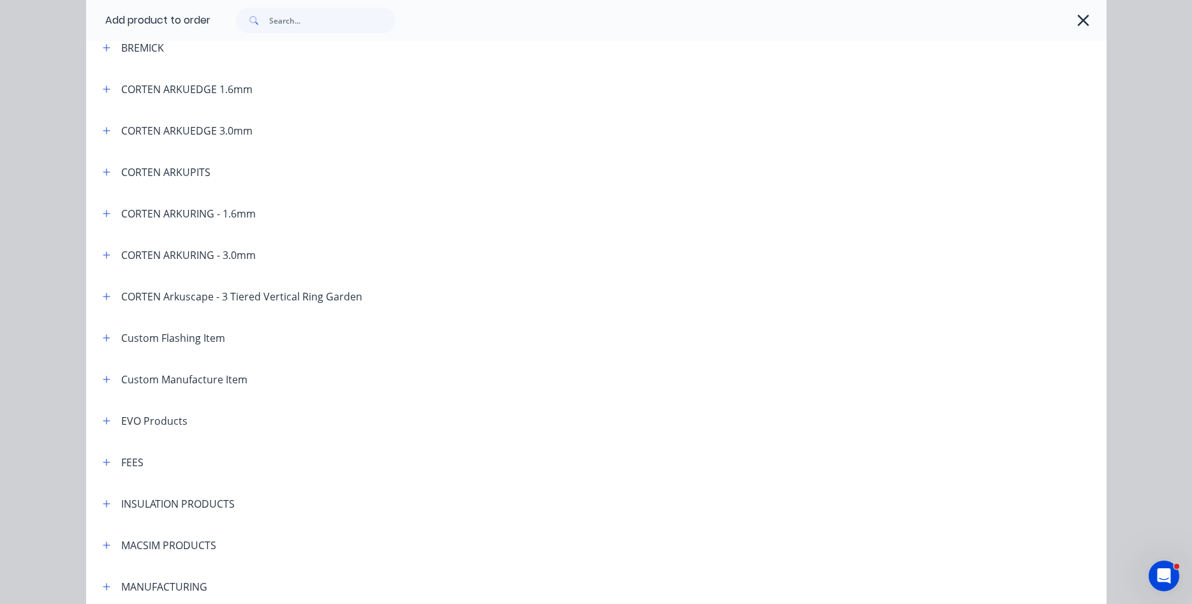
scroll to position [582, 0]
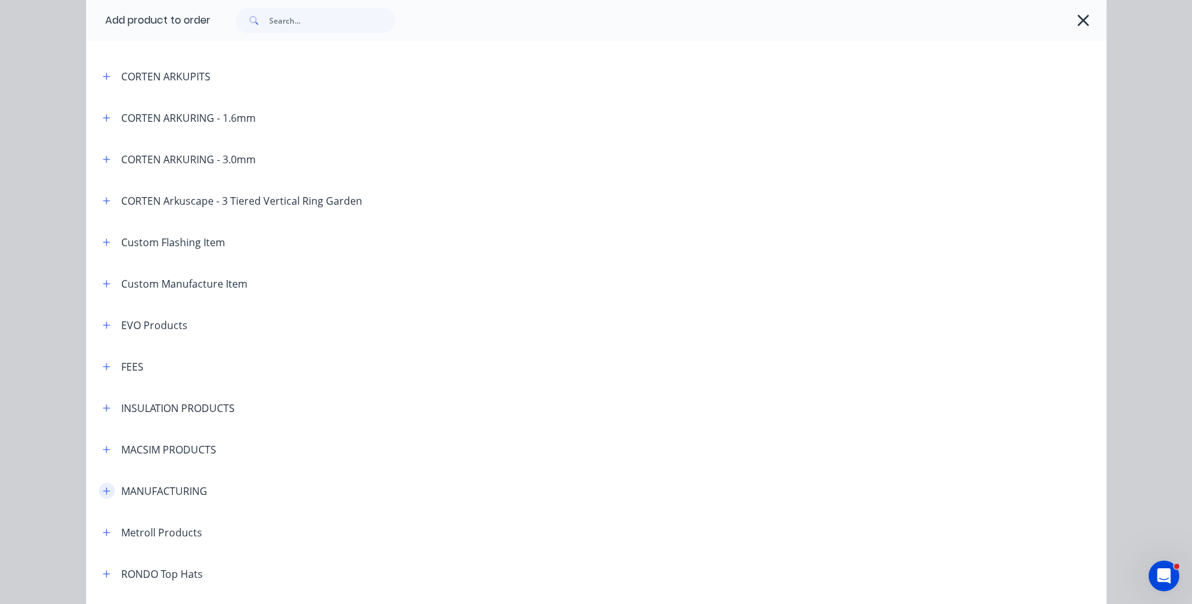
click at [105, 492] on icon "button" at bounding box center [107, 491] width 8 height 9
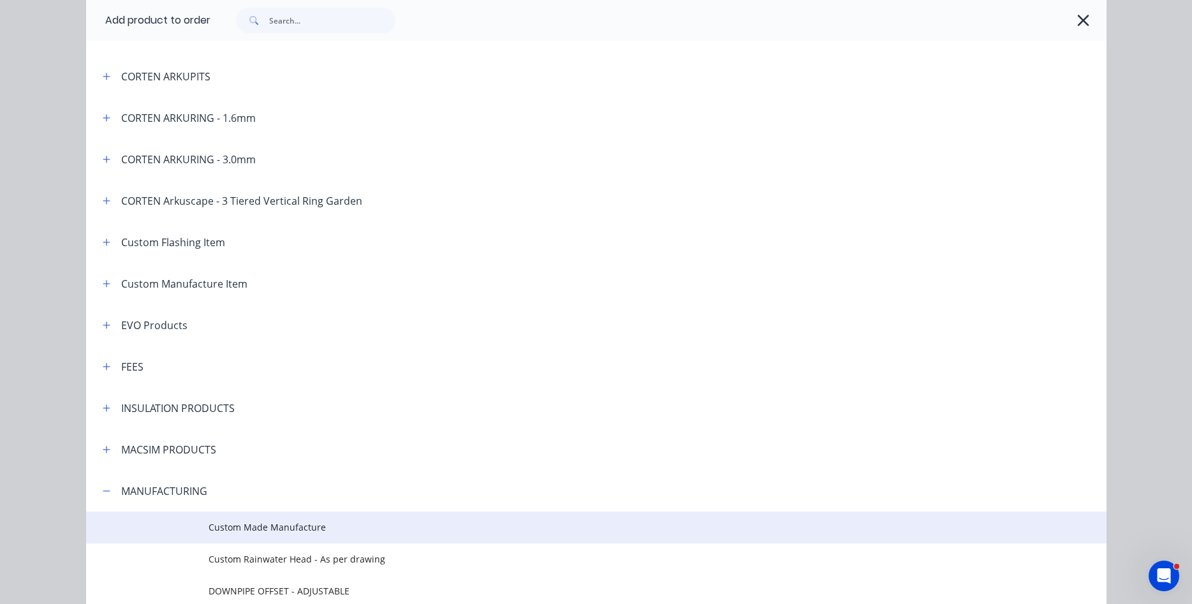
click at [249, 537] on td "Custom Made Manufacture" at bounding box center [658, 528] width 898 height 32
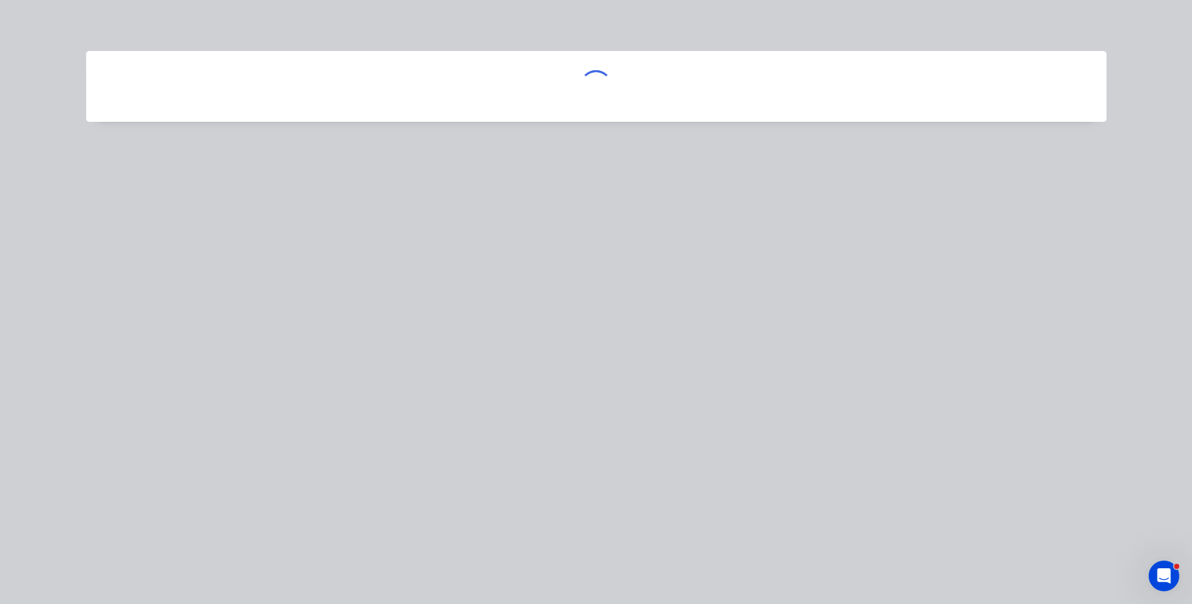
scroll to position [0, 0]
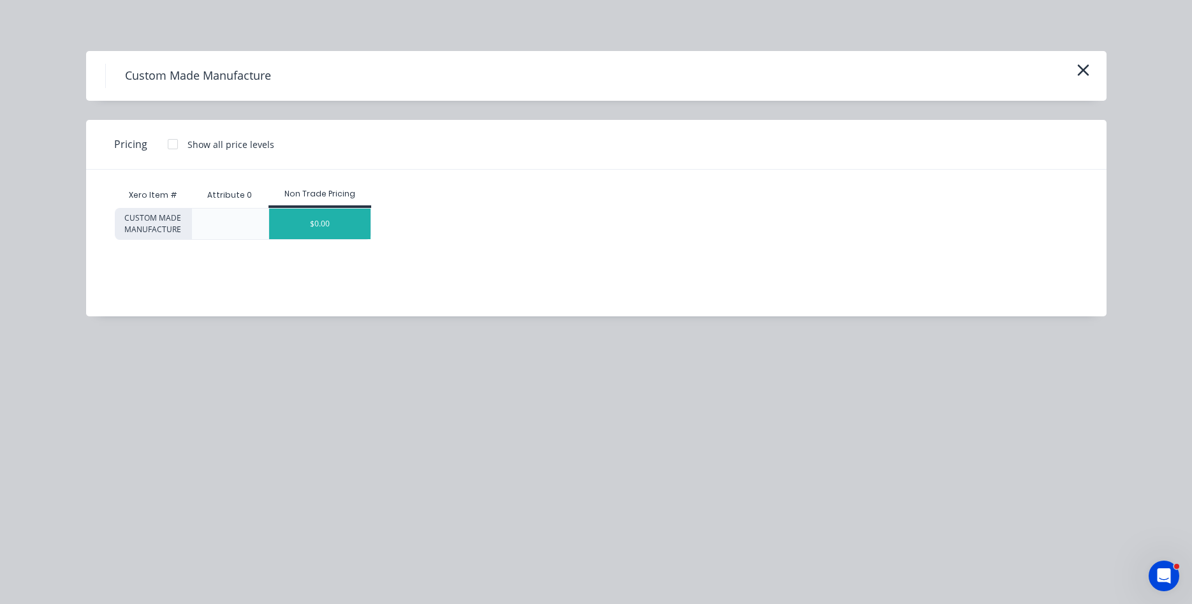
click at [350, 229] on div "$0.00" at bounding box center [319, 224] width 101 height 31
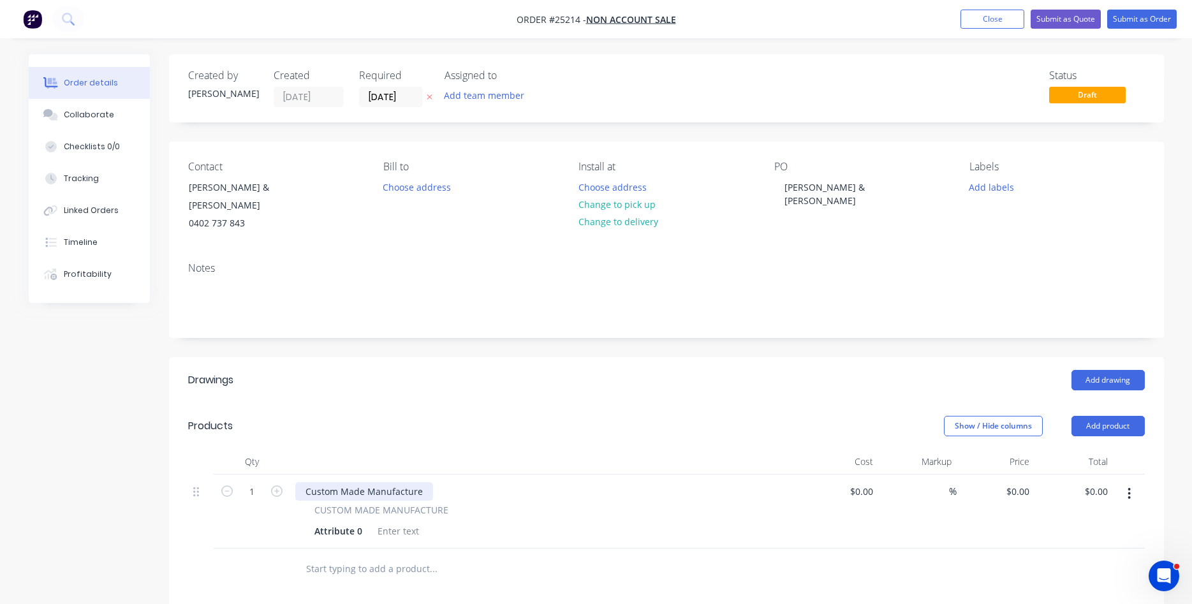
click at [343, 482] on div "Custom Made Manufacture" at bounding box center [364, 491] width 138 height 19
drag, startPoint x: 418, startPoint y: 475, endPoint x: 265, endPoint y: 450, distance: 154.4
click at [295, 482] on div "Custom Made Manufacture" at bounding box center [364, 491] width 138 height 19
click at [1030, 482] on input "0" at bounding box center [1027, 491] width 15 height 19
drag, startPoint x: 361, startPoint y: 522, endPoint x: 313, endPoint y: 517, distance: 48.1
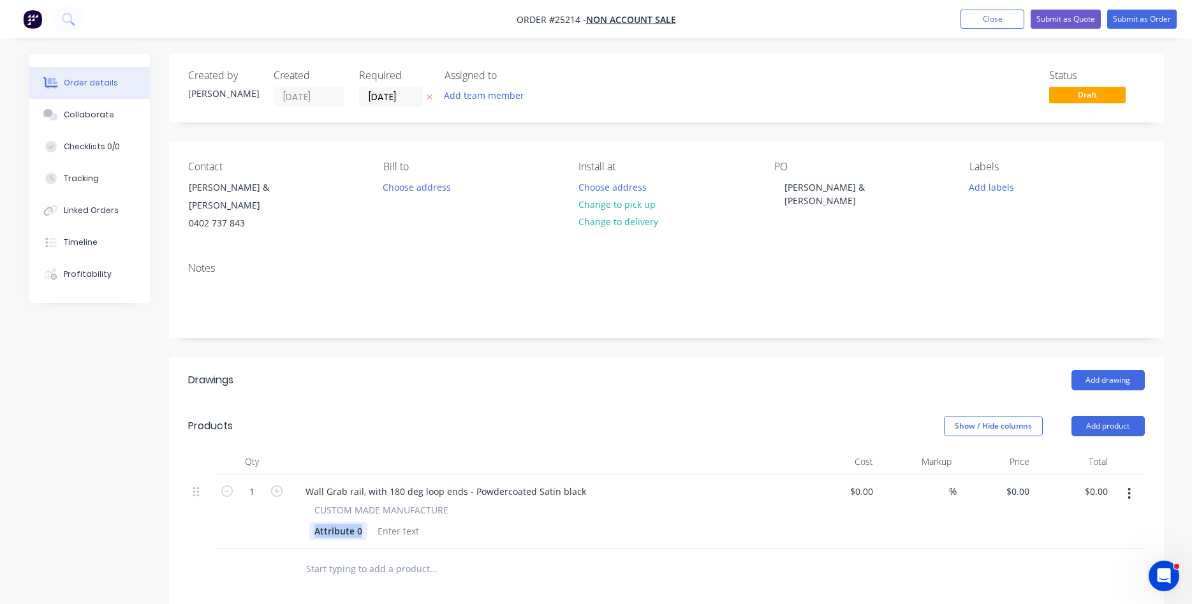
click at [313, 522] on div "Attribute 0" at bounding box center [338, 531] width 58 height 19
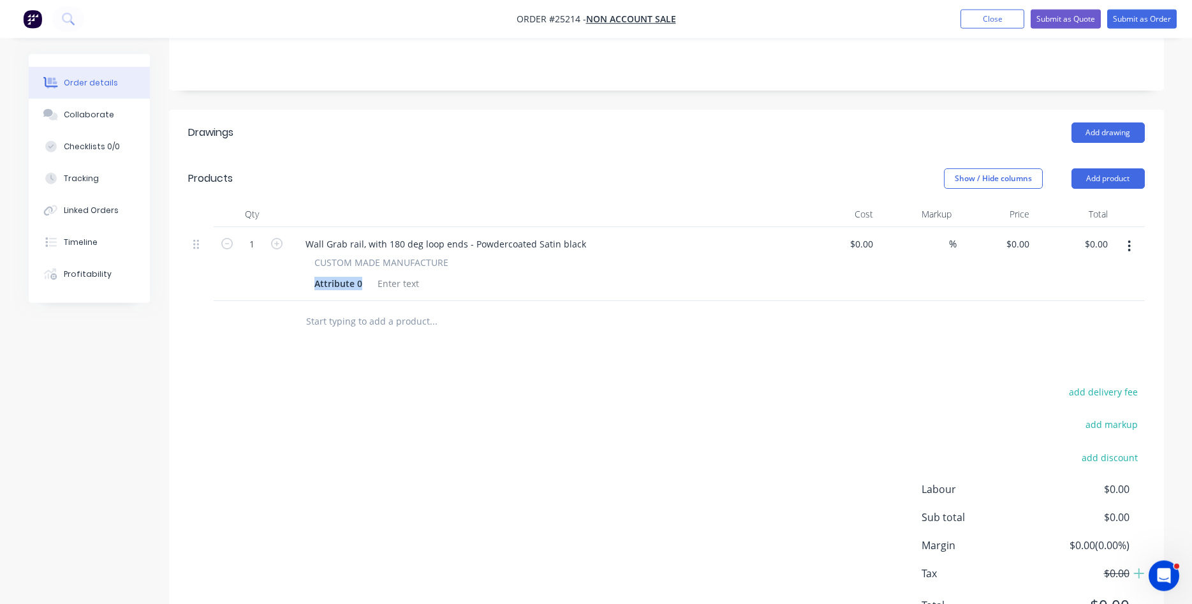
scroll to position [297, 0]
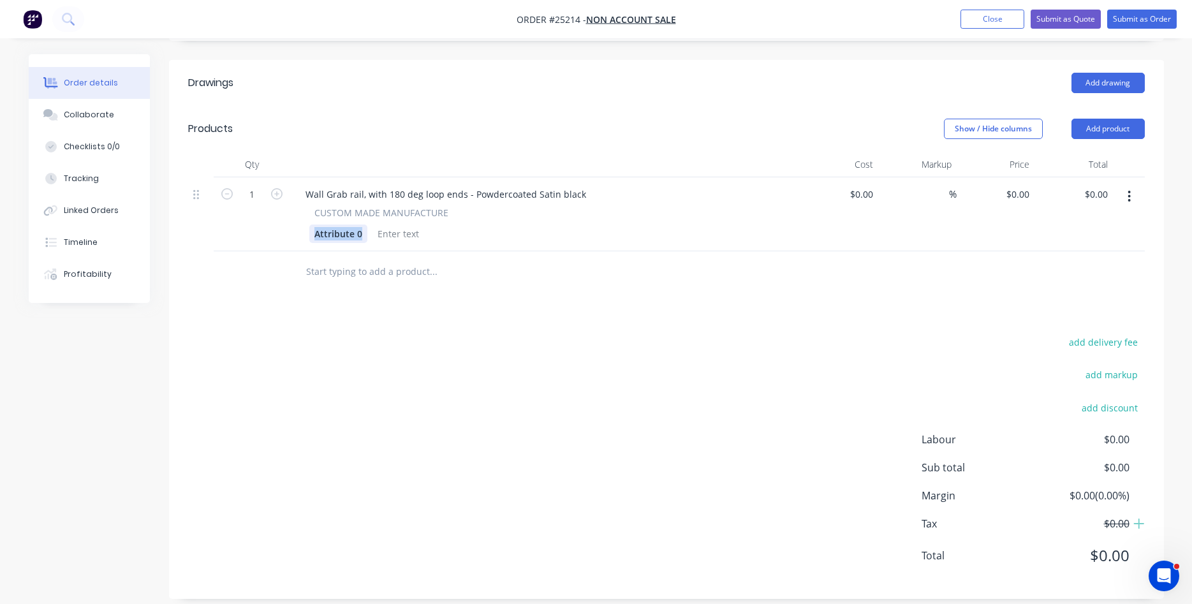
click at [357, 225] on div "Attribute 0" at bounding box center [338, 234] width 58 height 19
drag, startPoint x: 359, startPoint y: 218, endPoint x: 311, endPoint y: 222, distance: 48.6
click at [311, 225] on div "Attribute 0" at bounding box center [338, 234] width 58 height 19
click at [1023, 185] on input "0" at bounding box center [1027, 194] width 15 height 19
type input "$335.00"
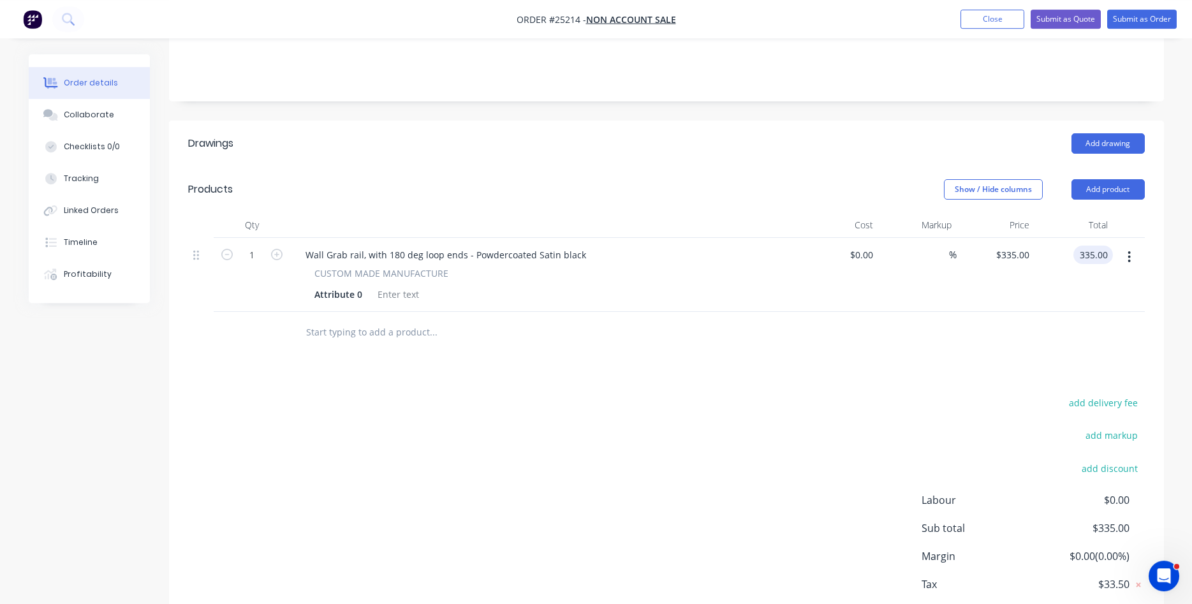
scroll to position [102, 0]
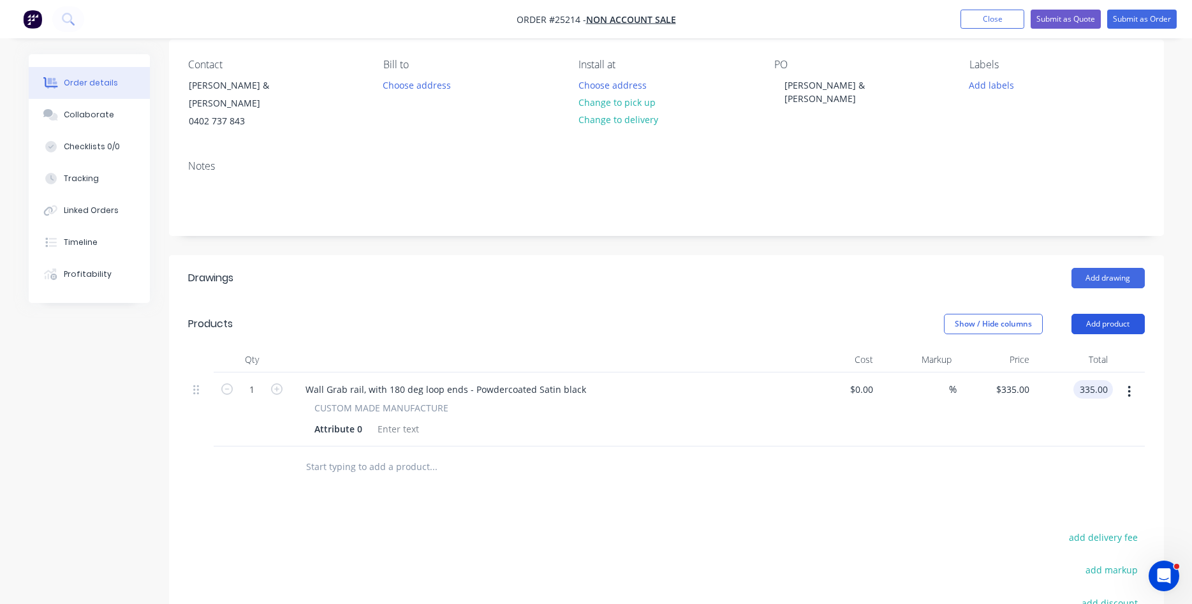
type input "$335.00"
click at [1098, 314] on button "Add product" at bounding box center [1108, 324] width 73 height 20
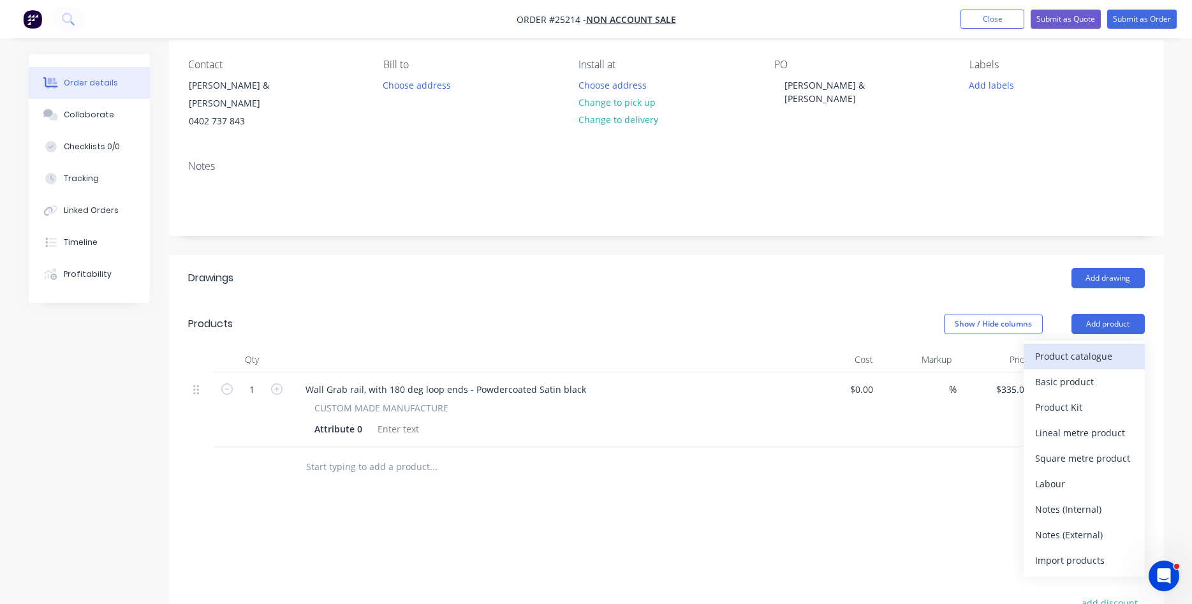
click at [1097, 352] on div "Product catalogue" at bounding box center [1085, 356] width 98 height 19
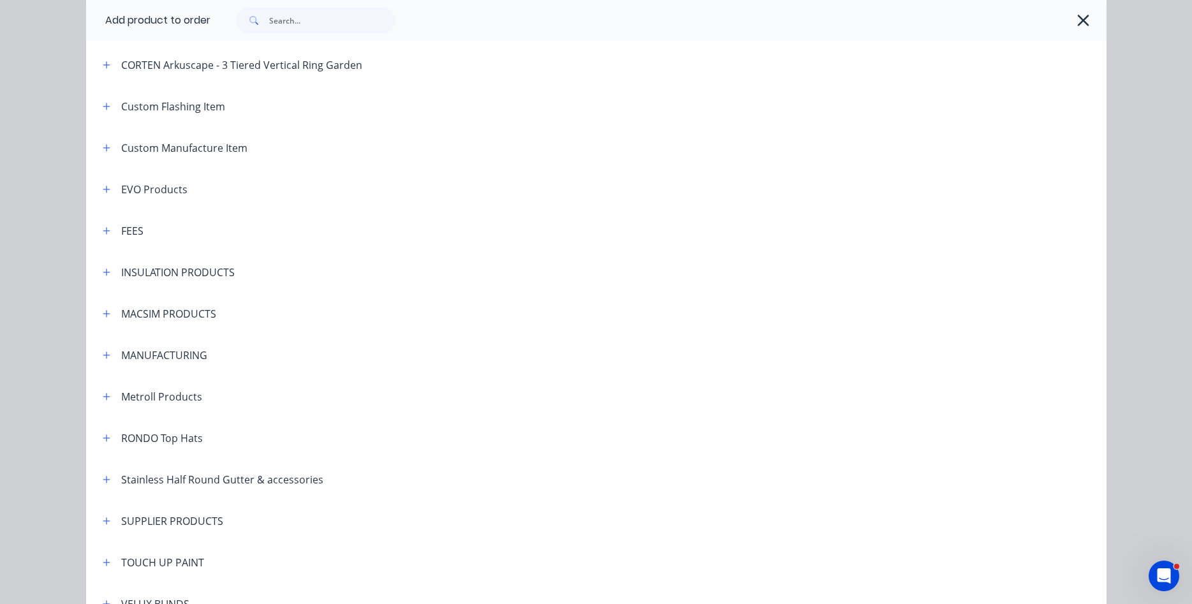
scroll to position [800, 0]
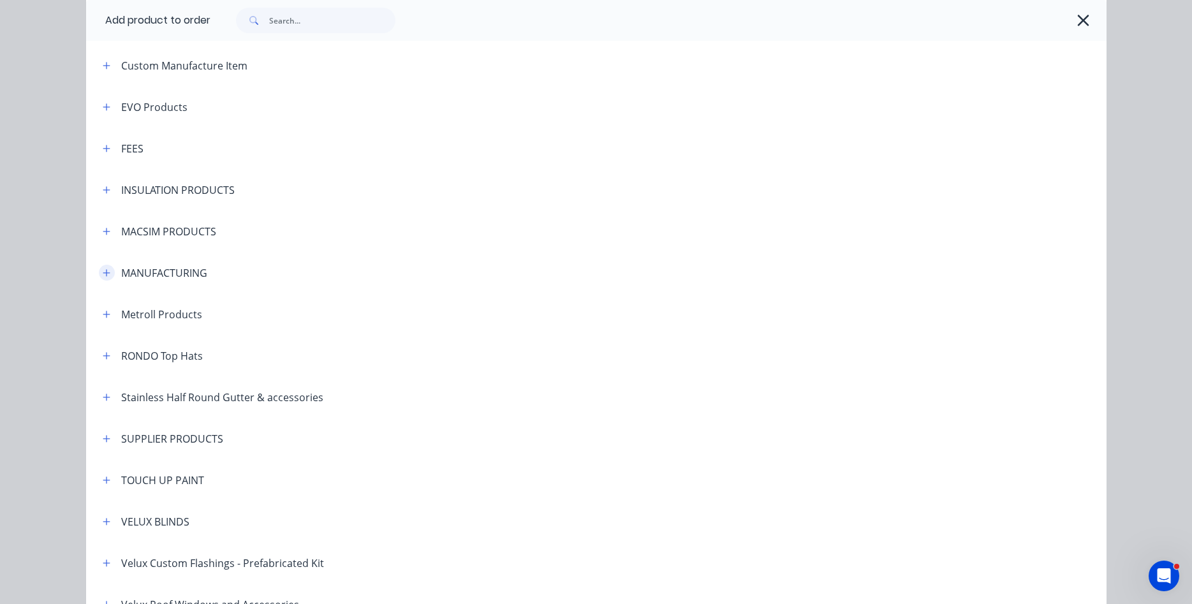
click at [108, 274] on icon "button" at bounding box center [107, 273] width 8 height 9
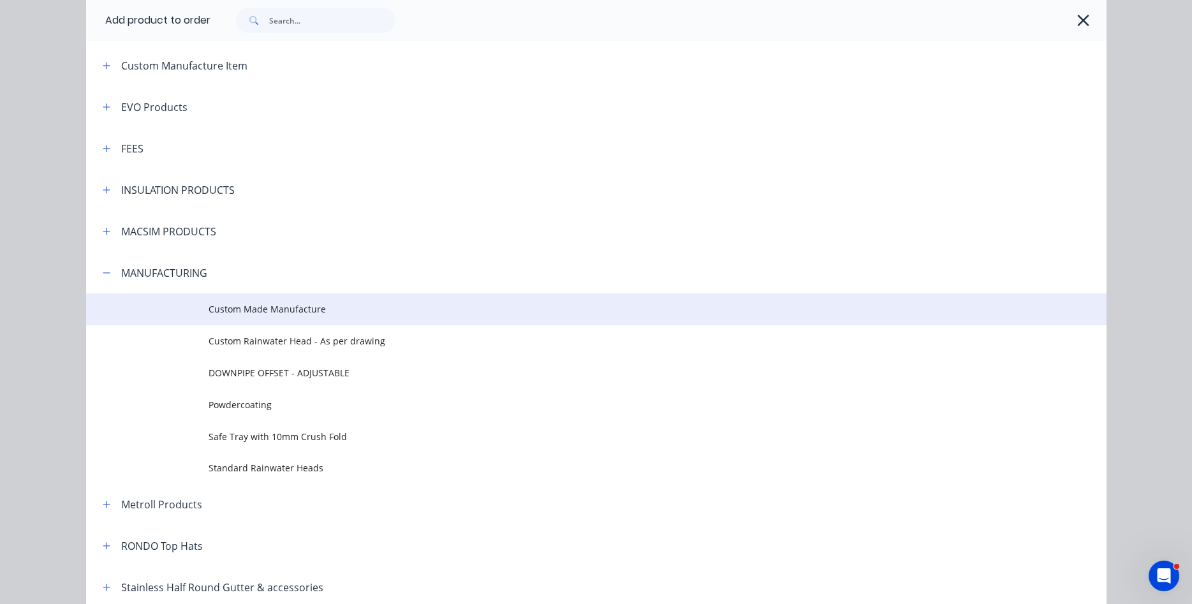
click at [232, 311] on span "Custom Made Manufacture" at bounding box center [568, 308] width 718 height 13
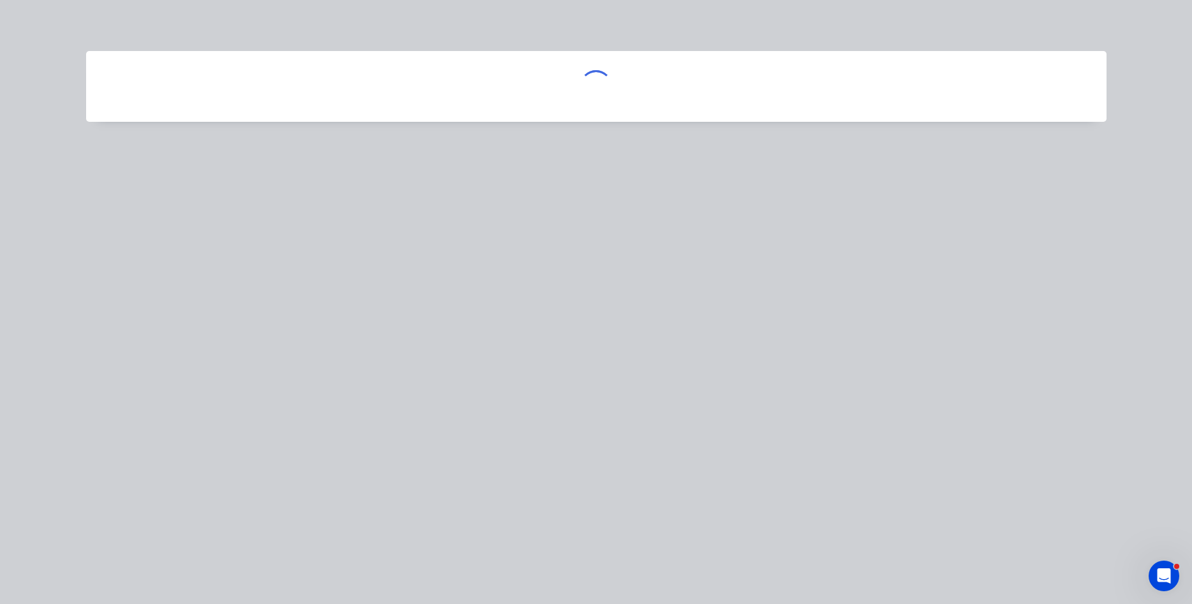
scroll to position [0, 0]
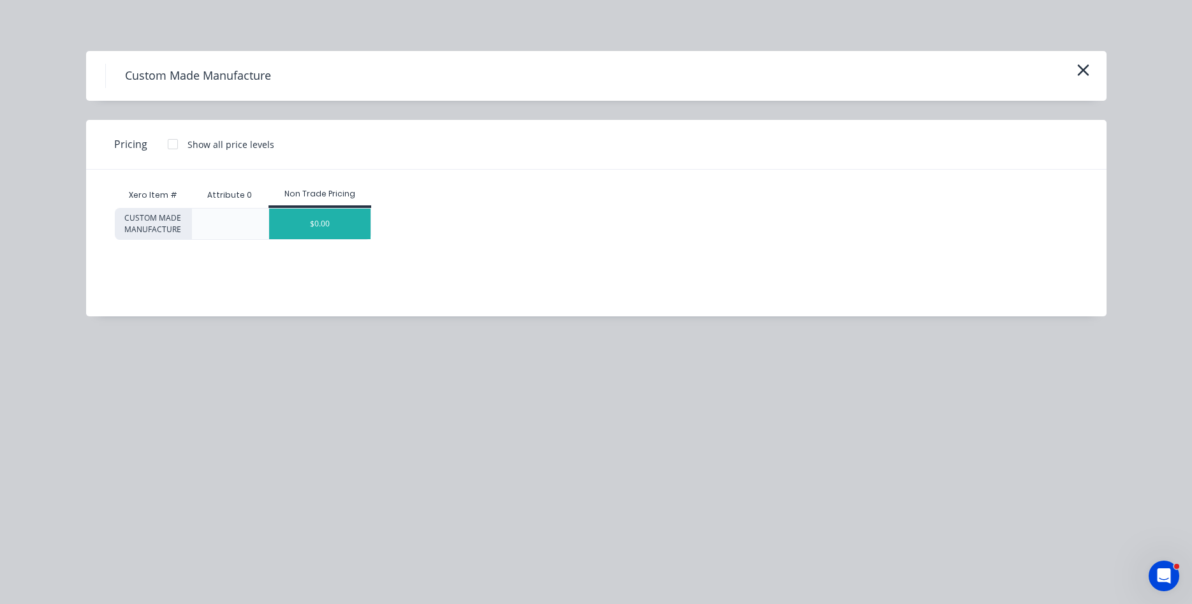
click at [320, 233] on div "$0.00" at bounding box center [319, 224] width 101 height 31
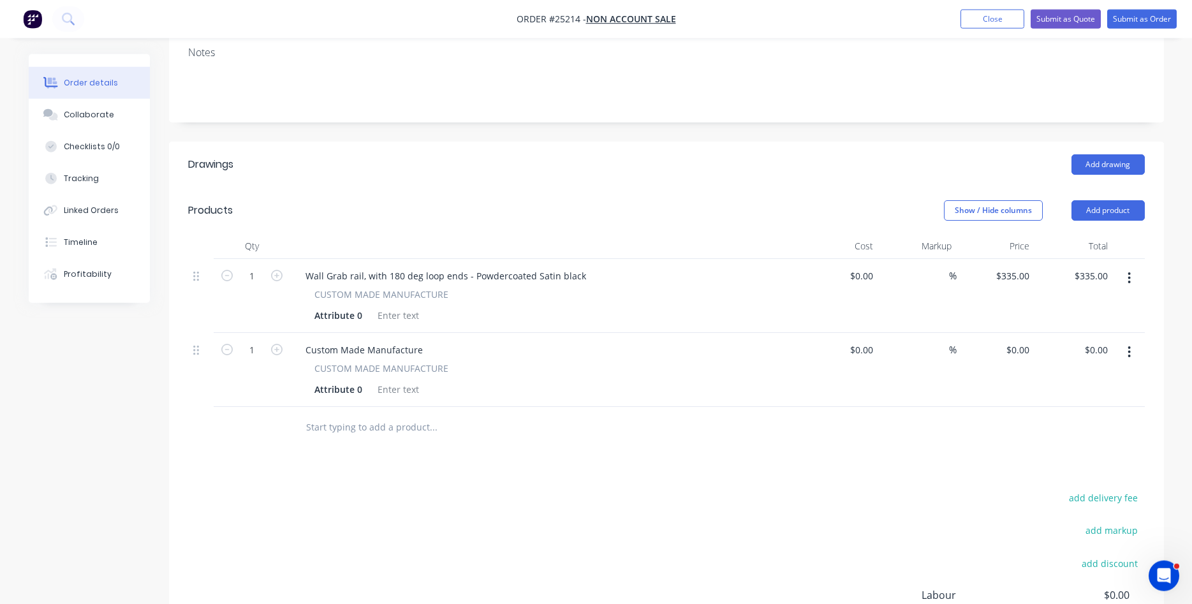
scroll to position [232, 0]
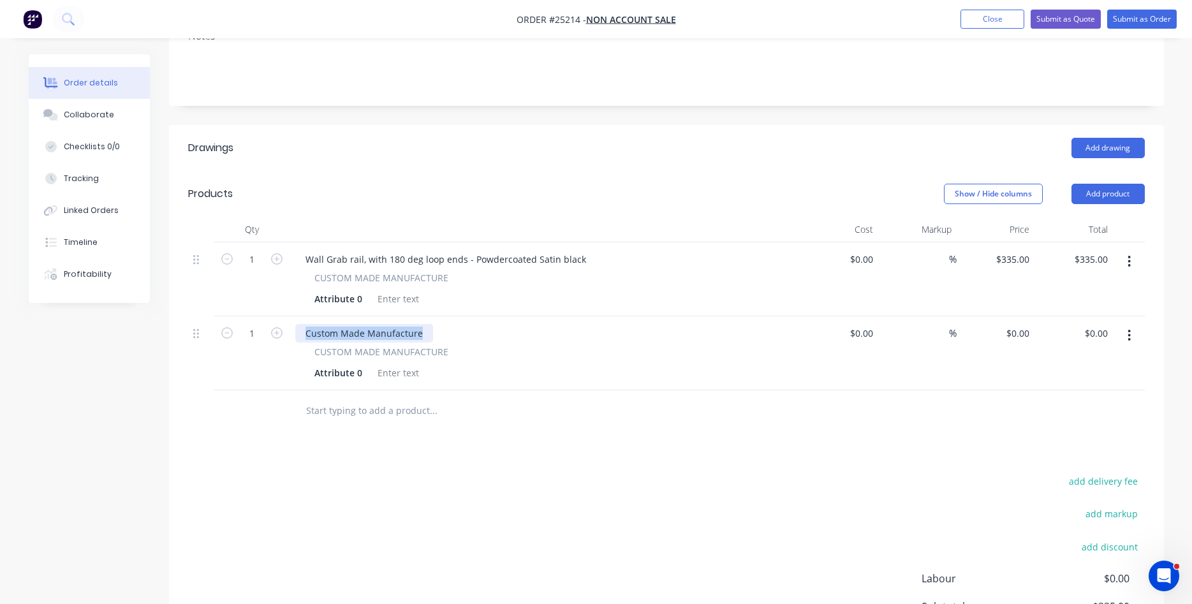
drag, startPoint x: 418, startPoint y: 318, endPoint x: 298, endPoint y: 320, distance: 120.0
click at [298, 324] on div "Custom Made Manufacture" at bounding box center [364, 333] width 138 height 19
click at [683, 324] on div "Platform & ramp with rail. Ramp built on frame and clad with Aluminium Checkerp…" at bounding box center [501, 333] width 413 height 19
drag, startPoint x: 685, startPoint y: 316, endPoint x: 665, endPoint y: 316, distance: 20.4
click at [665, 324] on div "Platform & ramp with rail. Ramp built on frame and clad with Aluminium Checkerp…" at bounding box center [501, 333] width 413 height 19
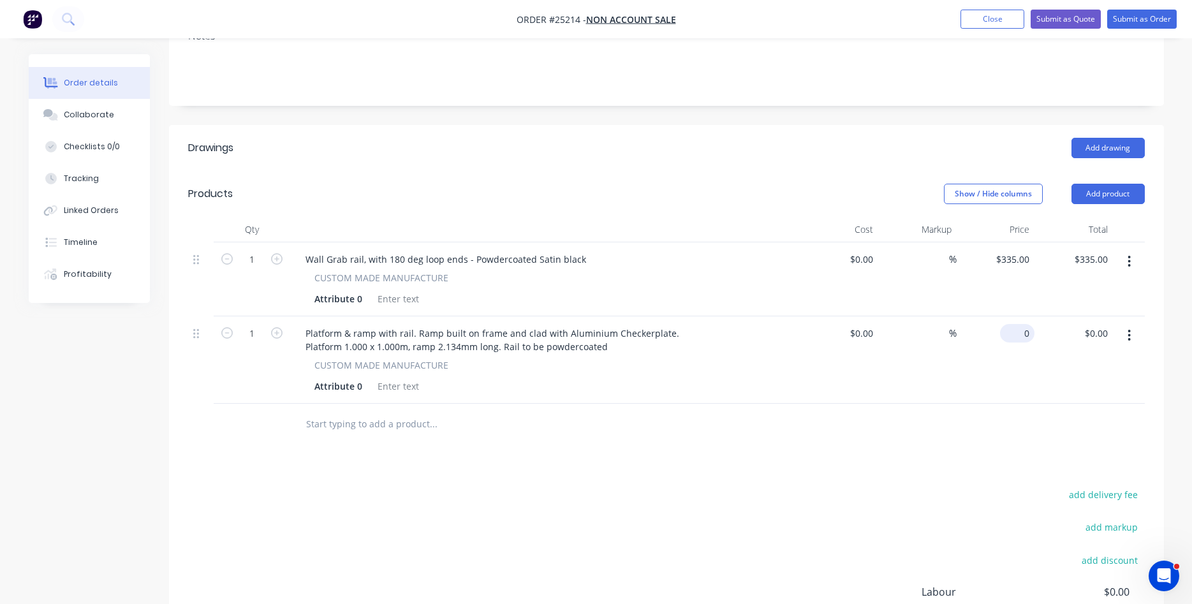
click at [1023, 324] on input "0" at bounding box center [1020, 333] width 29 height 19
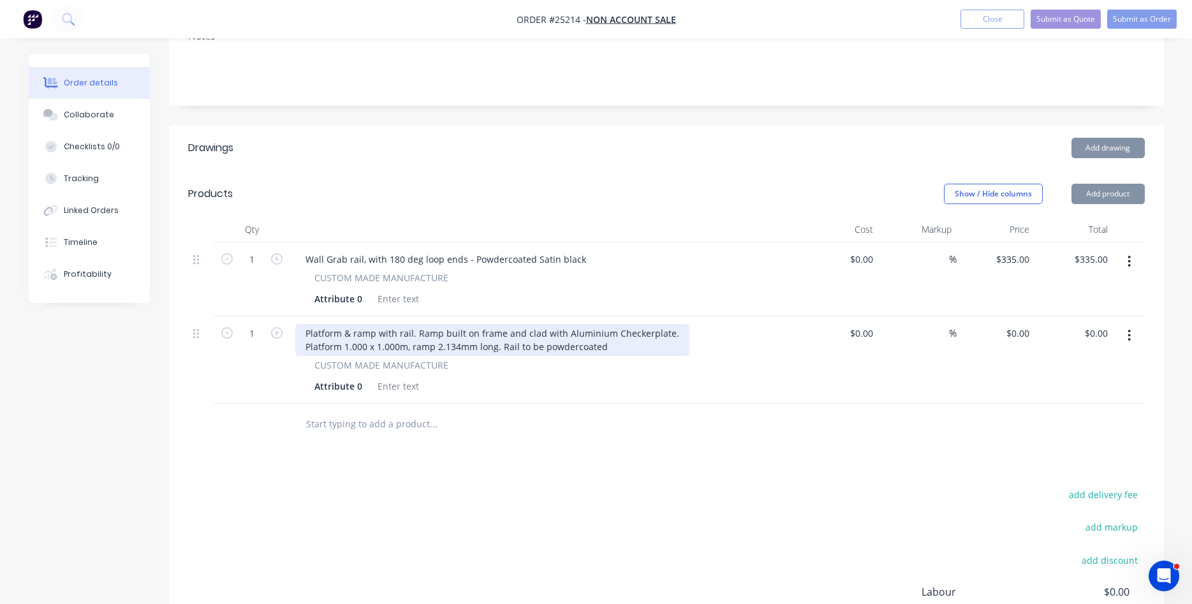
click at [516, 332] on div "Platform & ramp with rail. Ramp built on frame and clad with Aluminium Checkerp…" at bounding box center [492, 340] width 394 height 32
click at [519, 332] on div "Platform & ramp with rail. Ramp built on frame and clad with Aluminium Checkerp…" at bounding box center [492, 340] width 394 height 32
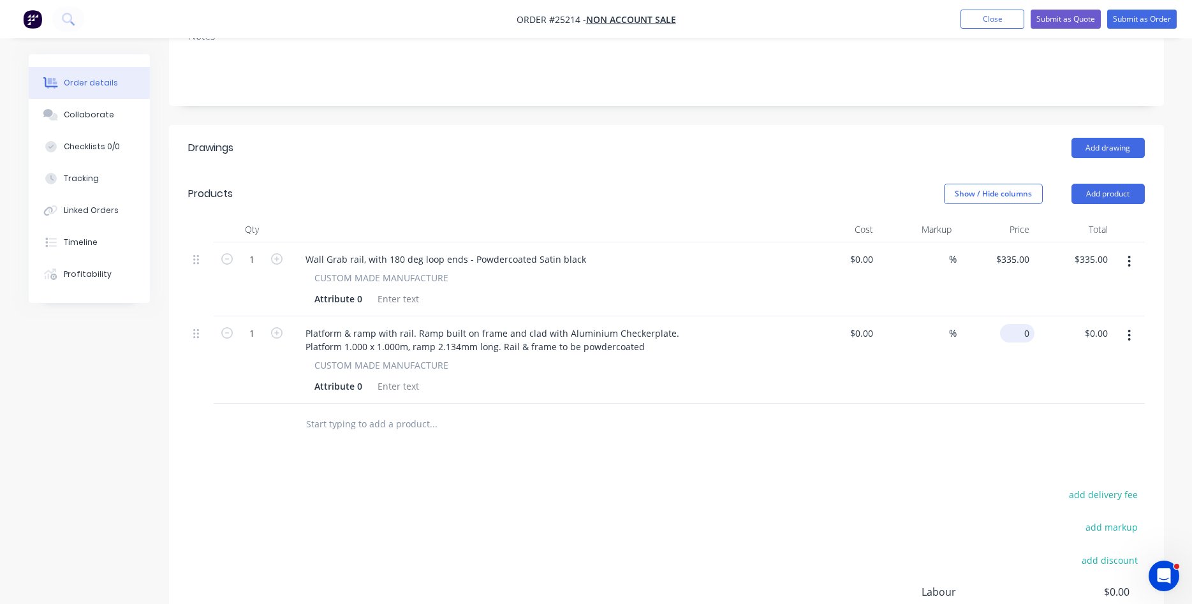
click at [1027, 324] on input "0" at bounding box center [1020, 333] width 29 height 19
type input "$2,235.00"
type input "2235.00"
type input "2235"
type input "$2,235.00"
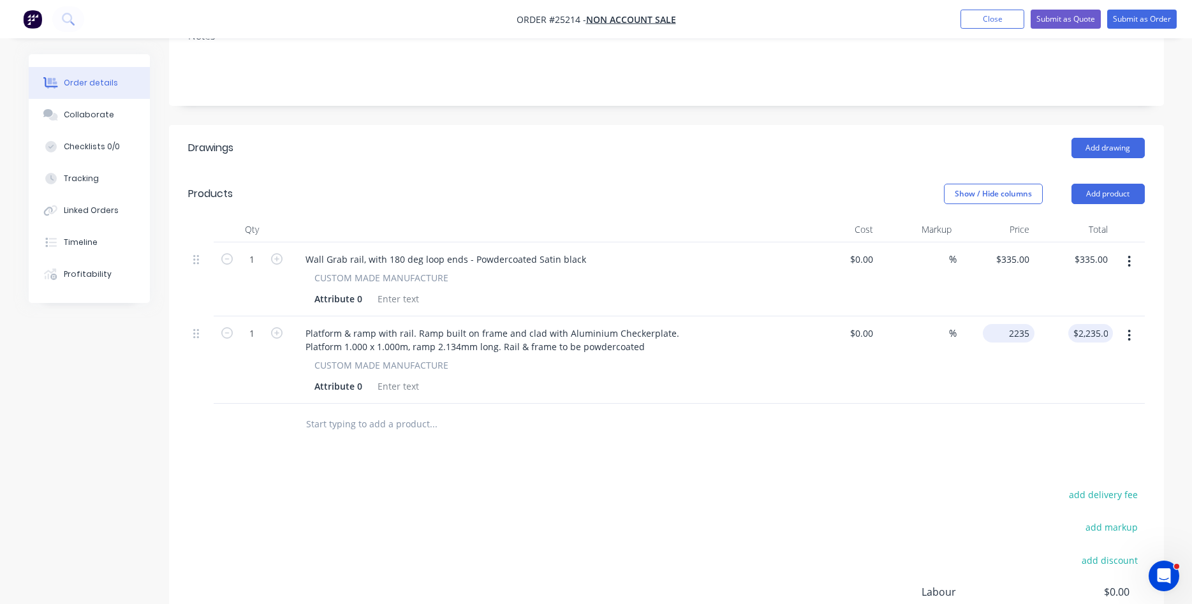
click at [1007, 324] on input "2235" at bounding box center [1011, 333] width 47 height 19
click at [1021, 324] on input "2235" at bounding box center [1021, 333] width 27 height 19
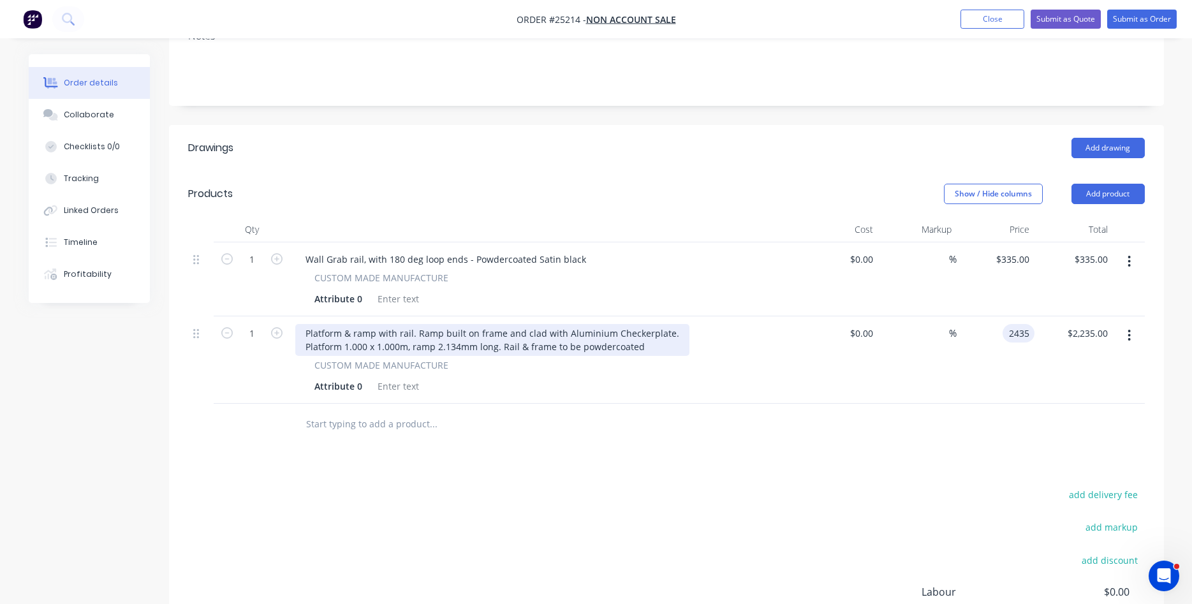
type input "$2,435.00"
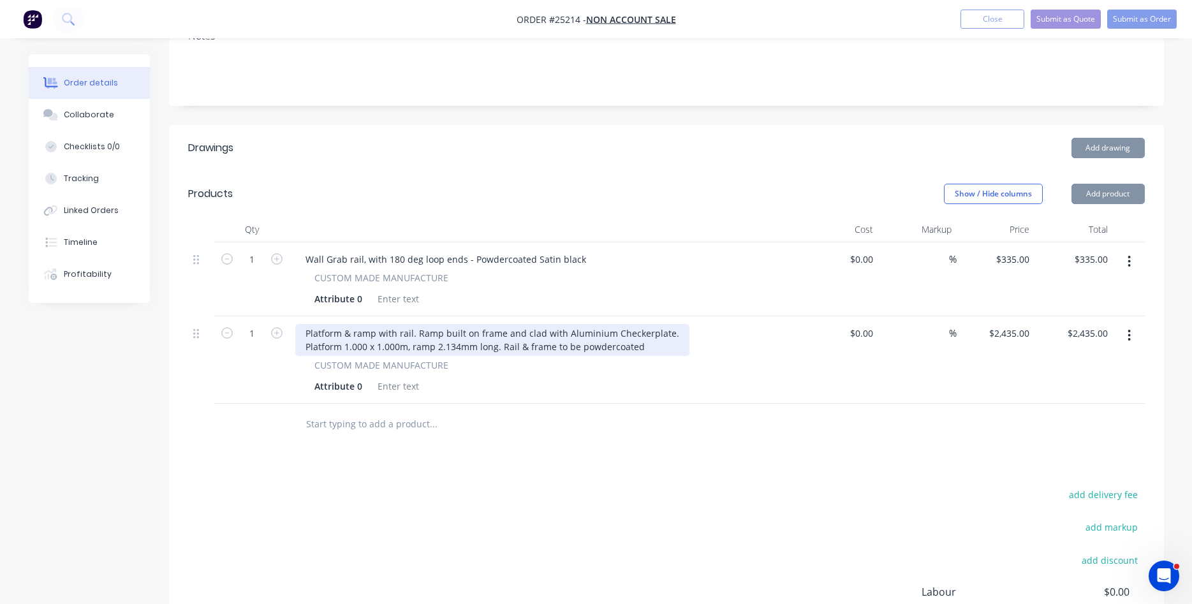
click at [551, 333] on div "Platform & ramp with rail. Ramp built on frame and clad with Aluminium Checkerp…" at bounding box center [492, 340] width 394 height 32
click at [553, 338] on div "Platform & ramp with rail. Ramp built on frame and clad with Aluminium Checkerp…" at bounding box center [492, 340] width 394 height 32
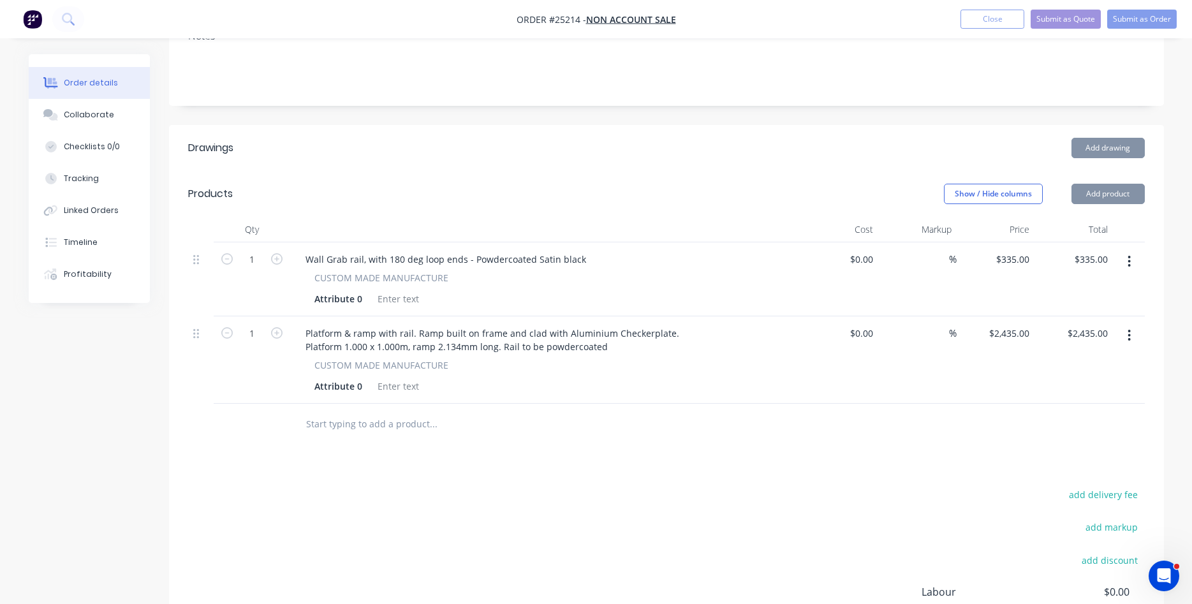
click at [716, 359] on div "CUSTOM MADE MANUFACTURE" at bounding box center [546, 365] width 462 height 13
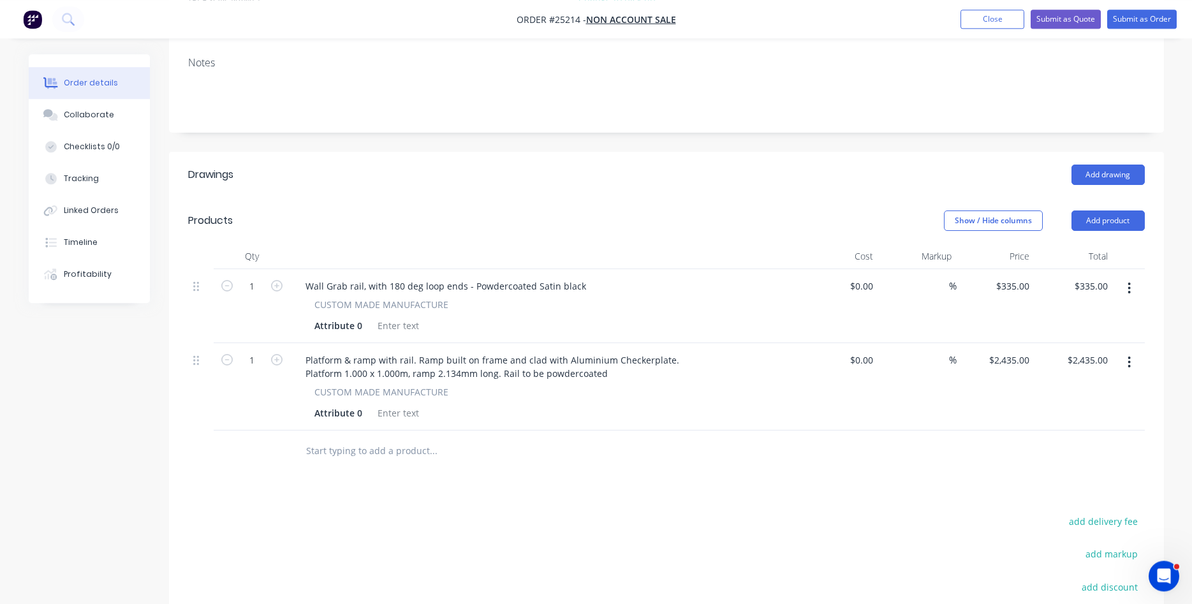
scroll to position [189, 0]
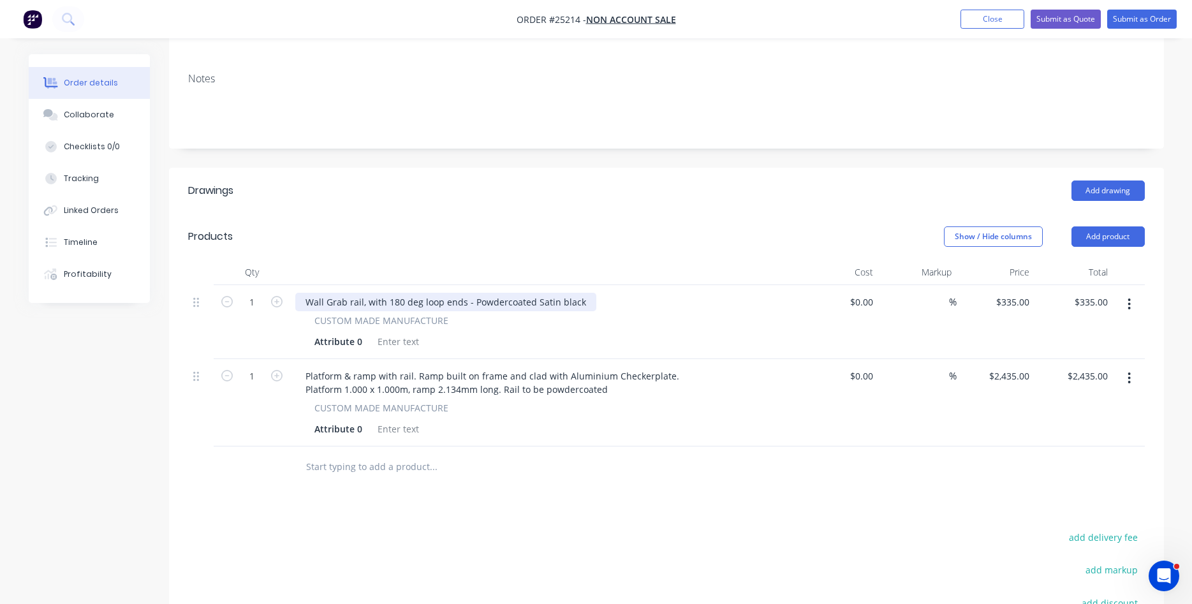
click at [584, 293] on div "Wall Grab rail, with 180 deg loop ends - Powdercoated Satin black" at bounding box center [445, 302] width 301 height 19
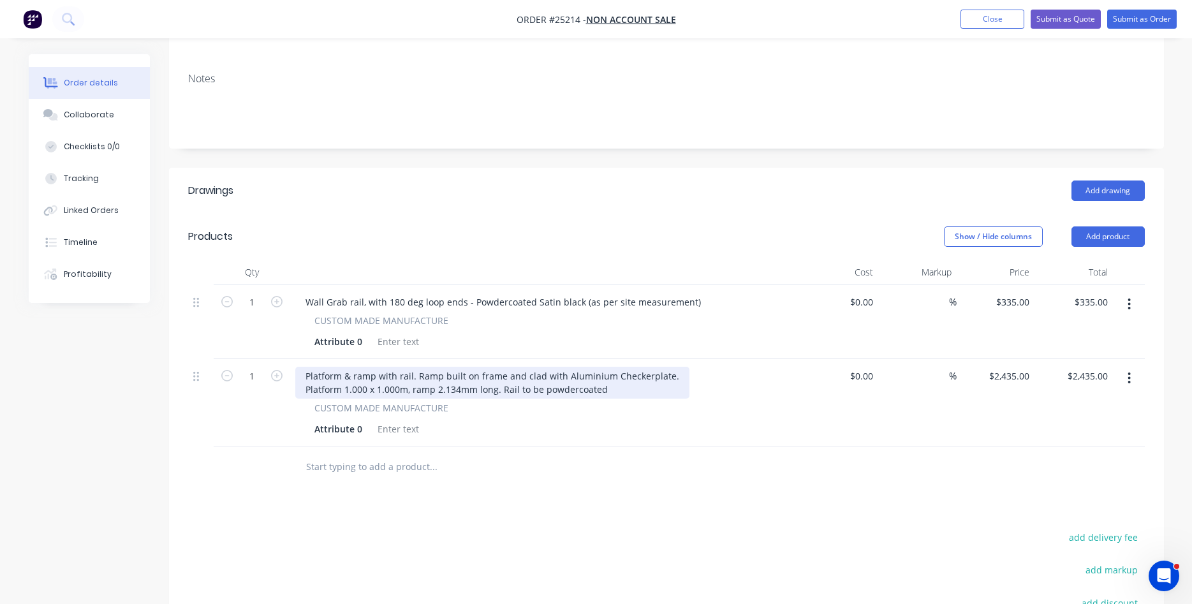
click at [620, 381] on div "Platform & ramp with rail. Ramp built on frame and clad with Aluminium Checkerp…" at bounding box center [492, 383] width 394 height 32
click at [639, 383] on div "Platform & ramp with rail. Ramp built on frame and clad with Aluminium Checkerp…" at bounding box center [492, 383] width 394 height 32
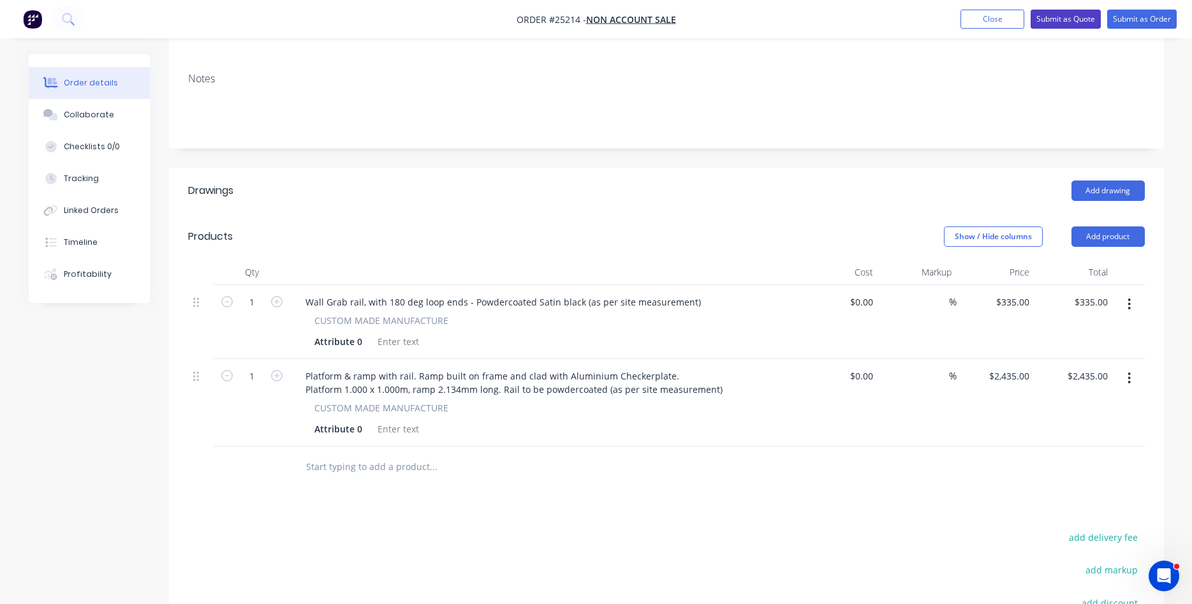
click at [1064, 24] on button "Submit as Quote" at bounding box center [1066, 19] width 70 height 19
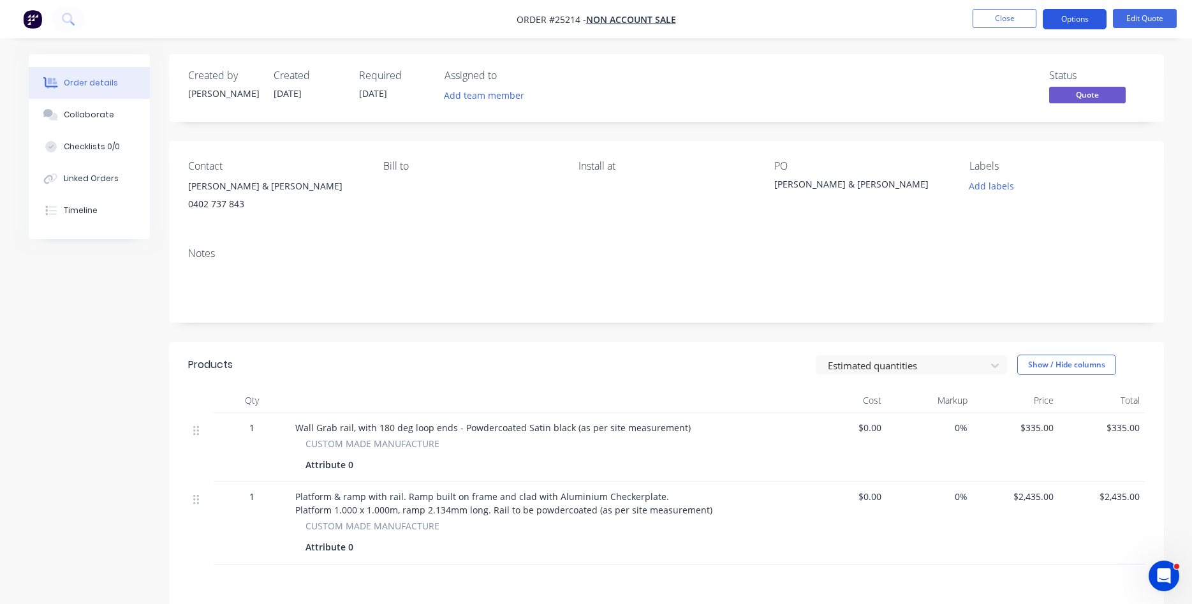
click at [1083, 19] on button "Options" at bounding box center [1075, 19] width 64 height 20
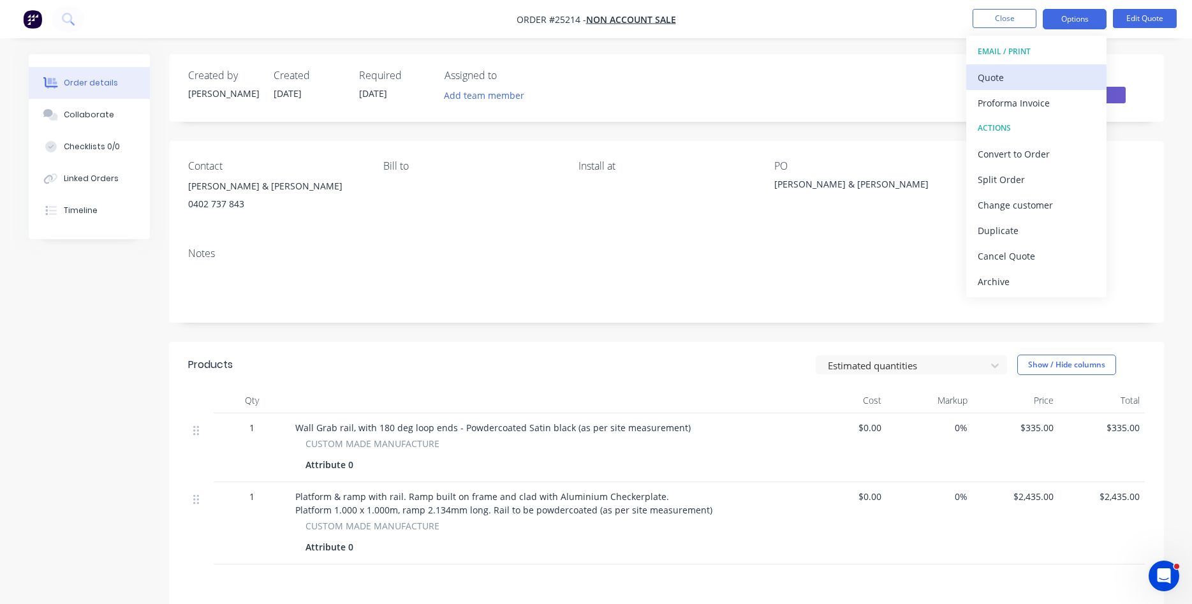
click at [999, 77] on div "Quote" at bounding box center [1036, 77] width 117 height 19
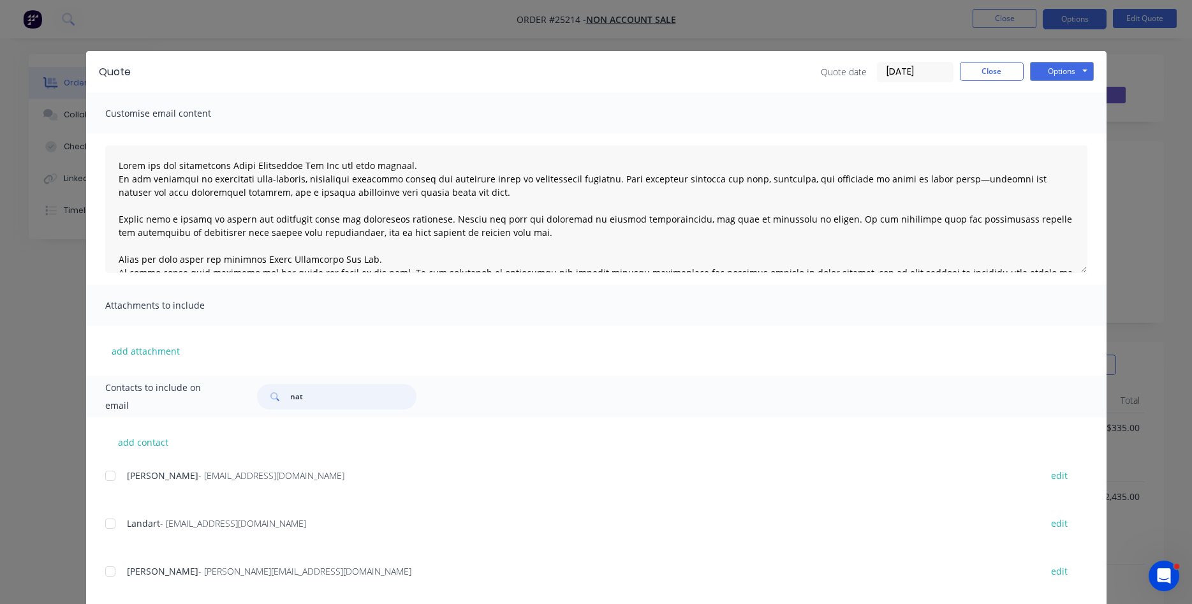
drag, startPoint x: 308, startPoint y: 395, endPoint x: 288, endPoint y: 396, distance: 19.8
click at [290, 396] on input "nat" at bounding box center [353, 397] width 126 height 26
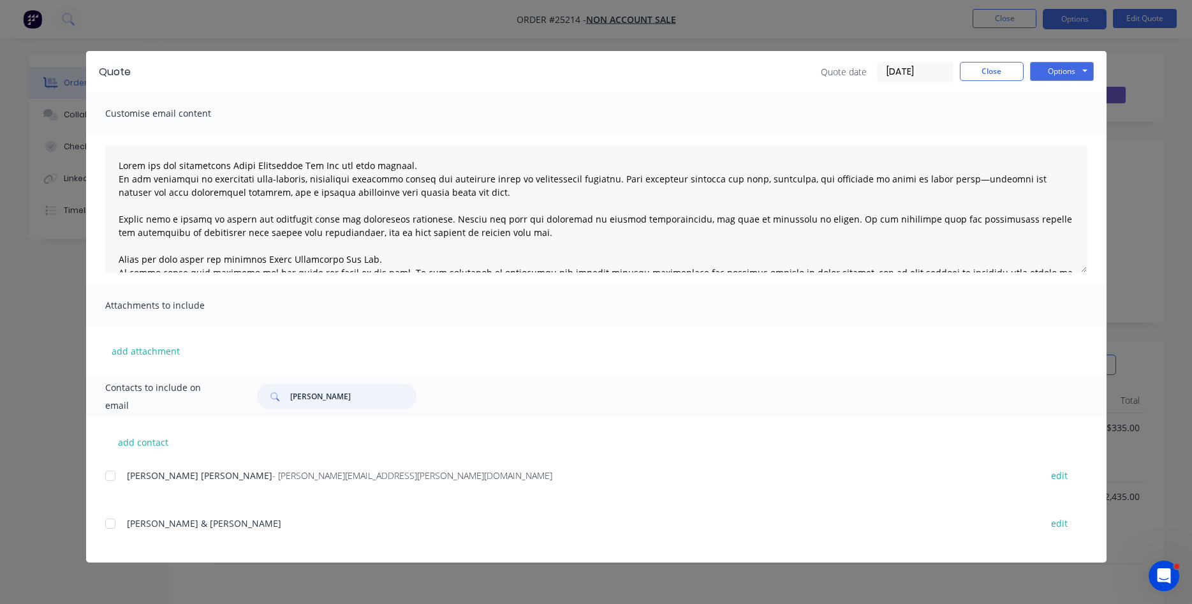
click at [107, 521] on div at bounding box center [111, 524] width 26 height 26
type input "[PERSON_NAME]"
click at [1065, 73] on button "Options" at bounding box center [1062, 71] width 64 height 19
click at [1148, 112] on div "Quote Quote date [DATE] Close Options Preview Print Email Customise email conte…" at bounding box center [596, 302] width 1192 height 604
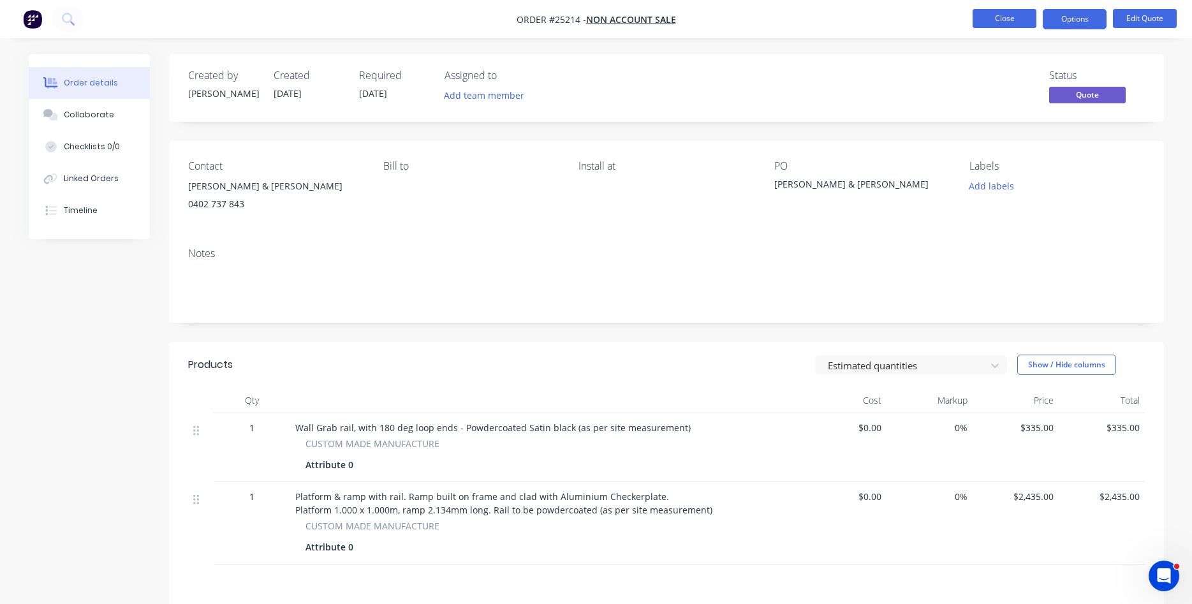
click at [998, 20] on button "Close" at bounding box center [1005, 18] width 64 height 19
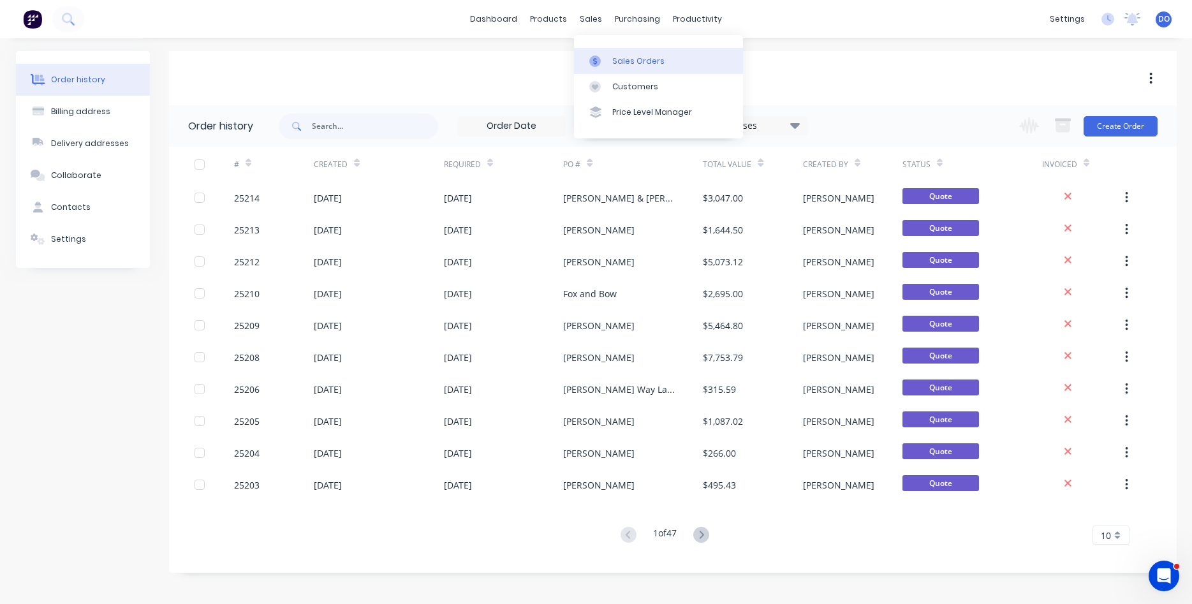
click at [622, 61] on div "Sales Orders" at bounding box center [639, 61] width 52 height 11
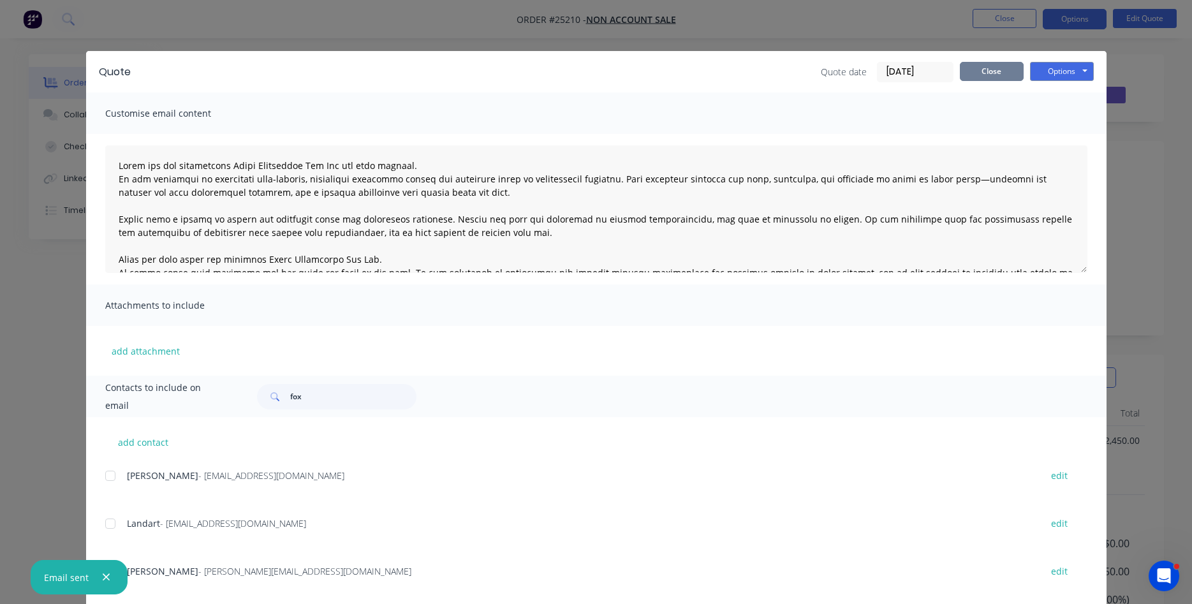
click at [1002, 70] on button "Close" at bounding box center [992, 71] width 64 height 19
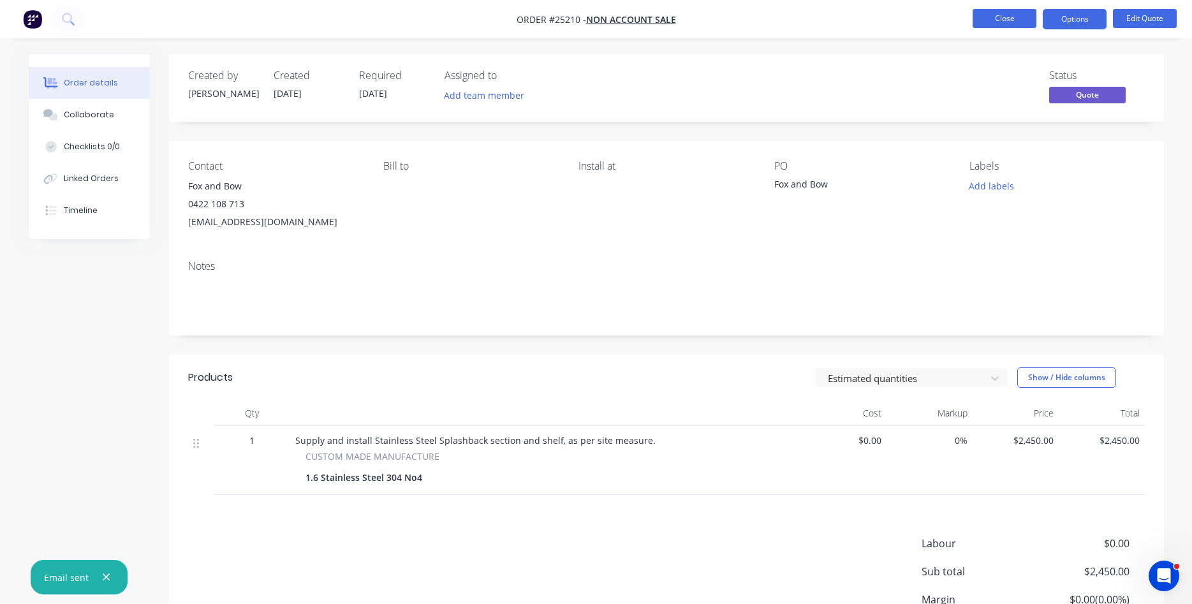
click at [995, 17] on button "Close" at bounding box center [1005, 18] width 64 height 19
